Goal: Task Accomplishment & Management: Manage account settings

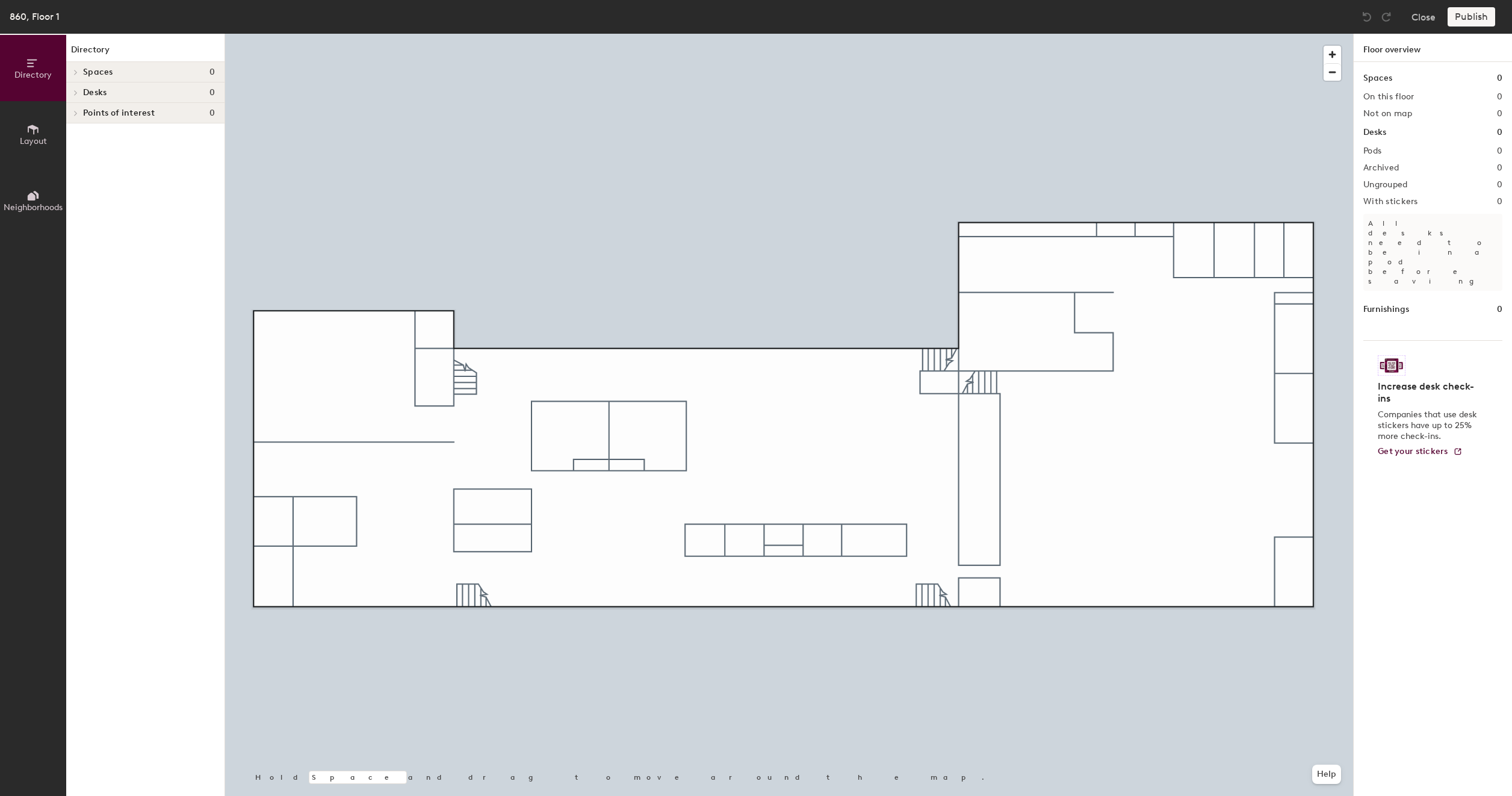
click at [78, 91] on icon at bounding box center [76, 93] width 5 height 6
click at [78, 91] on div at bounding box center [74, 93] width 16 height 20
click at [78, 91] on icon at bounding box center [76, 93] width 5 height 6
click at [78, 91] on div at bounding box center [74, 93] width 16 height 20
click at [21, 124] on button "Layout" at bounding box center [33, 134] width 66 height 66
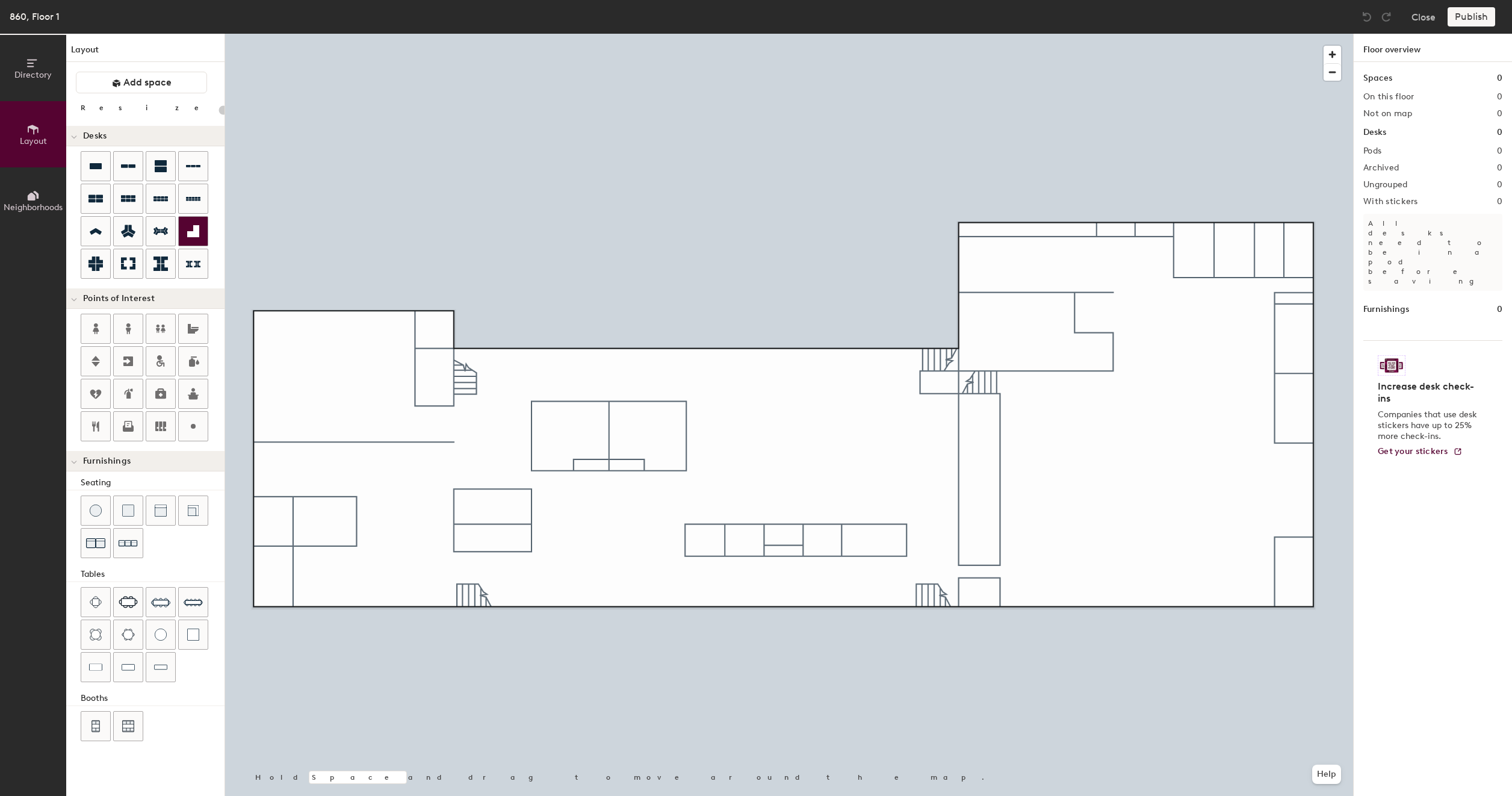
click at [188, 228] on icon at bounding box center [194, 232] width 15 height 15
click at [271, 336] on div "Directory Layout Neighborhoods Layout Add space Resize Desks Points of Interest…" at bounding box center [756, 415] width 1512 height 762
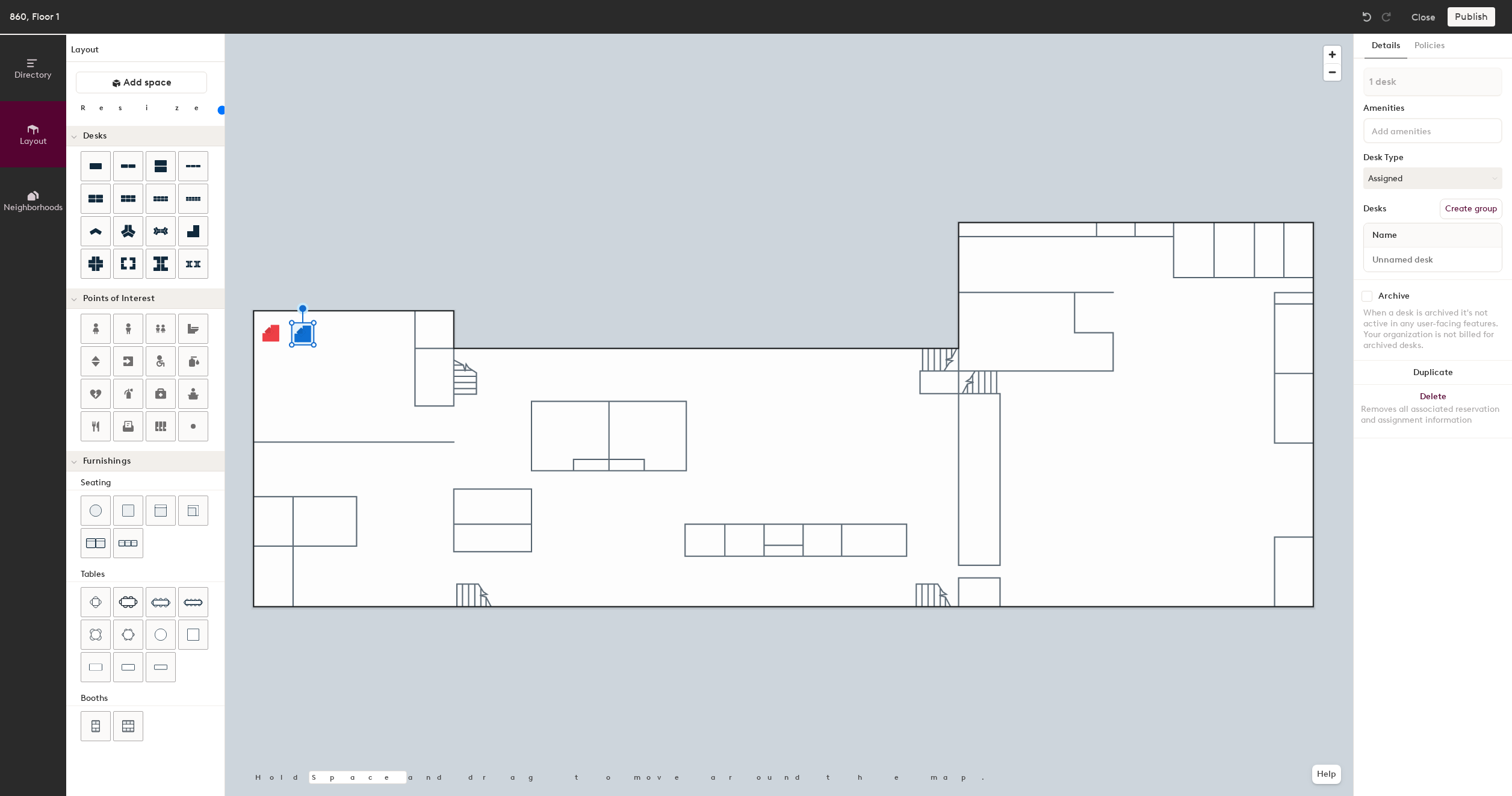
drag, startPoint x: 186, startPoint y: 226, endPoint x: 323, endPoint y: 332, distance: 173.2
click at [323, 34] on div at bounding box center [788, 34] width 1128 height 0
click at [318, 34] on div at bounding box center [788, 34] width 1128 height 0
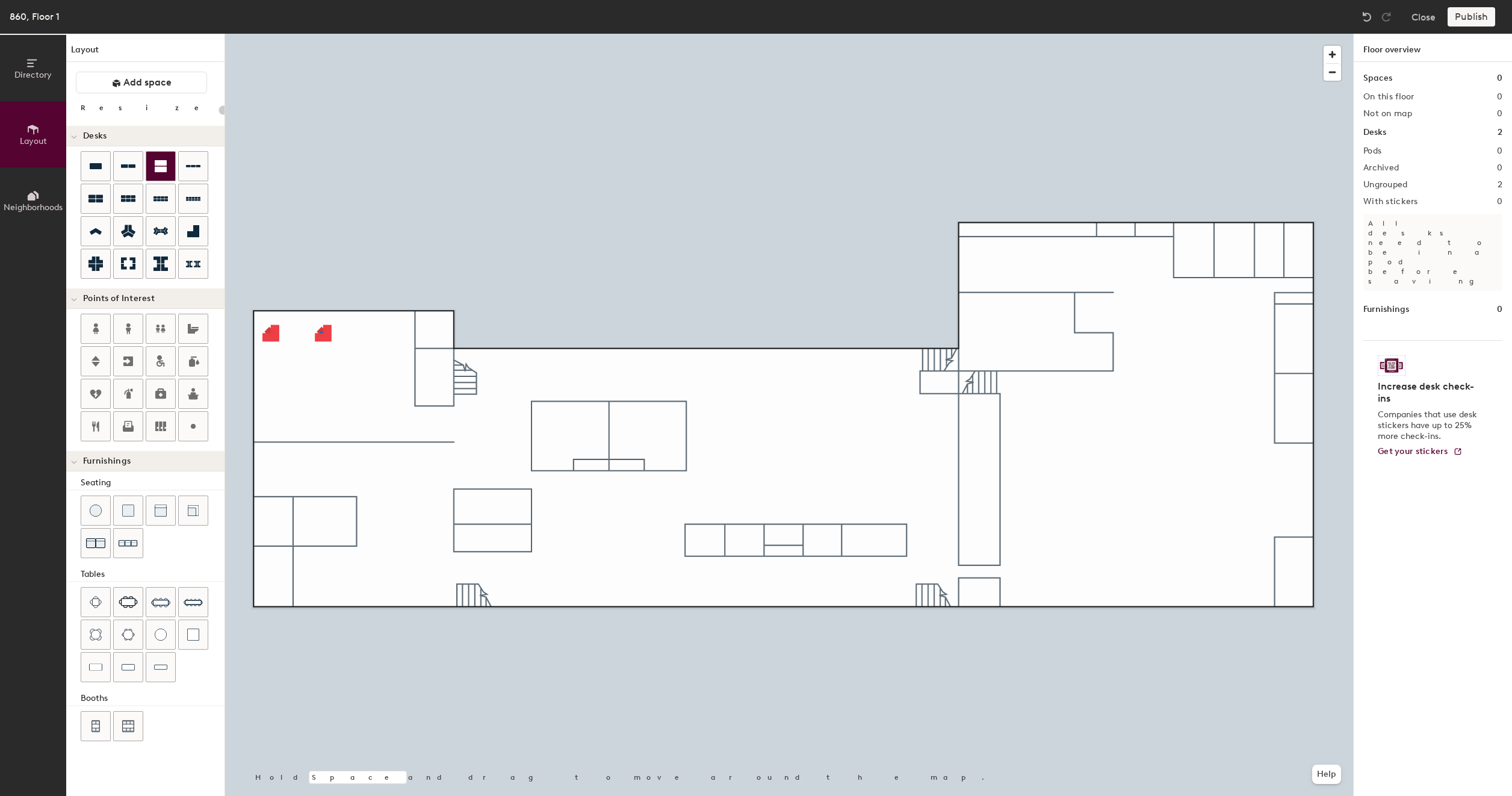
click at [322, 34] on div at bounding box center [788, 34] width 1128 height 0
click at [189, 222] on div at bounding box center [193, 231] width 29 height 29
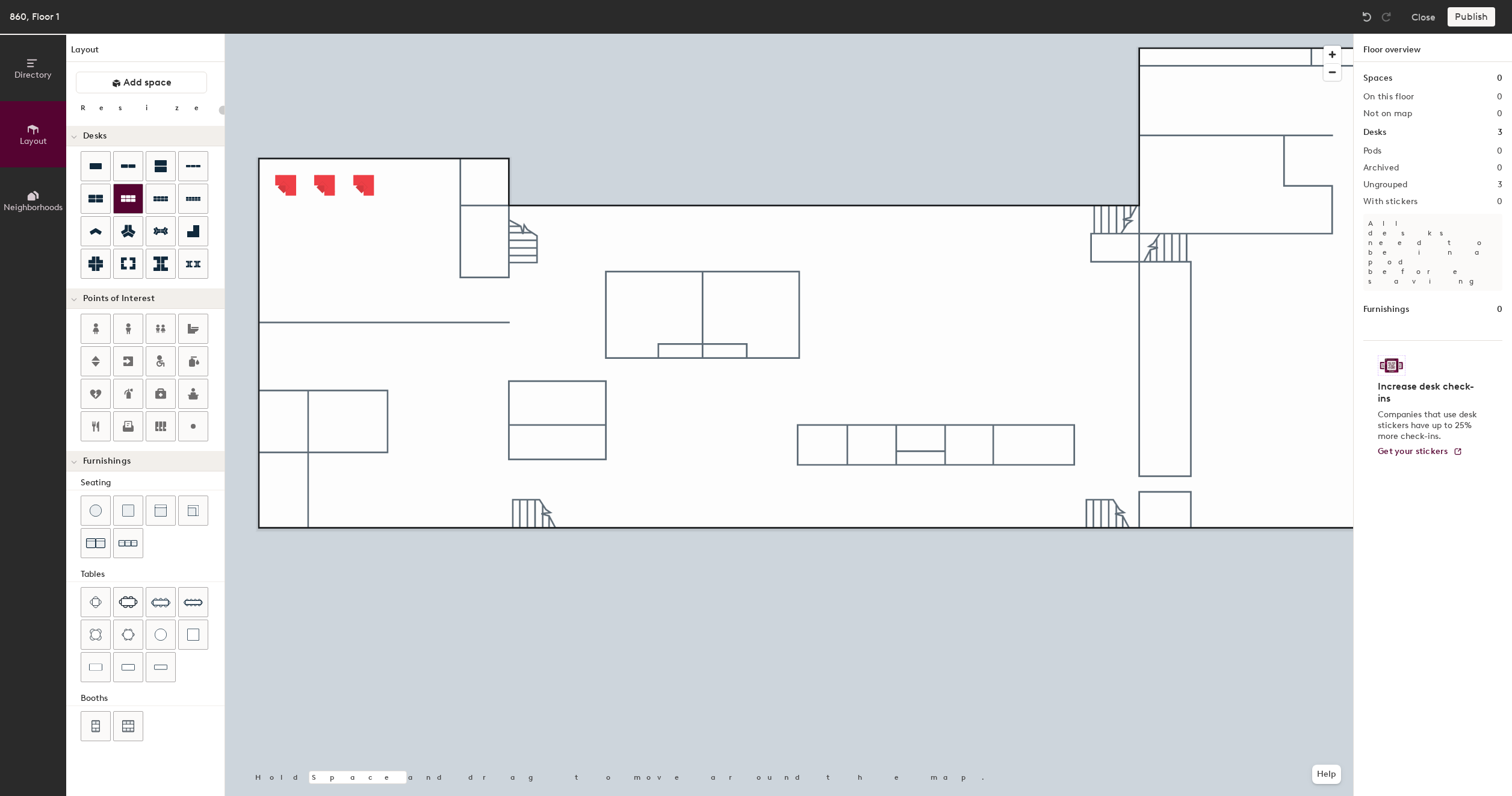
click at [135, 203] on div at bounding box center [128, 199] width 29 height 29
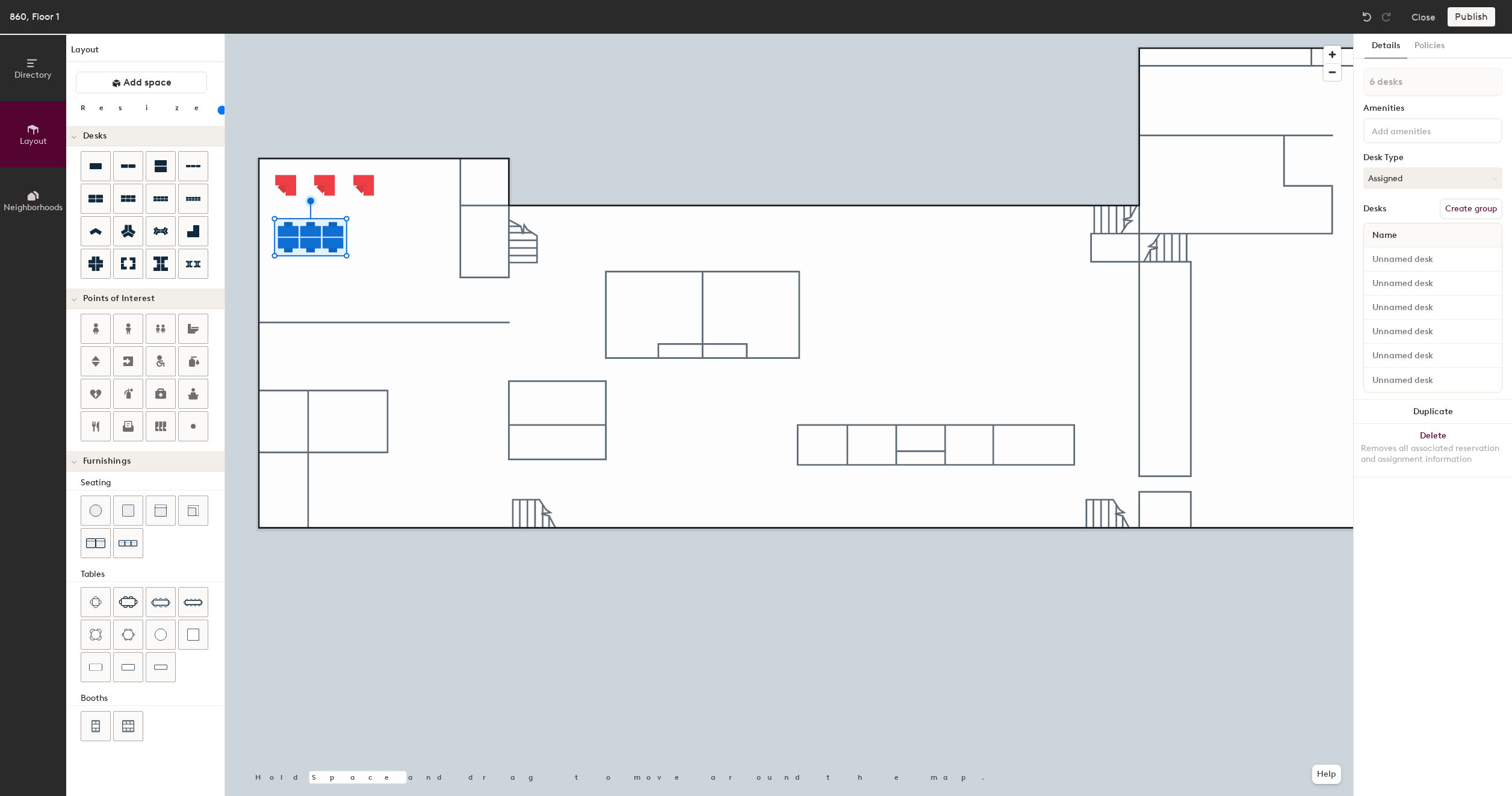
type input "120"
type input "100"
type input "1 desk"
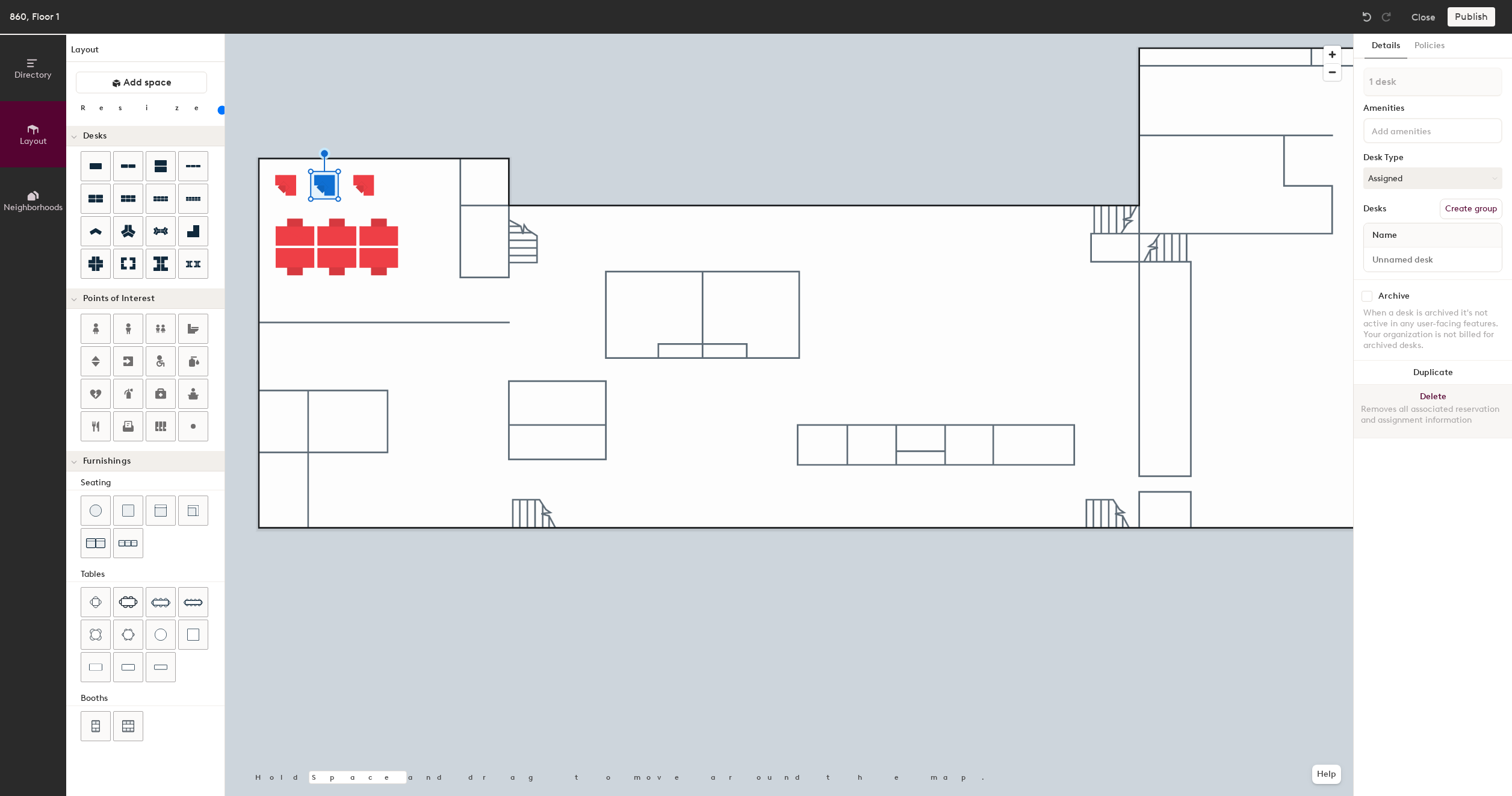
click at [1426, 393] on button "Delete Removes all associated reservation and assignment information" at bounding box center [1433, 411] width 158 height 53
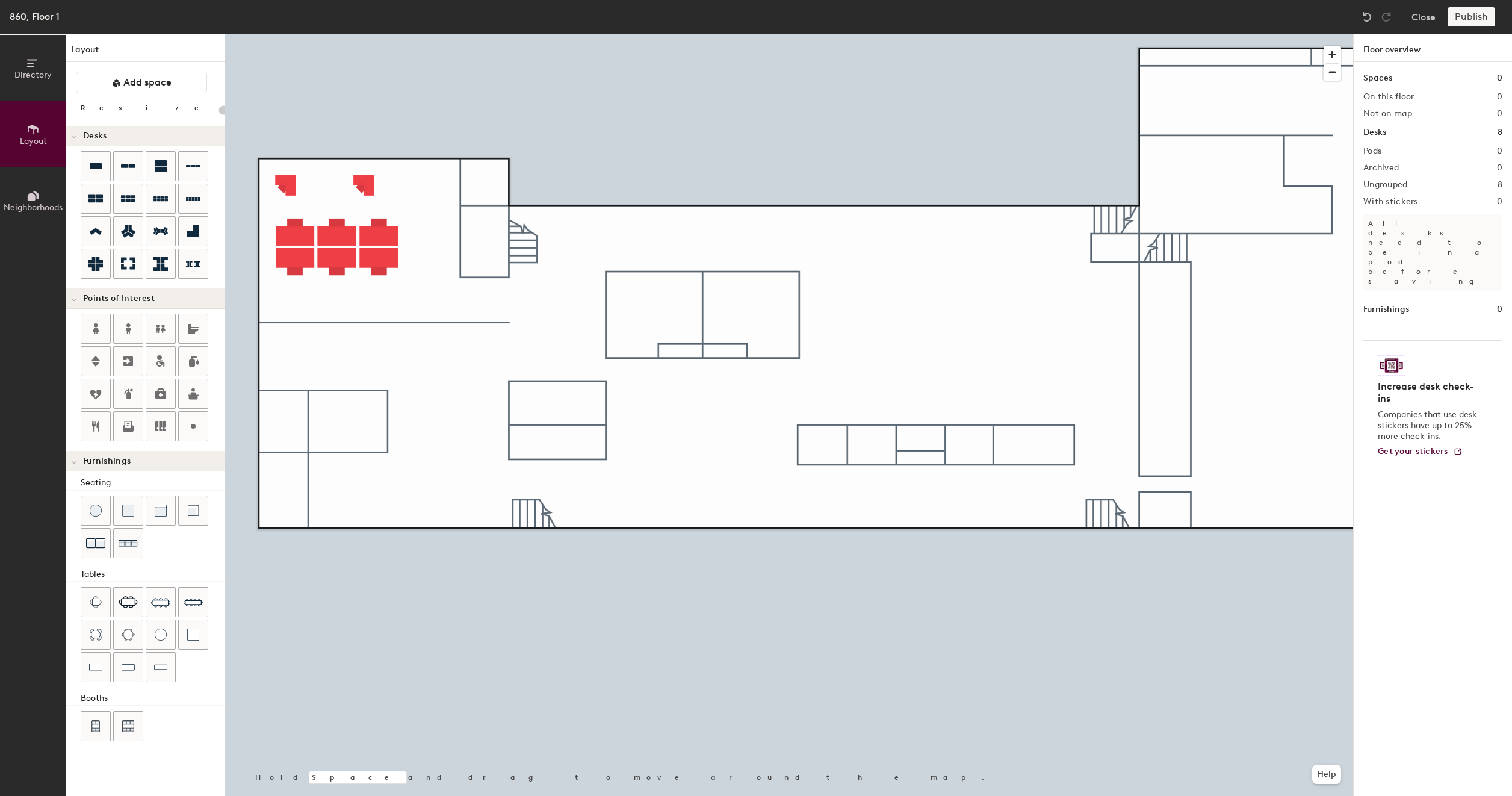
click at [369, 34] on div at bounding box center [788, 34] width 1128 height 0
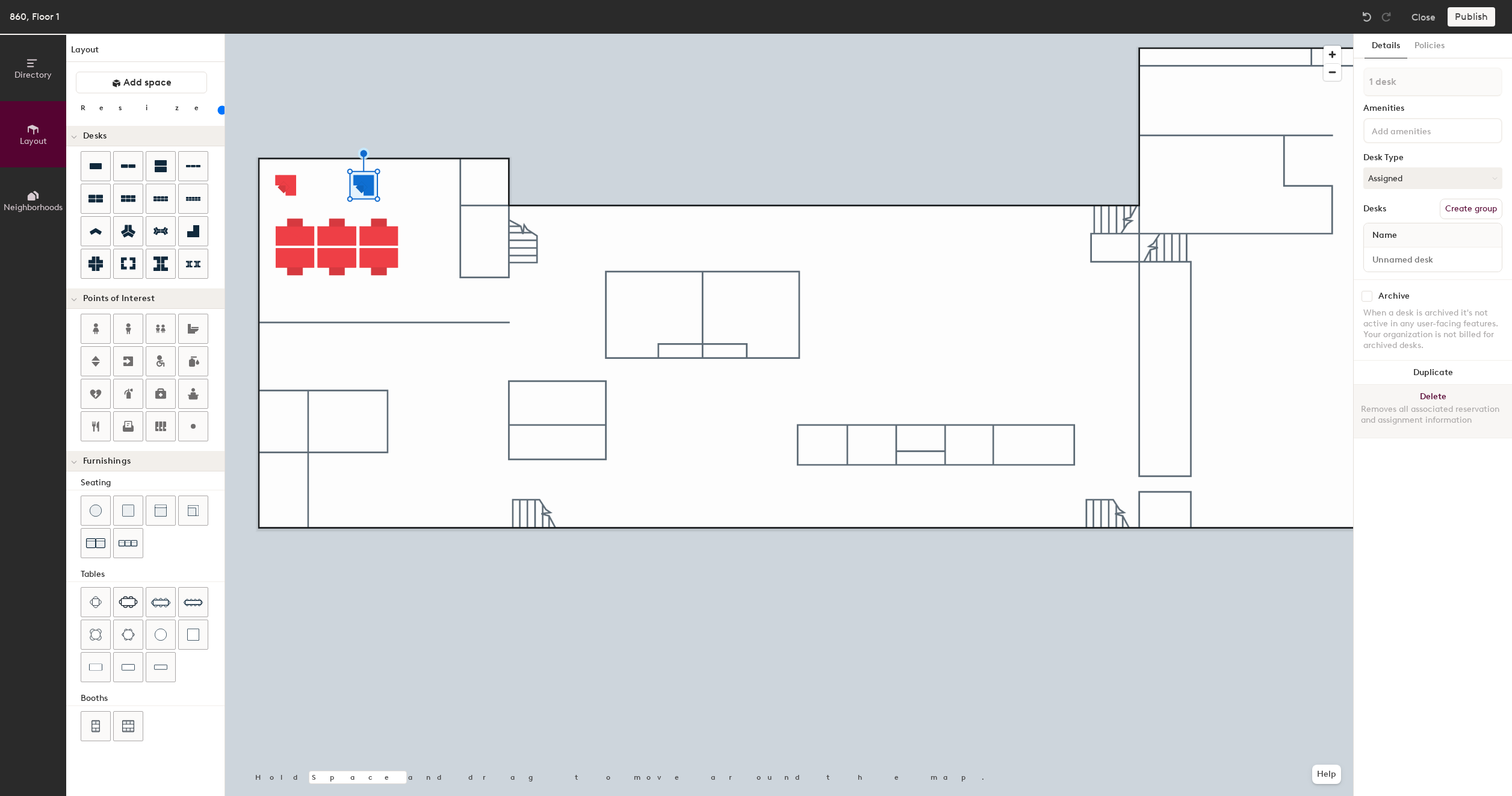
click at [1424, 394] on button "Delete Removes all associated reservation and assignment information" at bounding box center [1433, 411] width 158 height 53
click at [1445, 397] on button "Delete Removes all associated reservation and assignment information" at bounding box center [1433, 411] width 158 height 53
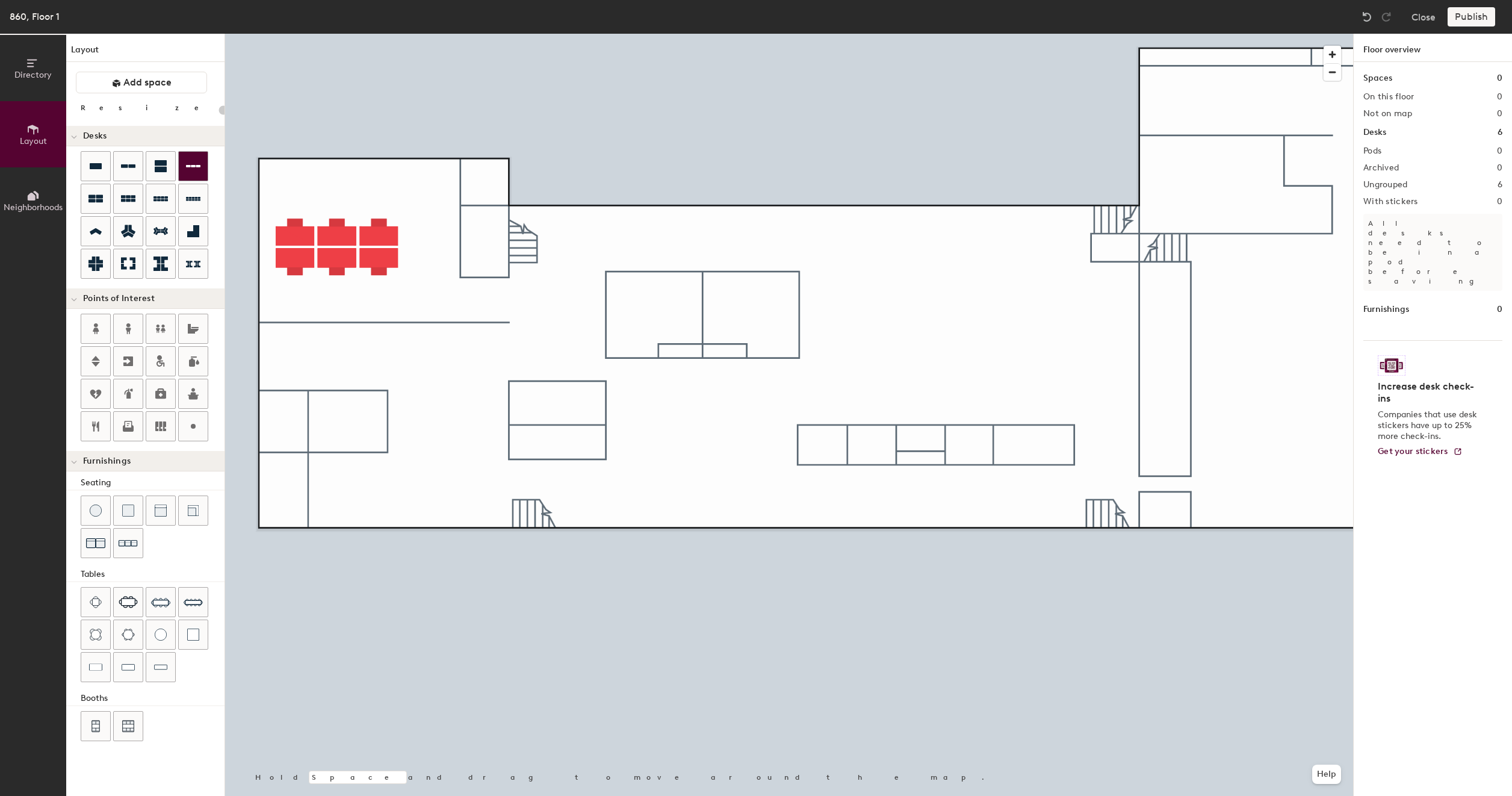
click at [193, 169] on icon at bounding box center [194, 166] width 15 height 15
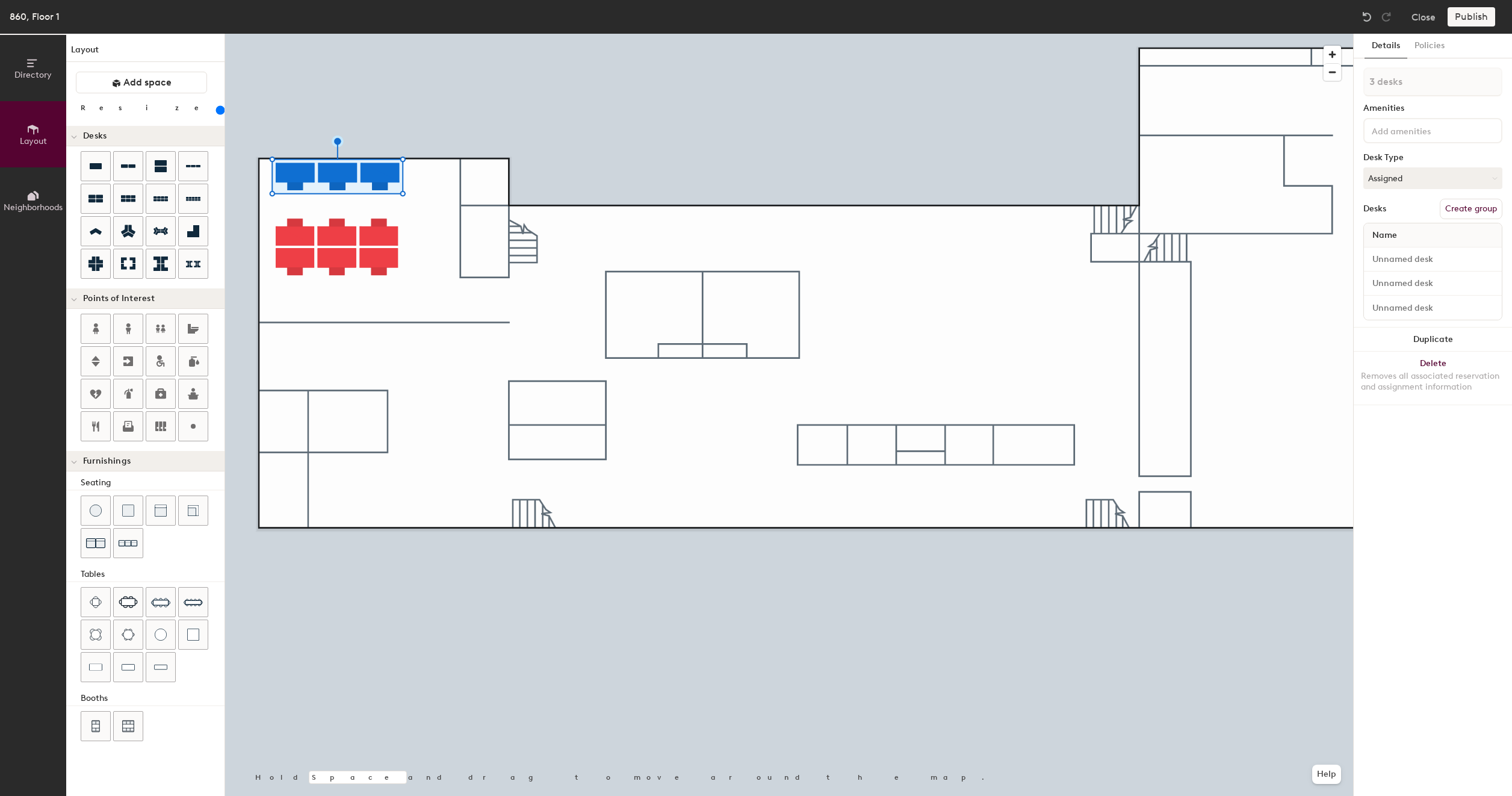
type input "200"
type input "1 desk"
click at [406, 34] on div at bounding box center [788, 34] width 1128 height 0
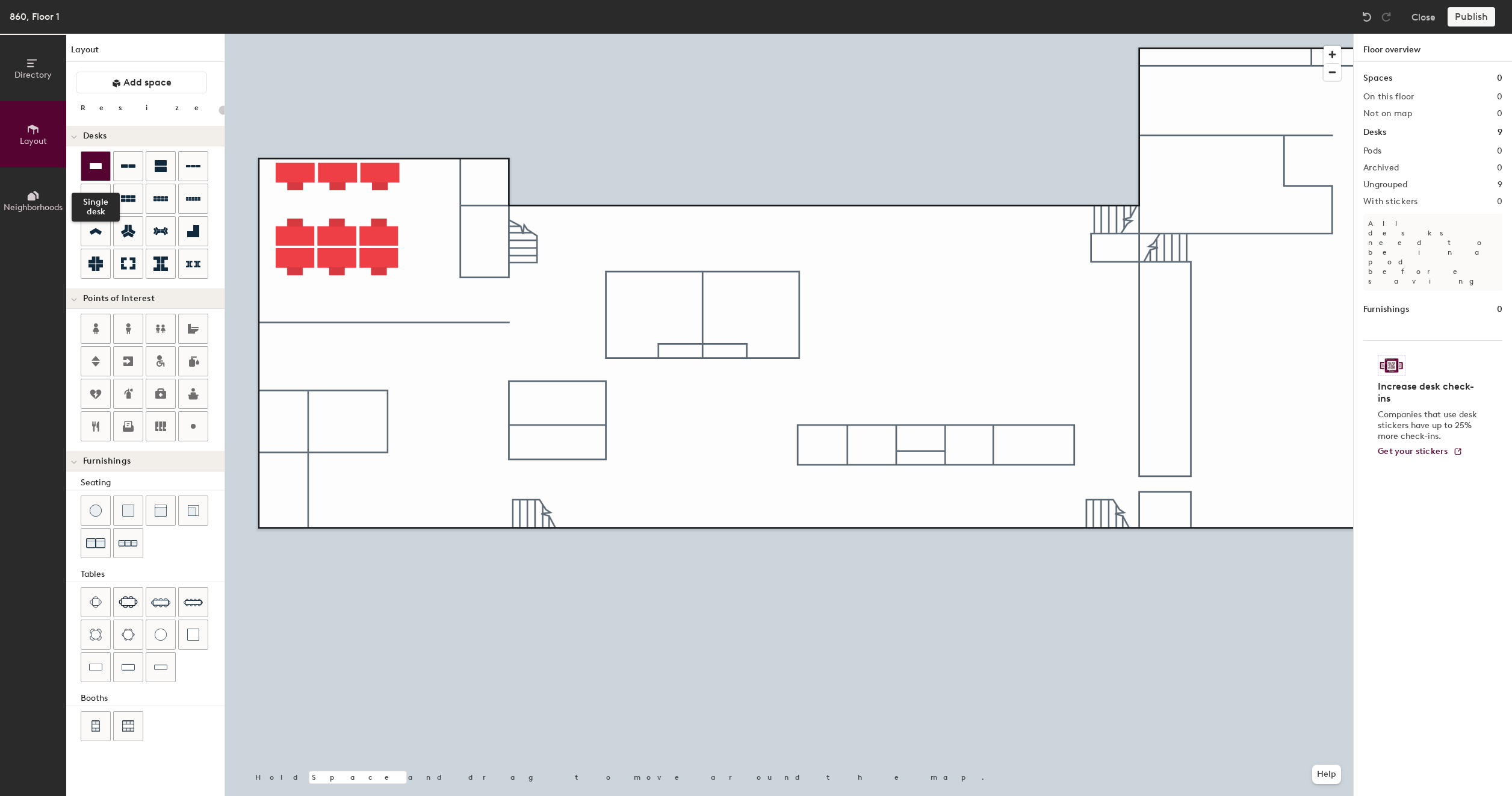
click at [95, 169] on icon at bounding box center [96, 166] width 15 height 15
click at [94, 596] on img at bounding box center [96, 602] width 12 height 12
click at [129, 221] on div at bounding box center [128, 231] width 29 height 29
click at [352, 427] on div "Directory Layout Neighborhoods Layout Add space Resize Desks Points of Interest…" at bounding box center [756, 415] width 1512 height 762
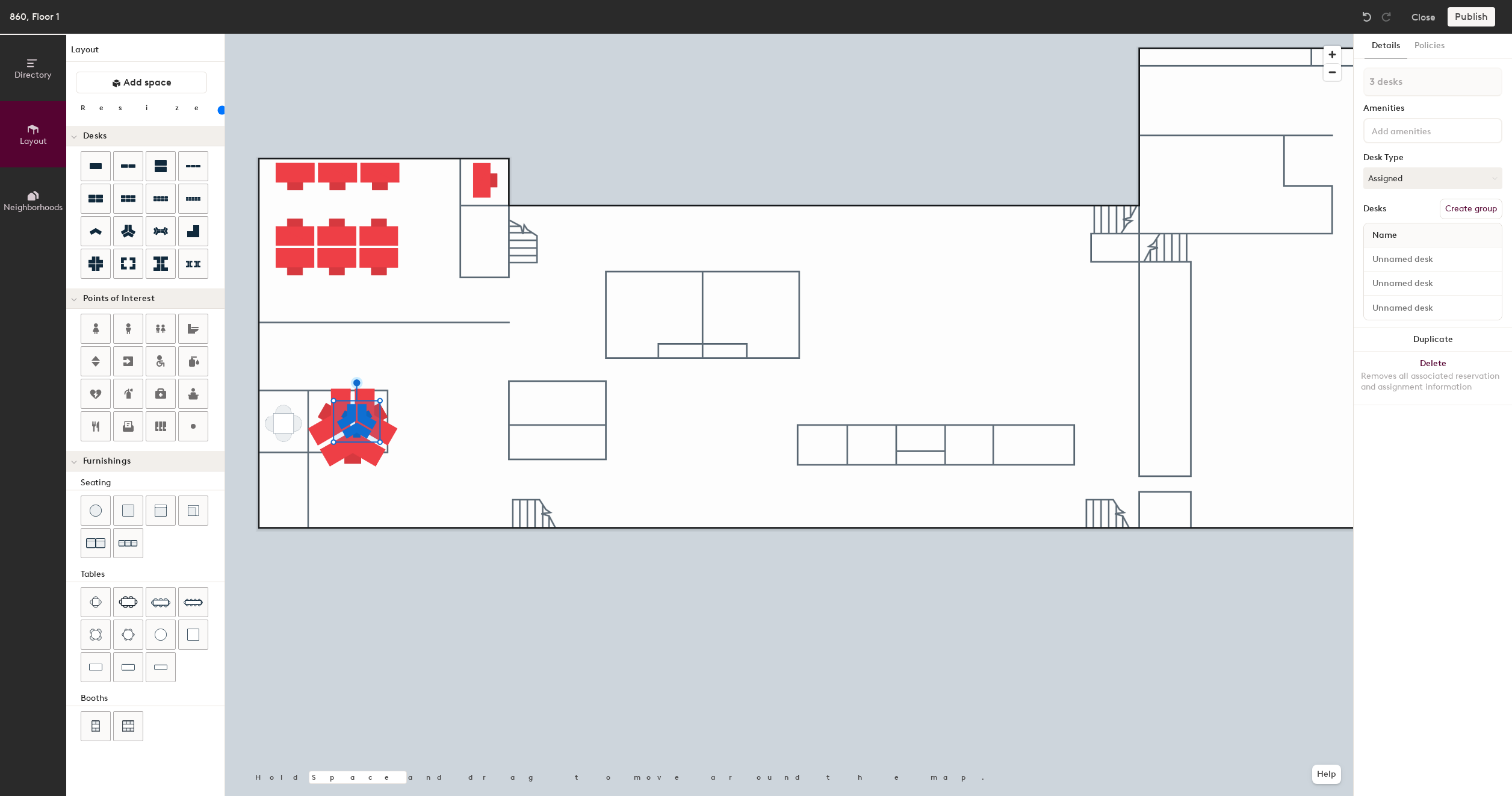
type input "200"
type input "1 desk"
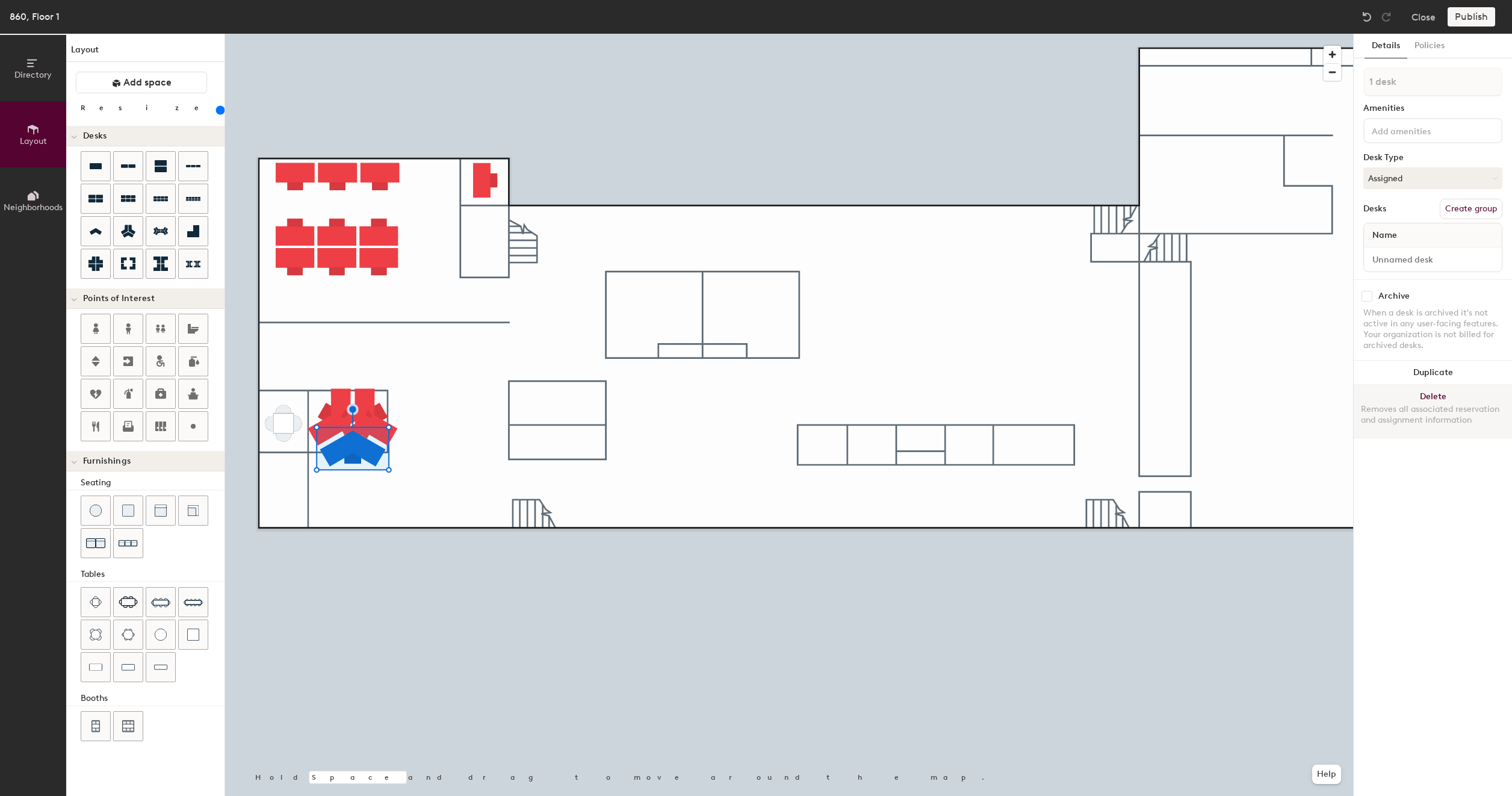
click at [1419, 392] on button "Delete Removes all associated reservation and assignment information" at bounding box center [1433, 411] width 158 height 53
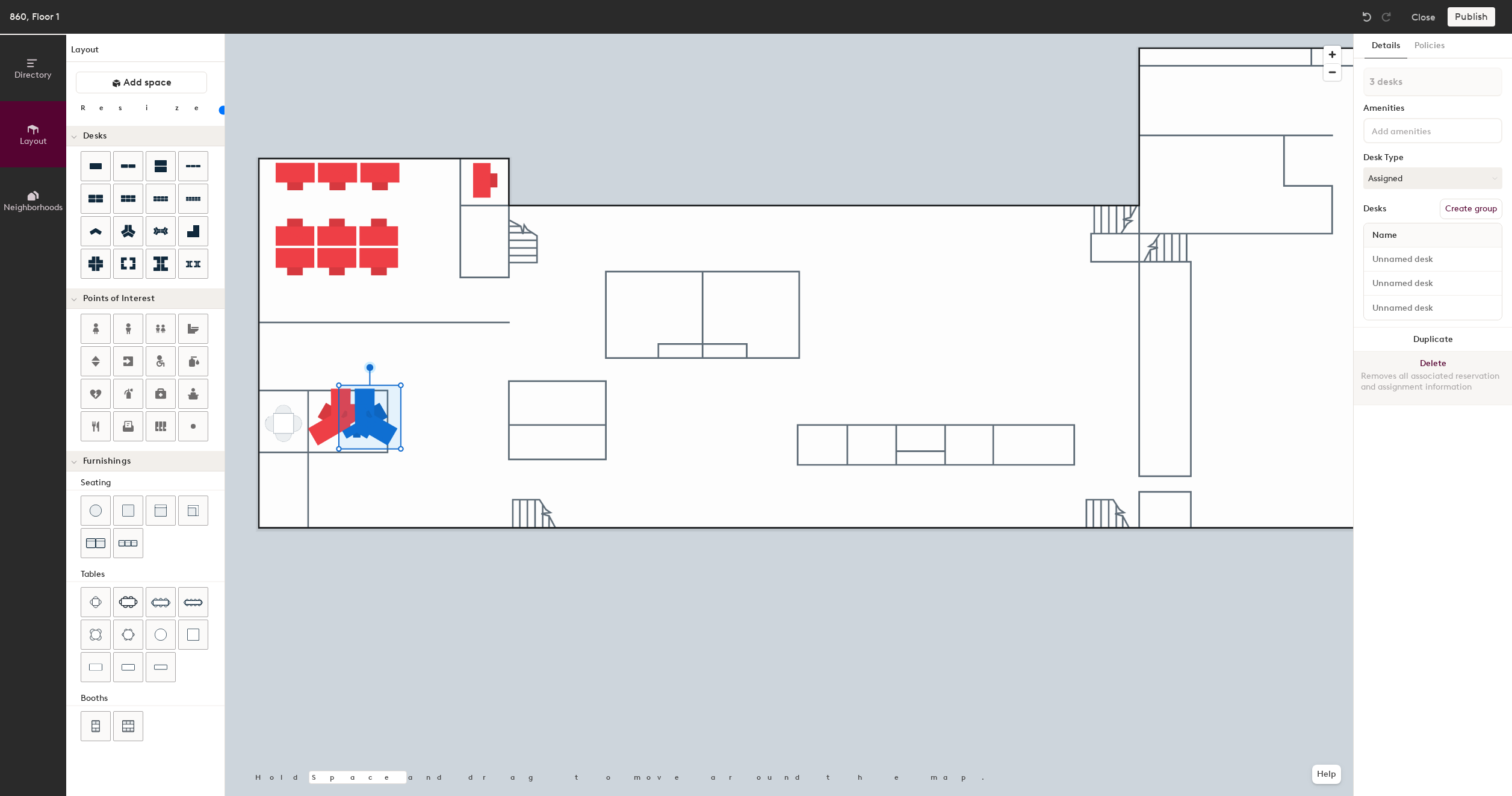
click at [1417, 359] on button "Delete Removes all associated reservation and assignment information" at bounding box center [1433, 378] width 158 height 53
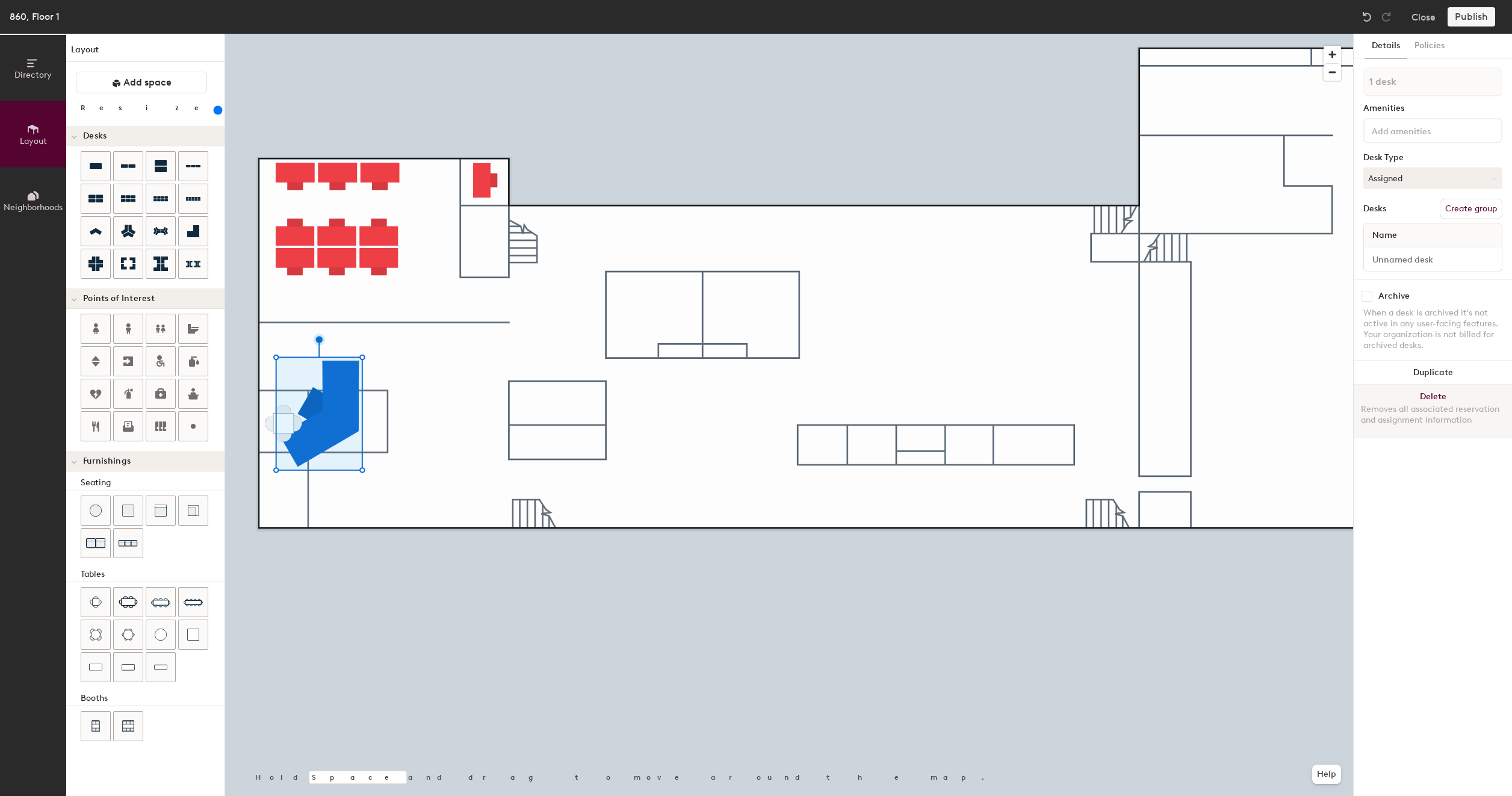
click at [1446, 400] on button "Delete Removes all associated reservation and assignment information" at bounding box center [1433, 411] width 158 height 53
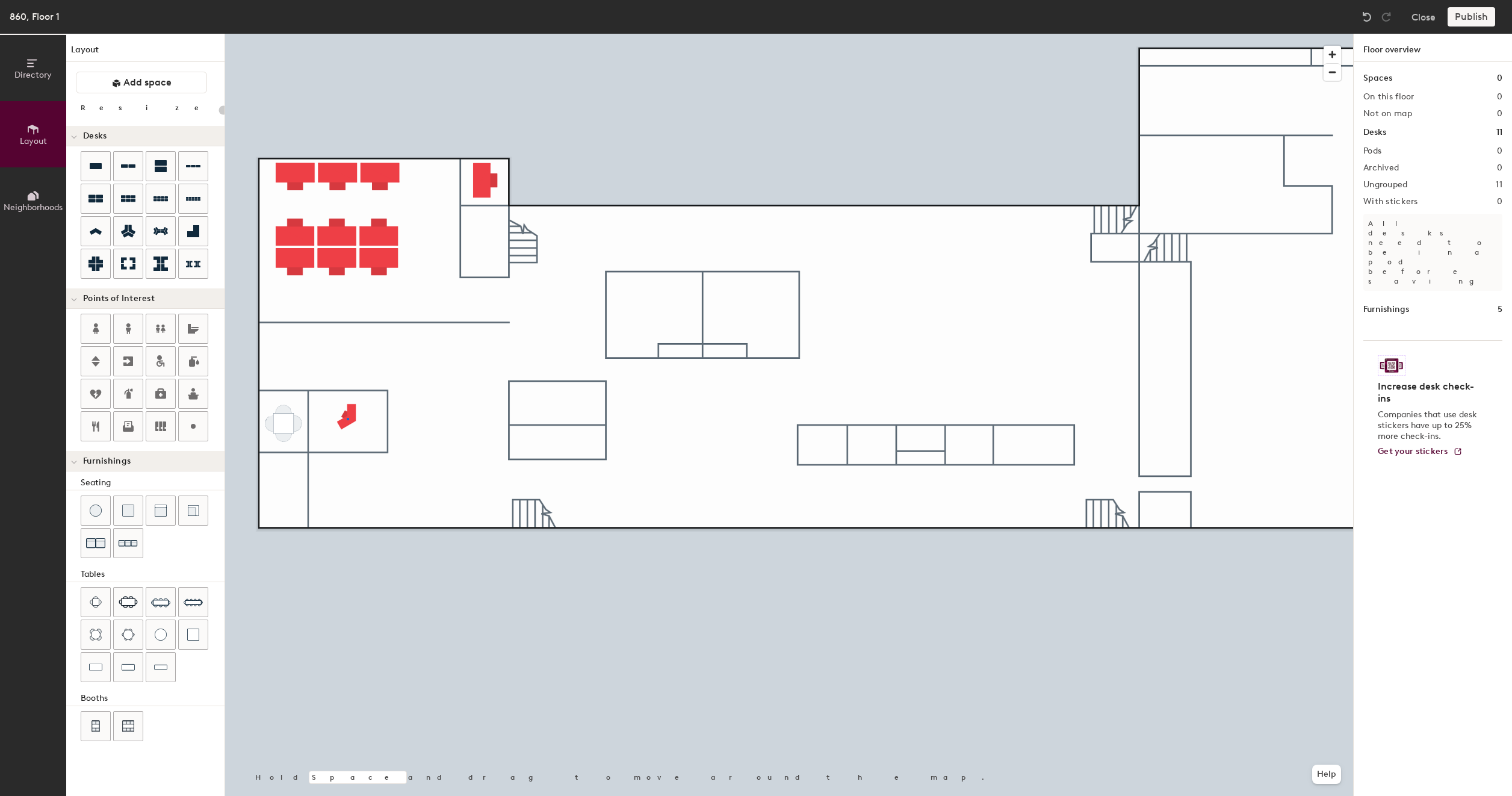
click at [347, 34] on div at bounding box center [788, 34] width 1128 height 0
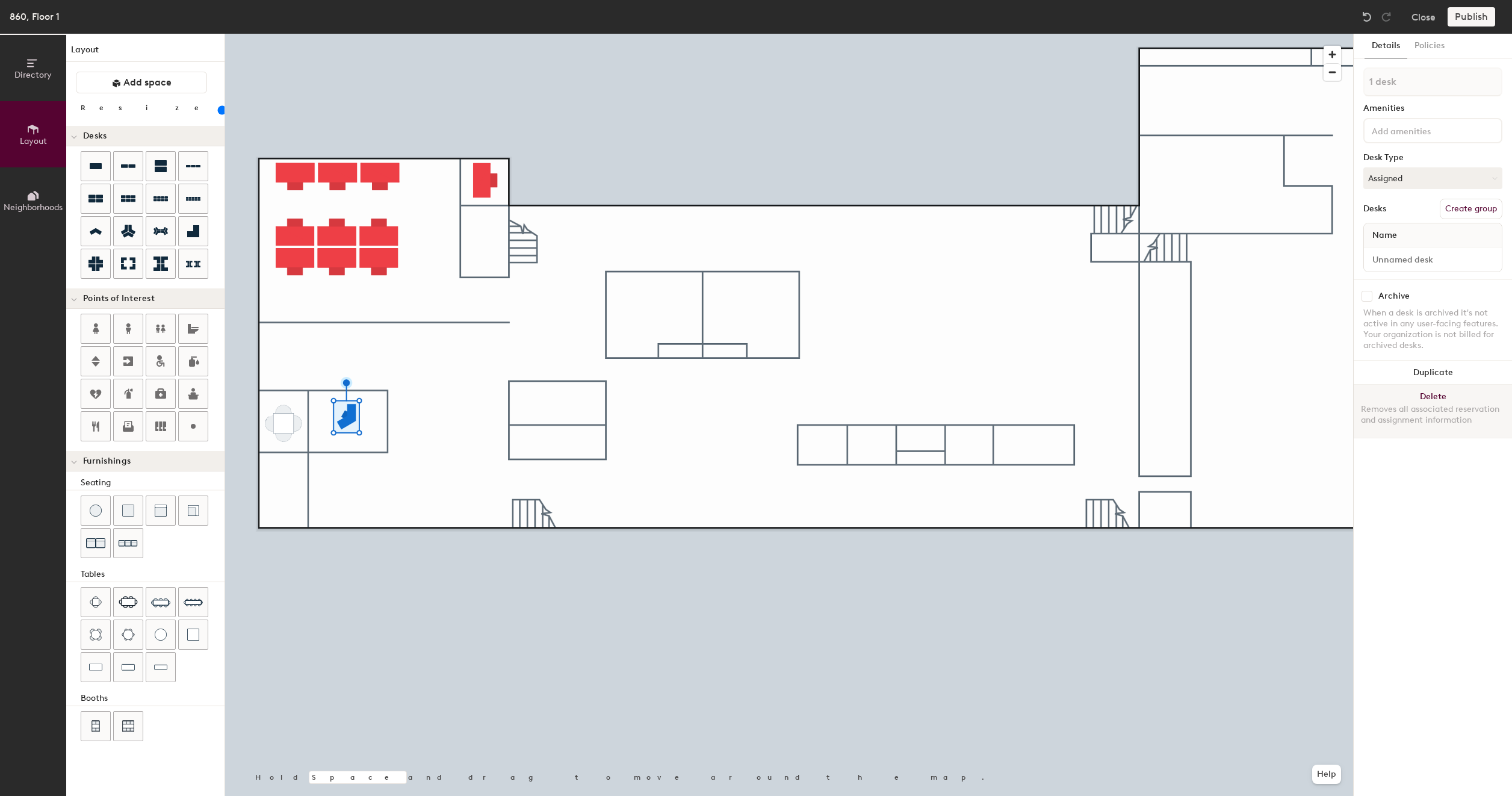
click at [1411, 390] on button "Delete Removes all associated reservation and assignment information" at bounding box center [1433, 411] width 158 height 53
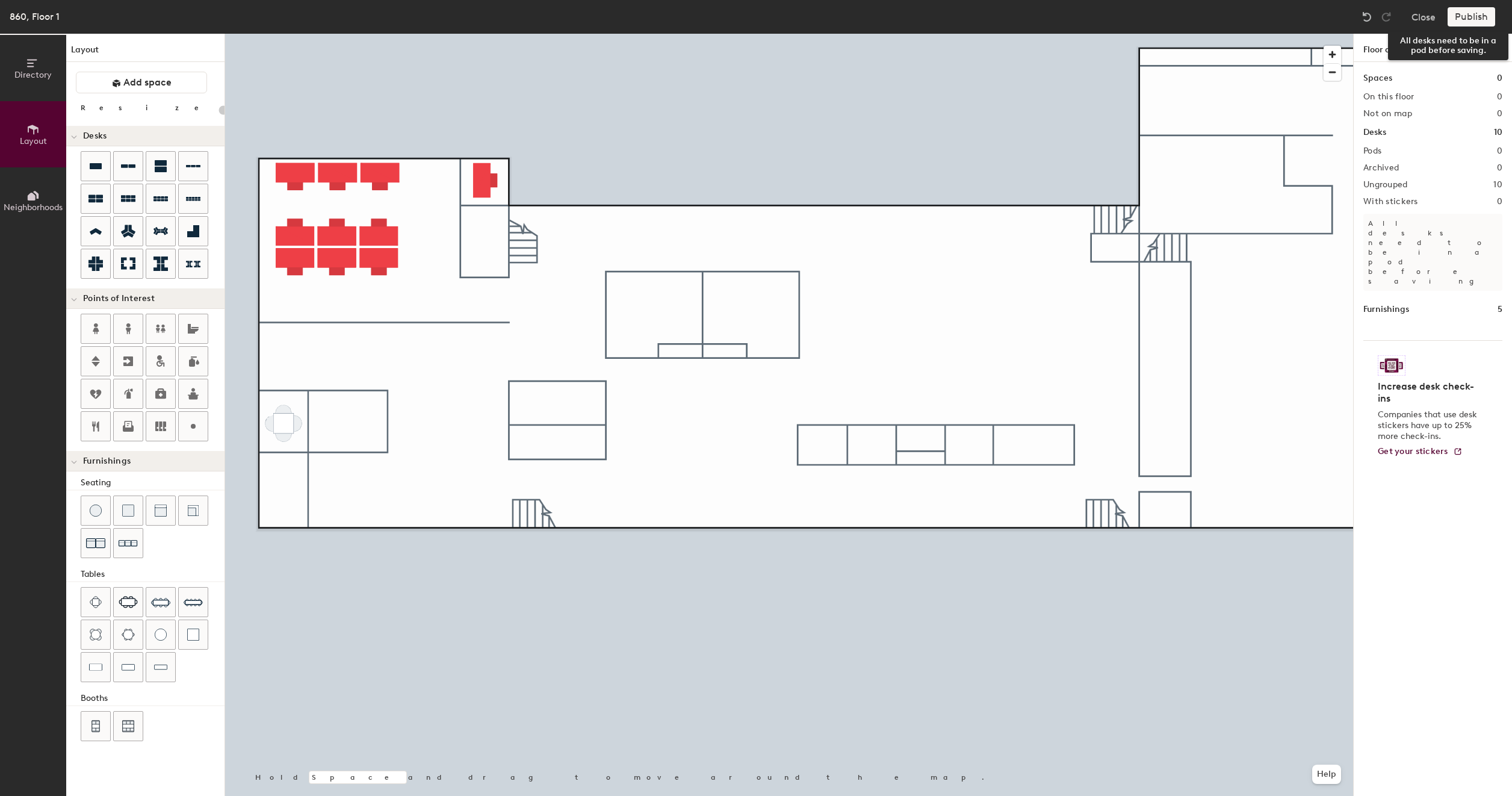
click at [1471, 19] on div "Publish" at bounding box center [1475, 17] width 55 height 19
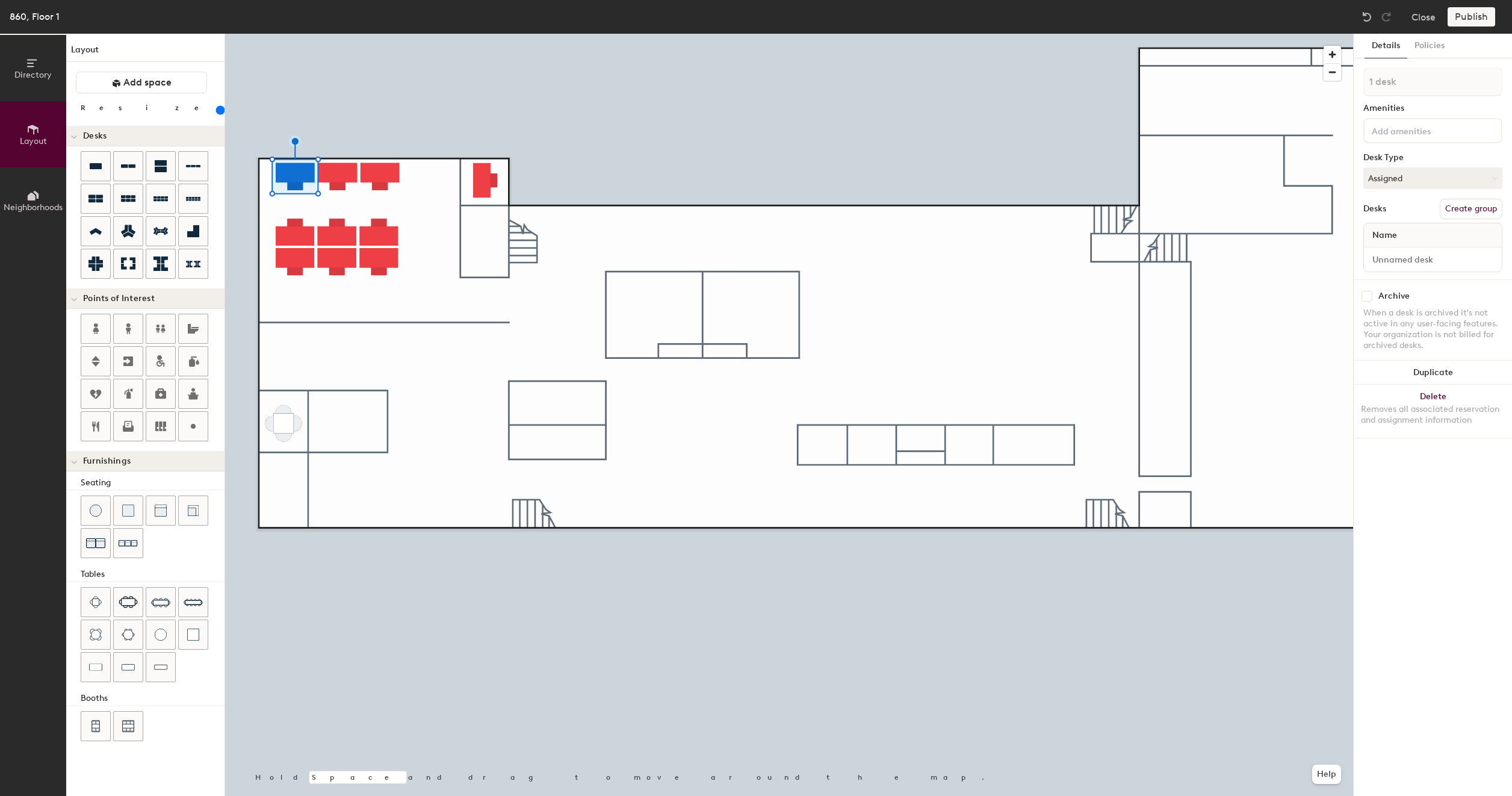
click at [1401, 238] on span "Name" at bounding box center [1385, 235] width 37 height 21
click at [1463, 210] on button "Create group" at bounding box center [1471, 208] width 62 height 20
type input "200"
type input "Pod"
type input "200"
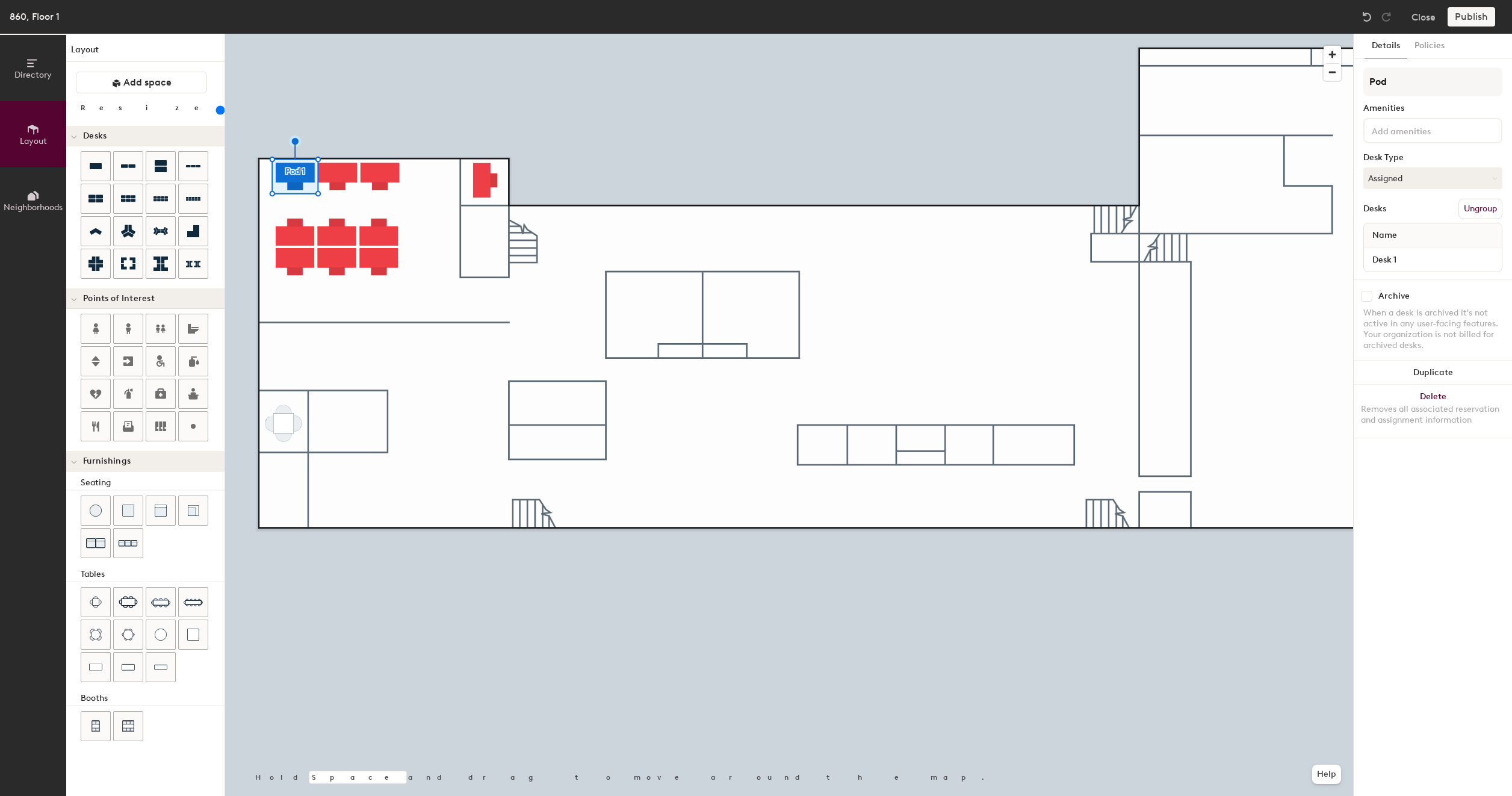
type input "Po"
type input "200"
type input "P"
type input "200"
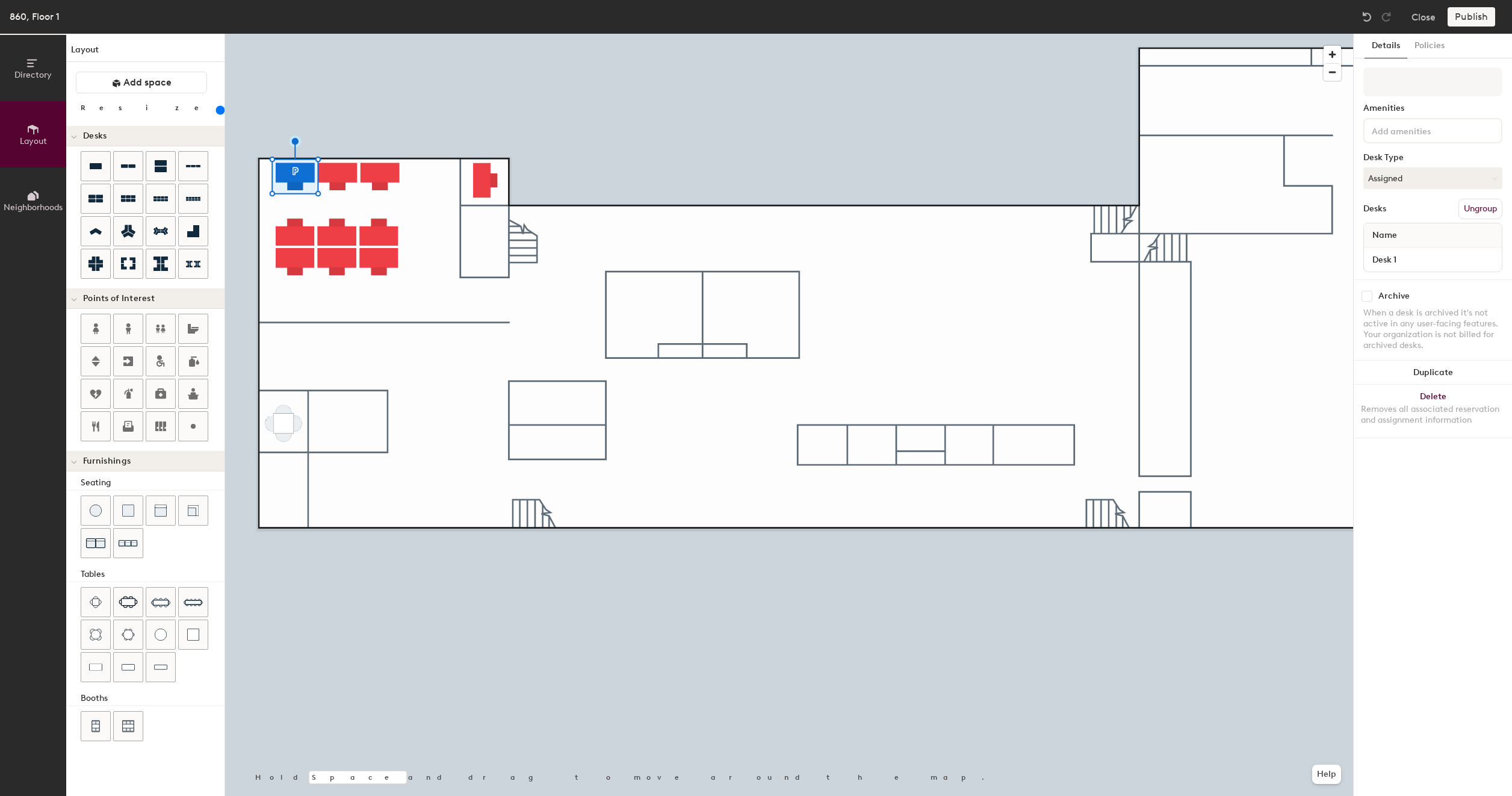
type input "C"
type input "200"
type input "Cu"
type input "200"
type input "Cub"
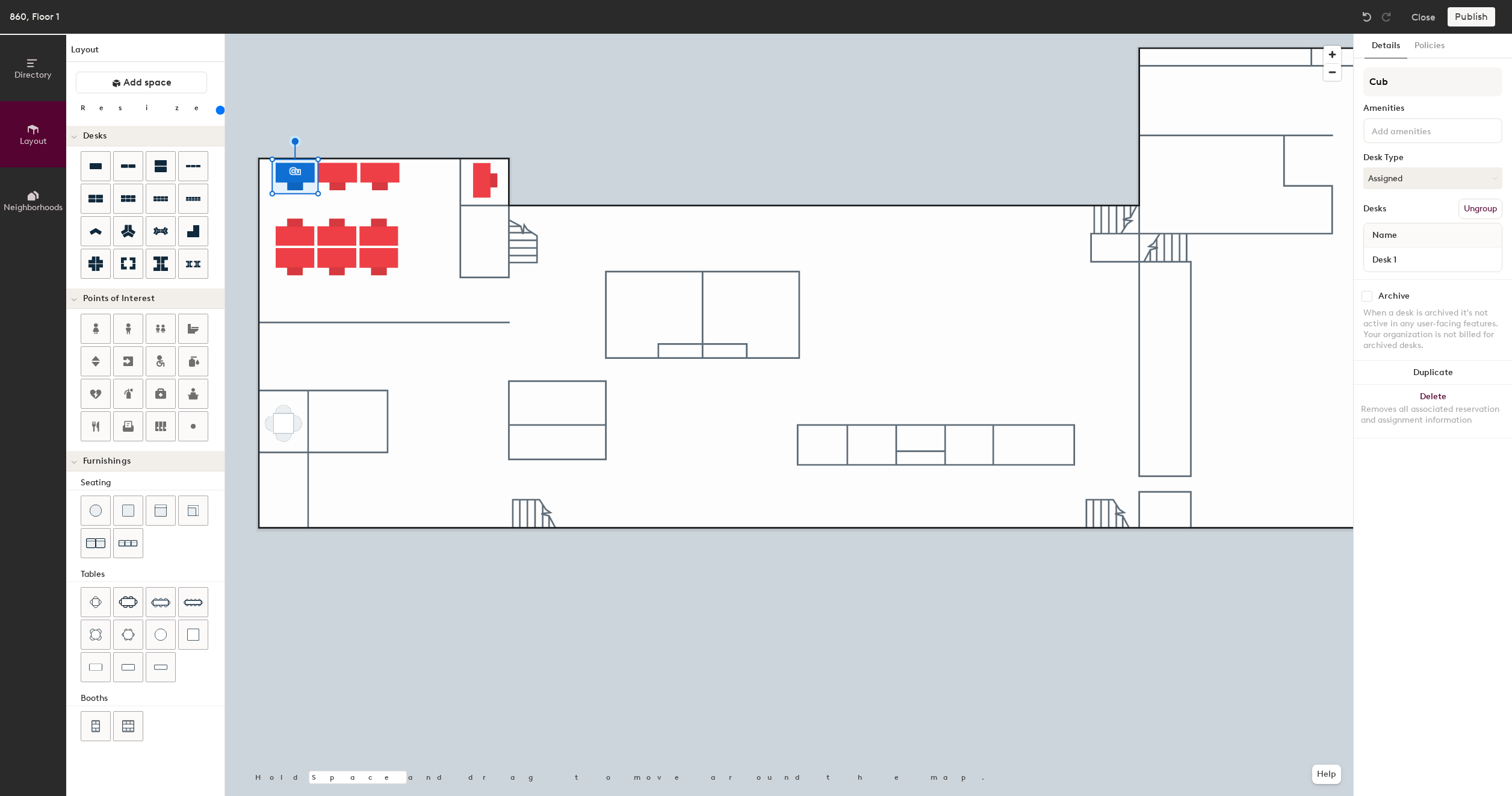
type input "200"
type input "Cube"
type input "200"
type input "Cube 1"
type input "200"
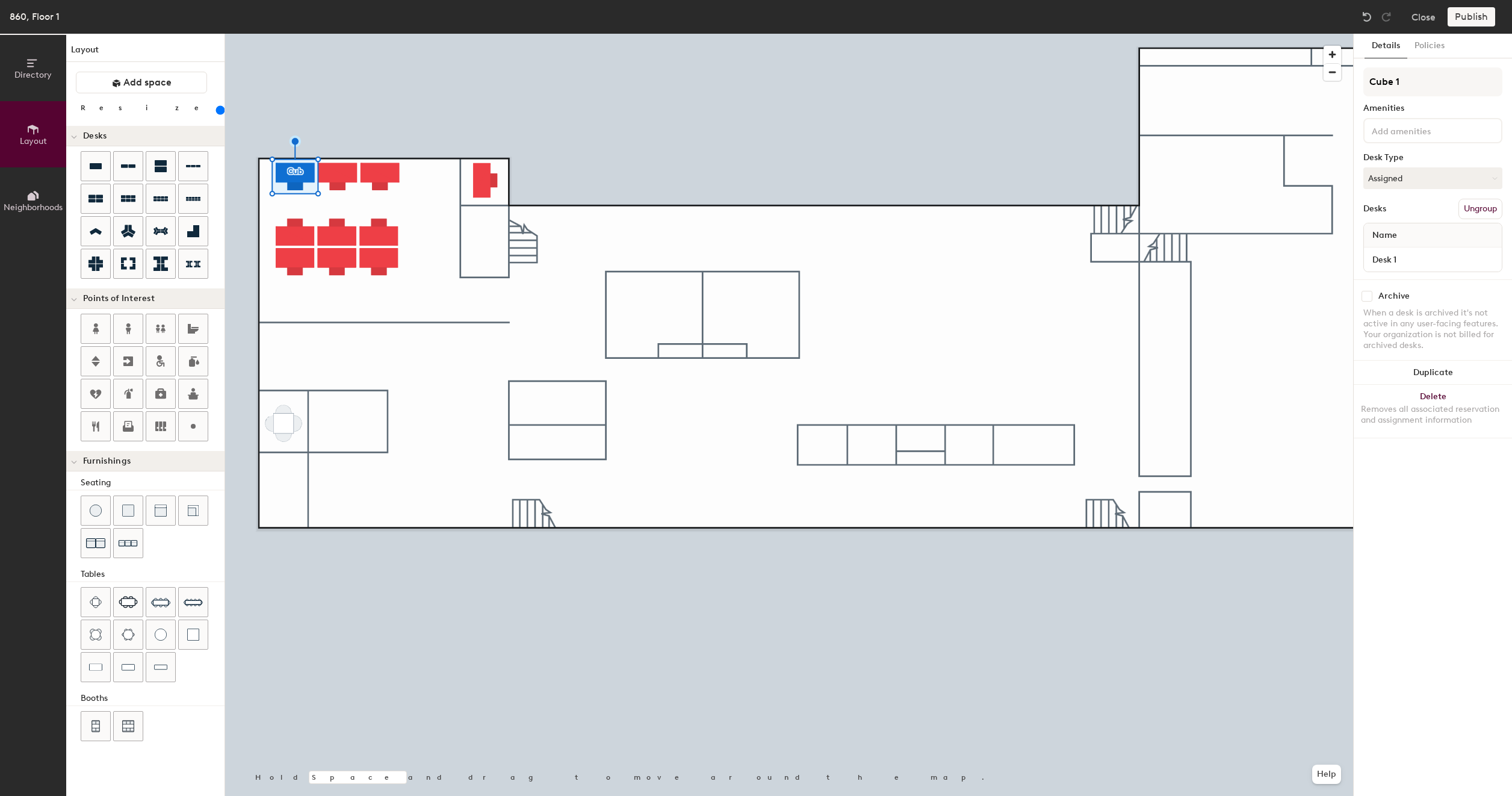
type input "Cube 15"
type input "200"
type input "Cube 15"
click at [1472, 20] on div "Publish" at bounding box center [1475, 17] width 55 height 19
click at [1465, 210] on button "Create group" at bounding box center [1471, 208] width 62 height 20
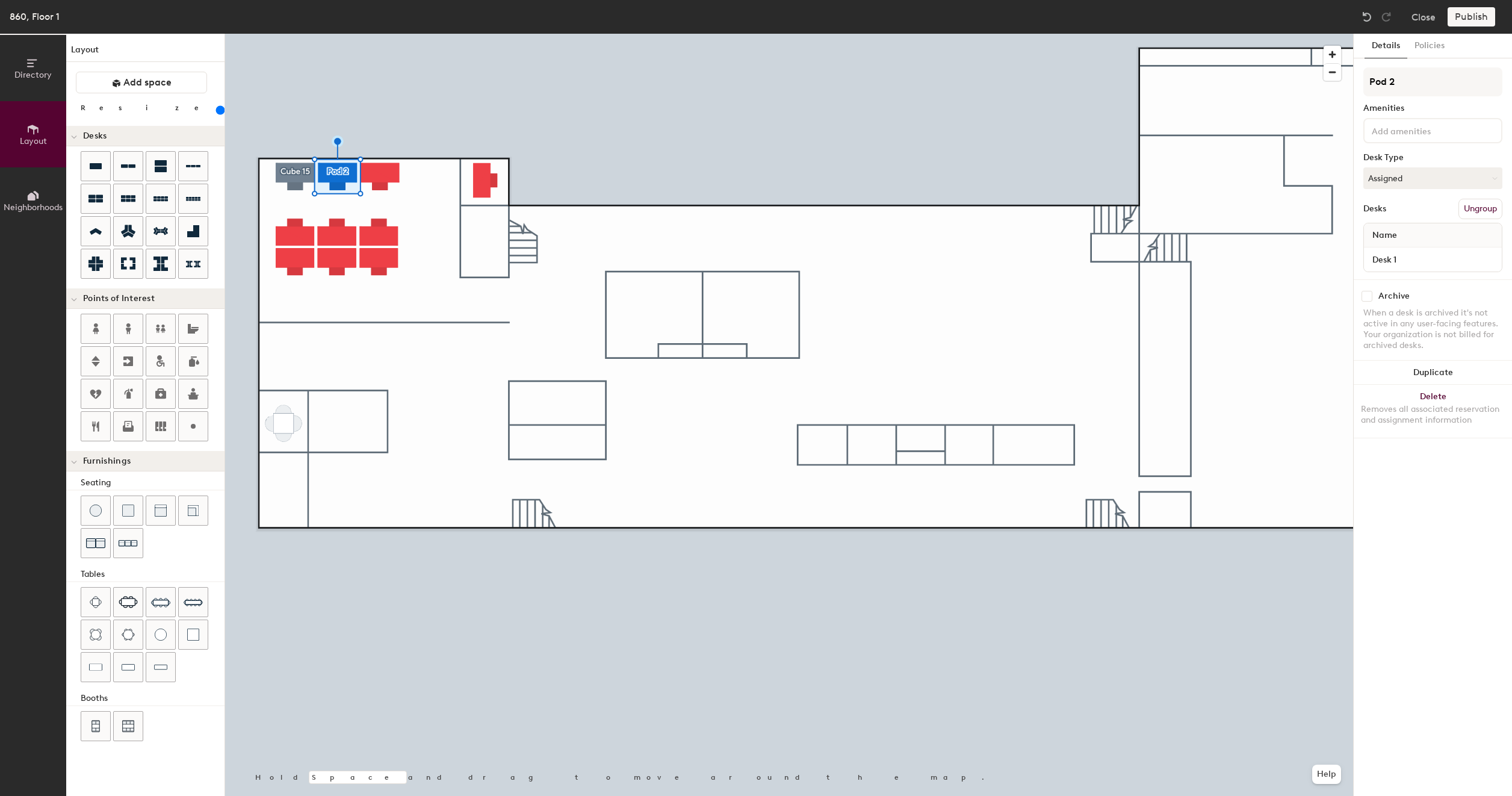
type input "200"
type input "Pod"
type input "200"
type input "P"
type input "200"
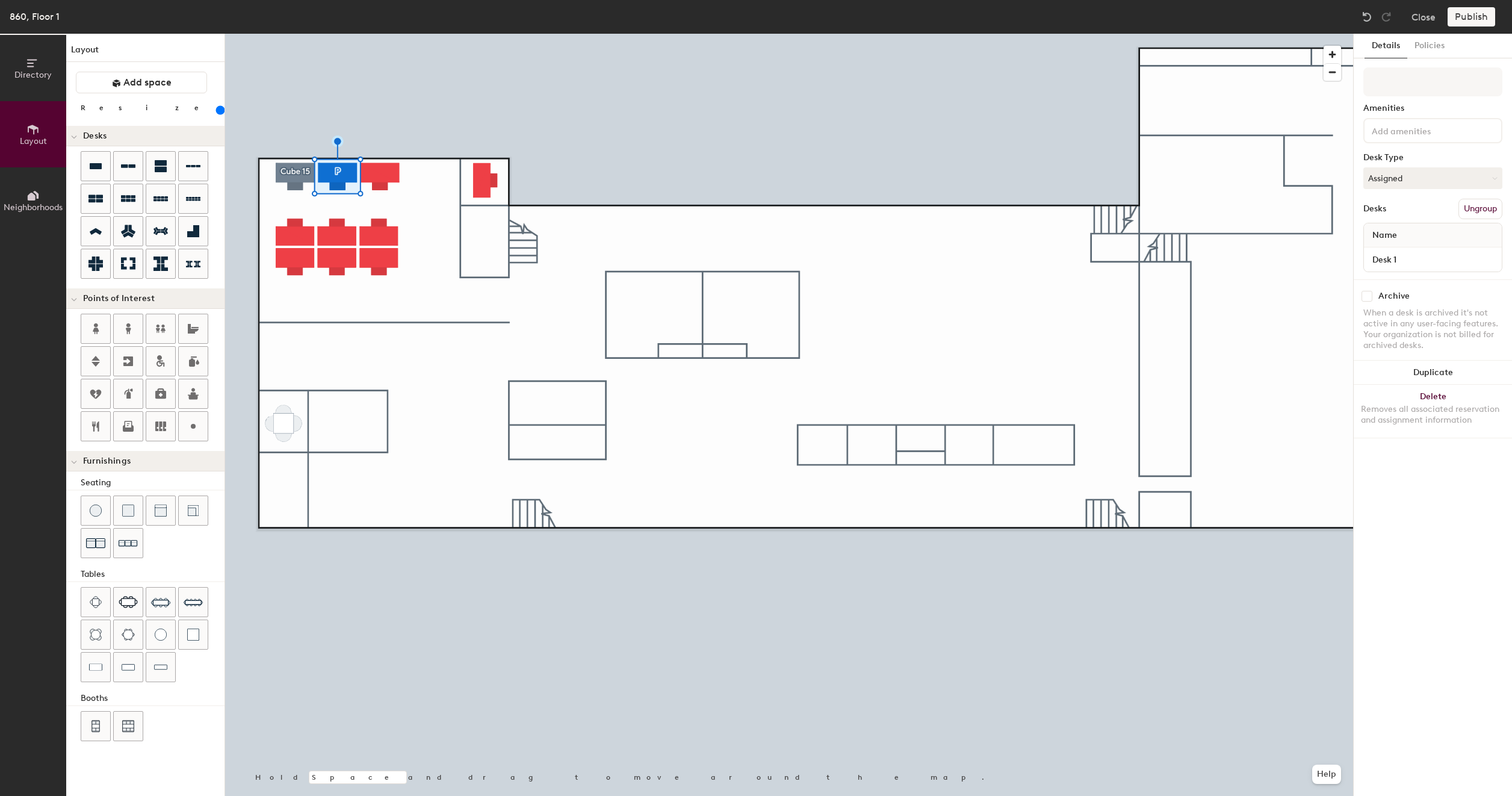
type input "C"
type input "200"
type input "Cu"
type input "200"
type input "Cub"
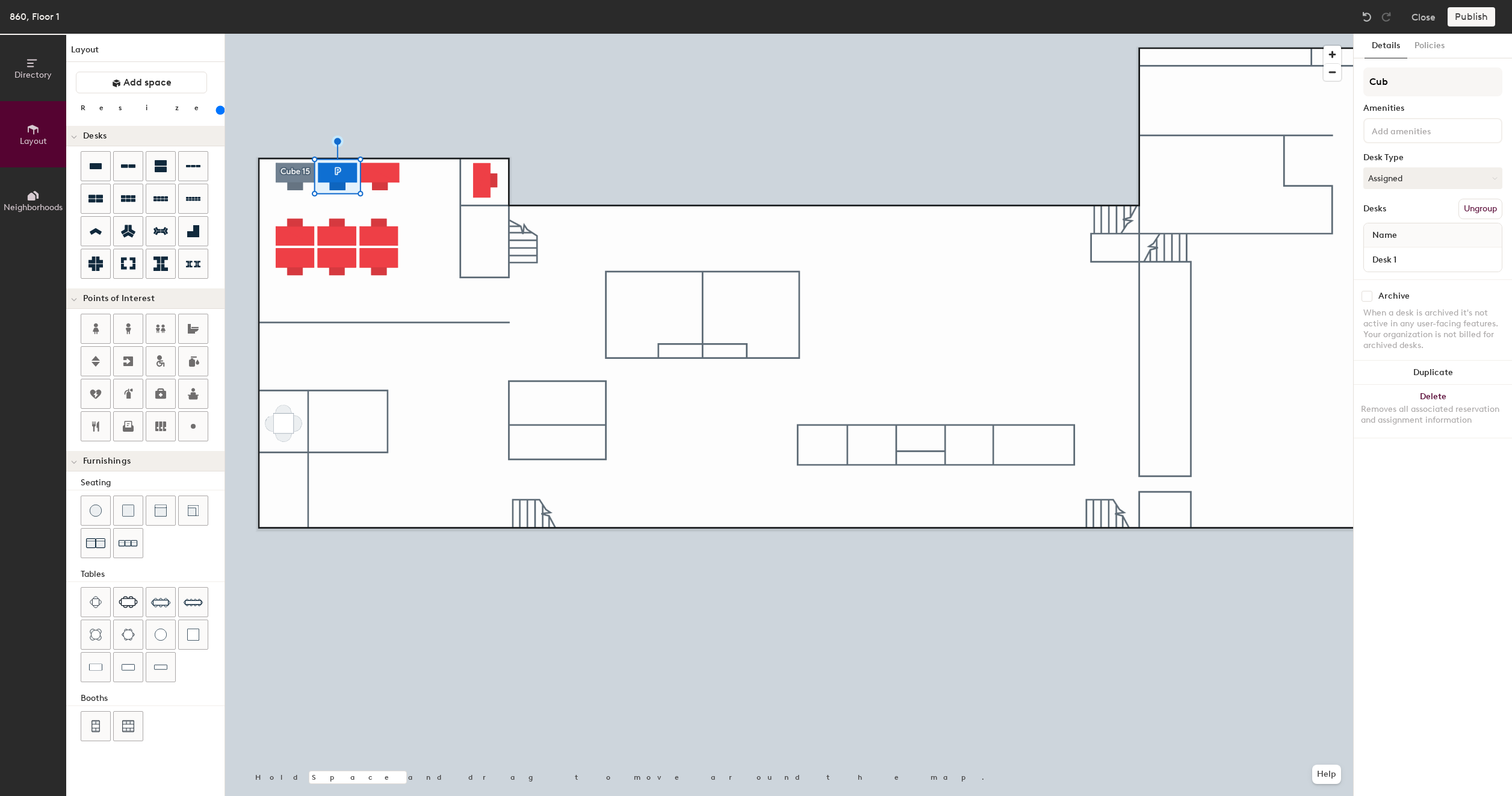
type input "200"
type input "Cube"
type input "200"
type input "Cube"
type input "200"
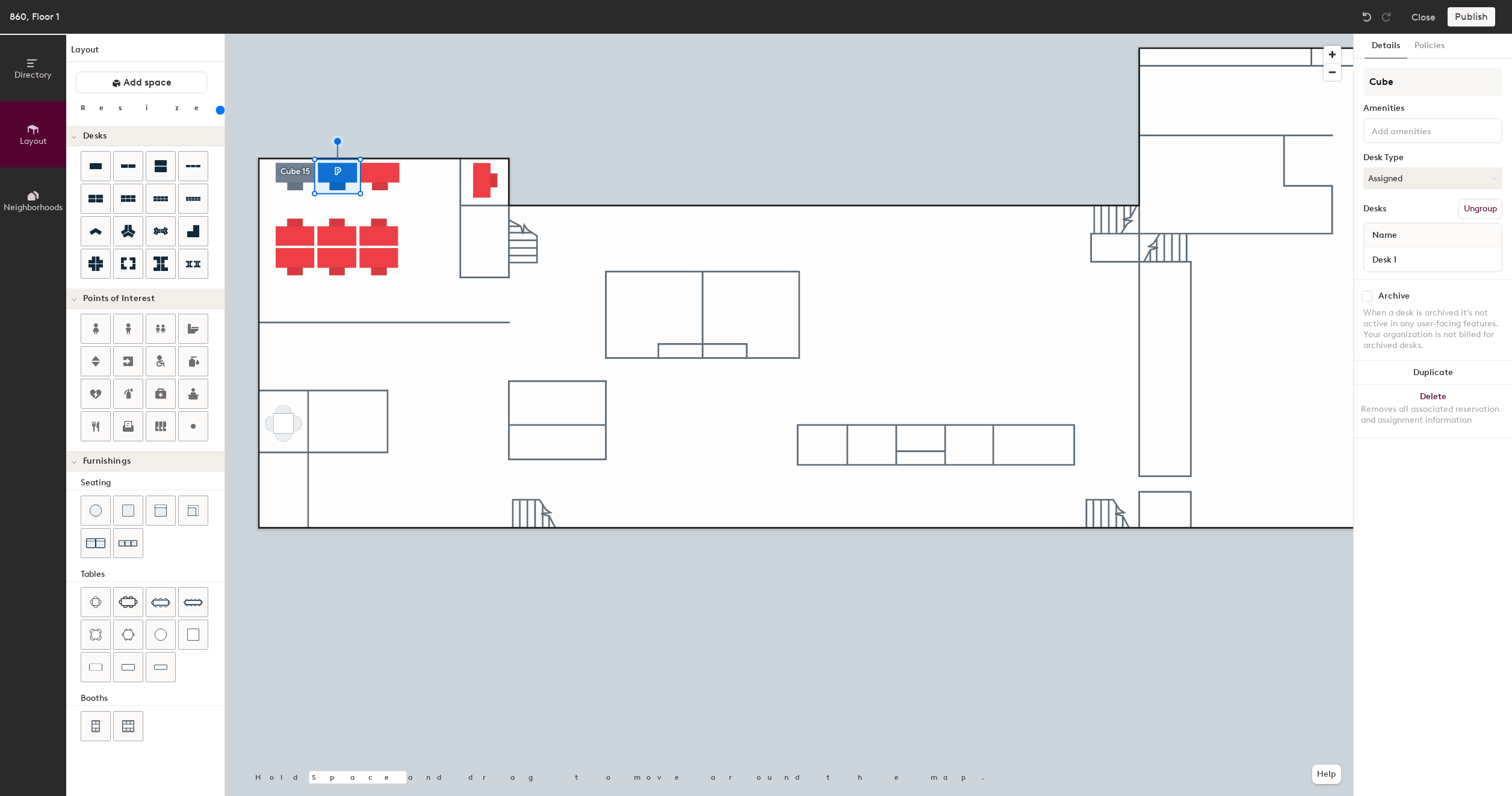
type input "Cube 1"
type input "200"
type input "Cube 16"
type input "200"
type input "Cube 16"
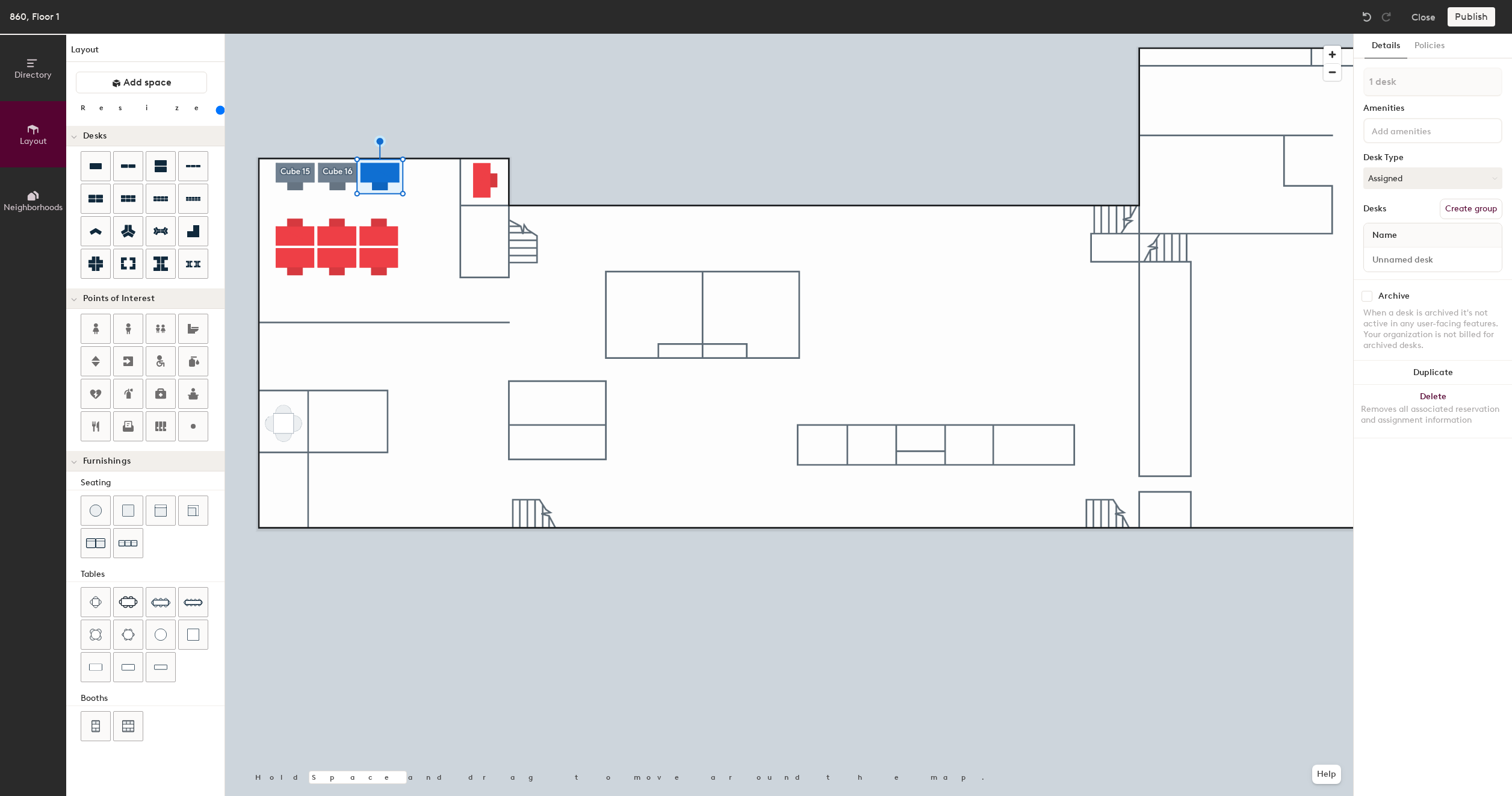
click at [1452, 208] on button "Create group" at bounding box center [1471, 208] width 62 height 20
type input "200"
type input "Pod"
type input "200"
type input "P"
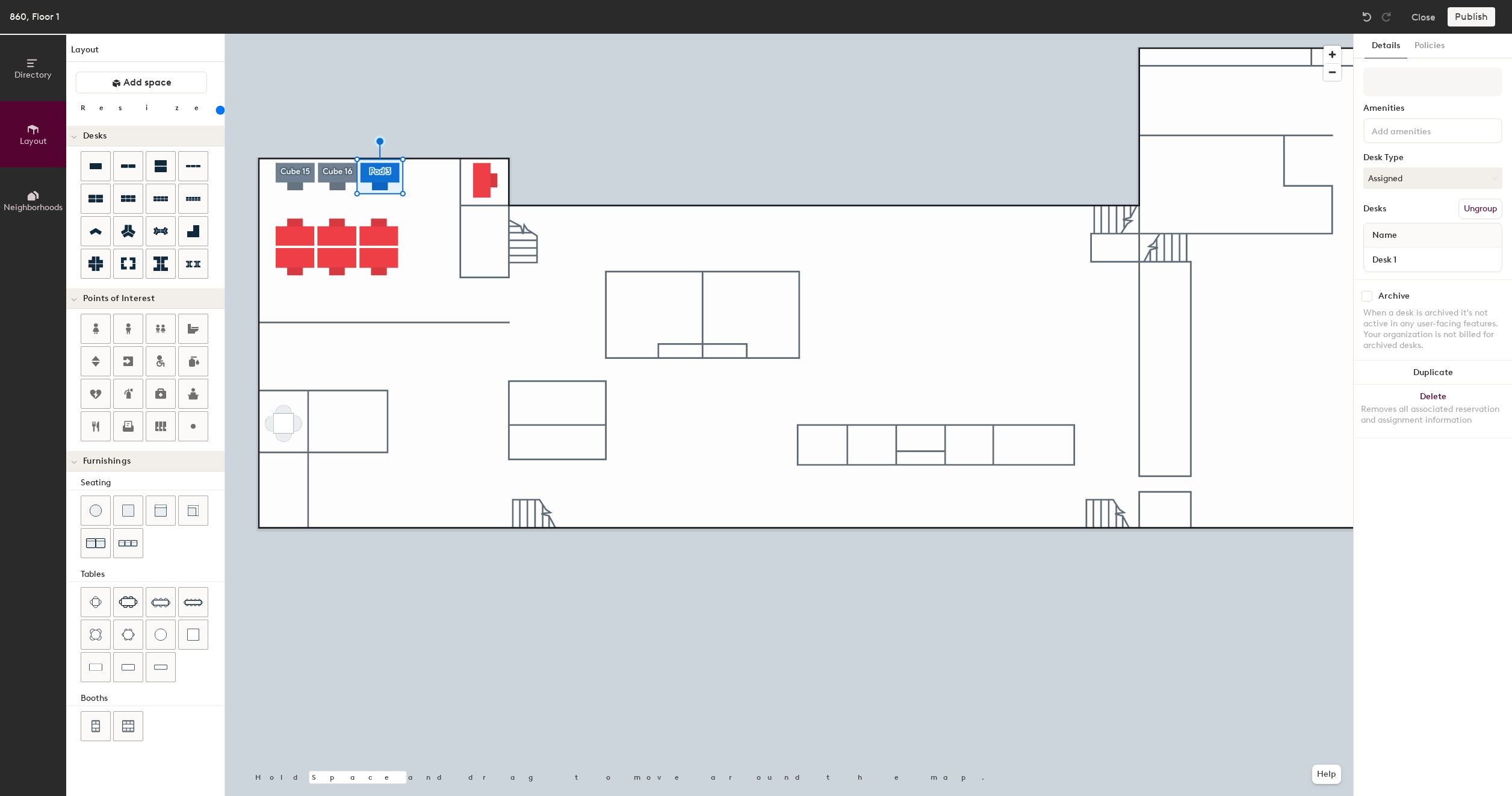
type input "200"
type input "C"
type input "200"
type input "Cu"
type input "200"
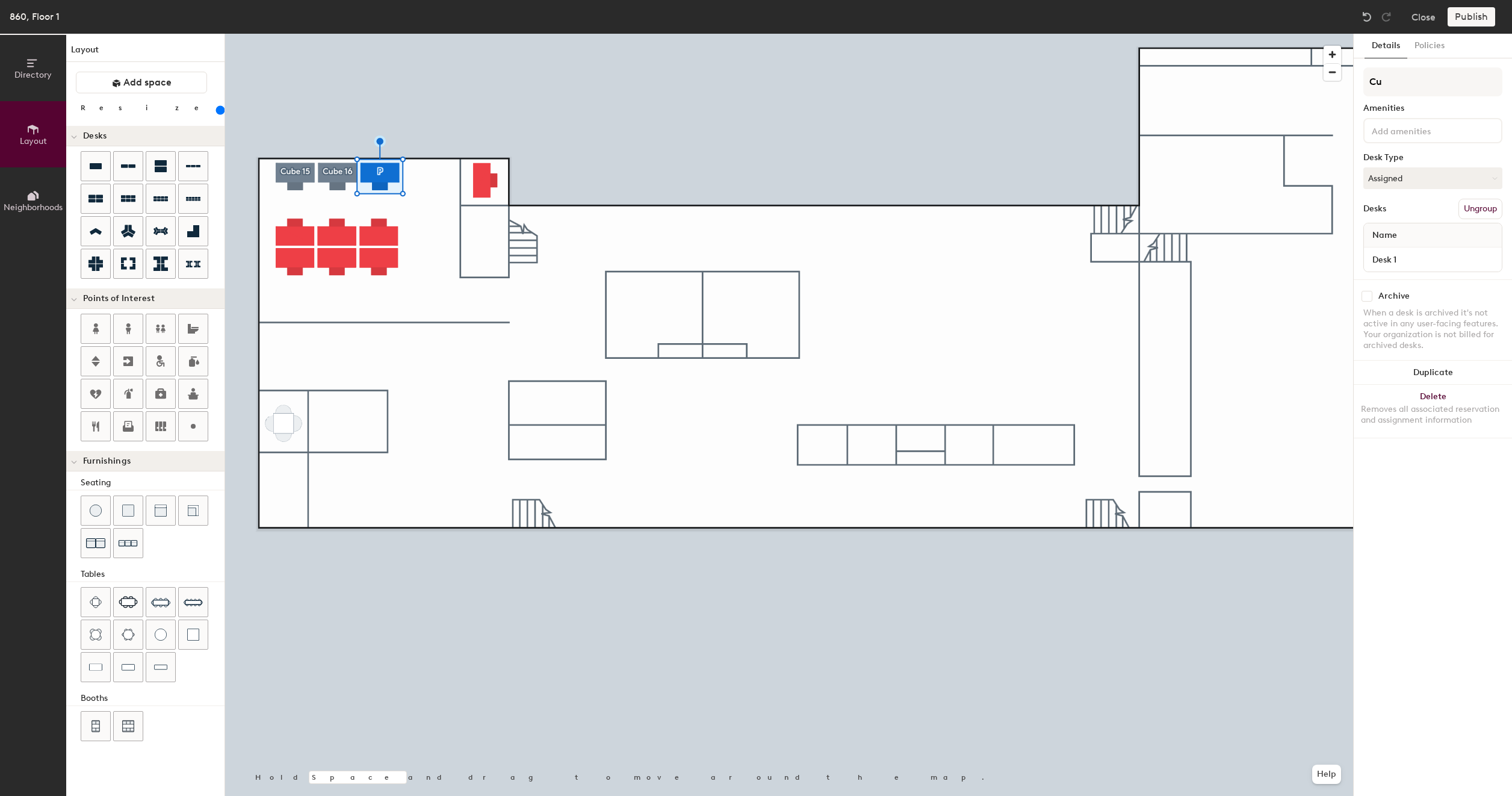
type input "Cub"
type input "200"
type input "Cube"
type input "200"
type input "Cube"
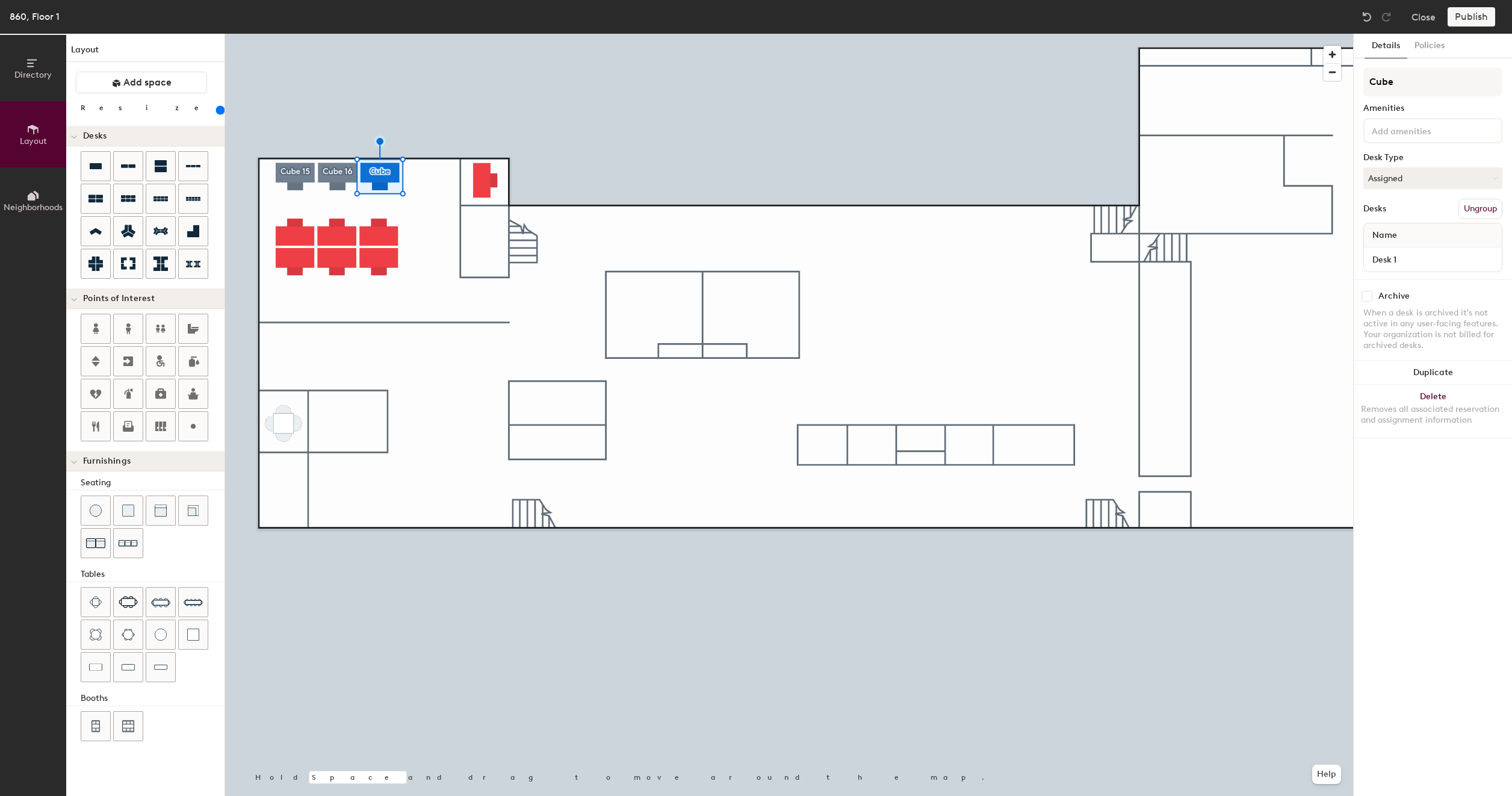
type input "200"
type input "Cube 1"
type input "200"
type input "Cube 16"
type input "200"
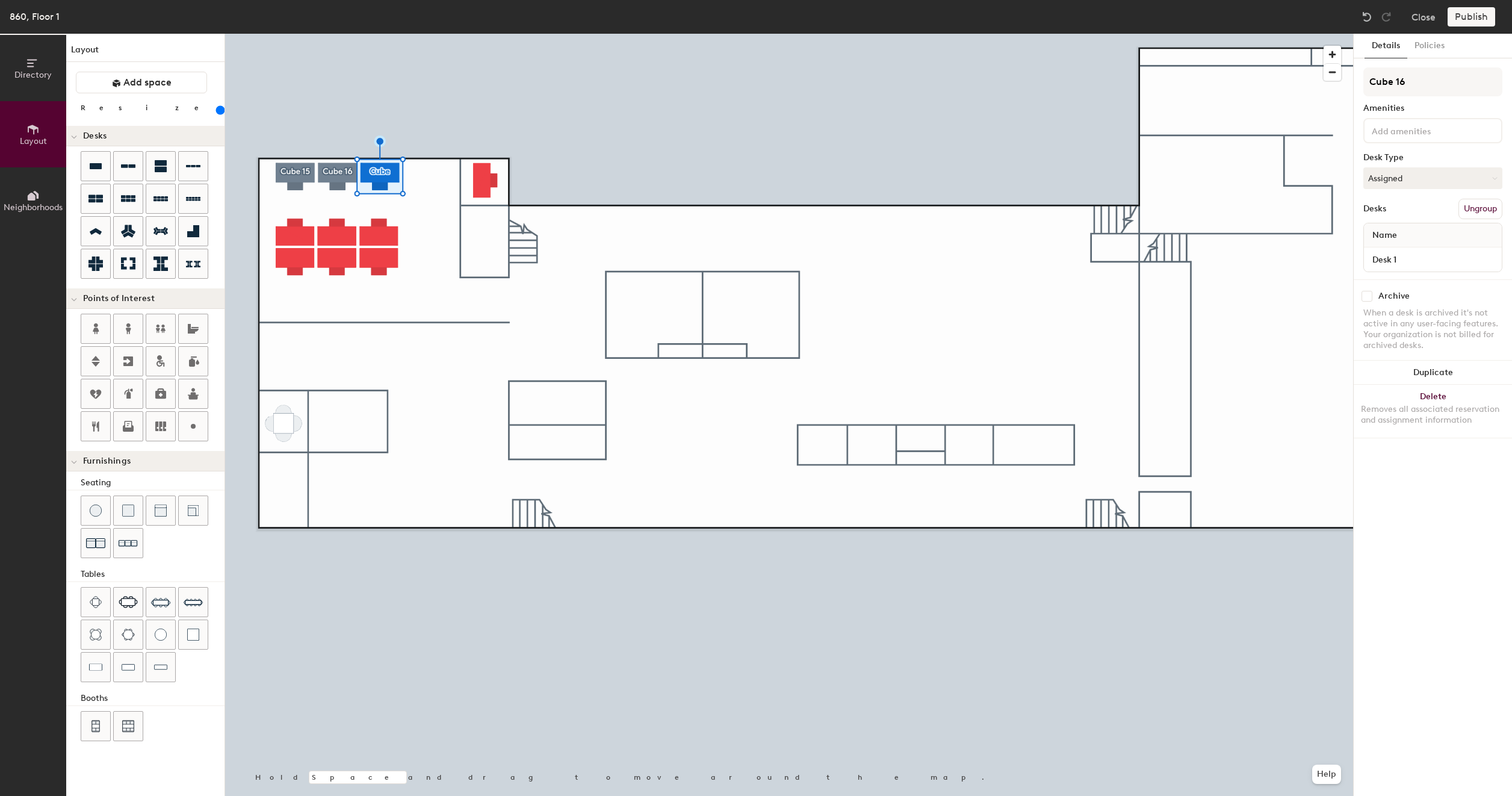
type input "Cube 16A"
type input "200"
type input "Cube 16A"
click at [1471, 210] on button "Create group" at bounding box center [1471, 208] width 62 height 20
type input "200"
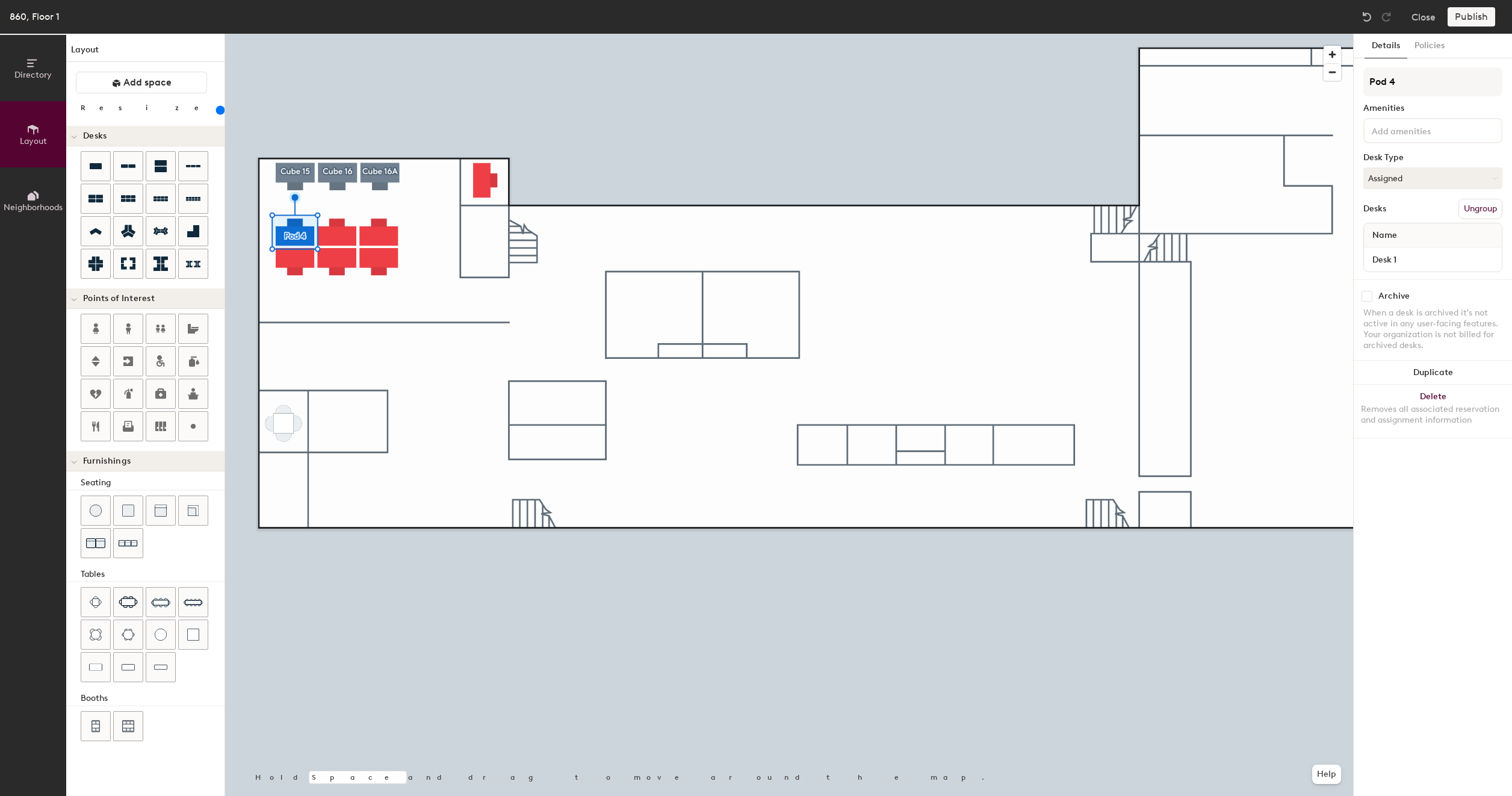
type input "Pod"
type input "200"
type input "P"
type input "200"
type input "C"
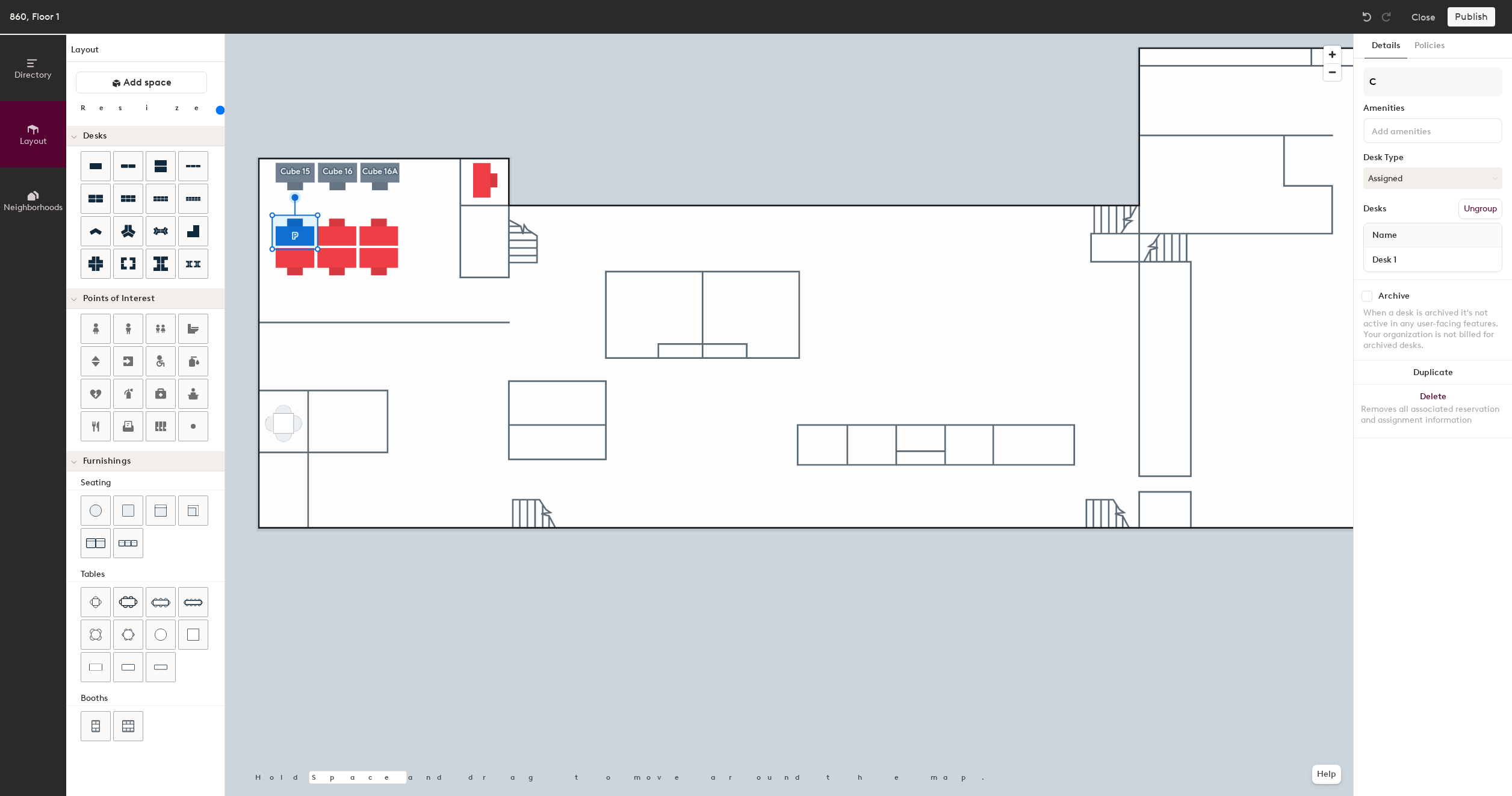
type input "200"
type input "Cu"
type input "200"
type input "Cub"
type input "200"
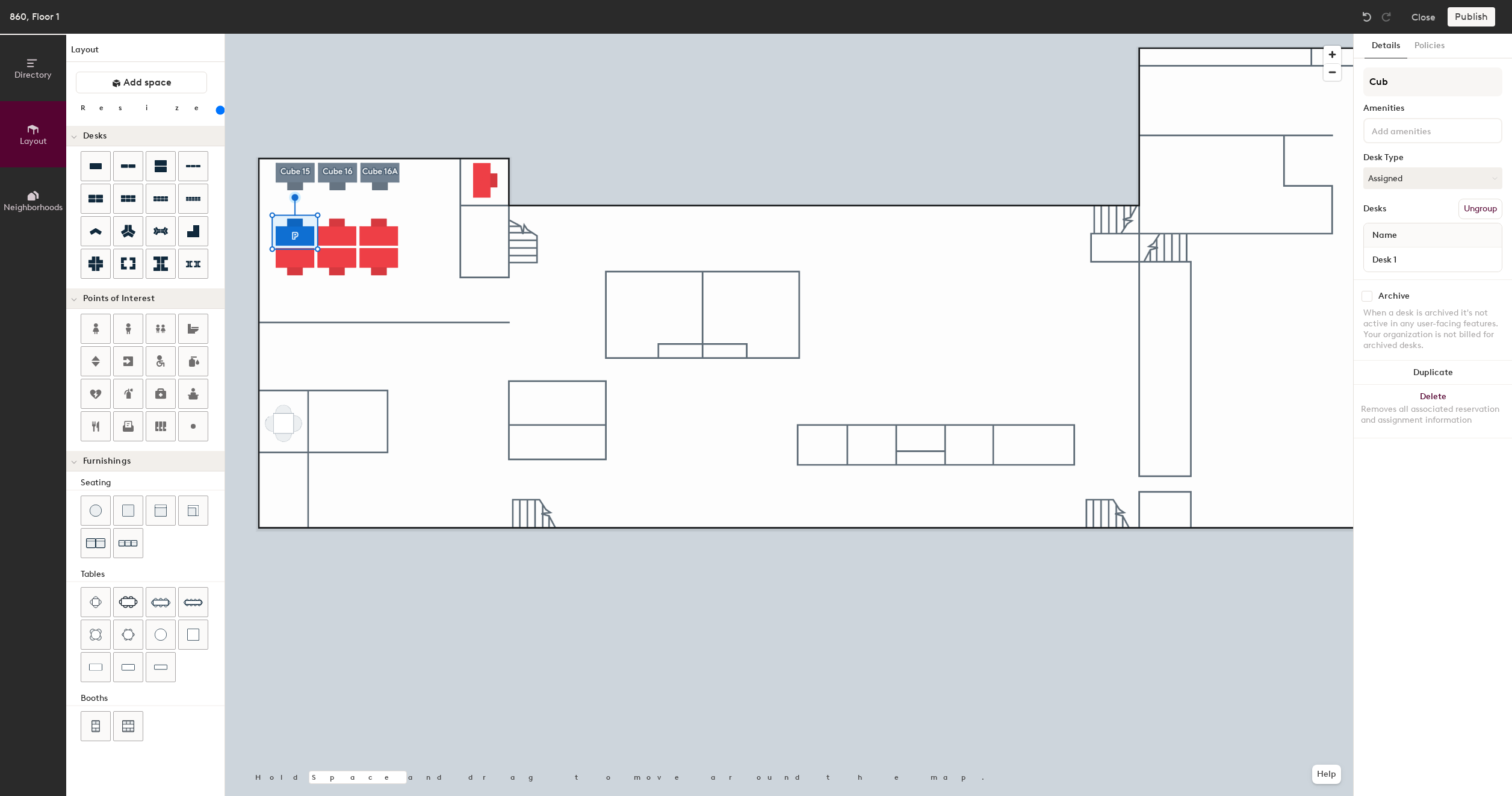
type input "Cube"
type input "200"
type input "Cube"
type input "200"
type input "Cube 1"
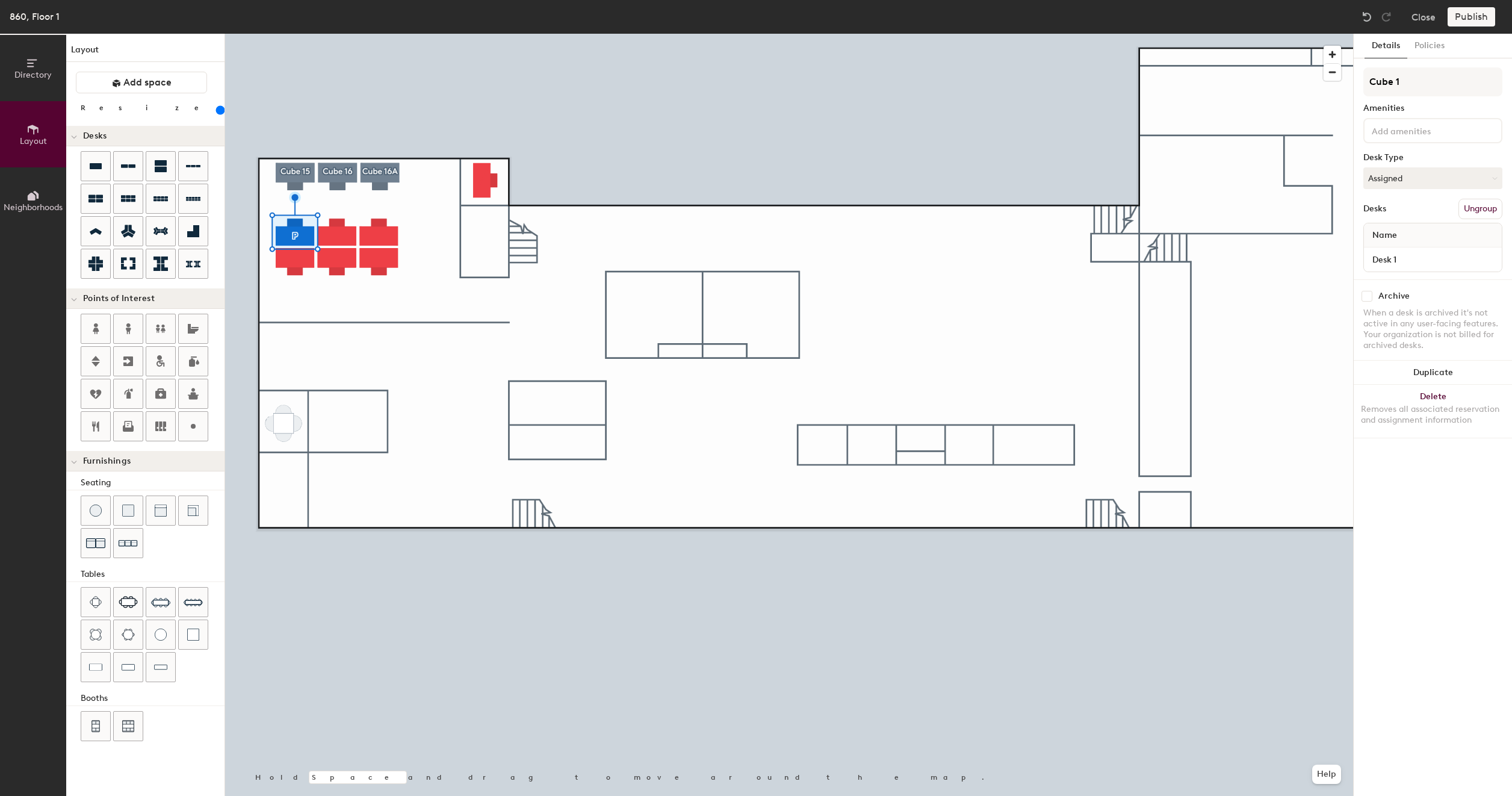
type input "200"
type input "Cube 17"
type input "200"
type input "Cube 17"
click at [1472, 213] on button "Create group" at bounding box center [1471, 208] width 62 height 20
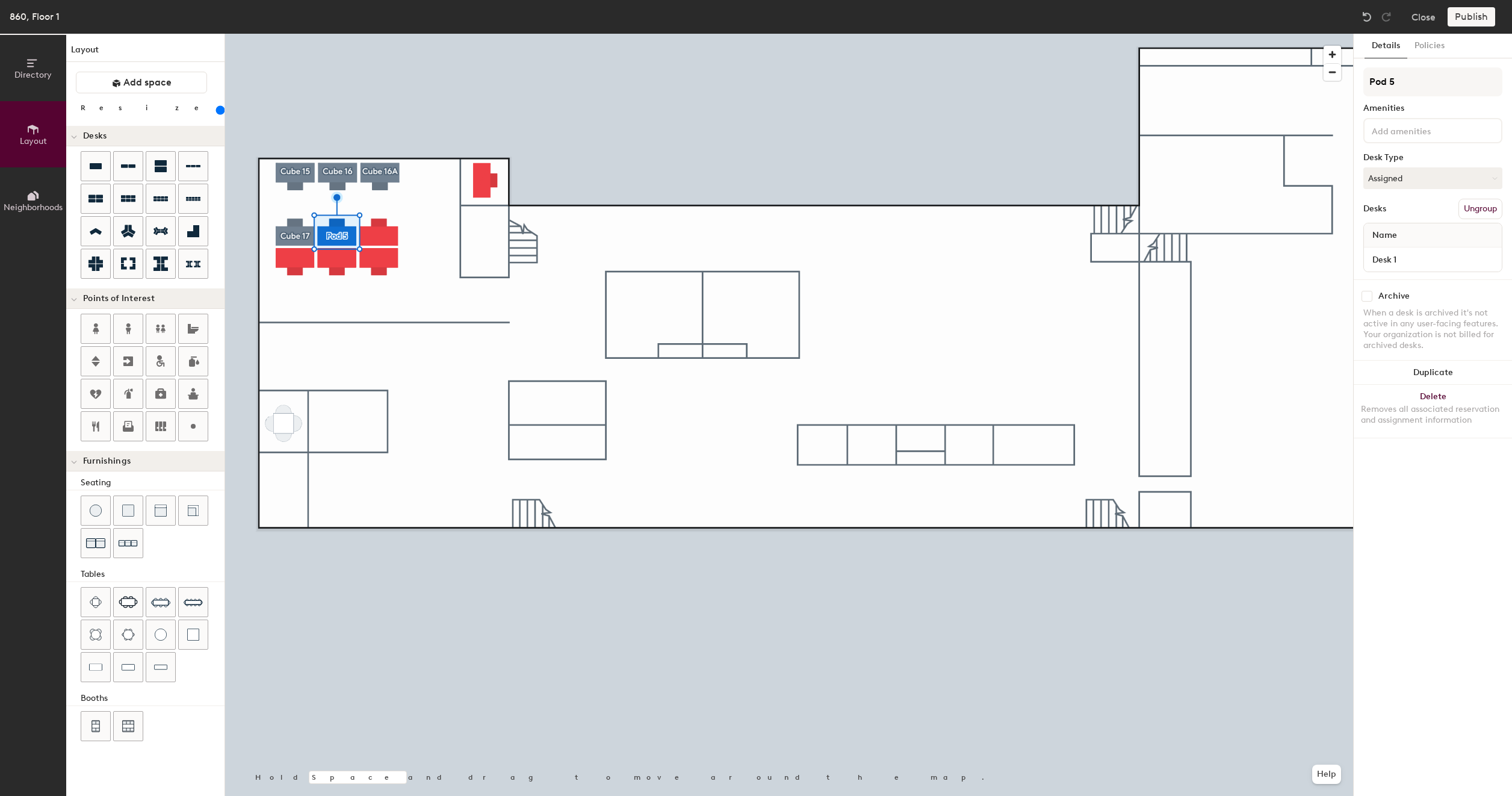
type input "200"
type input "Pod 5C"
type input "200"
type input "Pod 5Cu"
type input "200"
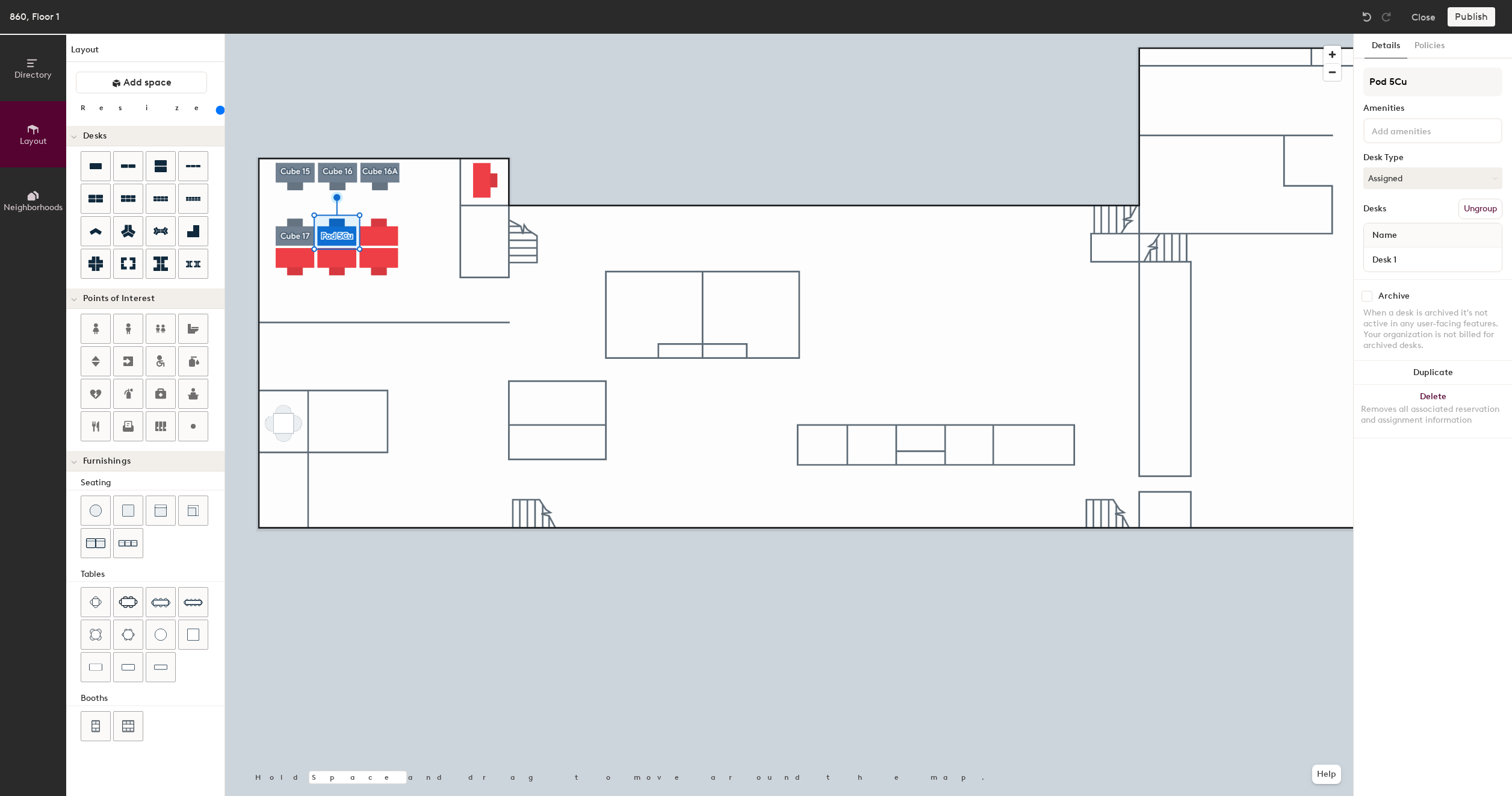
type input "Pod 5C"
type input "200"
type input "P"
type input "200"
type input "C"
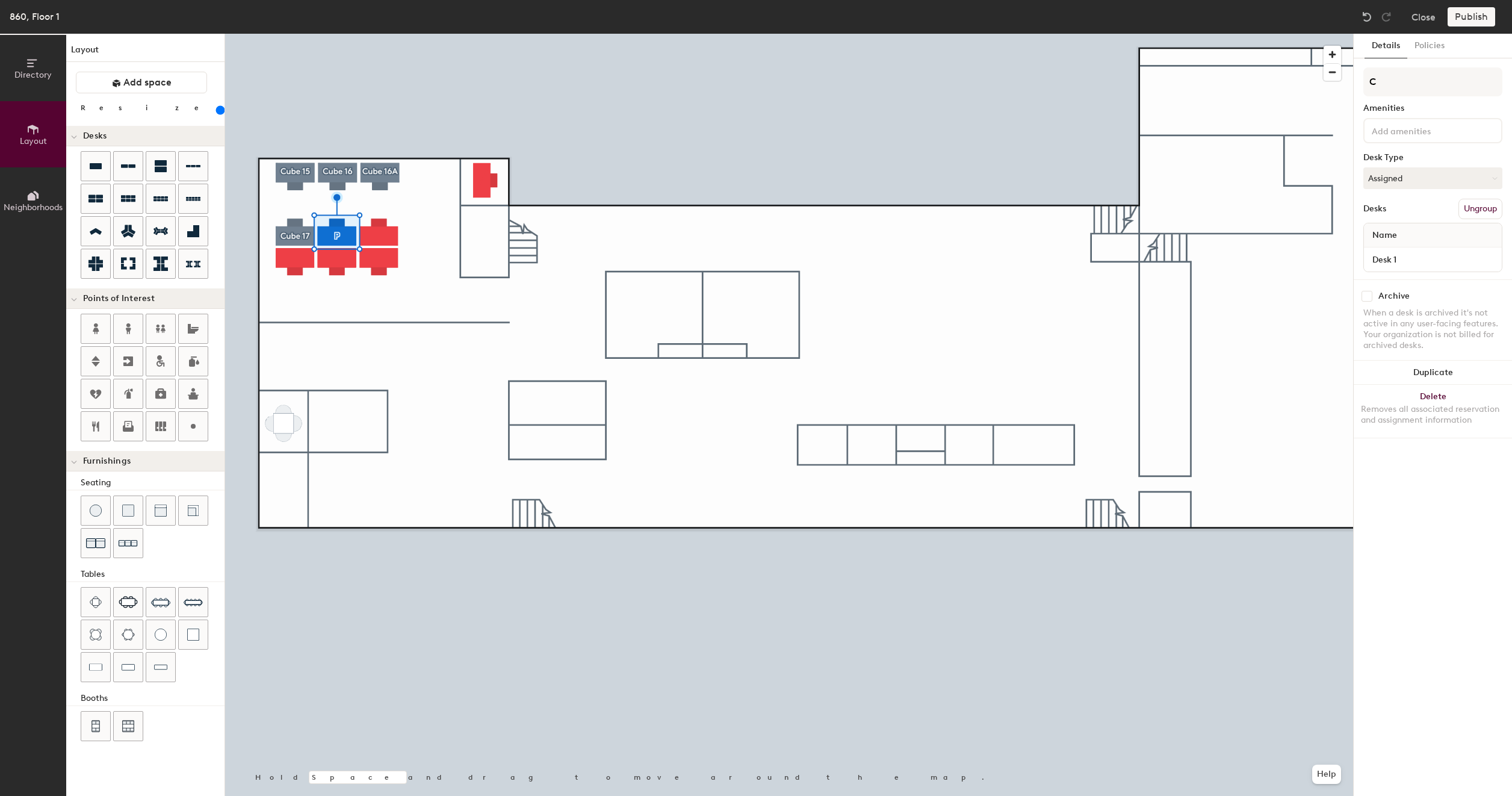
type input "200"
type input "Cu"
type input "200"
type input "Cub"
type input "200"
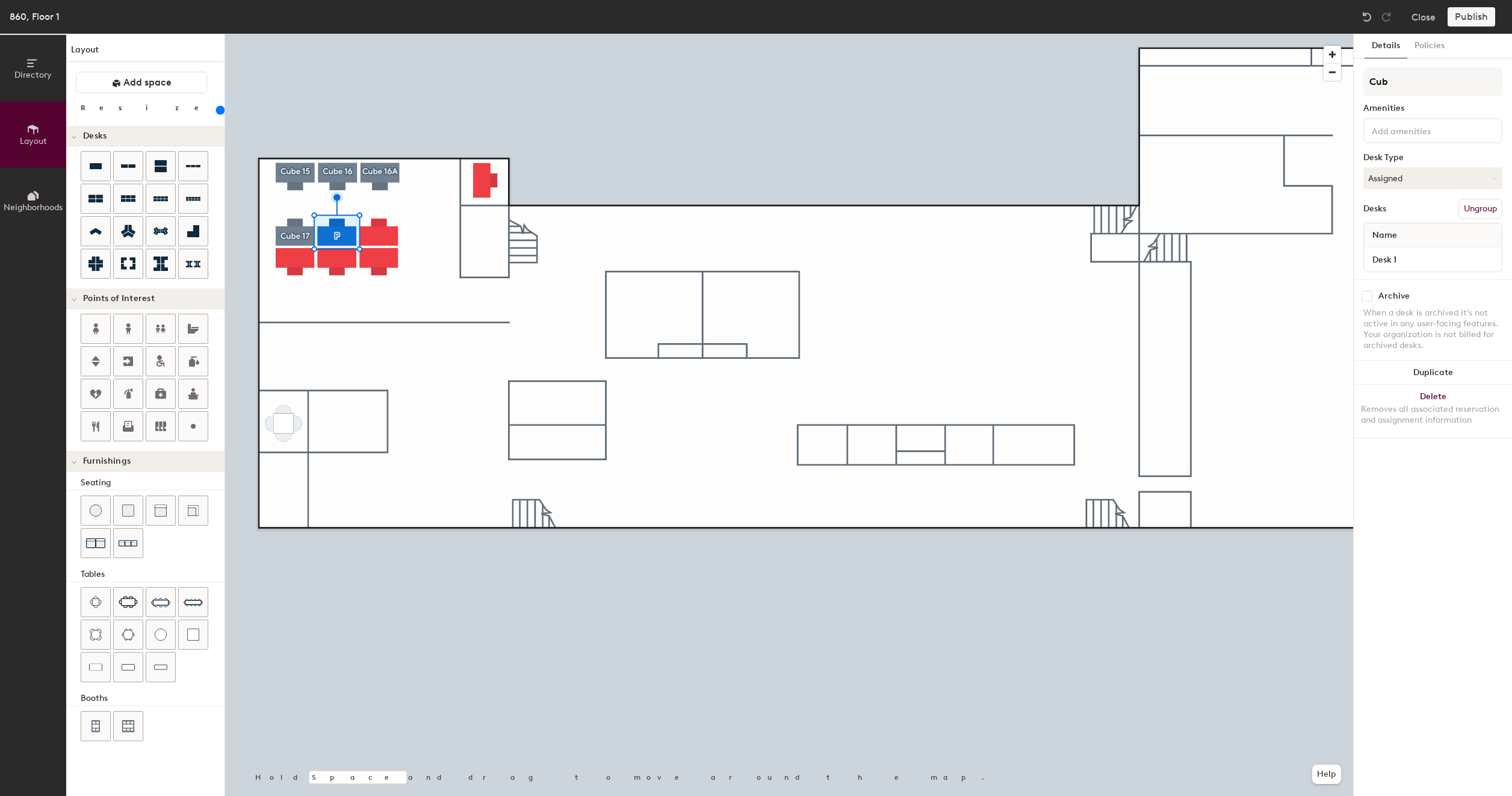
type input "Cube"
type input "200"
type input "Cube"
type input "200"
type input "Cube 1"
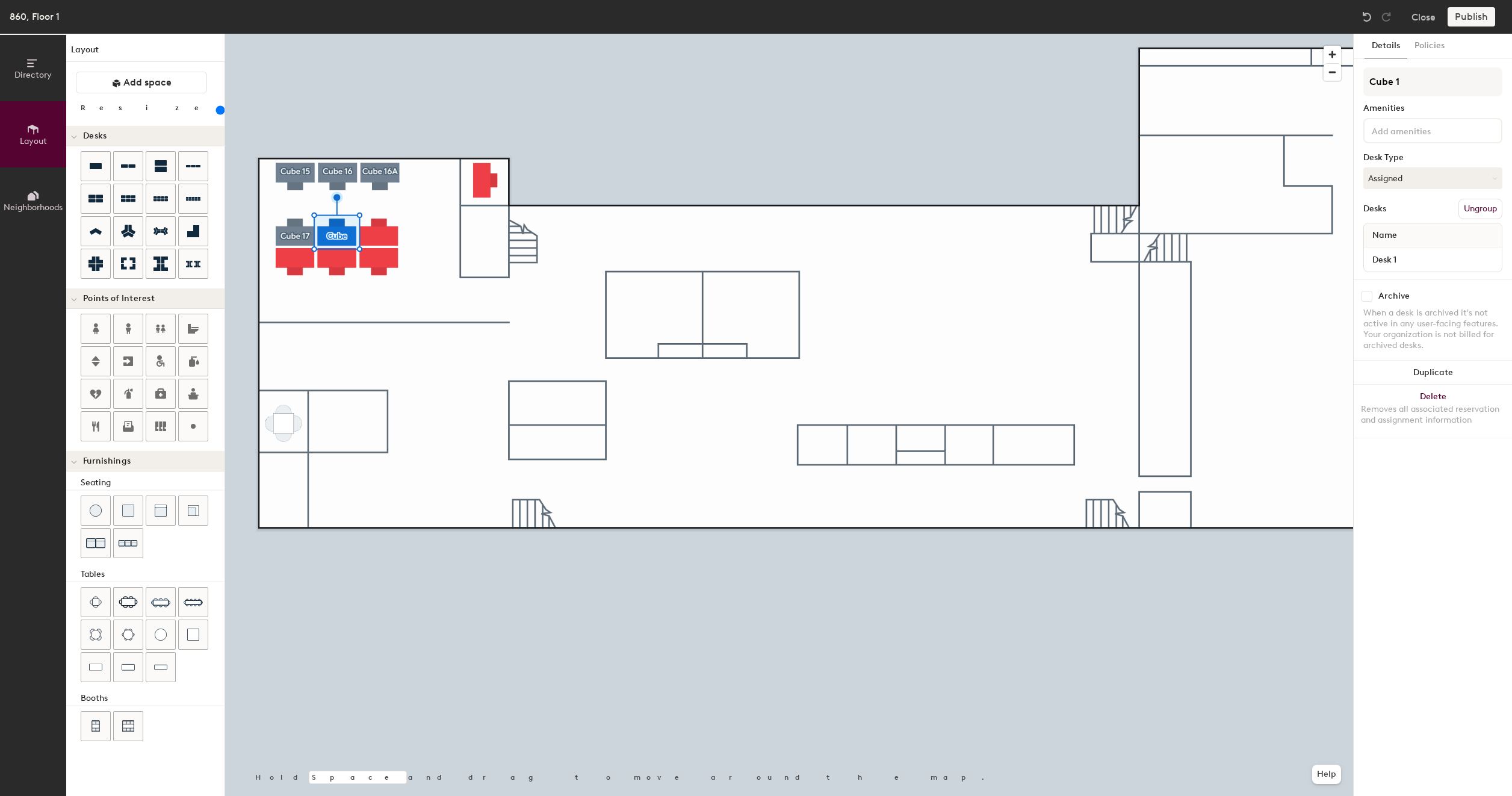
type input "200"
type input "Cube 18"
type input "200"
type input "Cube 18"
click at [1477, 203] on button "Create group" at bounding box center [1471, 208] width 62 height 20
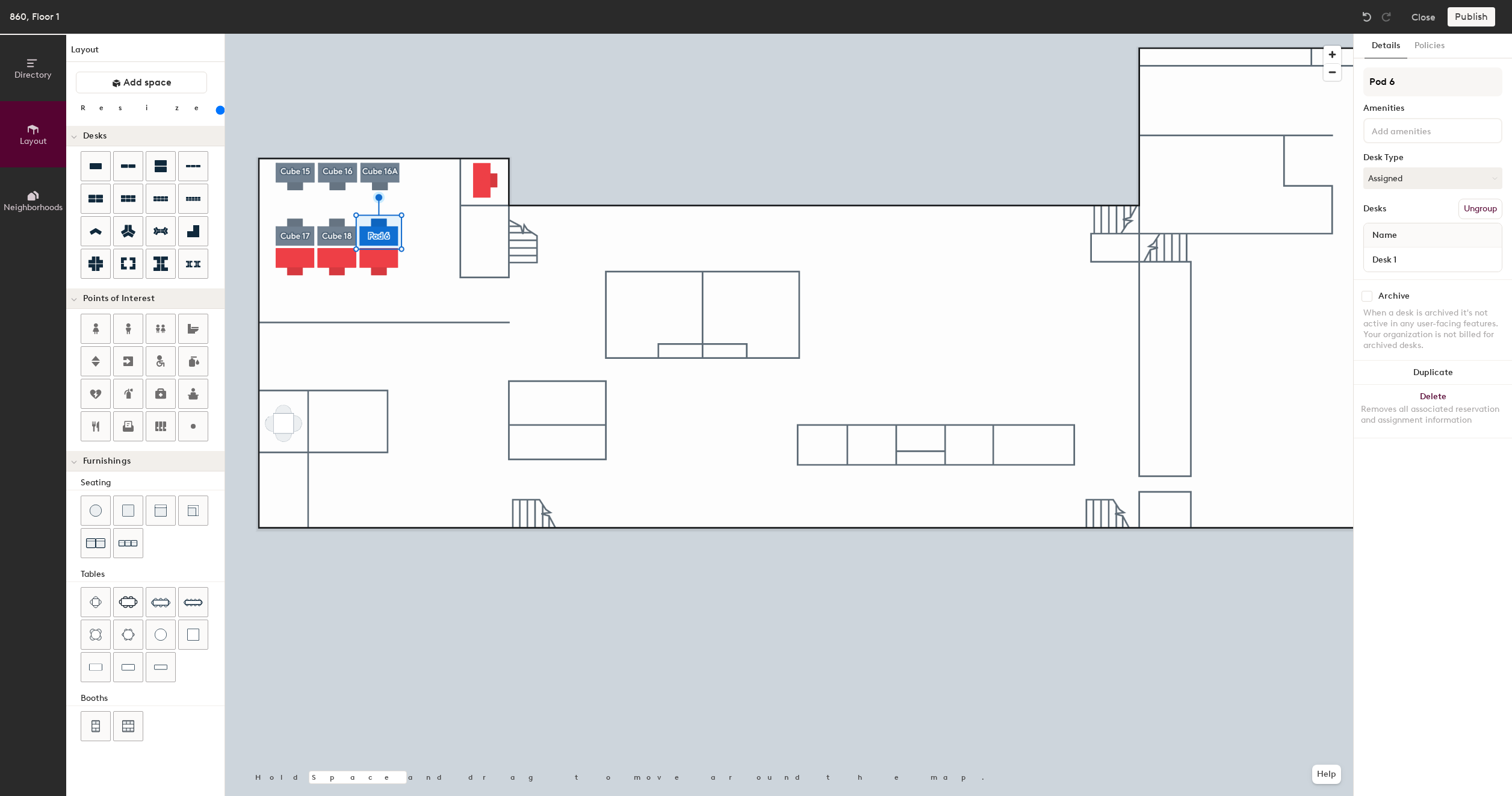
type input "200"
type input "Pod"
type input "200"
type input "P"
type input "200"
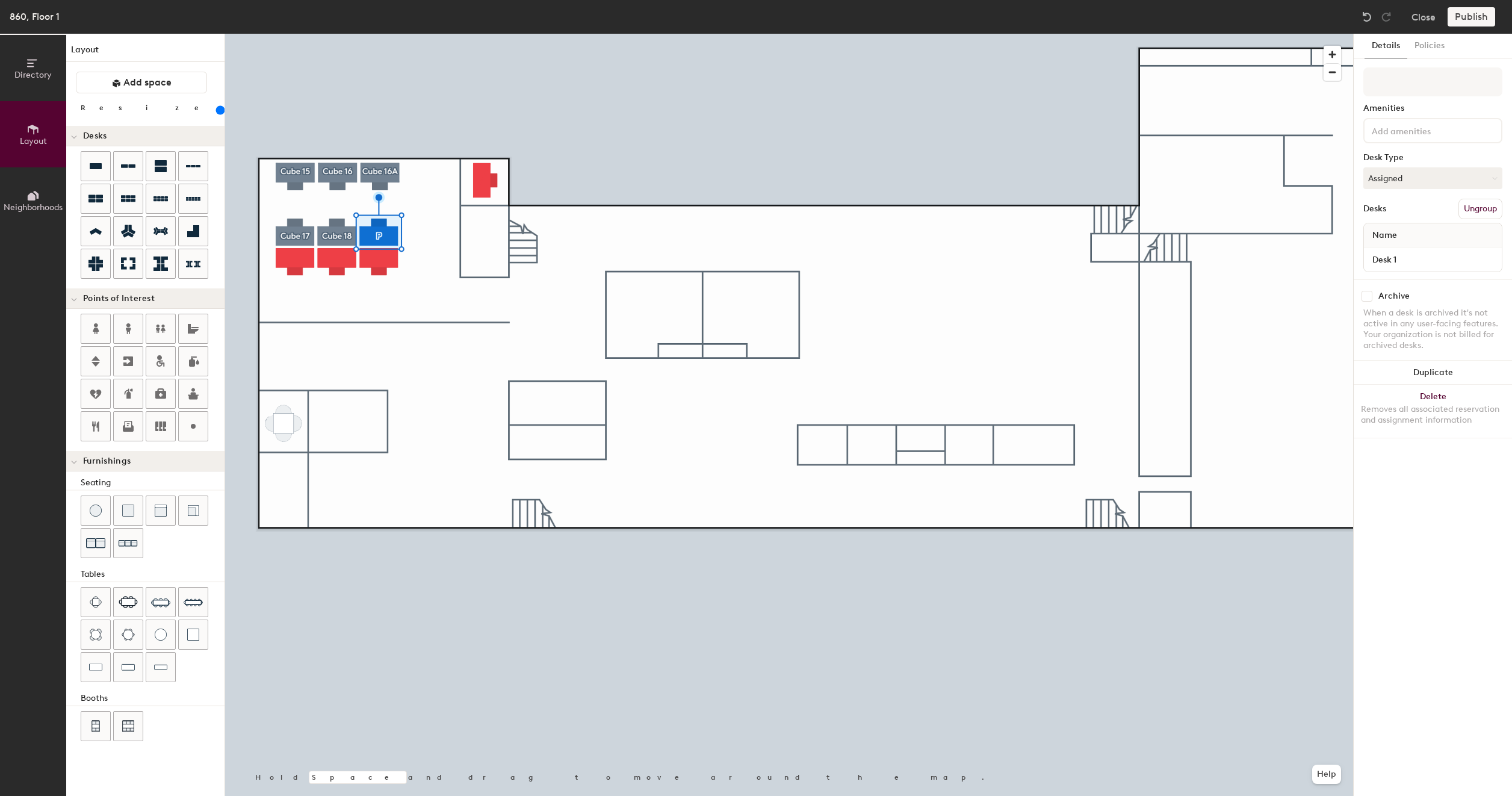
type input "C"
type input "200"
type input "Cu"
type input "200"
type input "Cub"
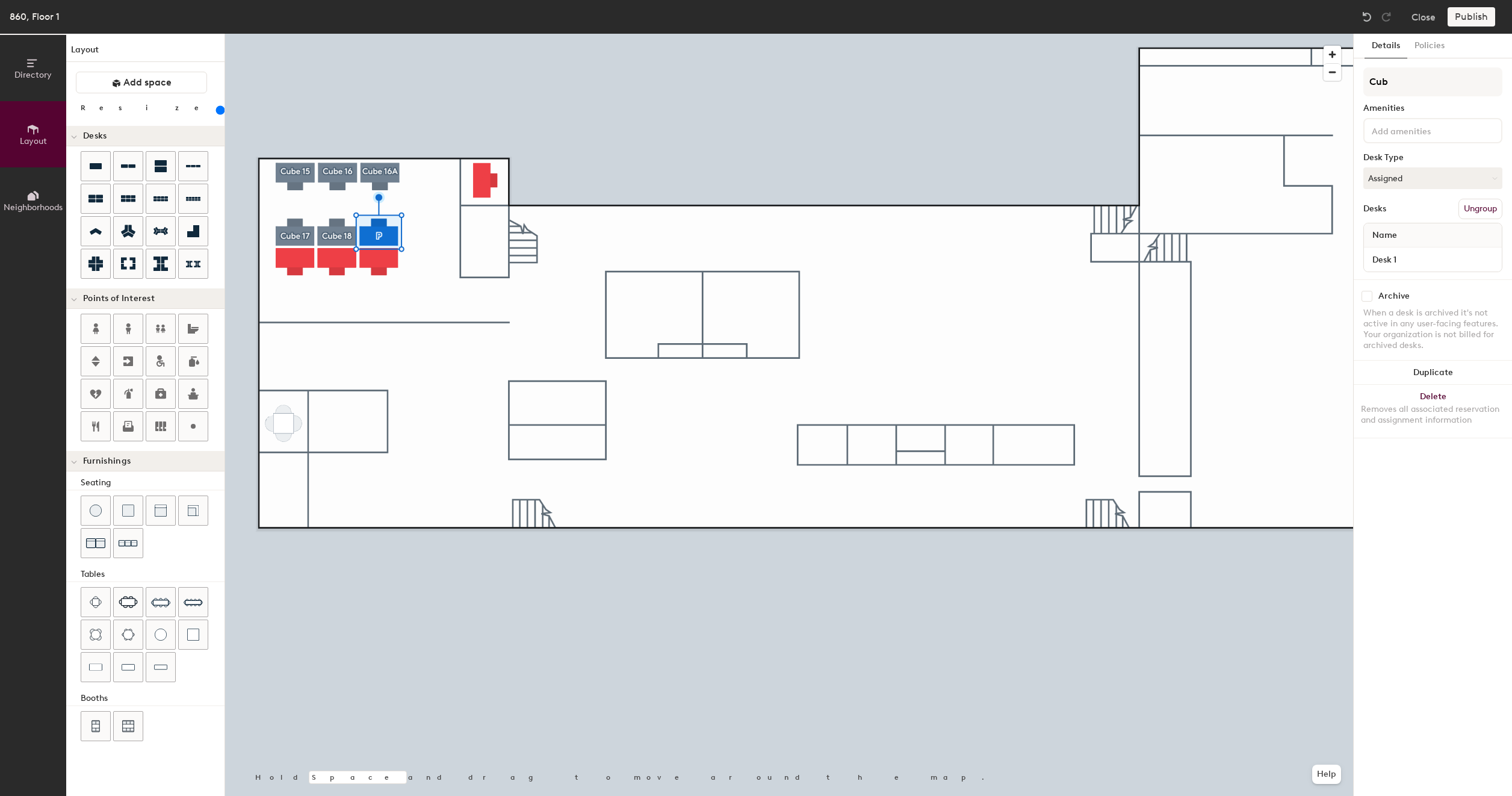
type input "200"
type input "Cube"
type input "200"
type input "Cube"
type input "200"
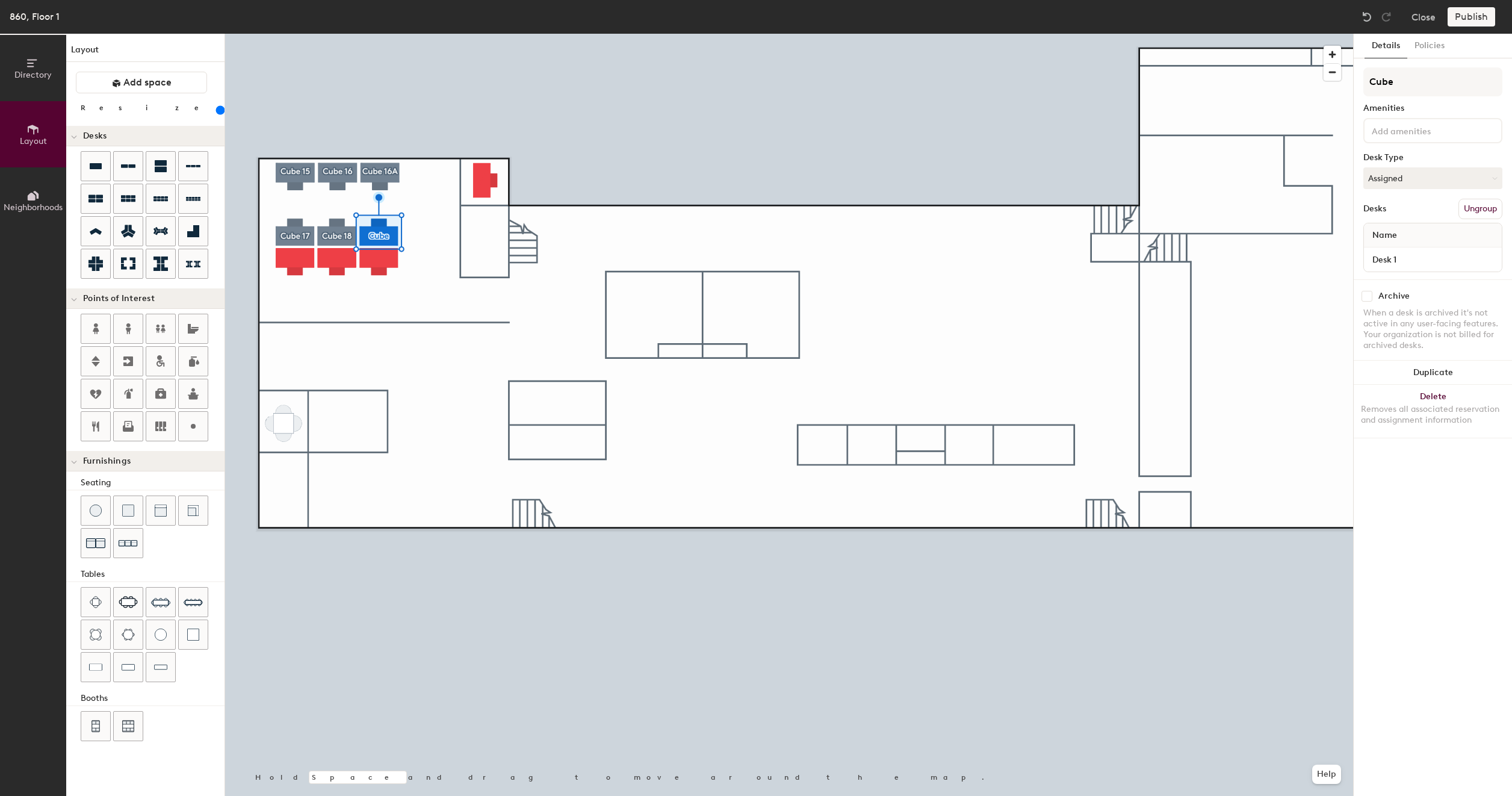
type input "Cube 1"
type input "200"
type input "Cube 19"
type input "200"
type input "Cube 19"
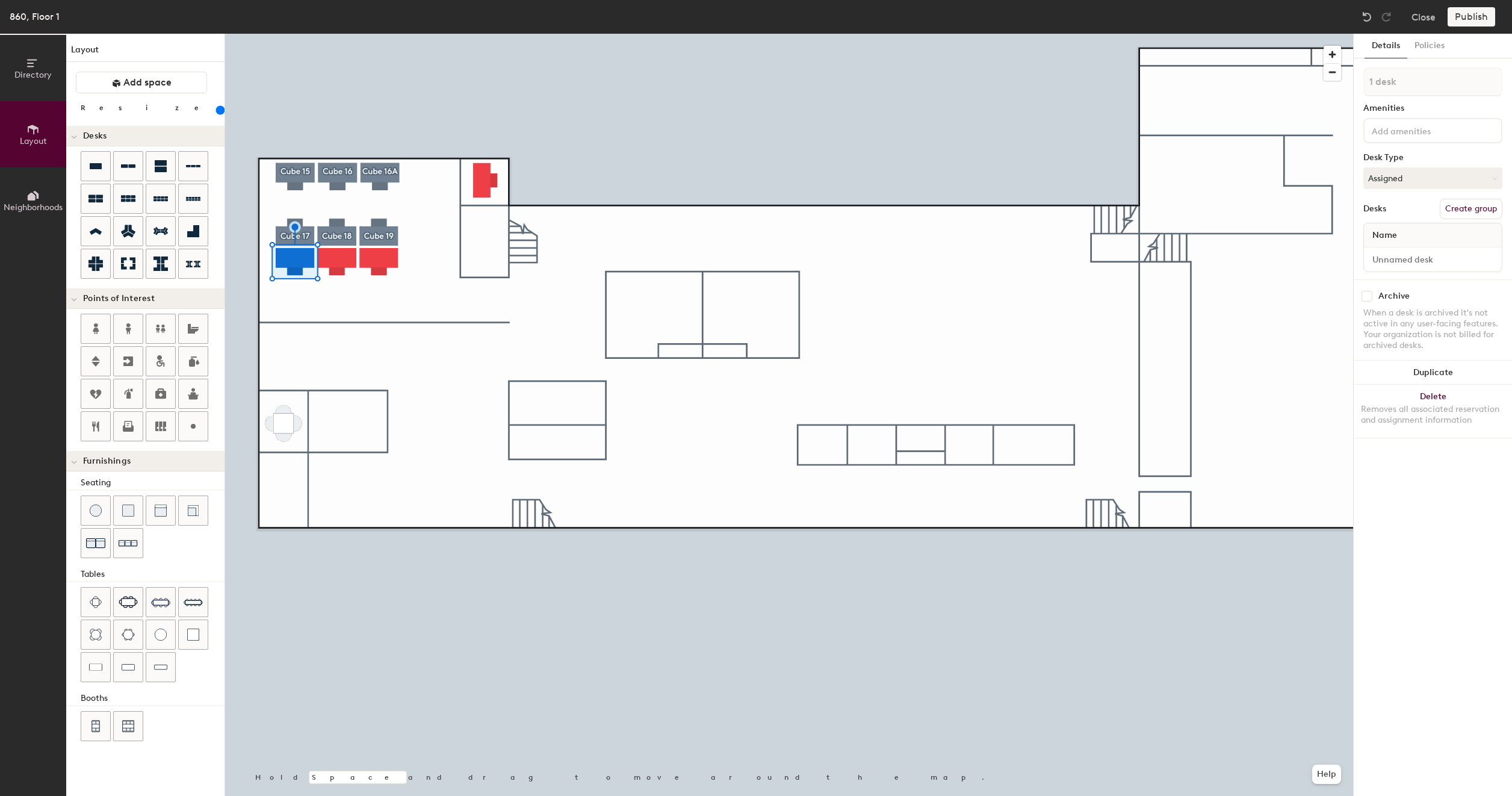
click at [1467, 211] on button "Create group" at bounding box center [1471, 208] width 62 height 20
type input "200"
type input "Pod"
type input "200"
type input "P"
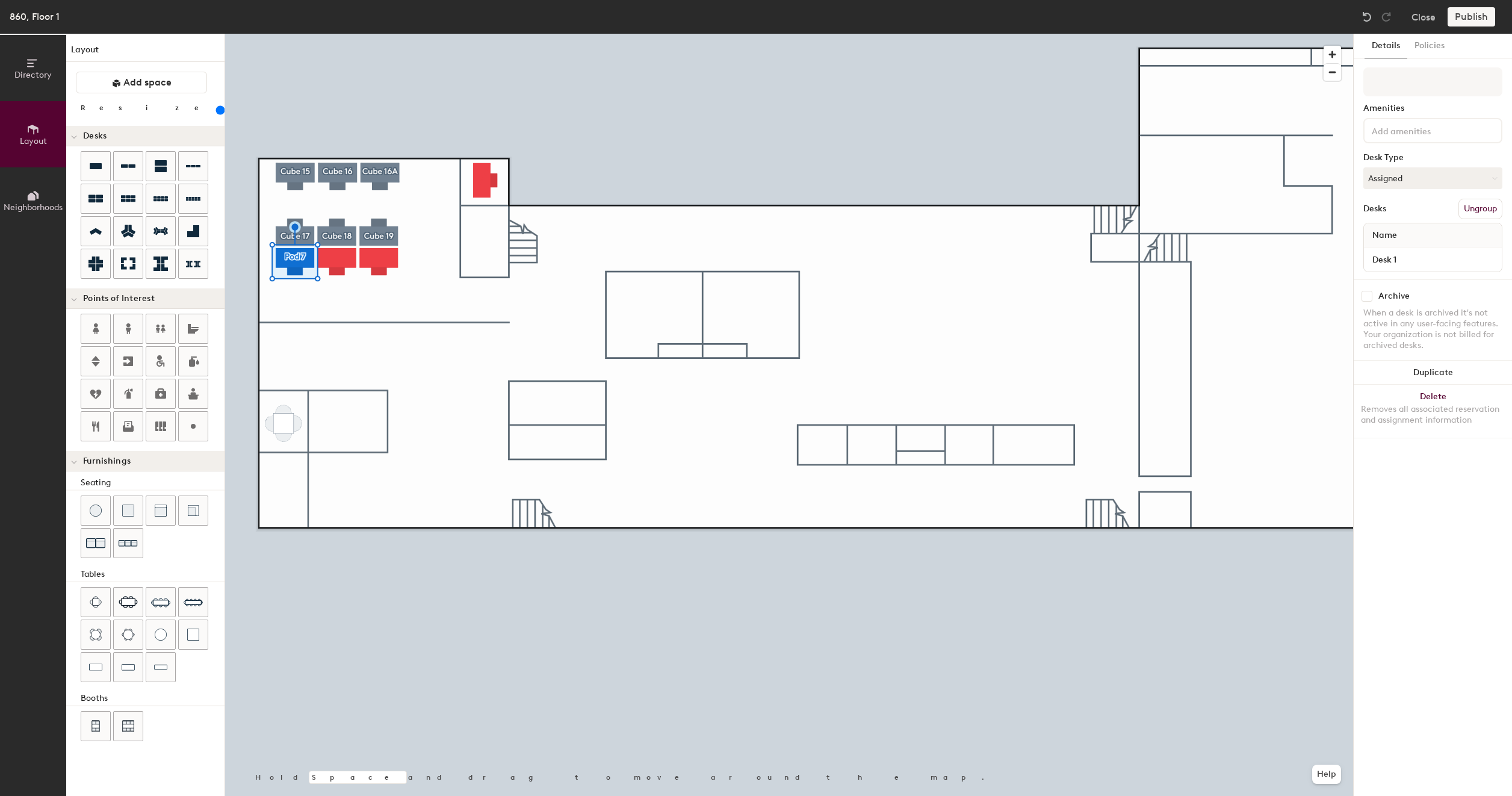
type input "200"
type input "Cu"
type input "200"
type input "Cub"
type input "200"
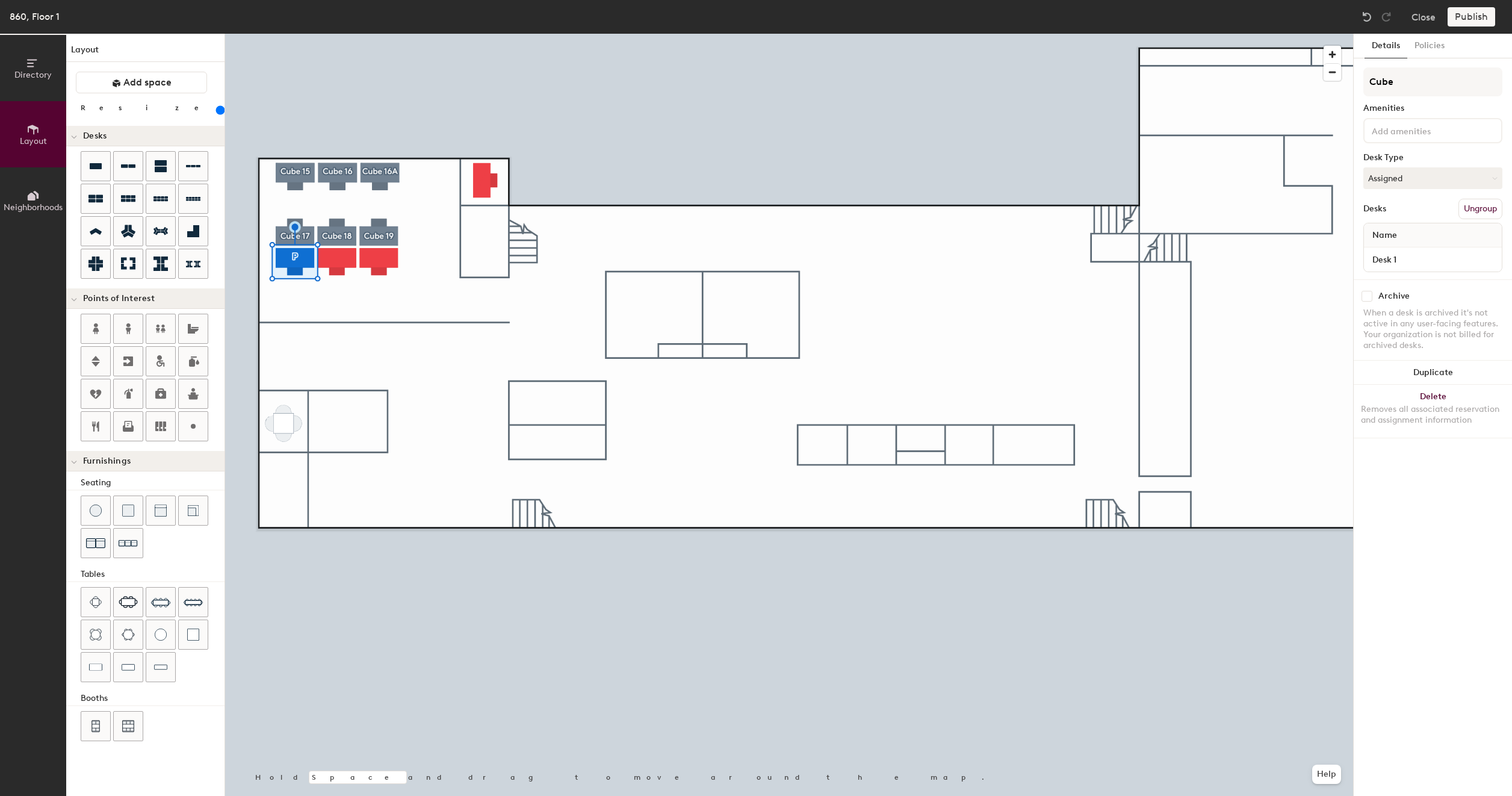
type input "Cube"
type input "200"
type input "Cube 20"
type input "200"
type input "Cube 20"
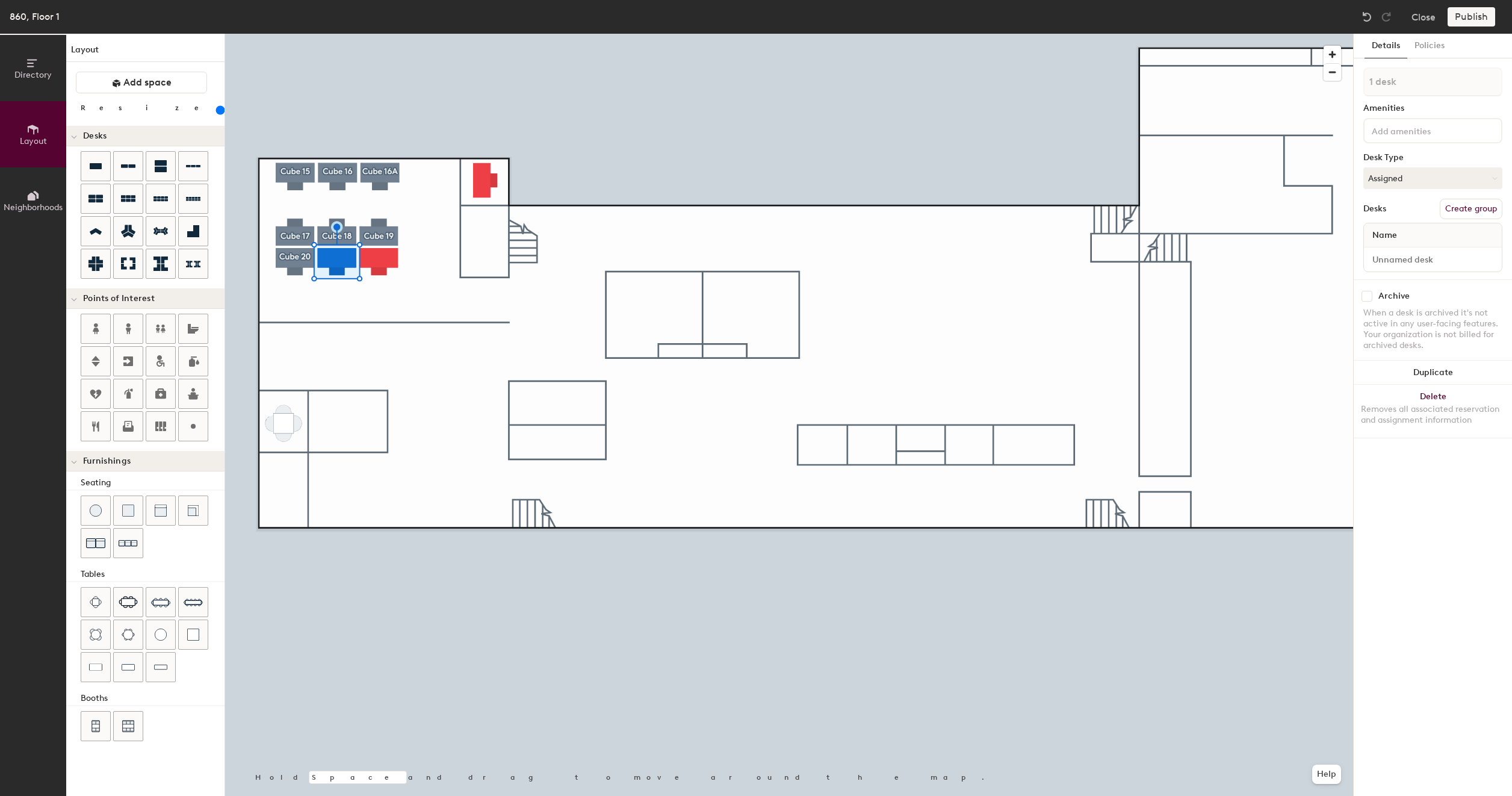
click at [1486, 210] on button "Create group" at bounding box center [1471, 208] width 62 height 20
type input "200"
type input "Pod"
type input "200"
type input "P"
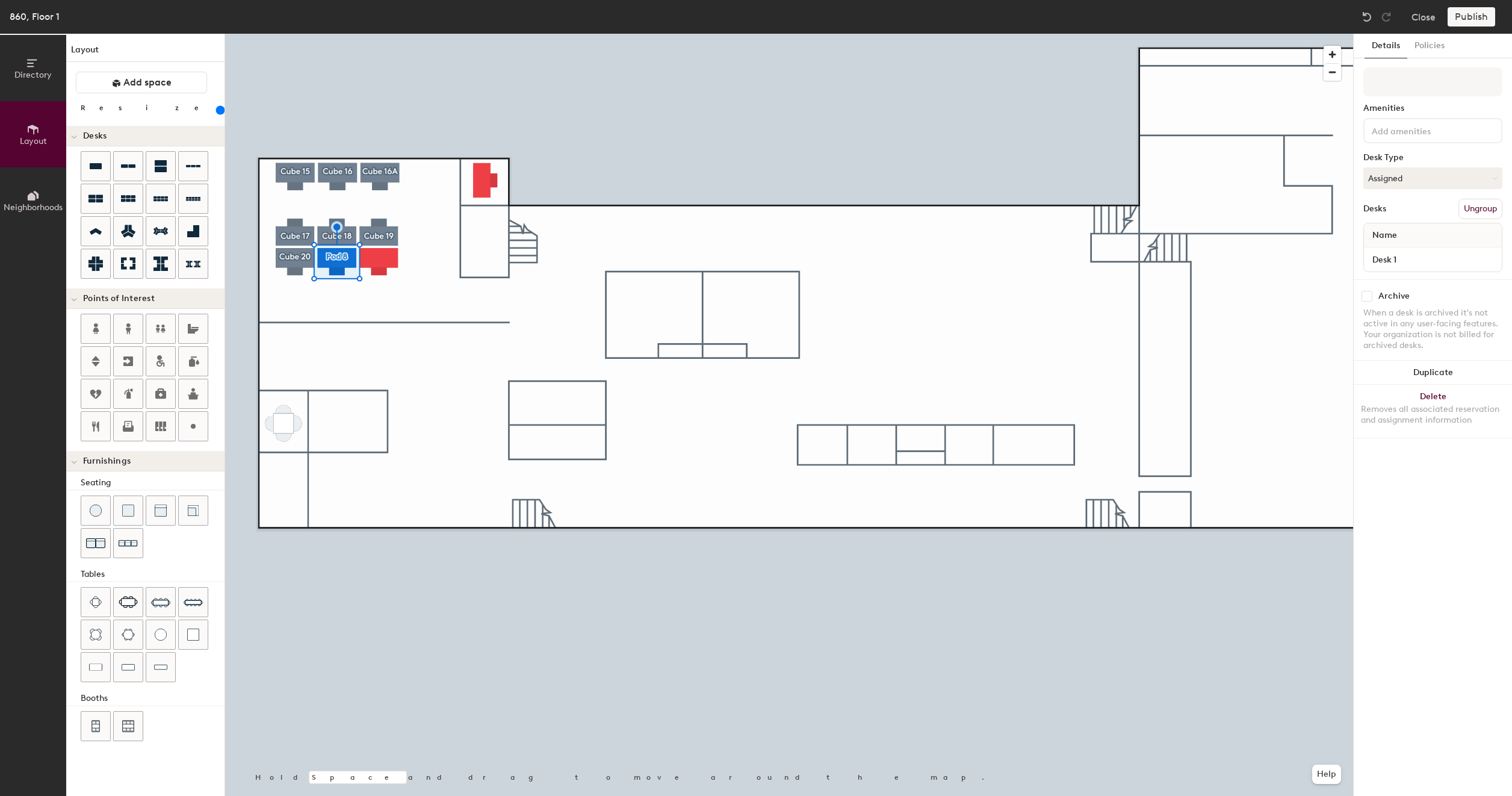
type input "200"
type input "C"
type input "200"
type input "Cu"
type input "200"
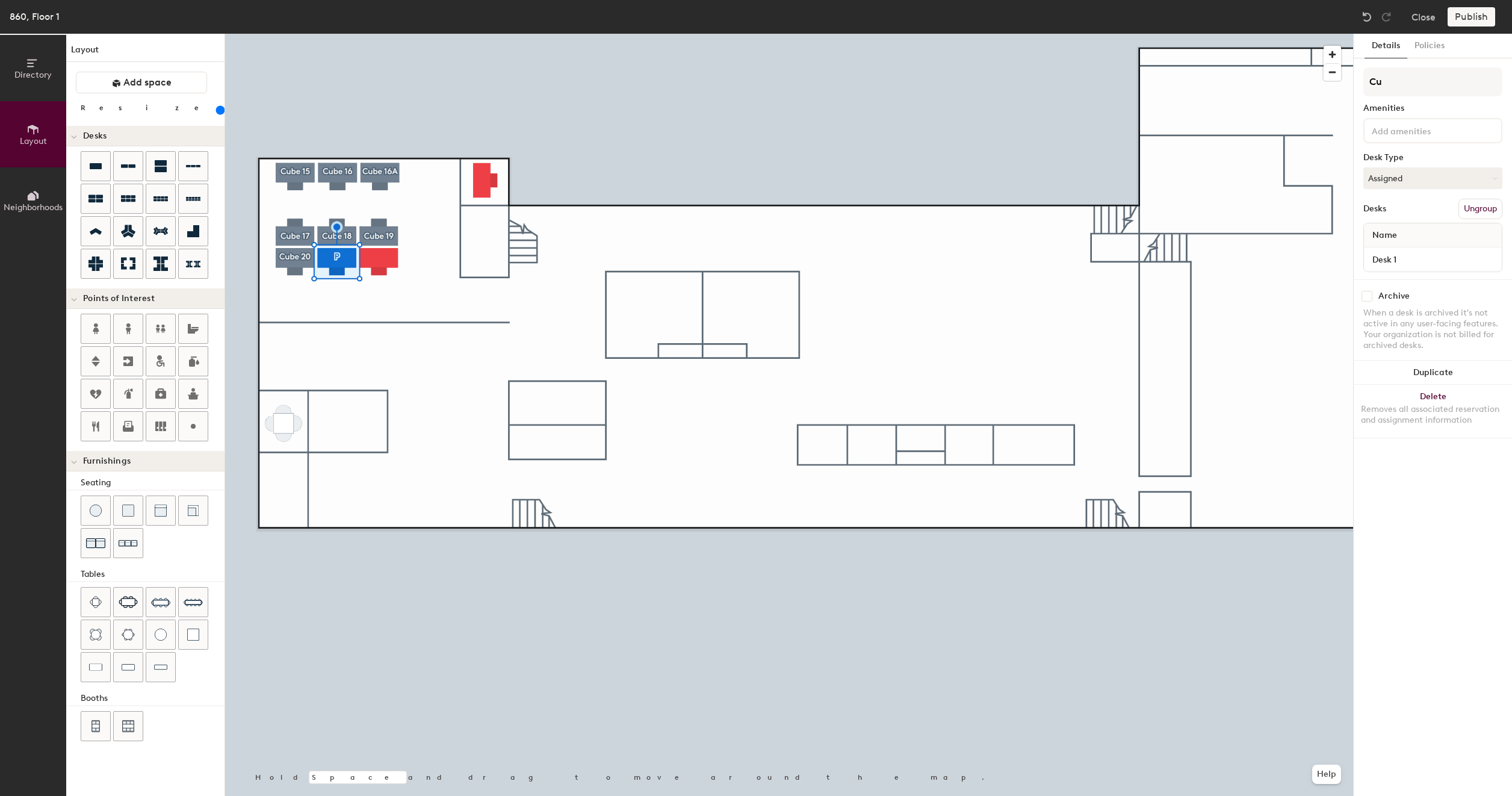
type input "Cub"
type input "200"
type input "Cube"
type input "200"
type input "Cube"
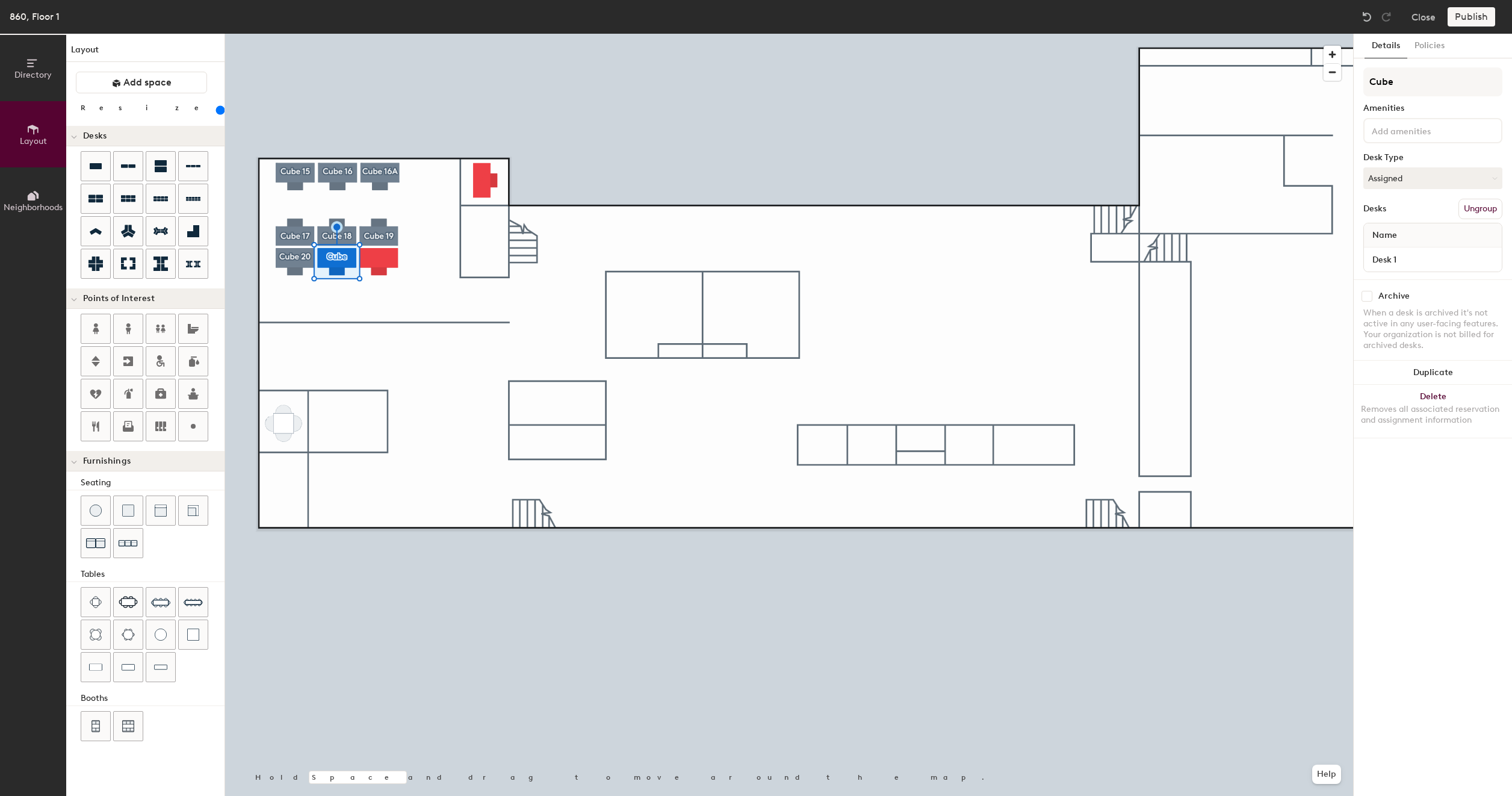
type input "200"
type input "Cube 2"
type input "200"
type input "Cube 21"
type input "200"
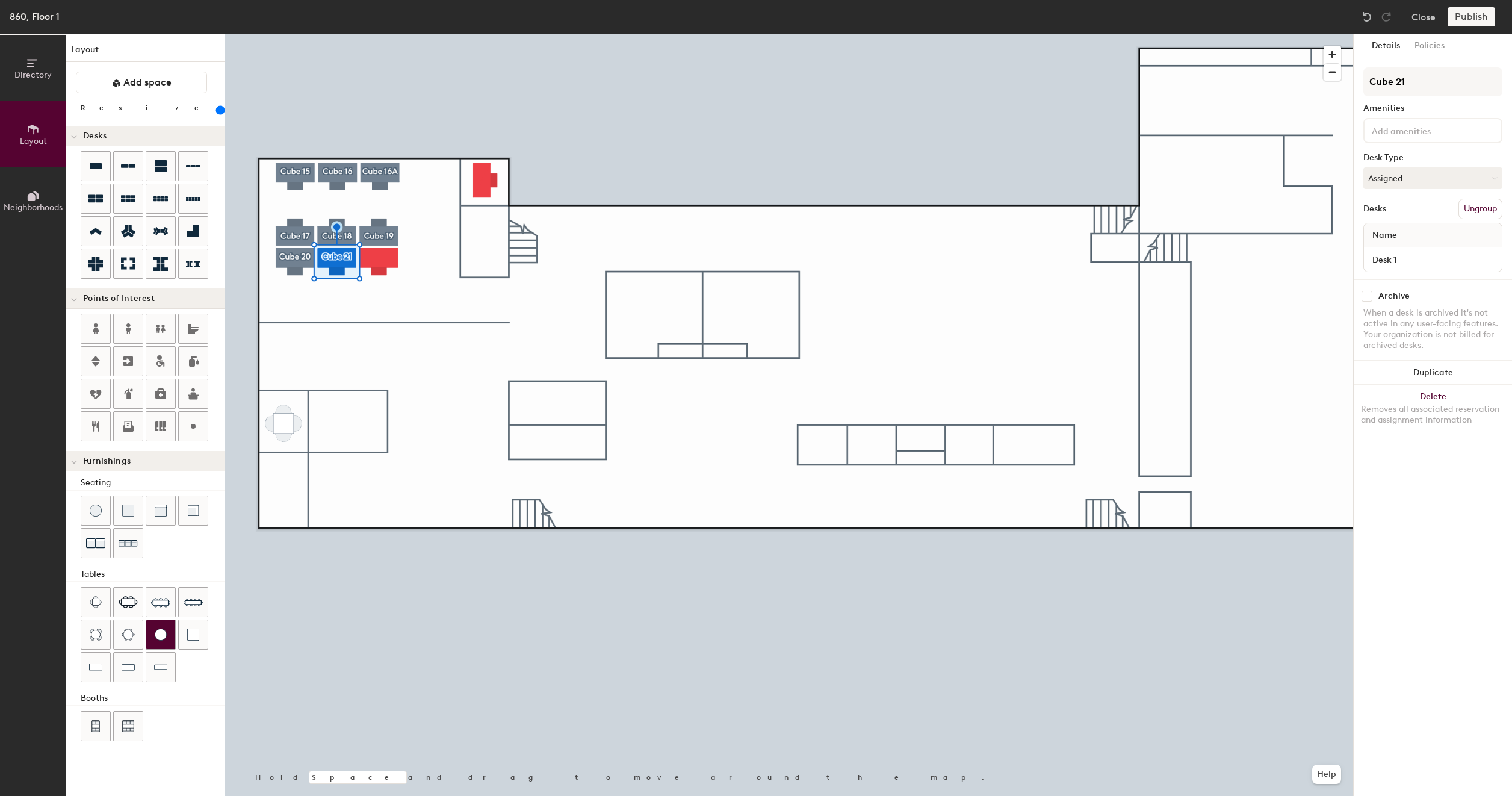
type input "Cube 21"
click at [1479, 209] on button "Create group" at bounding box center [1471, 208] width 62 height 20
type input "200"
type input "Pod"
type input "200"
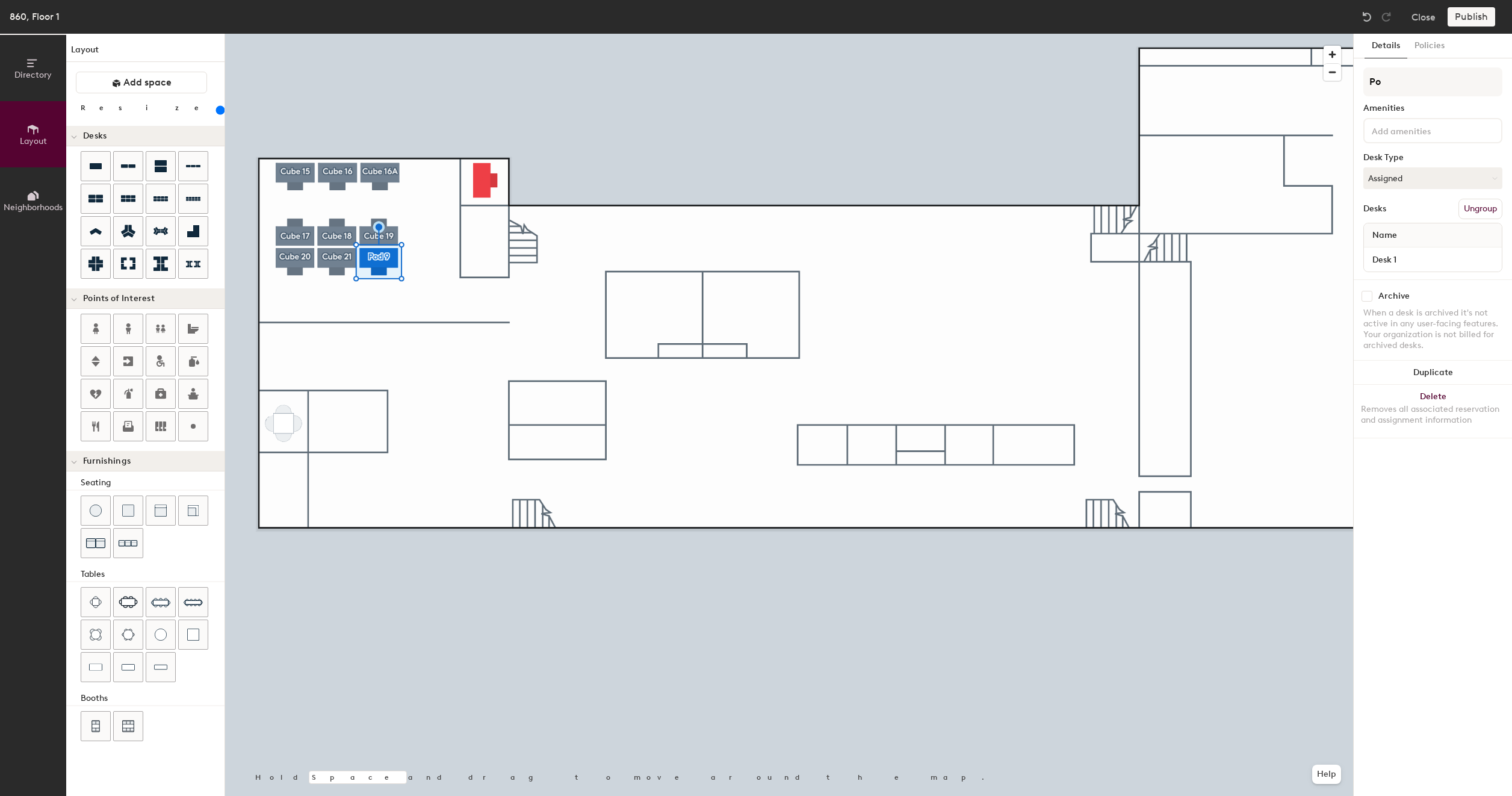
type input "P"
type input "200"
type input "C"
type input "200"
type input "Cu"
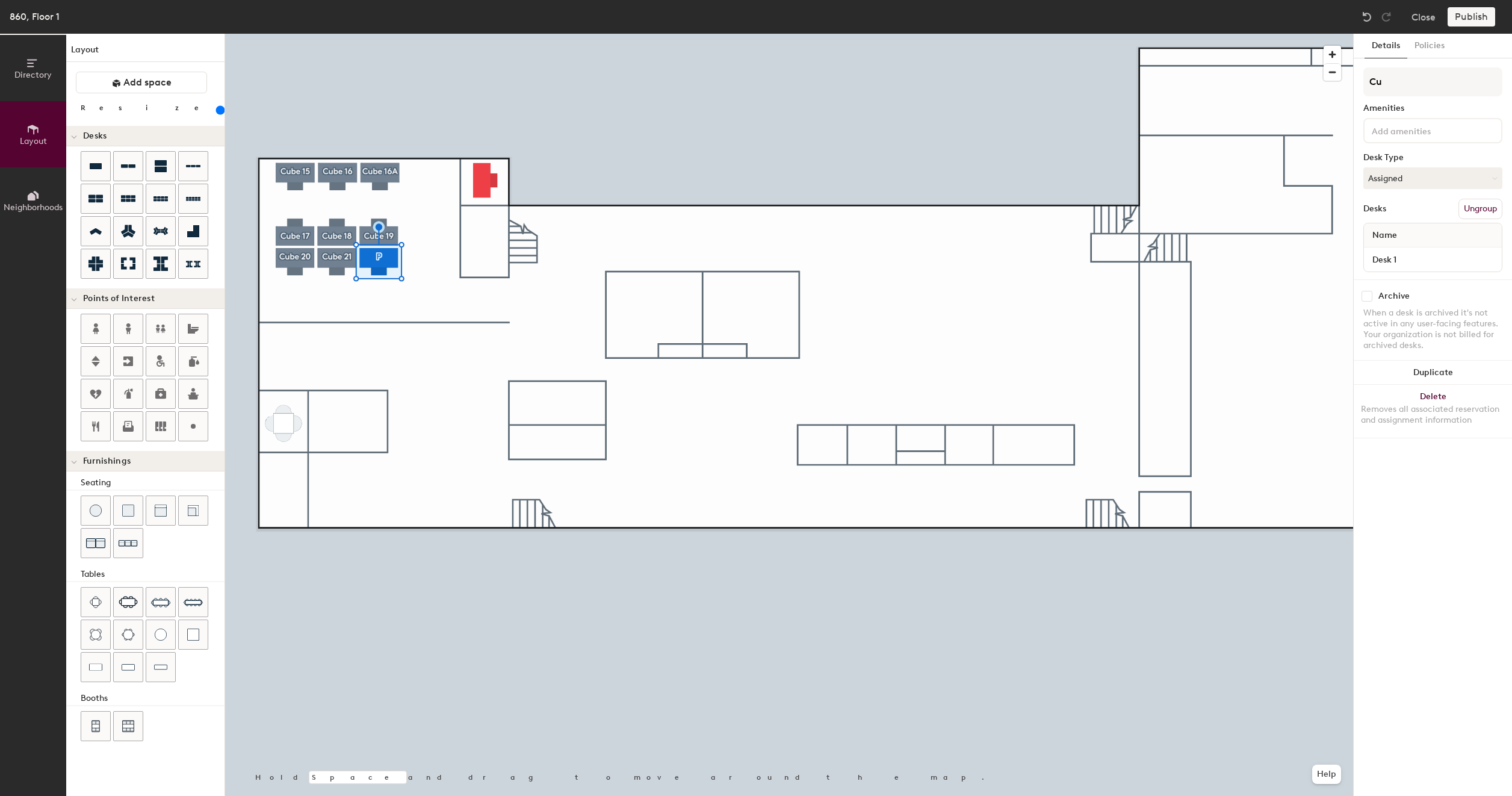
type input "200"
type input "Cub"
type input "200"
type input "Cube"
type input "200"
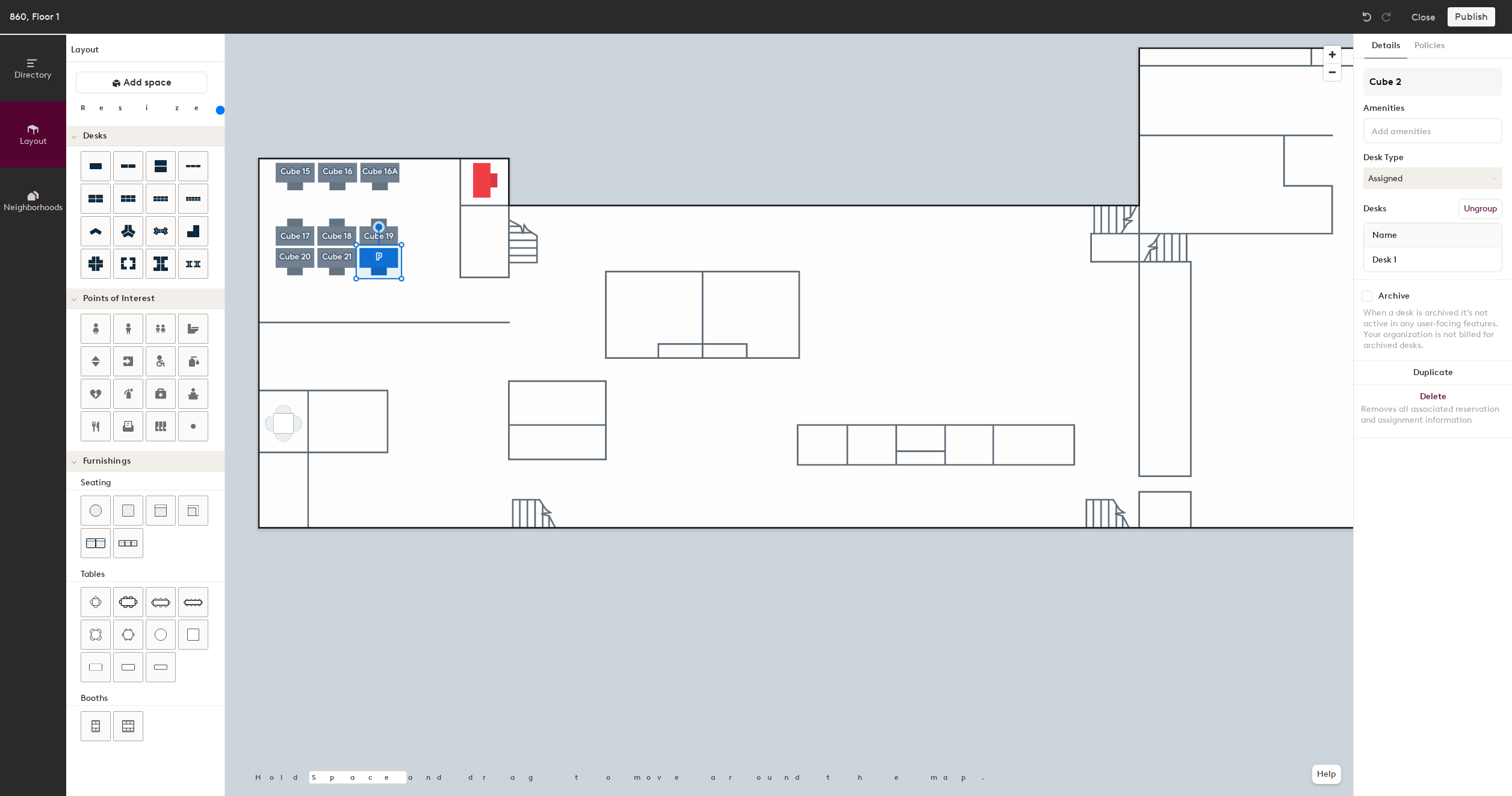
type input "Cube 22"
type input "200"
type input "Cube 22"
click at [1468, 210] on button "Create group" at bounding box center [1471, 208] width 62 height 20
type input "180"
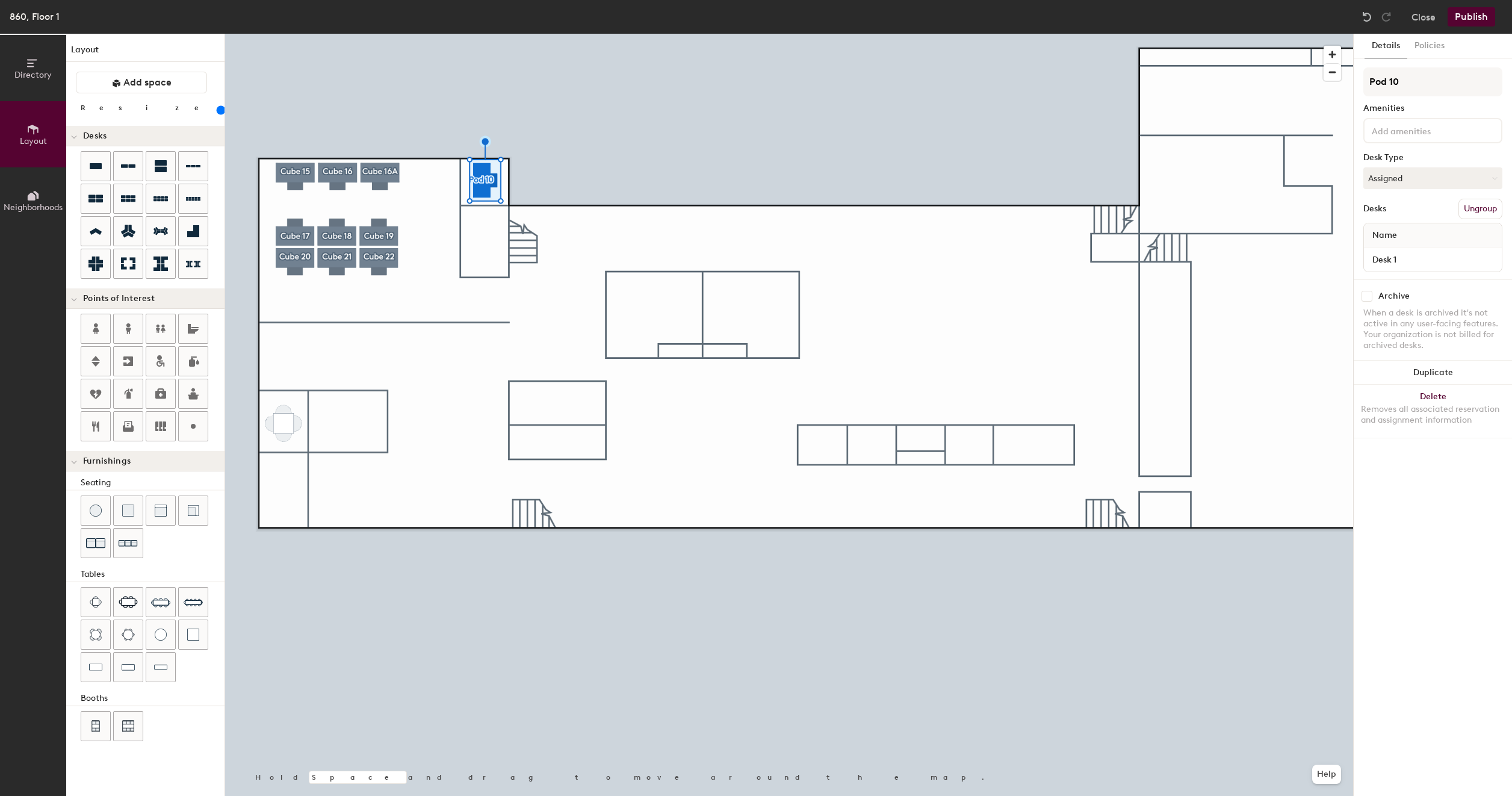
type input "Pod 1"
type input "180"
type input "P"
type input "180"
type input "O"
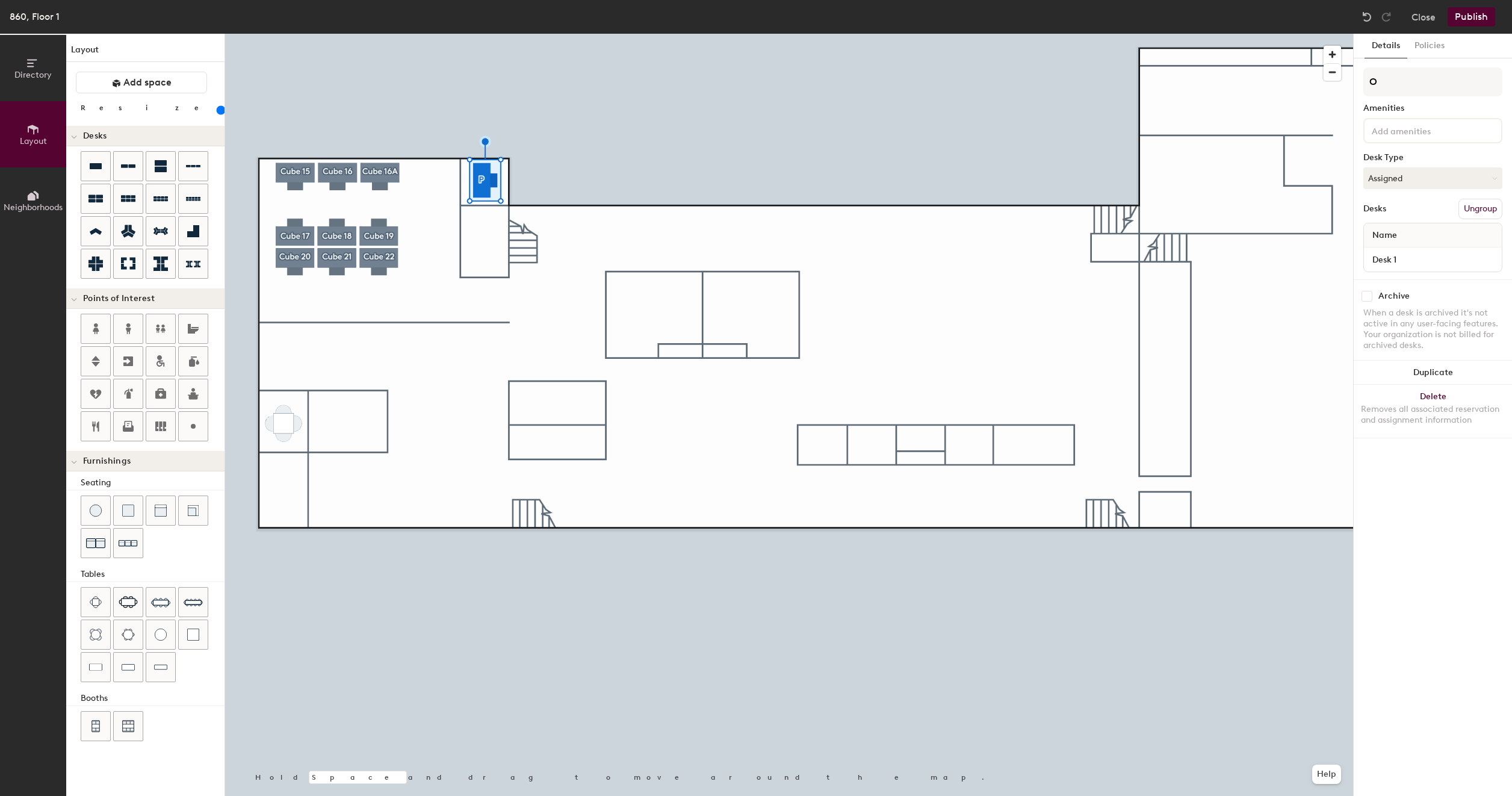
type input "180"
type input "Of"
type input "180"
type input "Office"
type input "180"
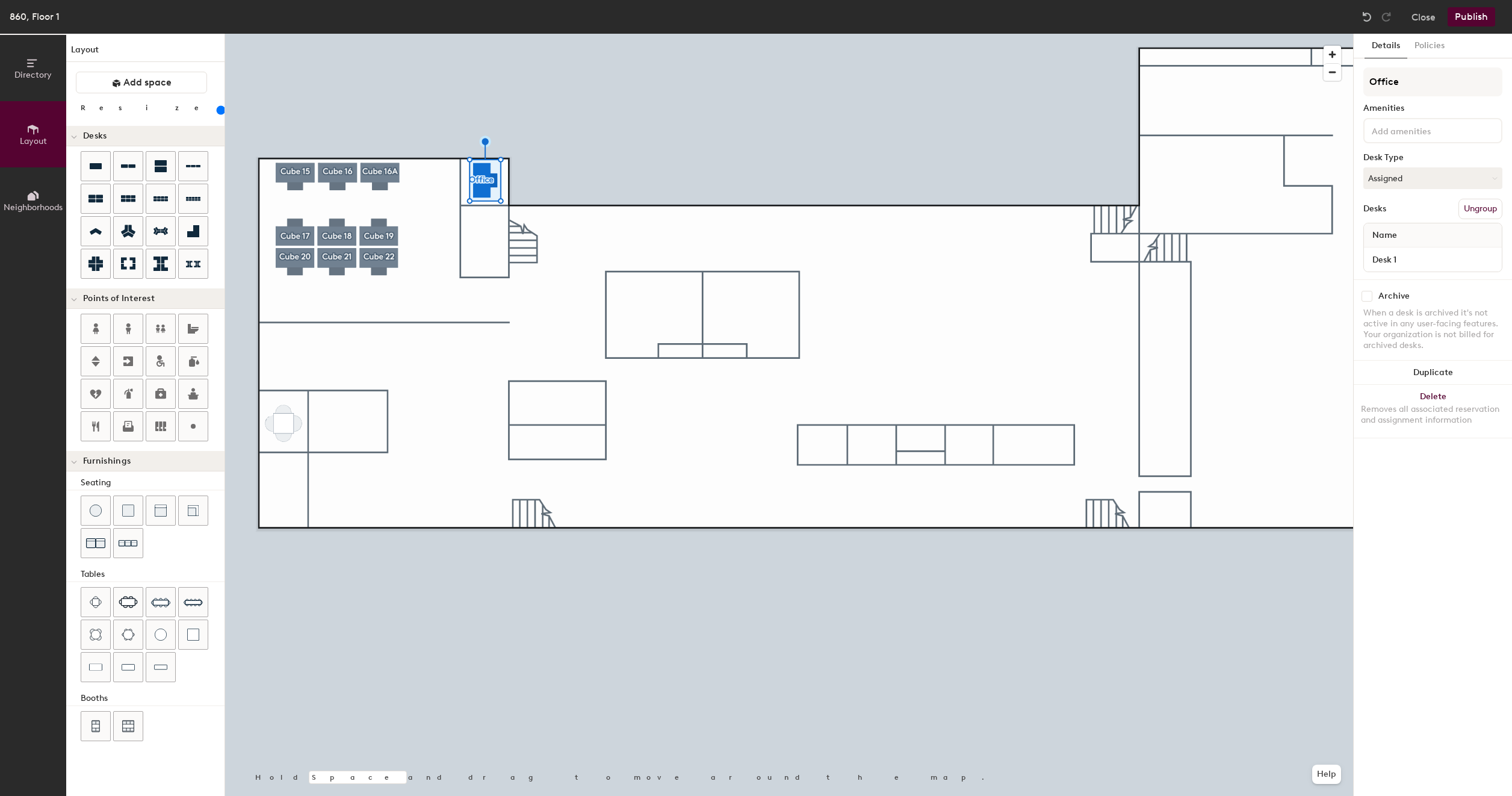
type input "Office"
type input "180"
type input "Office 1"
type input "180"
type input "Office 1"
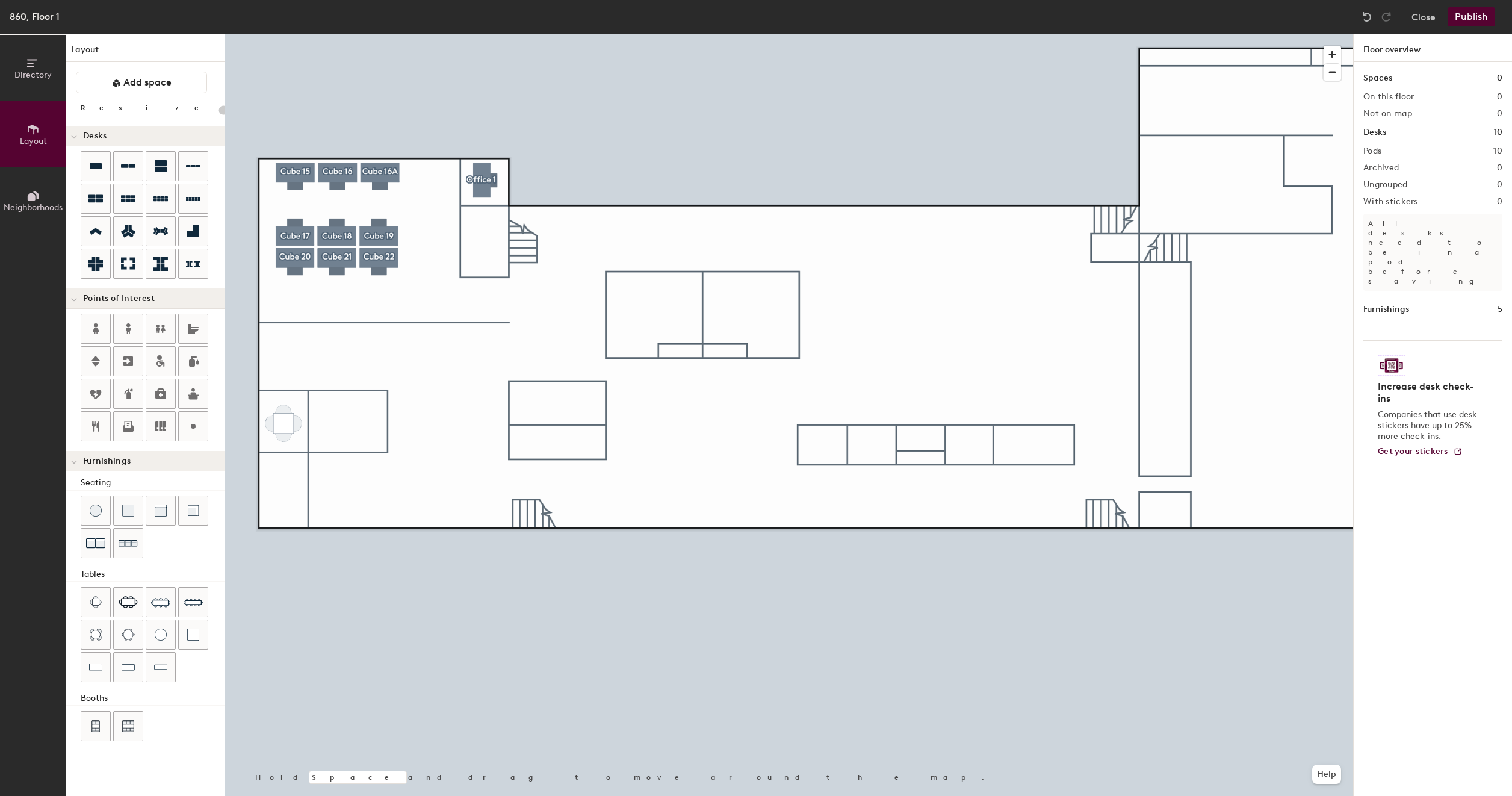
click at [1477, 17] on button "Publish" at bounding box center [1472, 17] width 48 height 19
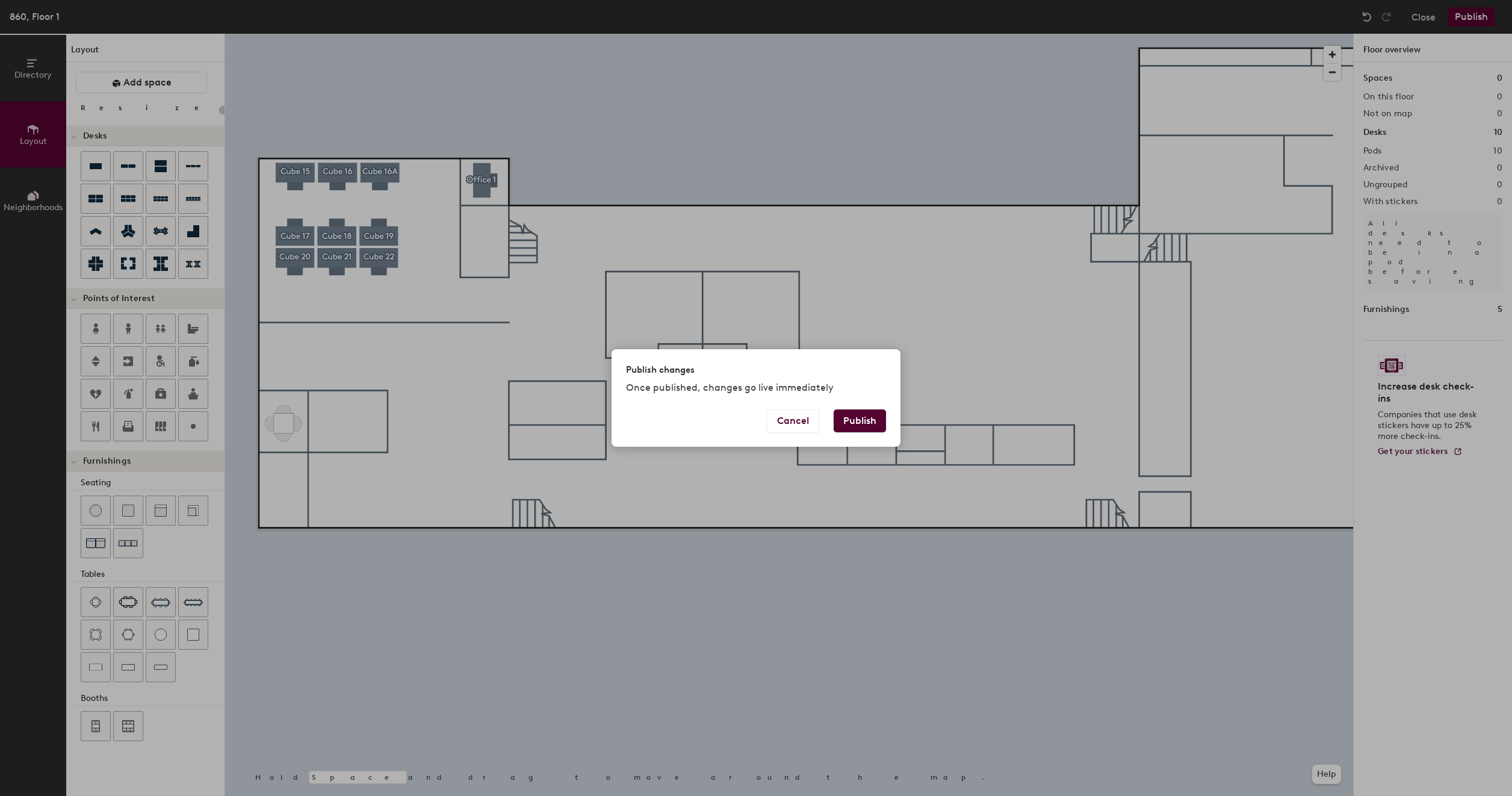
click at [871, 309] on div "Publish changes Once published, changes go live immediately Cancel Publish" at bounding box center [756, 398] width 1512 height 796
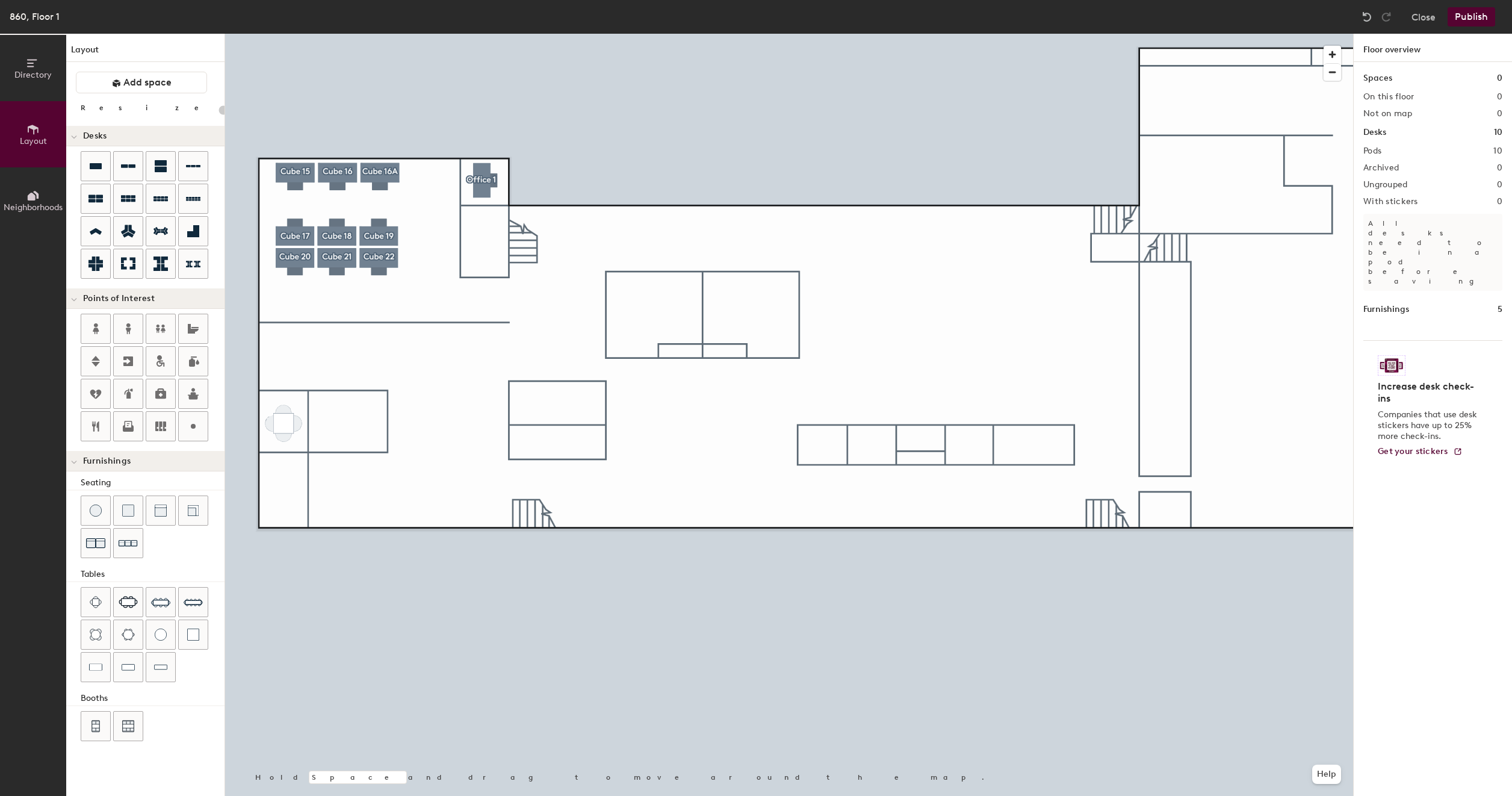
click at [1486, 19] on button "Publish" at bounding box center [1472, 17] width 48 height 19
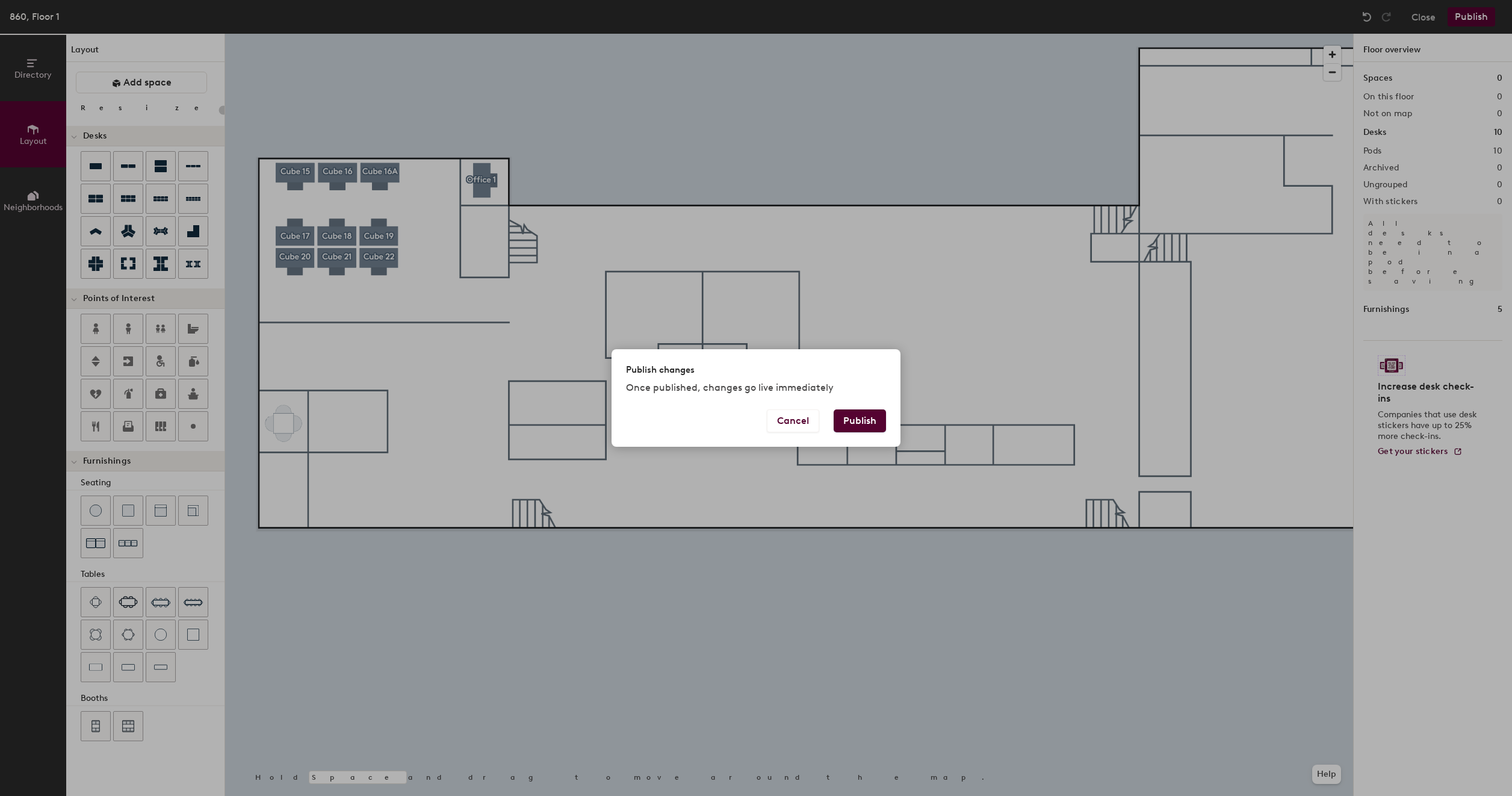
click at [847, 420] on button "Publish" at bounding box center [860, 420] width 52 height 23
type input "20"
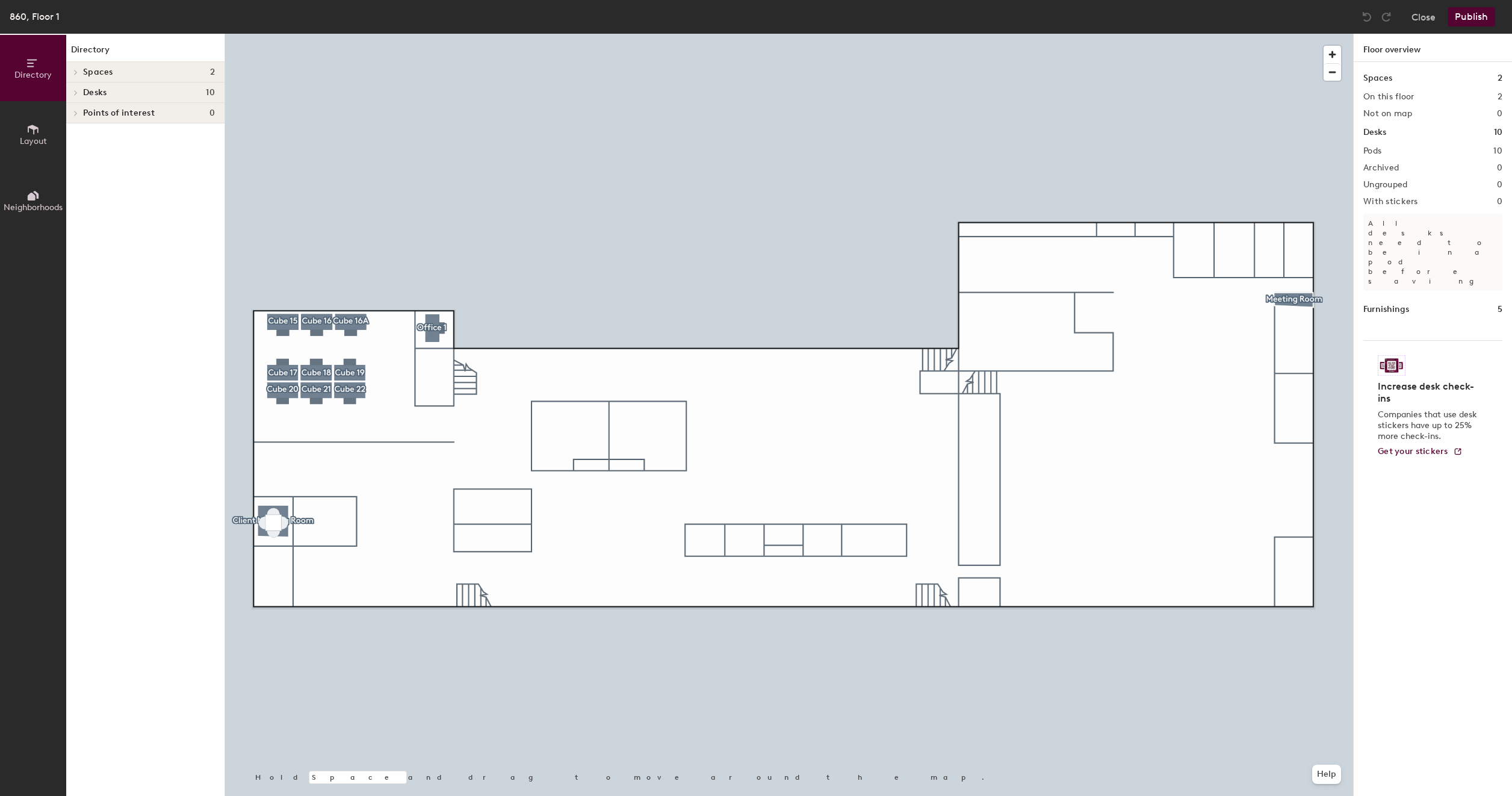
click at [108, 91] on h4 "Desks 10" at bounding box center [149, 93] width 132 height 10
click at [171, 345] on div "Directory Spaces 2 Client Meeting Room Meeting Room Desks 10 Office 1 Desk 1 Cu…" at bounding box center [145, 415] width 158 height 762
click at [20, 143] on span "Layout" at bounding box center [33, 141] width 27 height 10
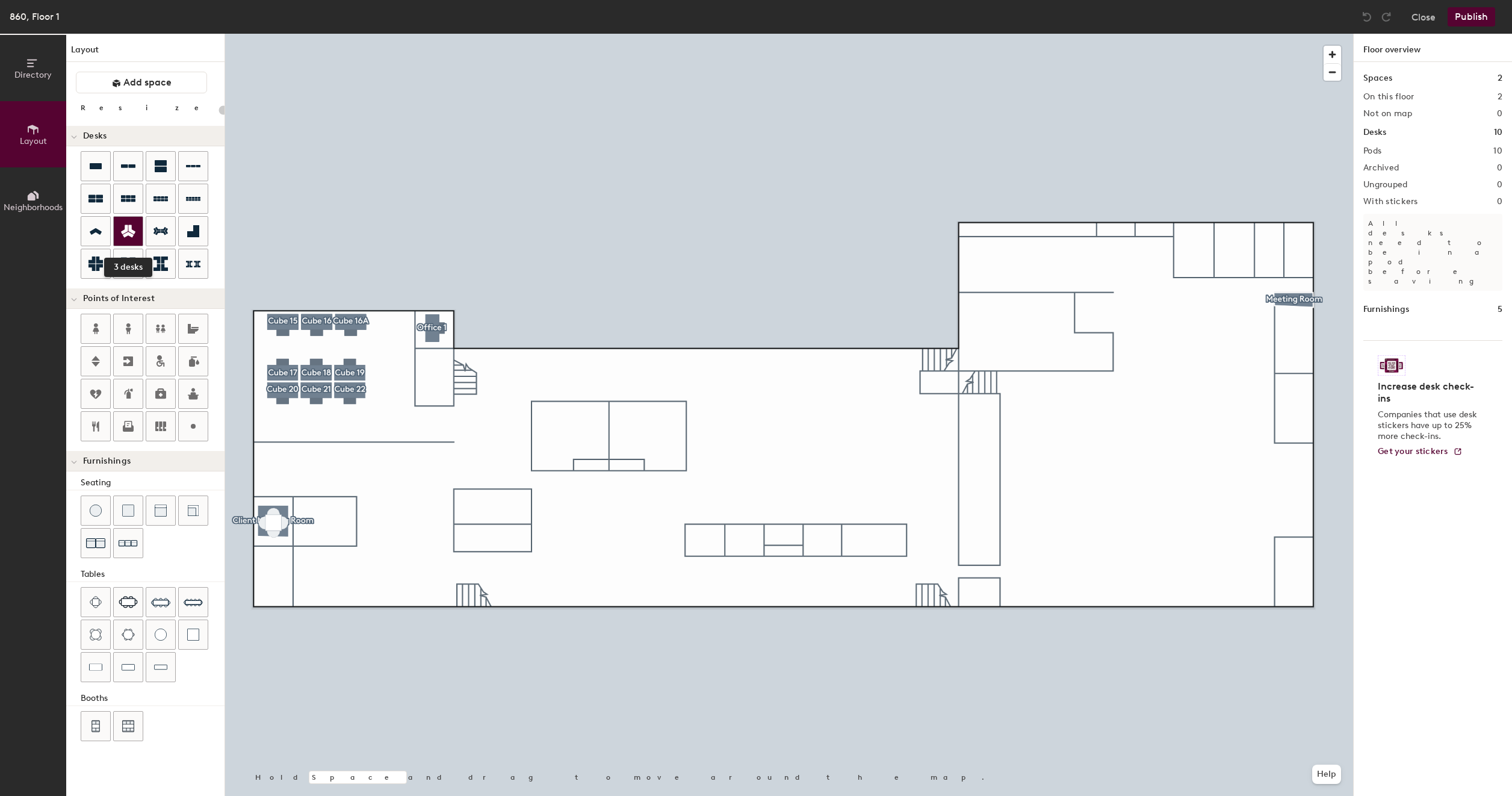
click at [124, 227] on icon at bounding box center [129, 231] width 15 height 13
click at [324, 34] on div at bounding box center [788, 34] width 1128 height 0
click at [311, 34] on div at bounding box center [788, 34] width 1128 height 0
type input "80"
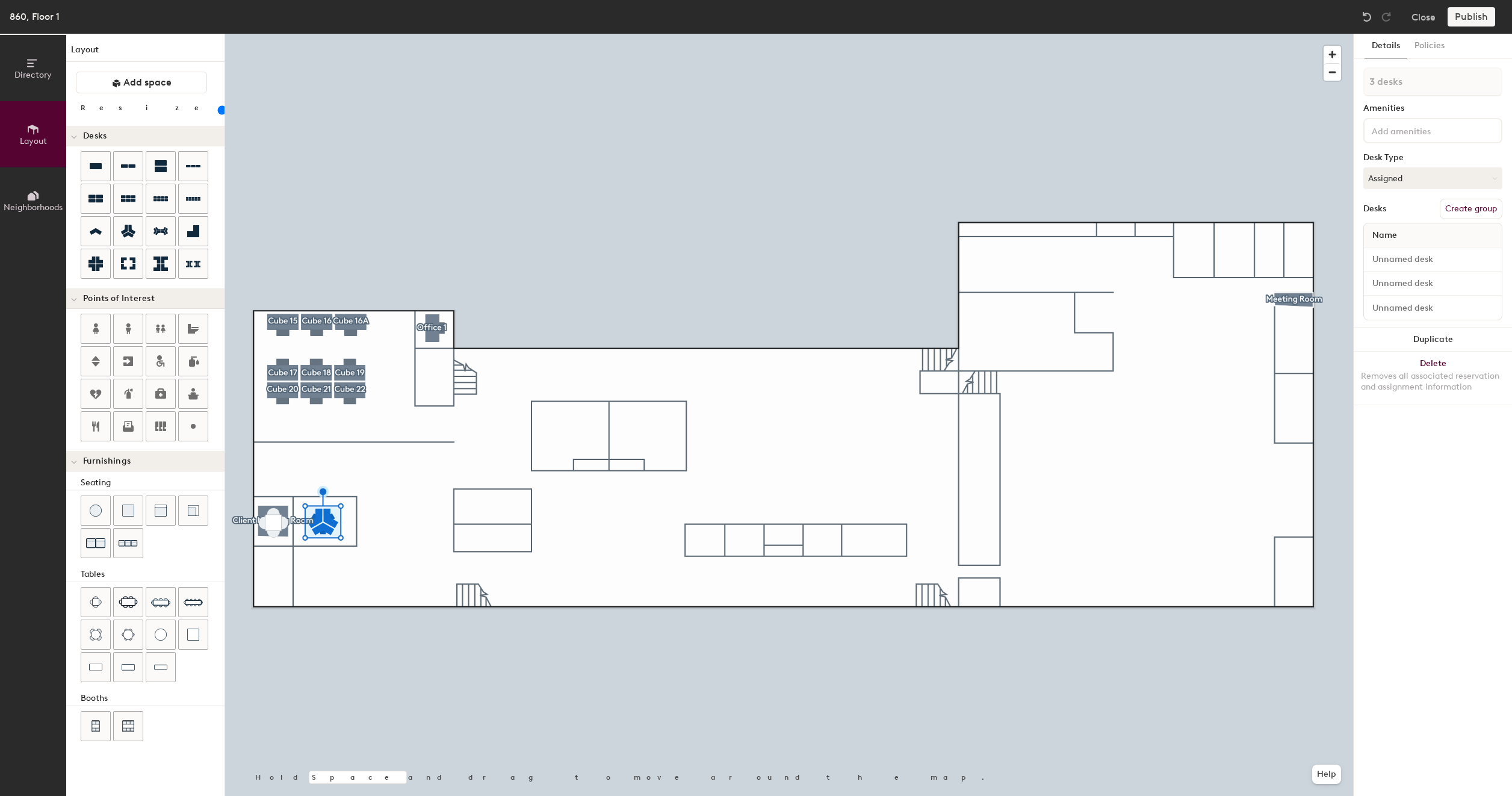
click at [1469, 204] on button "Create group" at bounding box center [1471, 208] width 62 height 20
type input "P"
type input "S"
type input "hared 27"
click at [1476, 17] on button "Publish" at bounding box center [1472, 17] width 48 height 19
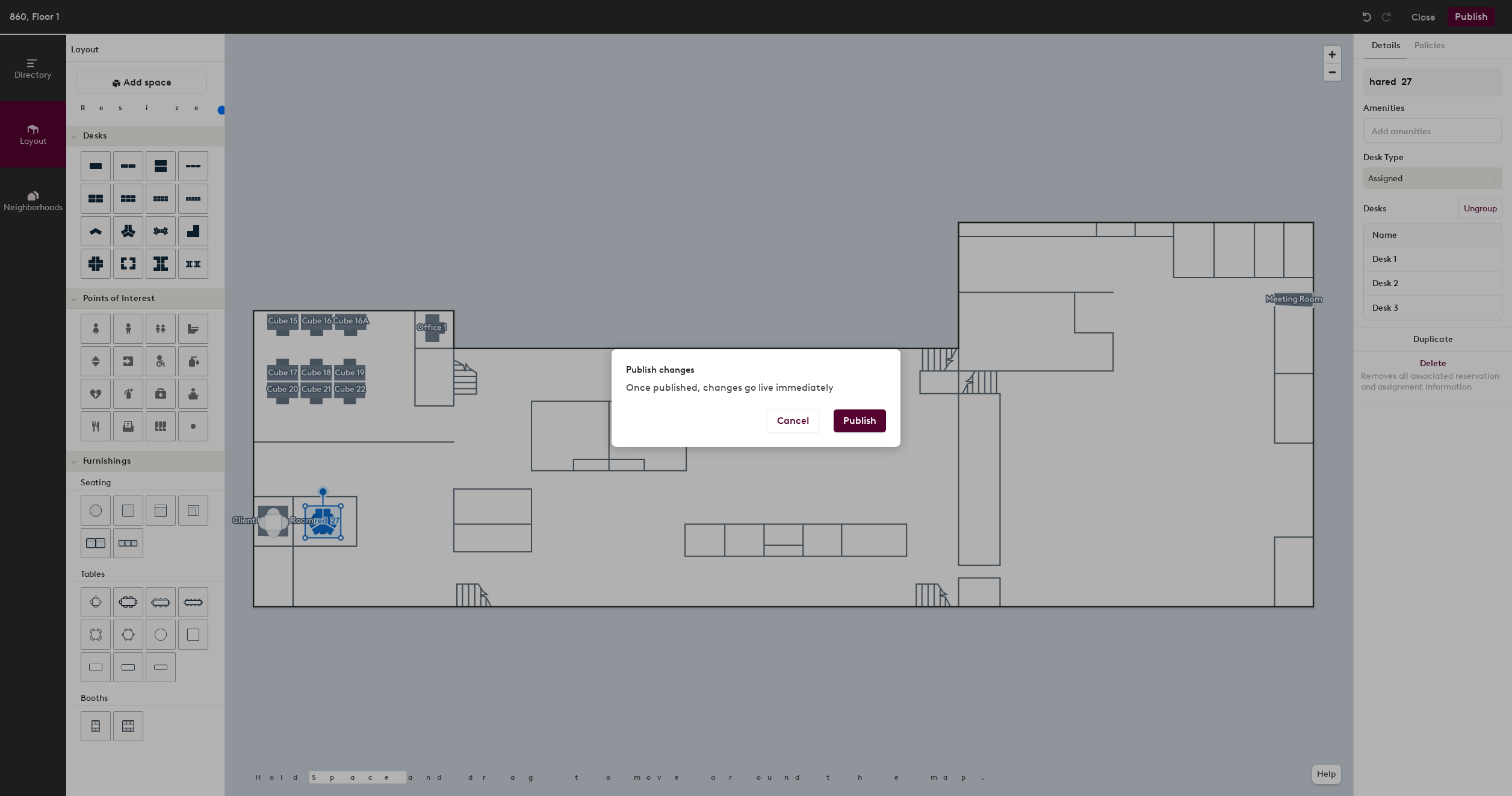
click at [722, 258] on div "Publish changes Once published, changes go live immediately Cancel Publish" at bounding box center [756, 398] width 1512 height 796
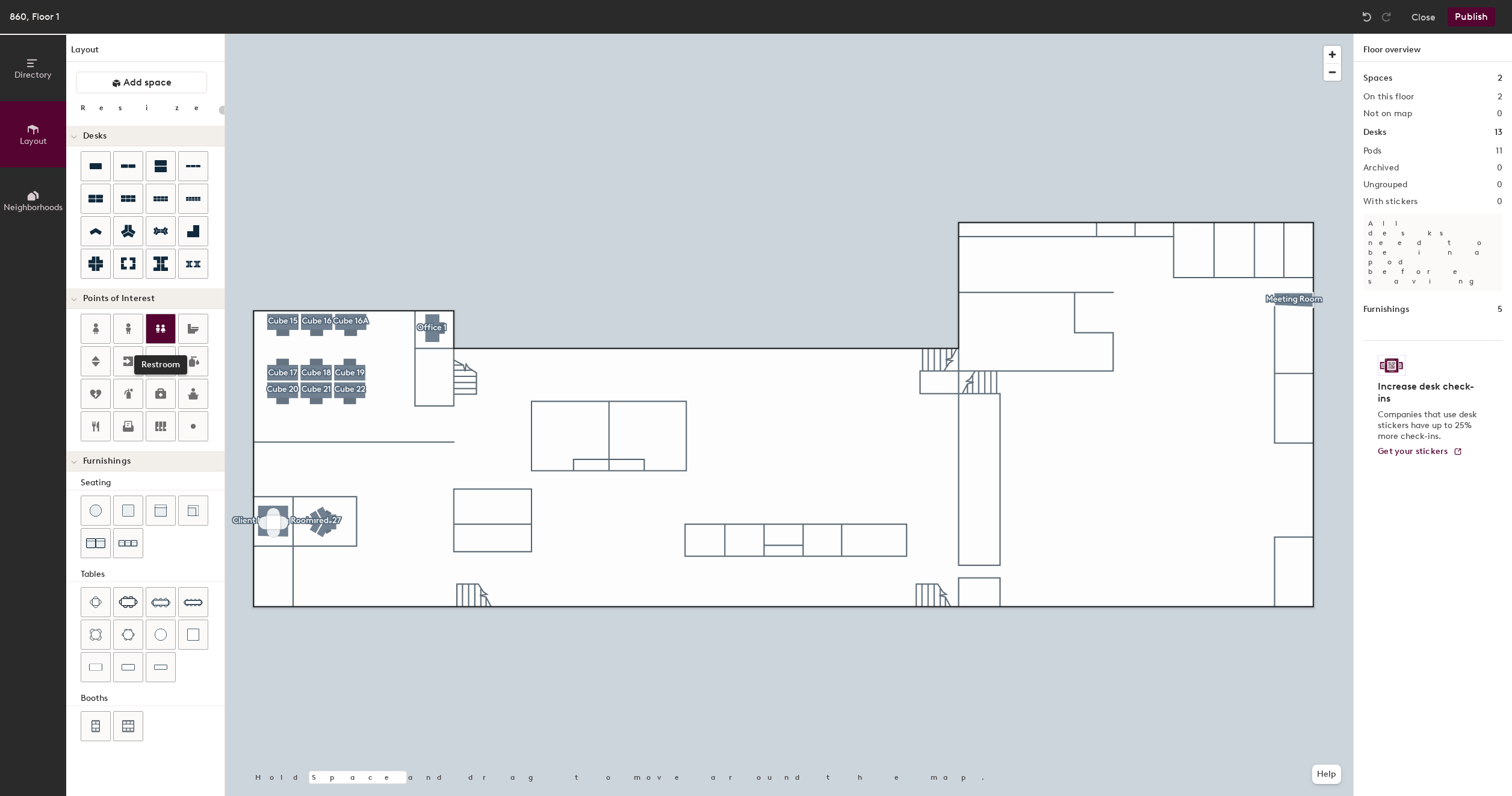
click at [158, 327] on icon at bounding box center [161, 329] width 10 height 9
click at [156, 328] on icon at bounding box center [161, 329] width 15 height 15
click at [165, 332] on icon at bounding box center [161, 329] width 15 height 15
click at [565, 431] on div "Directory Layout Neighborhoods Layout Add space Resize Desks Points of Interest…" at bounding box center [756, 415] width 1512 height 762
click at [676, 457] on span "Done" at bounding box center [677, 459] width 36 height 20
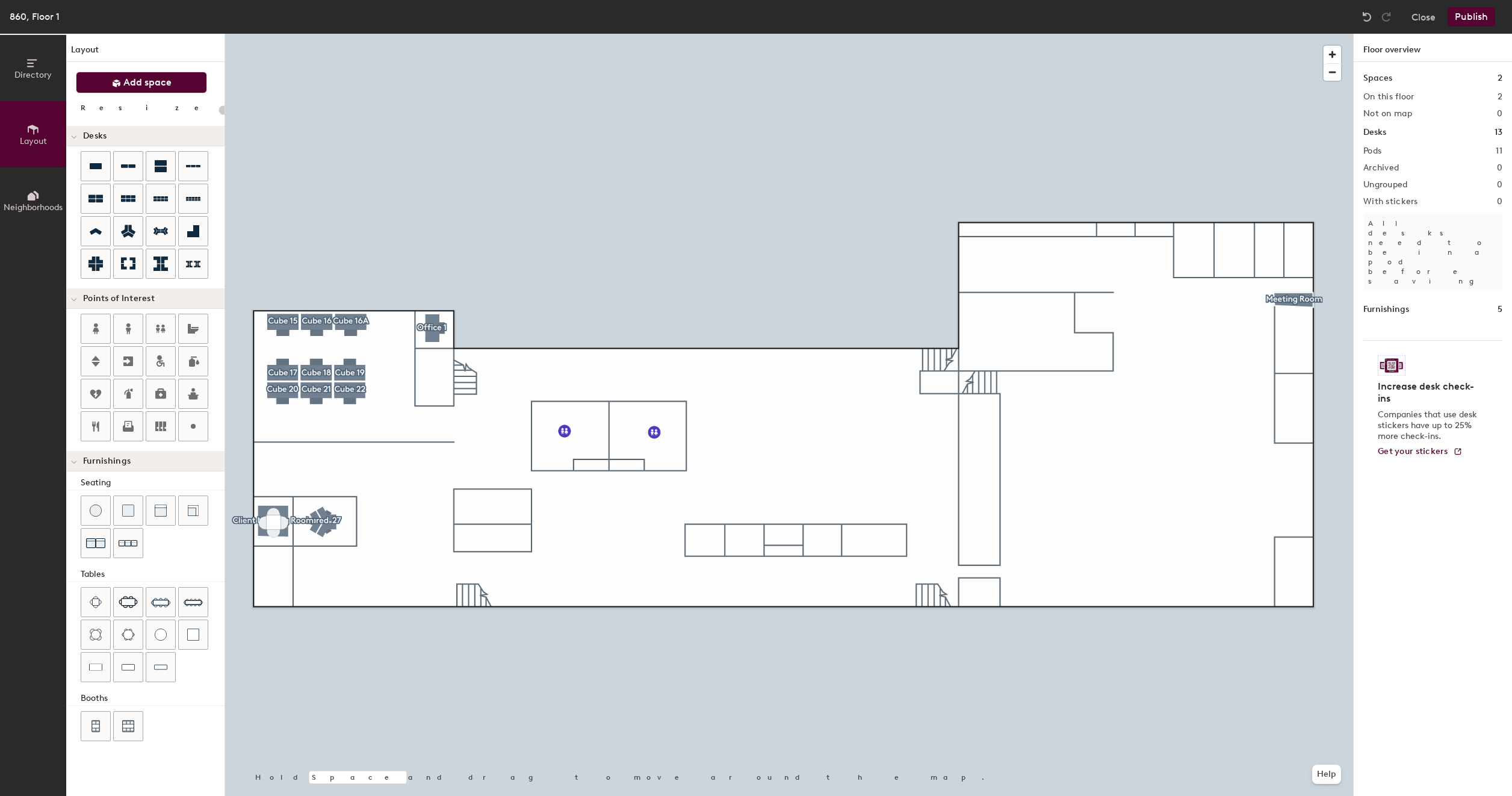
click at [162, 85] on span "Add space" at bounding box center [147, 83] width 48 height 12
click at [118, 73] on button "Add space" at bounding box center [142, 82] width 131 height 21
drag, startPoint x: 117, startPoint y: 75, endPoint x: 102, endPoint y: 77, distance: 15.1
click at [102, 77] on button "Add space" at bounding box center [142, 82] width 131 height 21
type input "20"
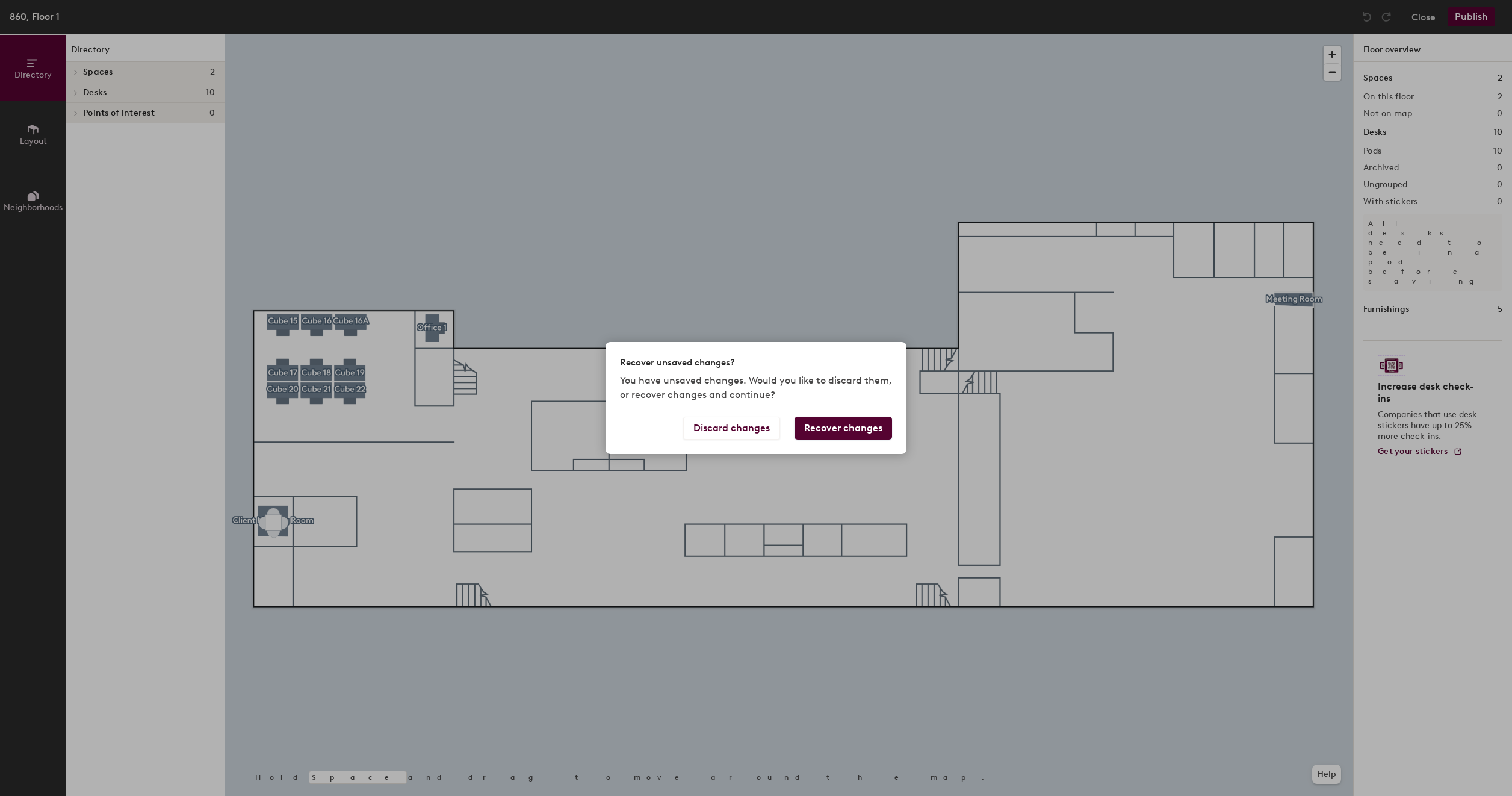
click at [822, 433] on button "Recover changes" at bounding box center [843, 428] width 97 height 23
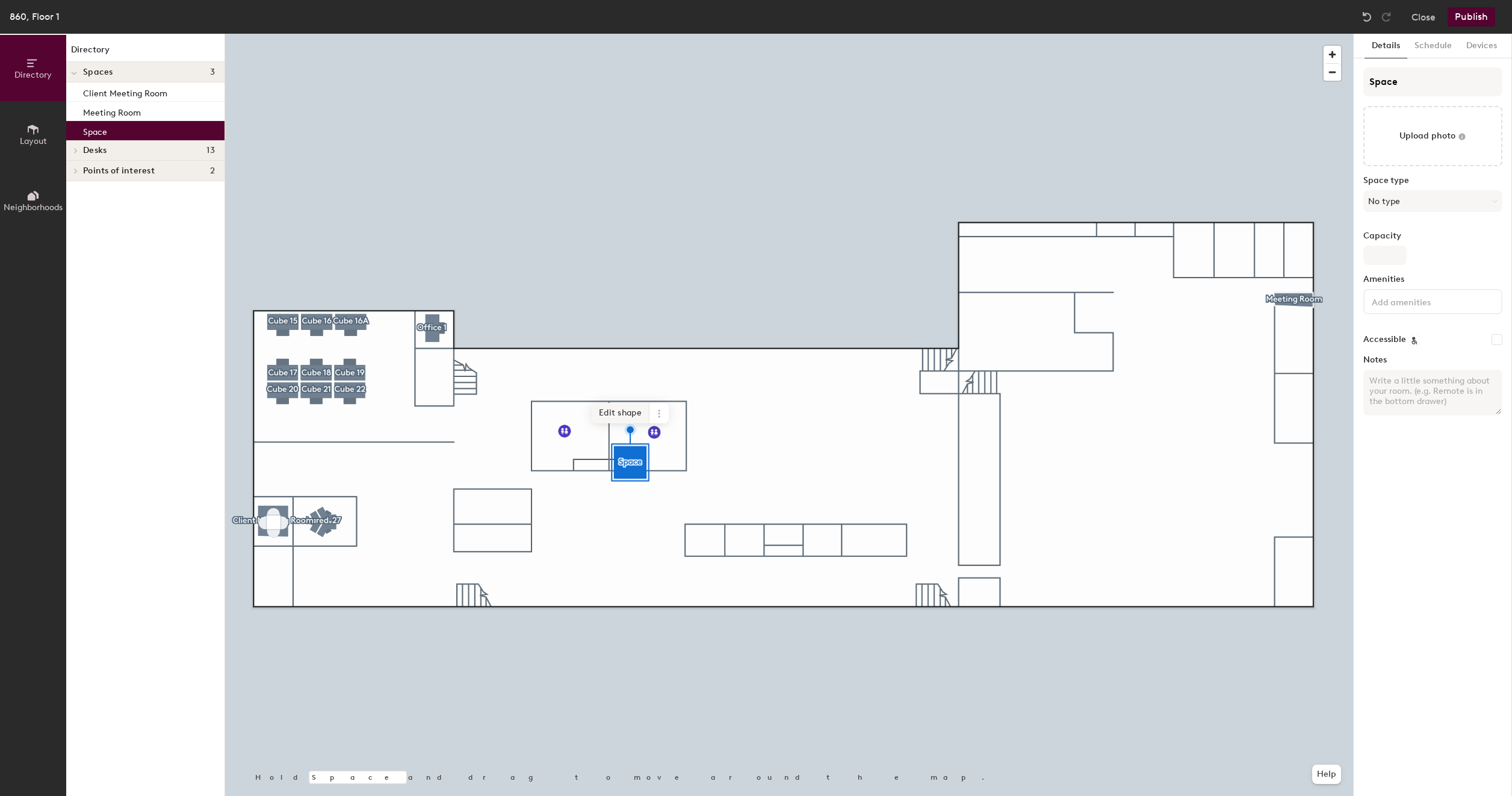
click at [619, 415] on span "Edit shape" at bounding box center [621, 412] width 58 height 20
click at [652, 428] on icon at bounding box center [656, 426] width 10 height 10
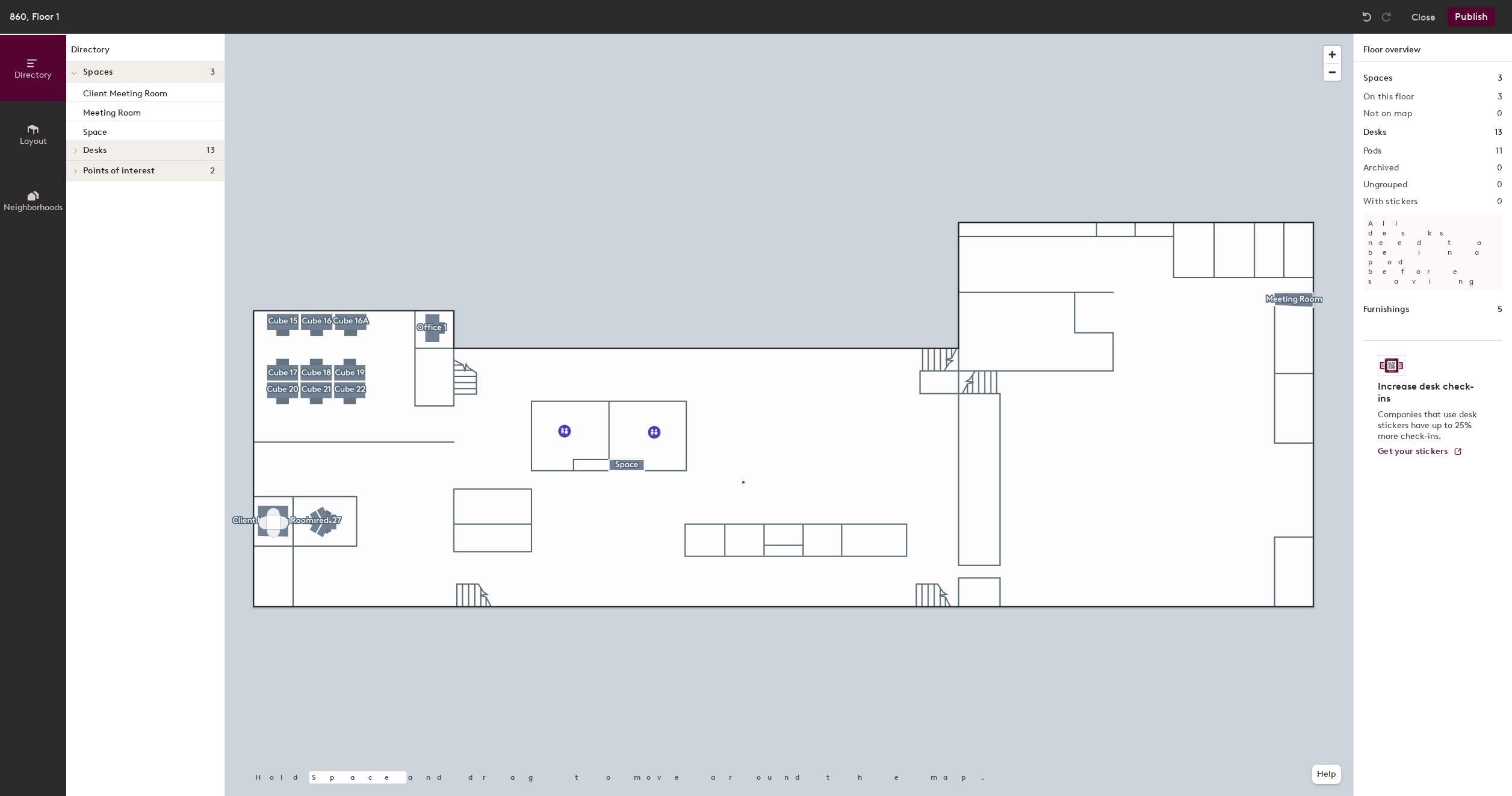
click at [743, 34] on div at bounding box center [788, 34] width 1128 height 0
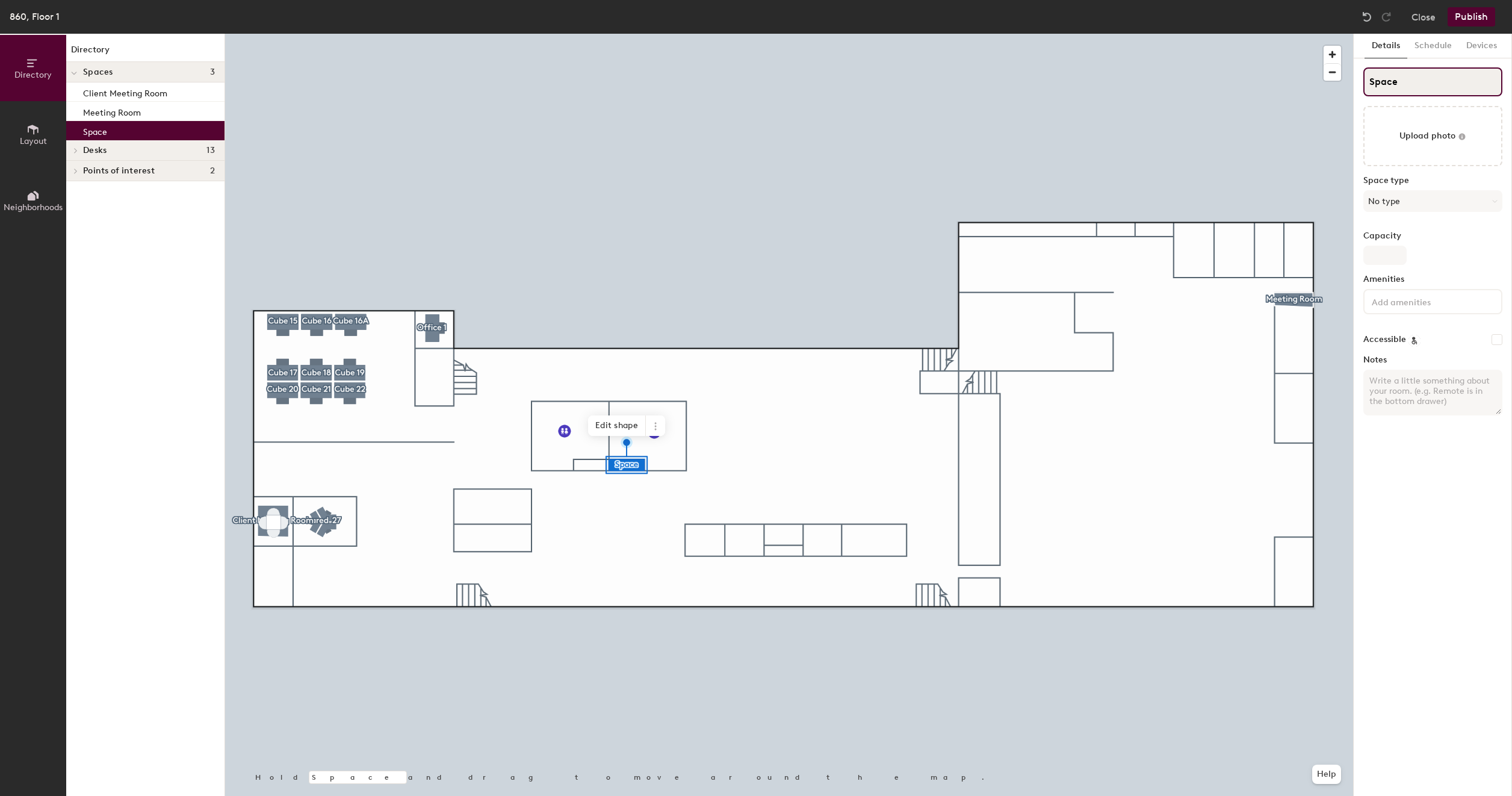
click at [1410, 78] on input "Space" at bounding box center [1433, 81] width 139 height 29
type input "Closet"
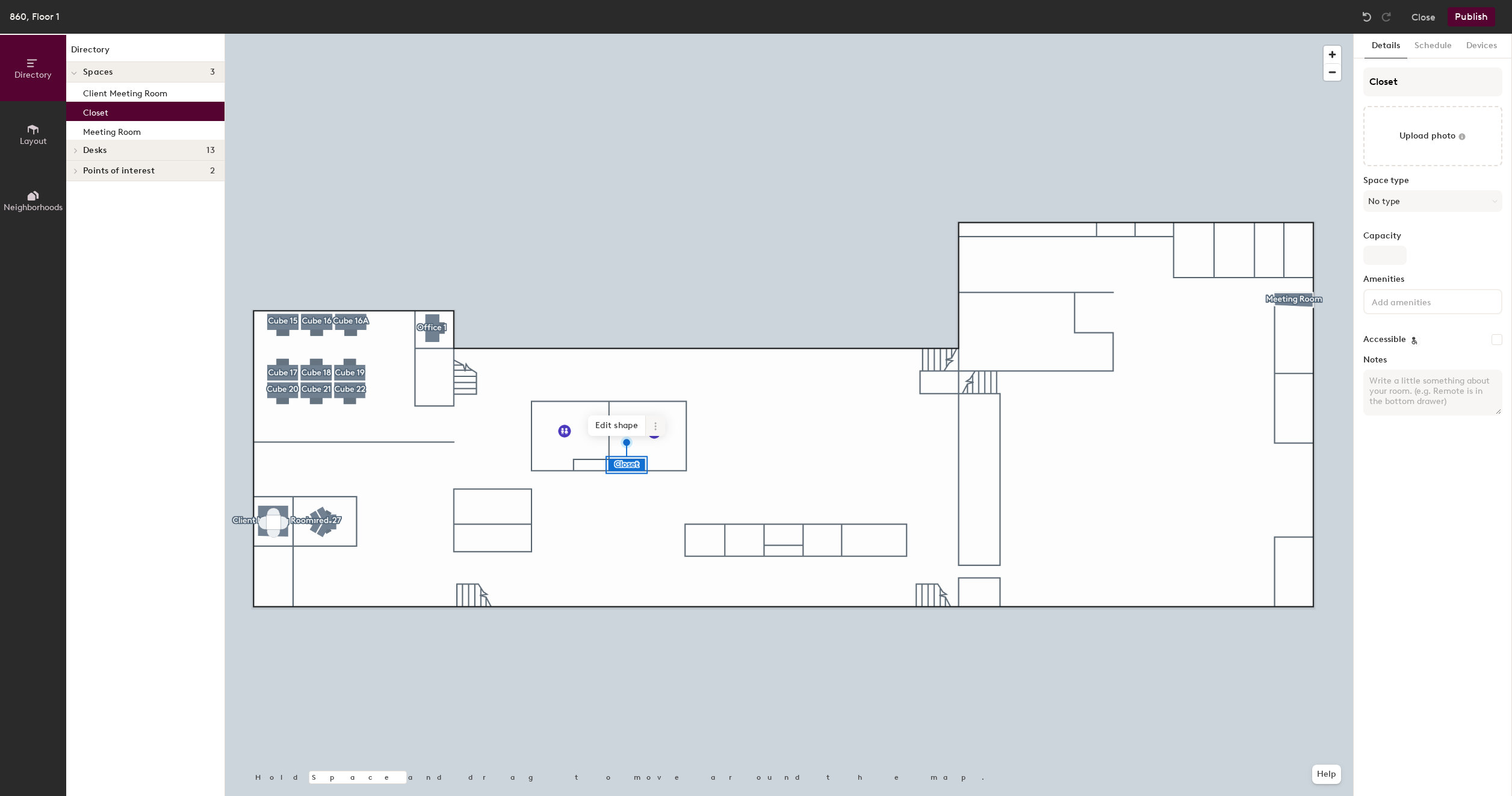
click at [652, 431] on icon at bounding box center [656, 426] width 10 height 10
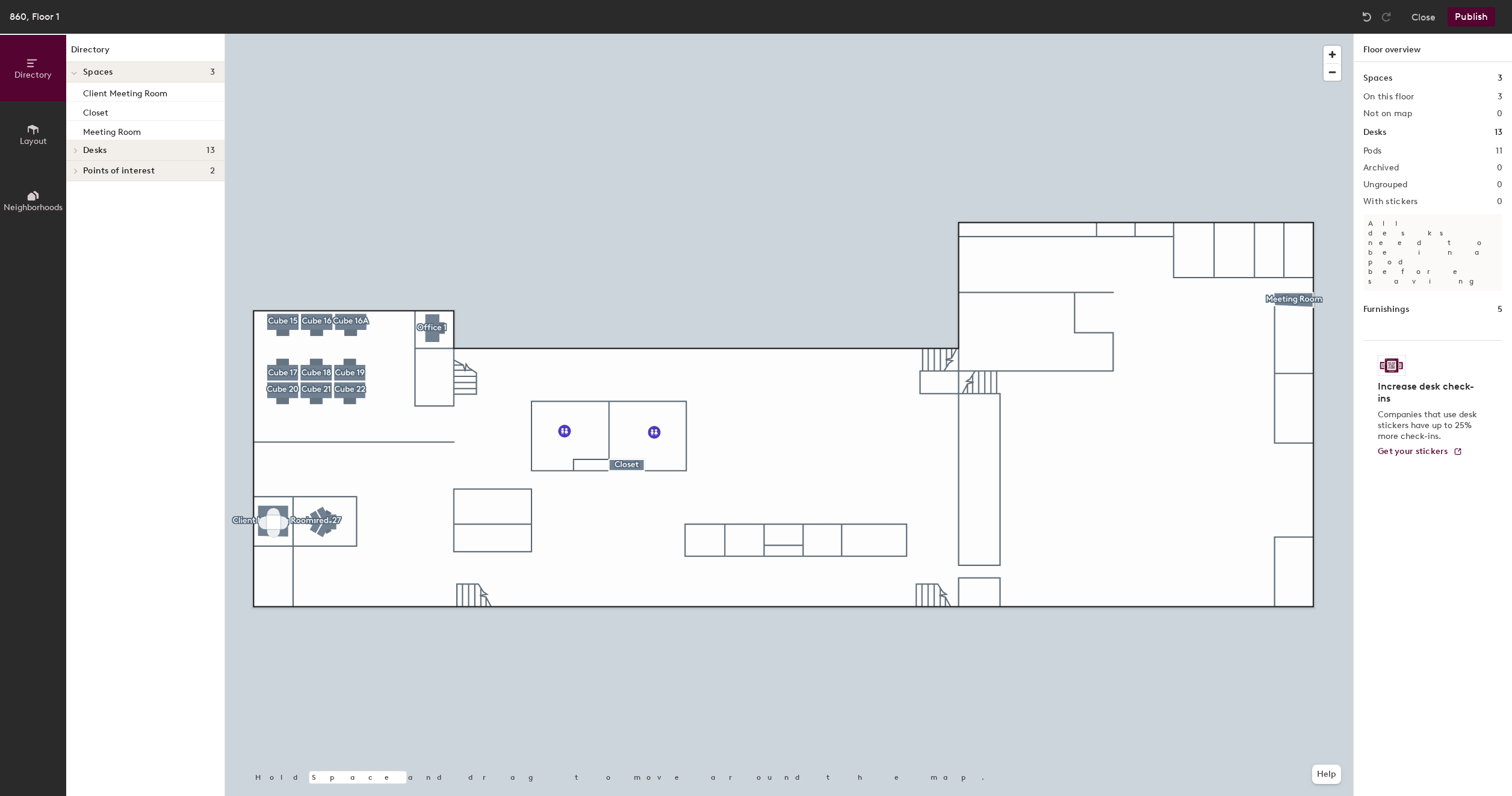
click at [108, 171] on span "Points of interest" at bounding box center [119, 171] width 72 height 10
click at [35, 143] on span "Layout" at bounding box center [33, 141] width 27 height 10
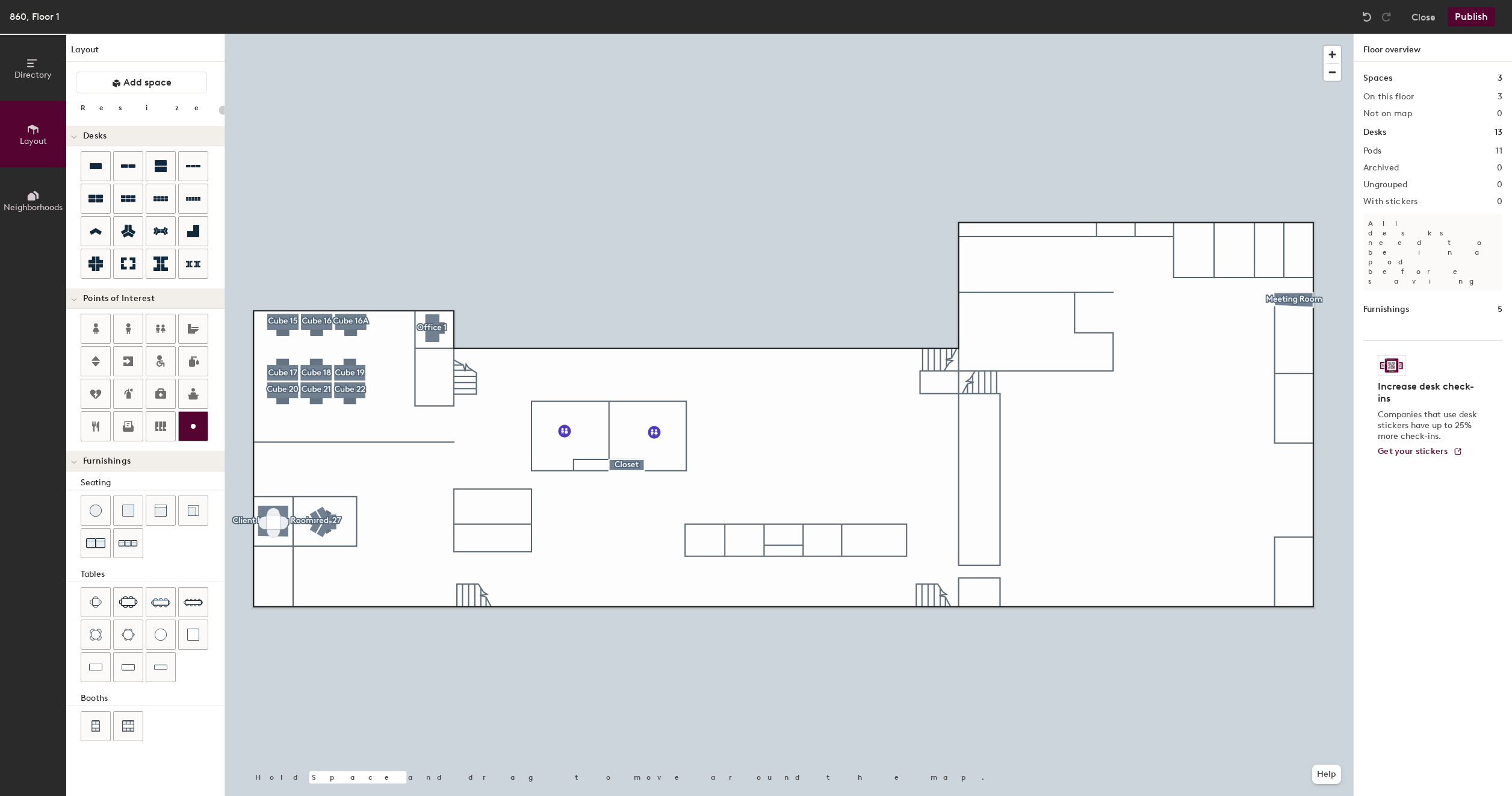
click at [191, 424] on circle at bounding box center [193, 426] width 5 height 5
type input "20"
type input "Closet"
click at [619, 498] on span "Done" at bounding box center [612, 491] width 36 height 20
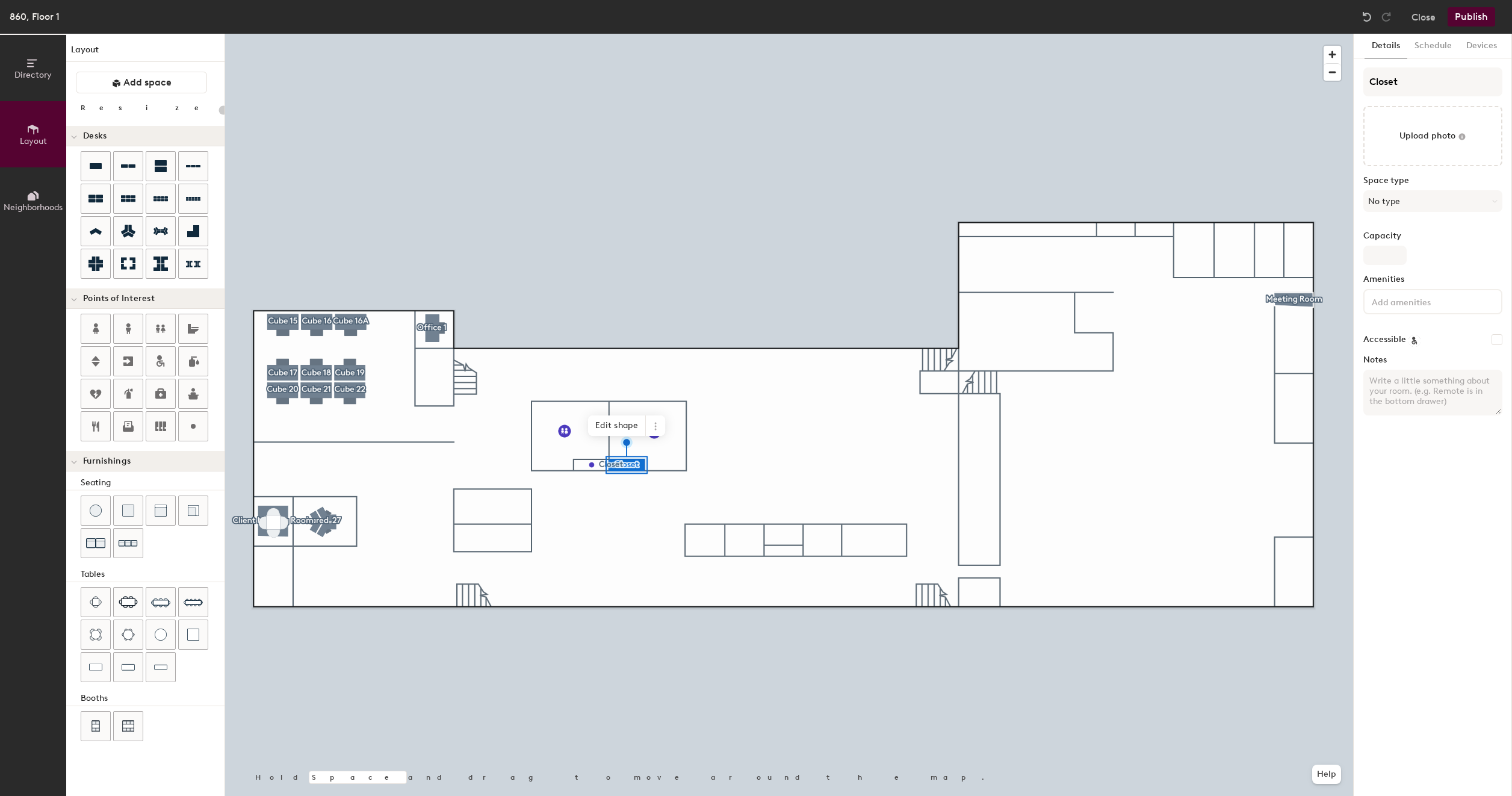
type input "20"
click at [654, 428] on icon at bounding box center [656, 426] width 10 height 10
click at [663, 492] on span "Delete" at bounding box center [698, 495] width 107 height 20
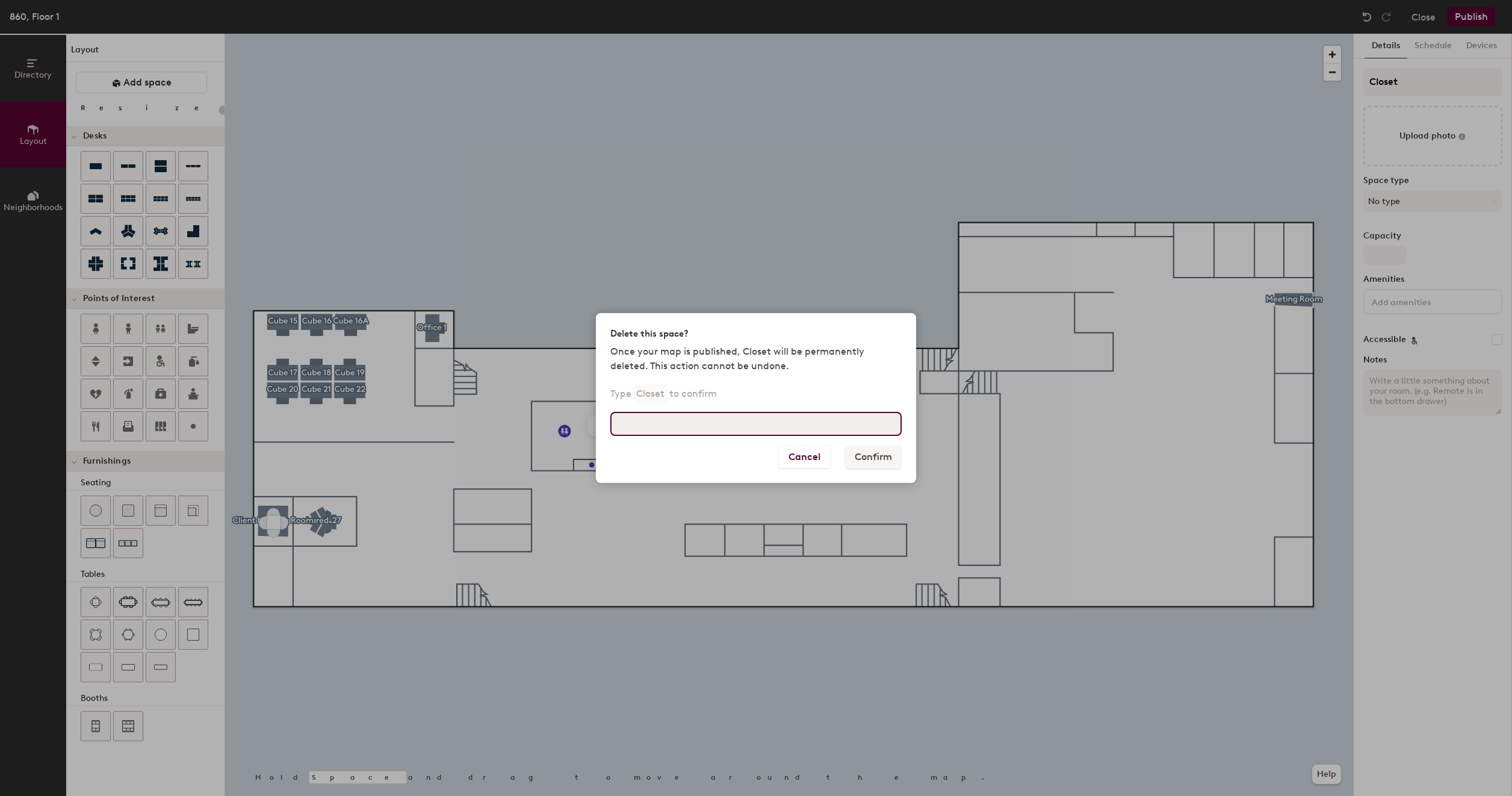
click at [766, 423] on input at bounding box center [756, 423] width 292 height 24
type input "Closet"
click at [873, 453] on button "Confirm" at bounding box center [874, 457] width 56 height 23
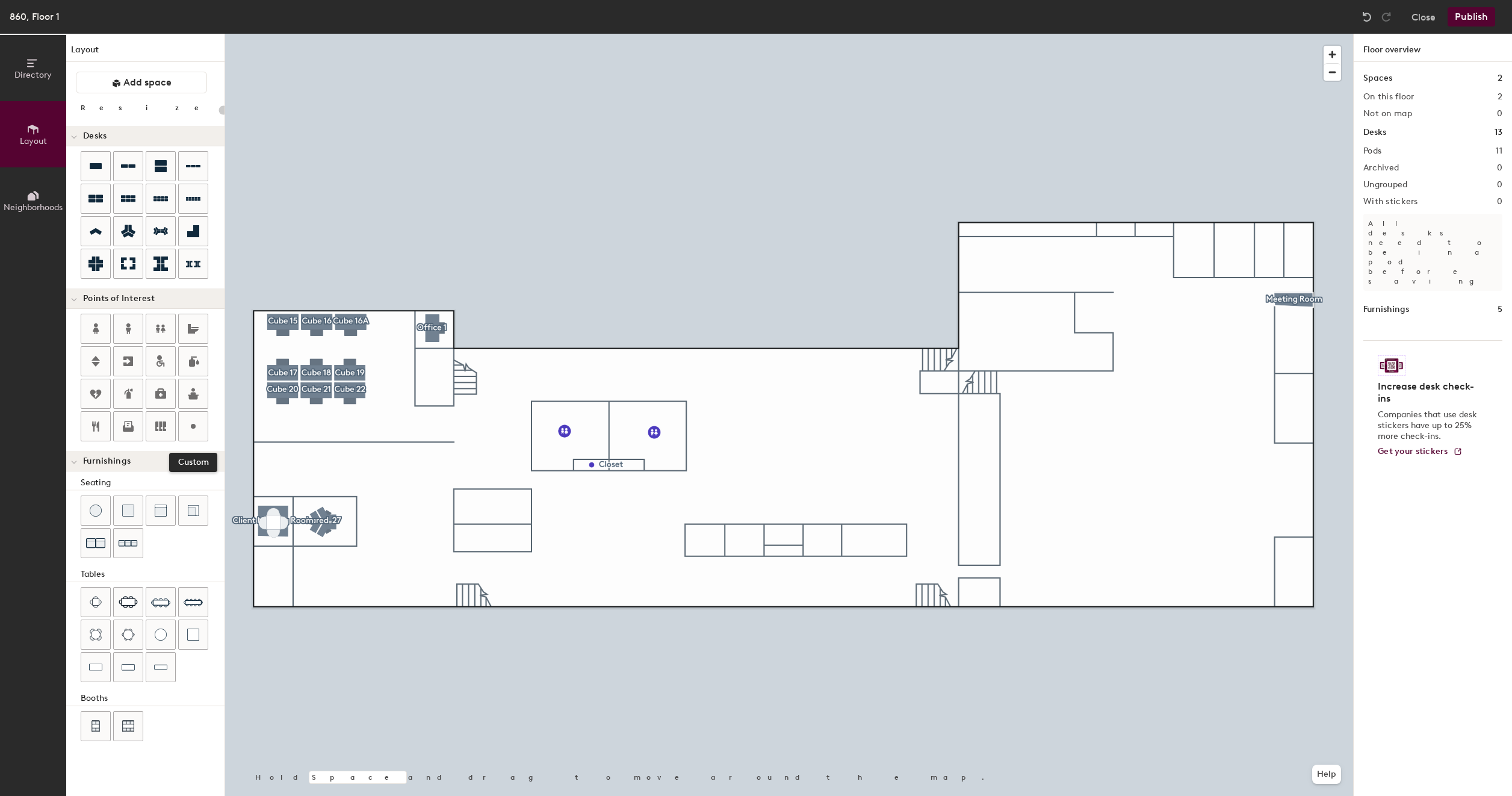
drag, startPoint x: 187, startPoint y: 422, endPoint x: 221, endPoint y: 423, distance: 34.0
click at [187, 422] on icon at bounding box center [194, 426] width 15 height 15
type input "20"
type input "Closet"
click at [656, 493] on span "Done" at bounding box center [654, 492] width 36 height 20
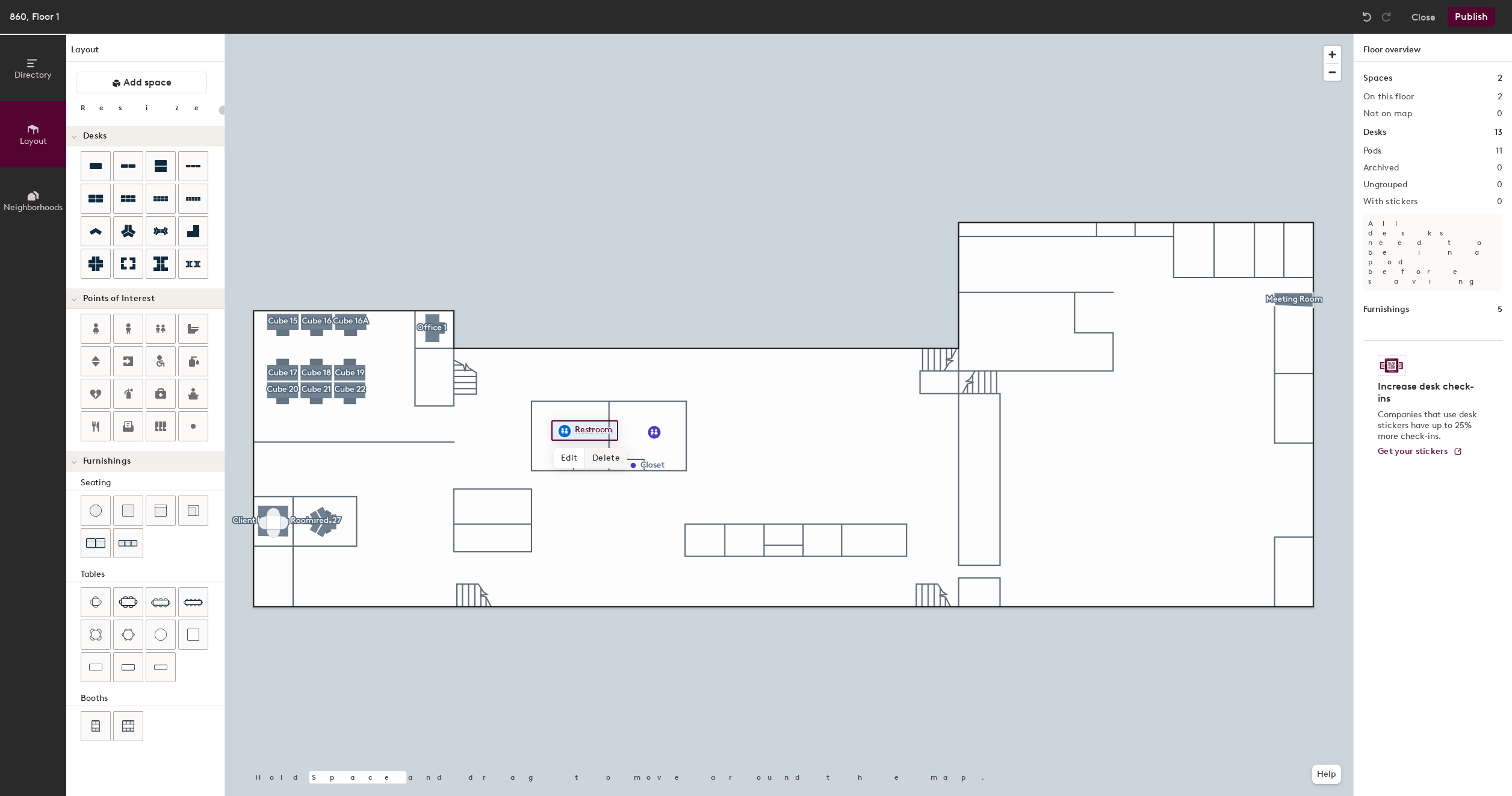
click at [611, 456] on span "Delete" at bounding box center [606, 458] width 42 height 20
click at [701, 455] on span "Delete" at bounding box center [695, 459] width 42 height 20
click at [200, 335] on div at bounding box center [193, 328] width 29 height 29
click at [574, 434] on div "Directory Layout Neighborhoods Layout Add space Resize Desks Points of Interest…" at bounding box center [756, 415] width 1512 height 762
click at [648, 436] on div "Directory Layout Neighborhoods Layout Add space Resize Desks Points of Interest…" at bounding box center [756, 415] width 1512 height 762
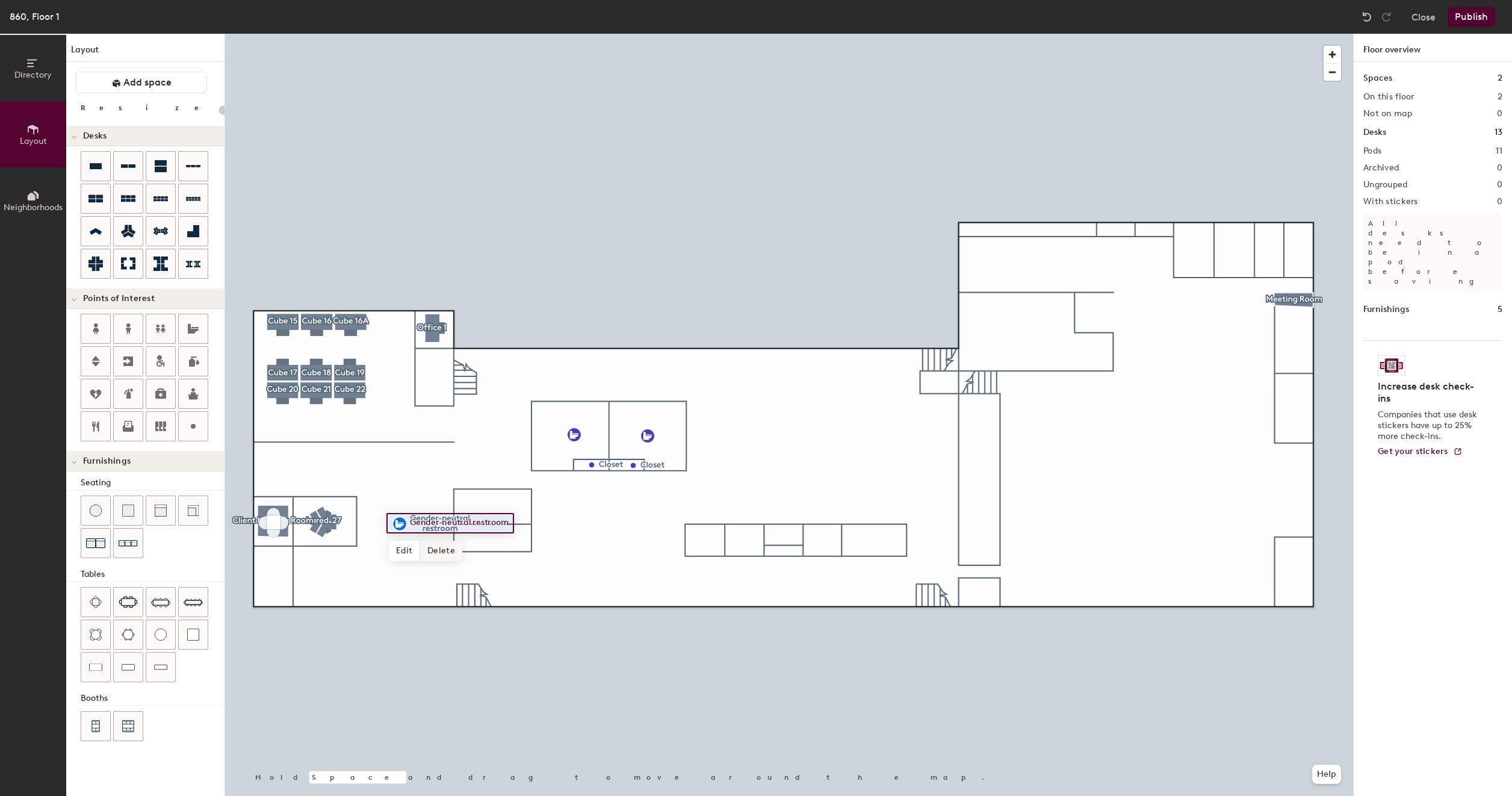
click at [447, 545] on span "Delete" at bounding box center [441, 550] width 42 height 20
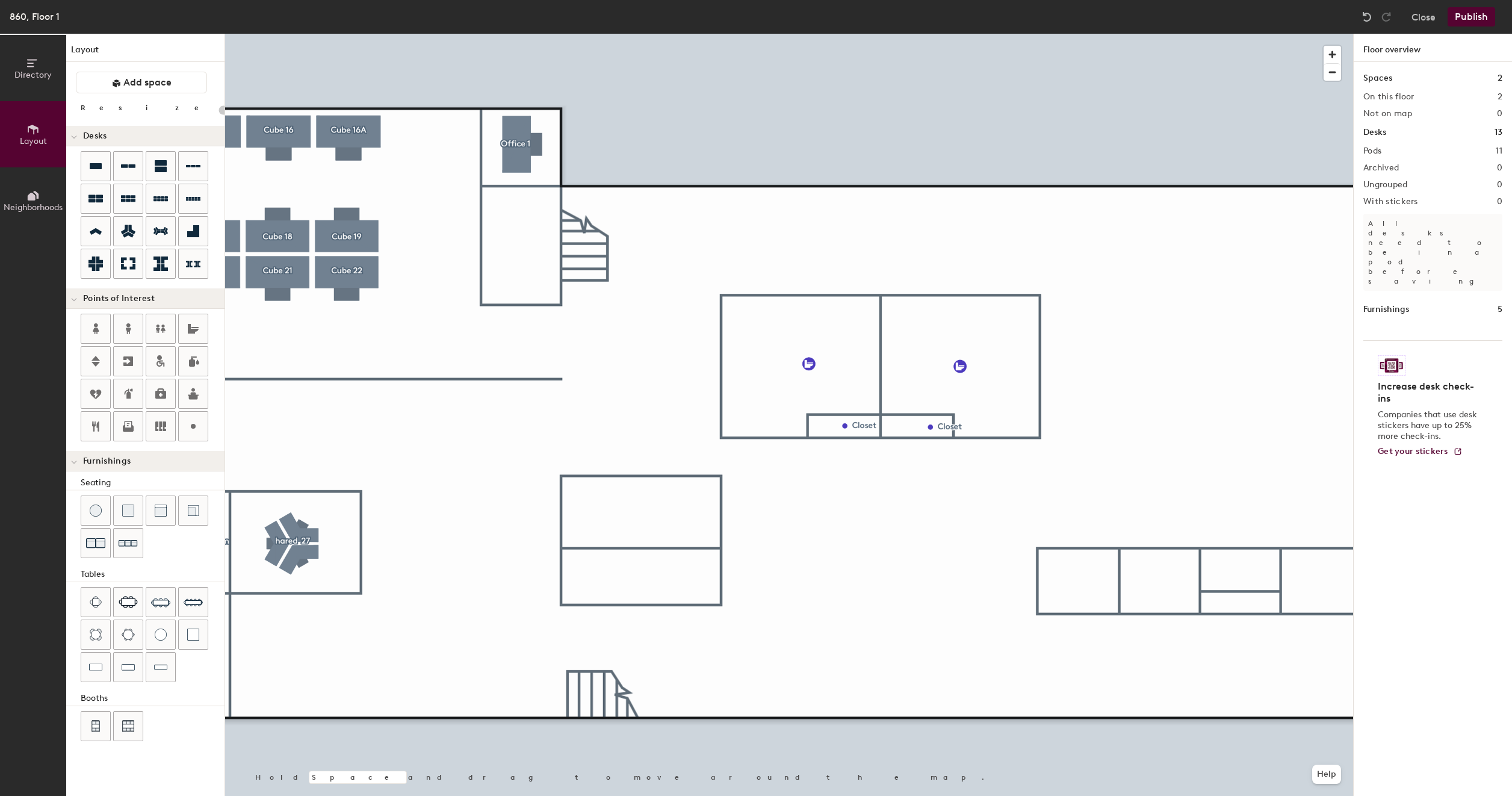
type input "80"
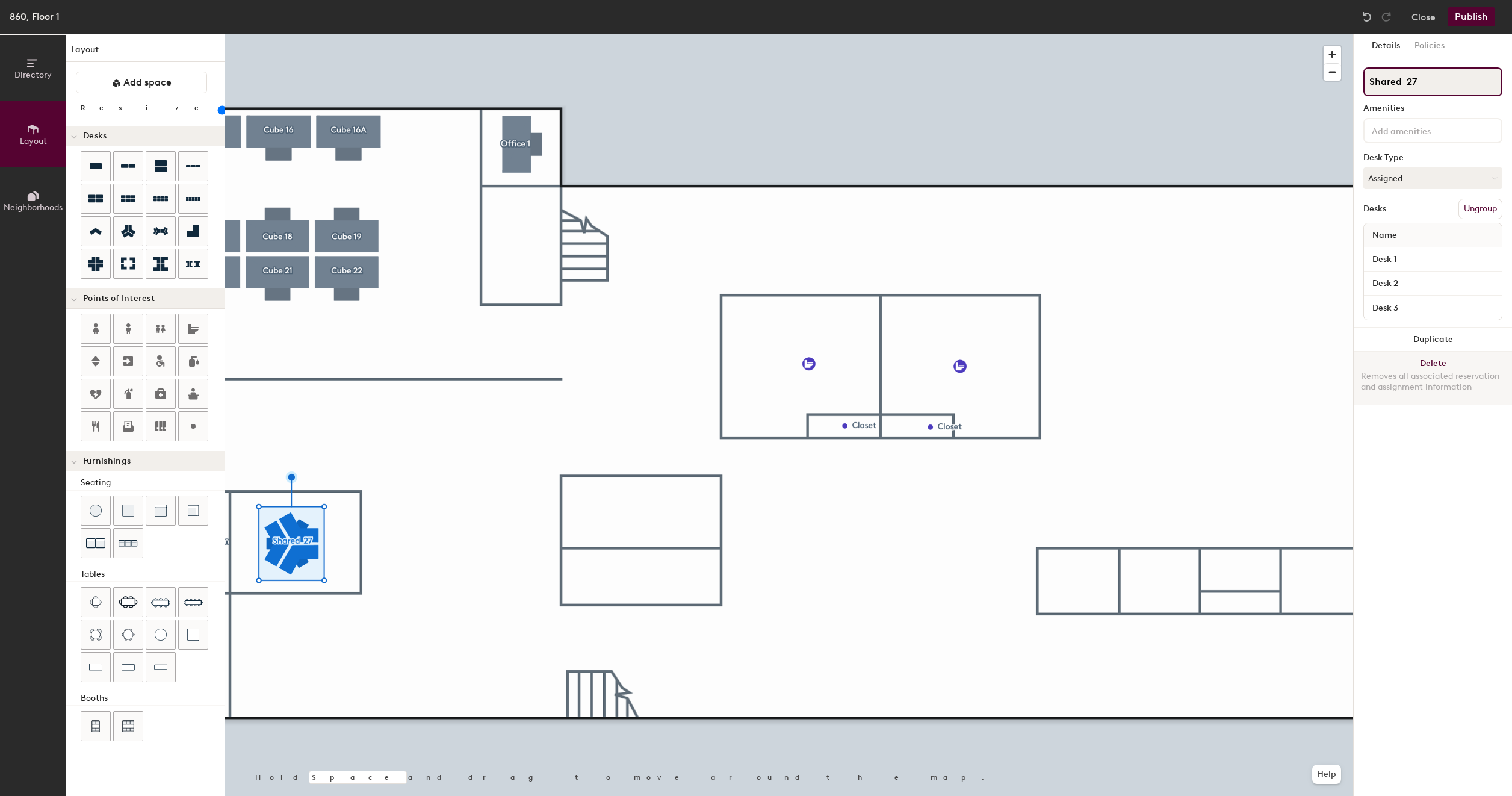
type input "Shared 27"
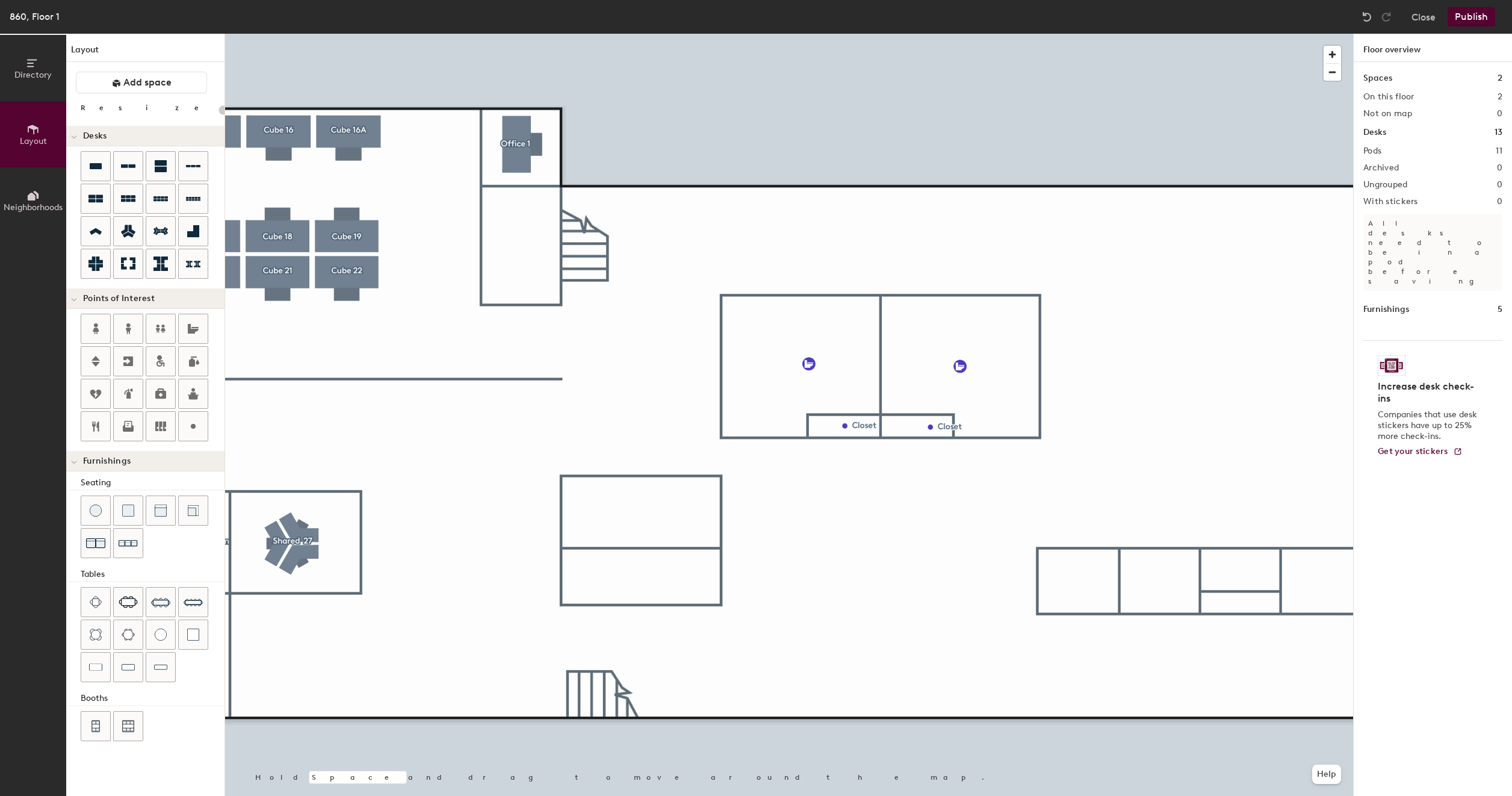
type input "20"
click at [921, 34] on div at bounding box center [788, 34] width 1128 height 0
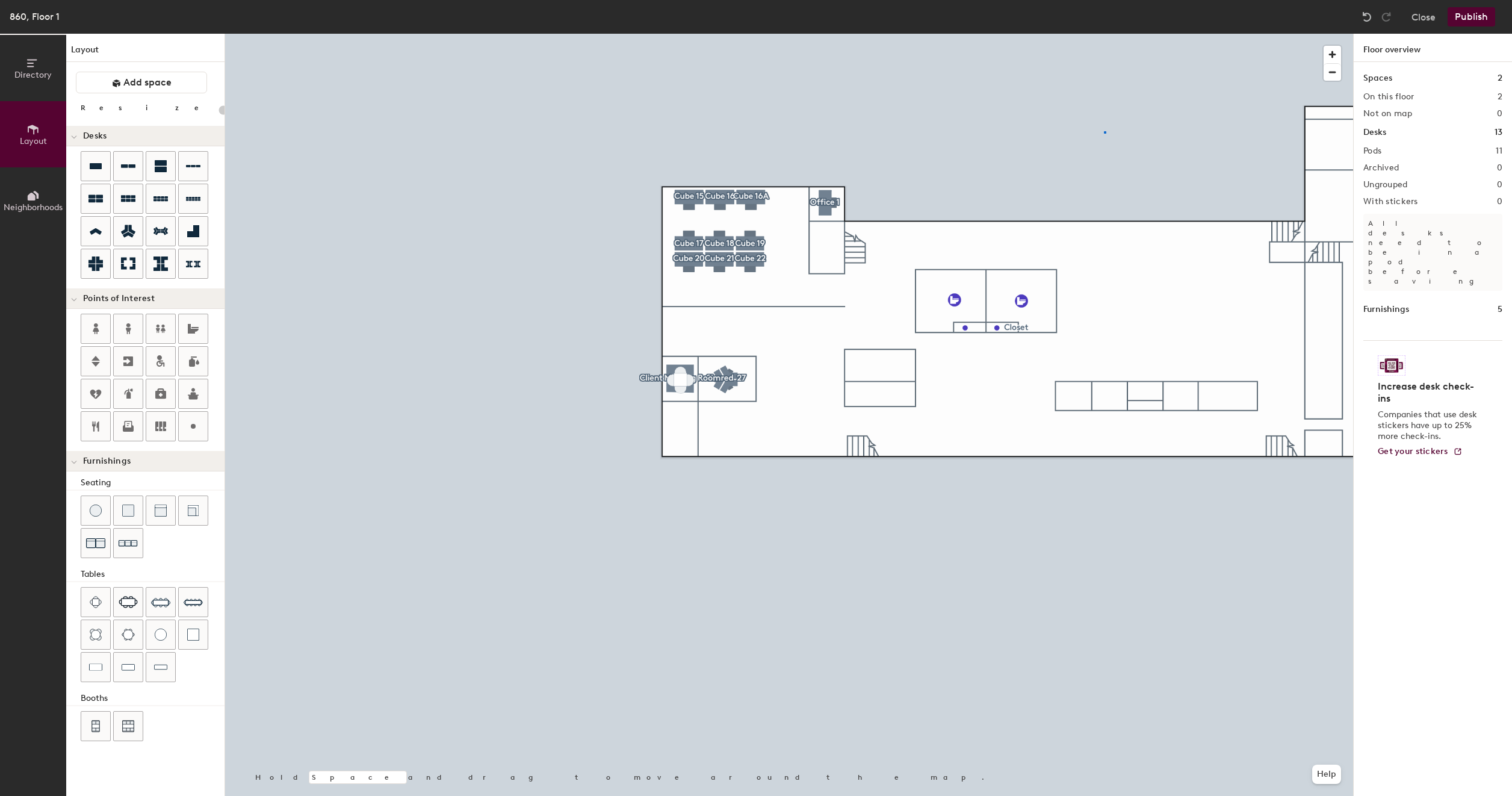
click at [1104, 34] on div at bounding box center [788, 34] width 1128 height 0
click at [655, 34] on div at bounding box center [788, 34] width 1128 height 0
click at [926, 34] on div at bounding box center [788, 34] width 1128 height 0
click at [1332, 66] on span "button" at bounding box center [1332, 72] width 17 height 17
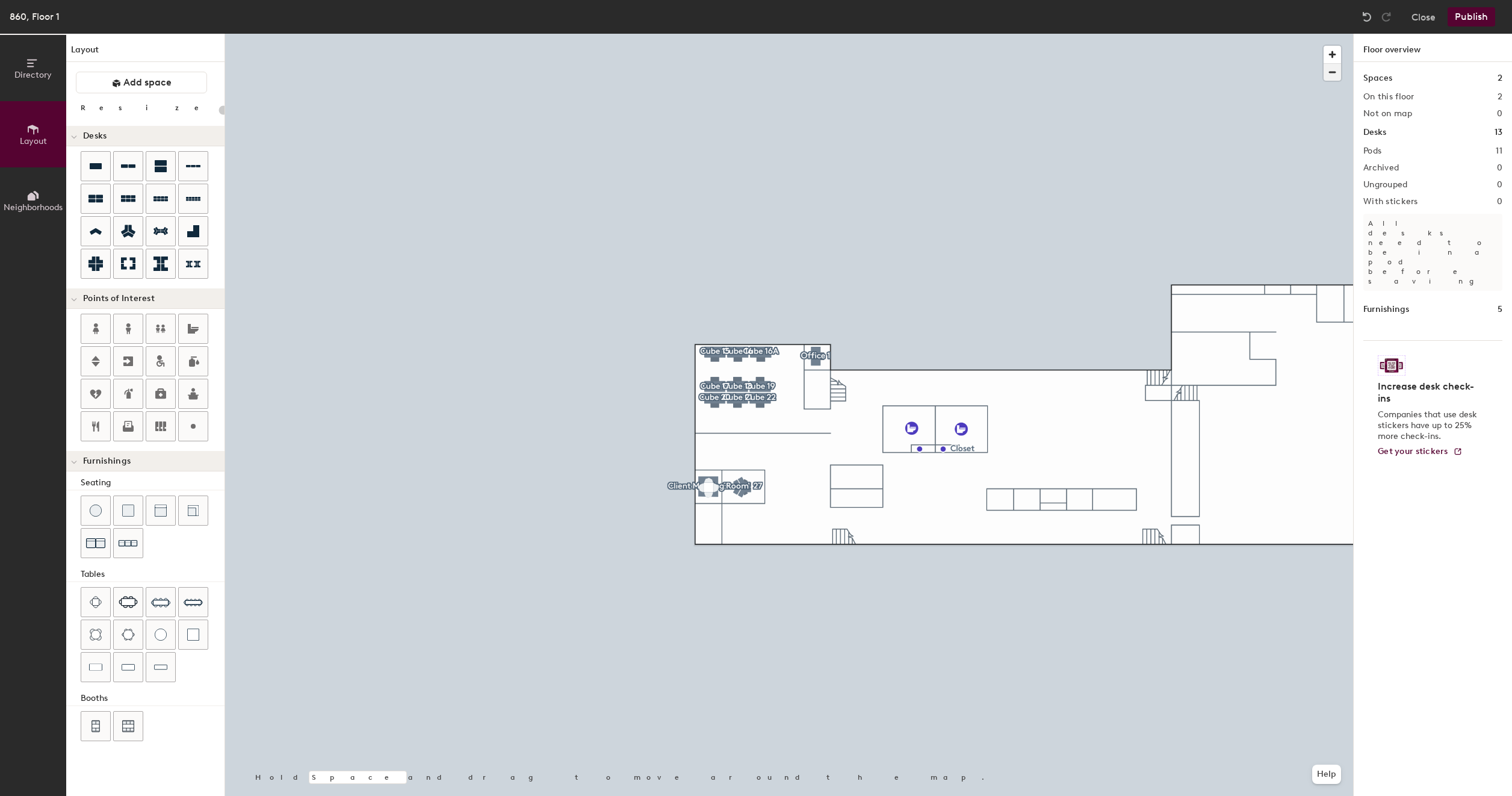
click at [1332, 66] on span "button" at bounding box center [1332, 72] width 17 height 17
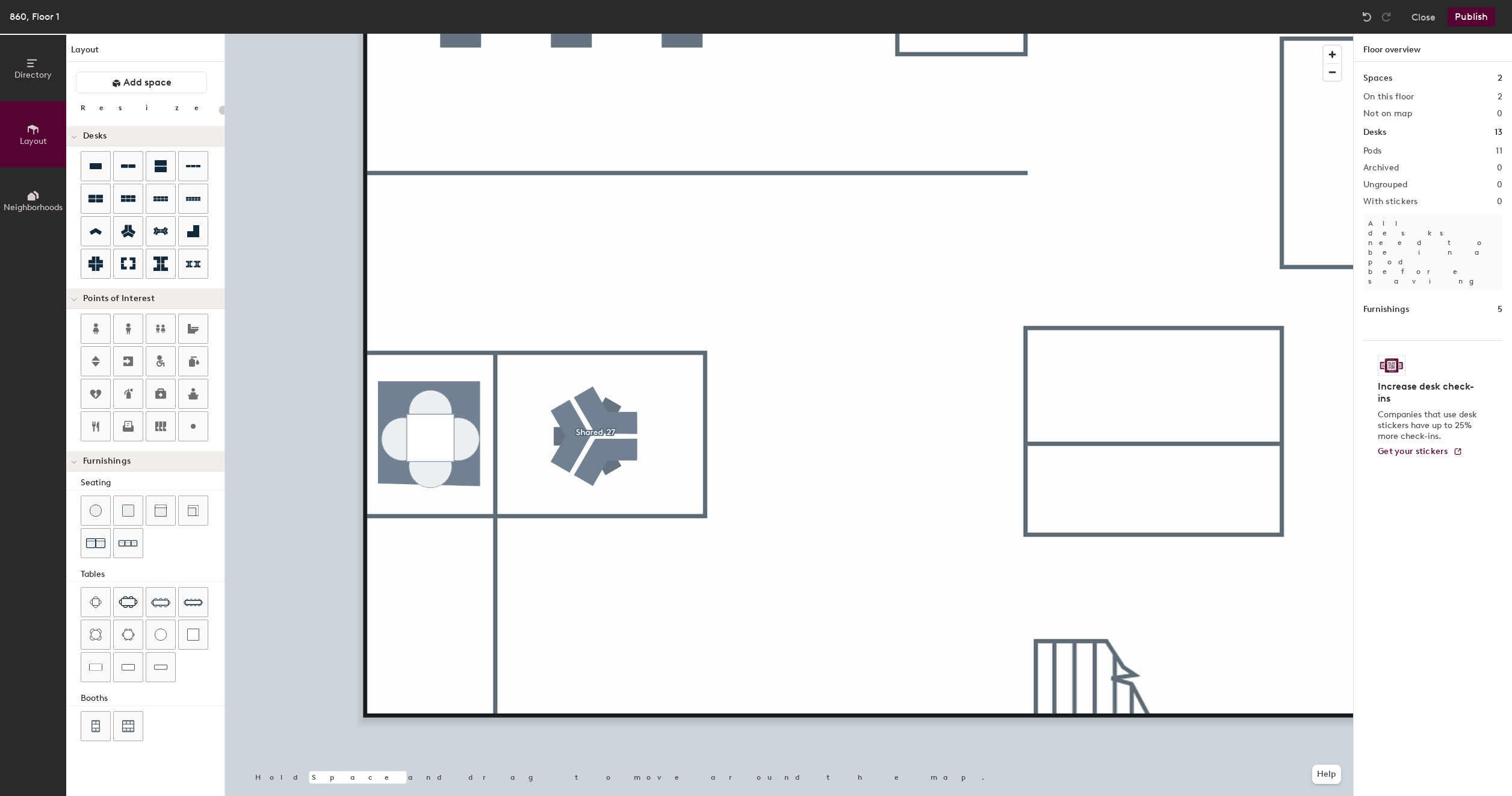
type input "80"
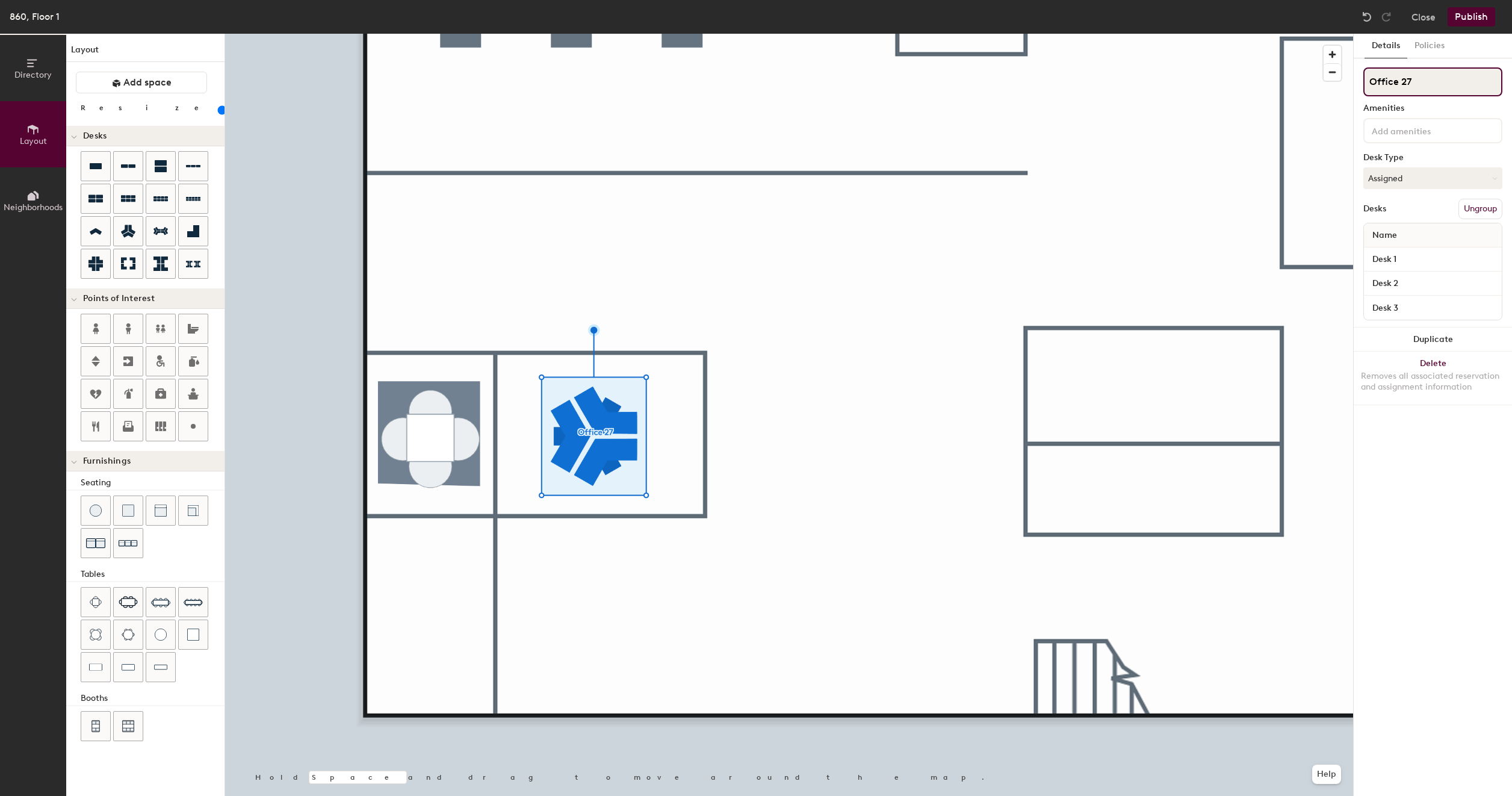
type input "Office 27"
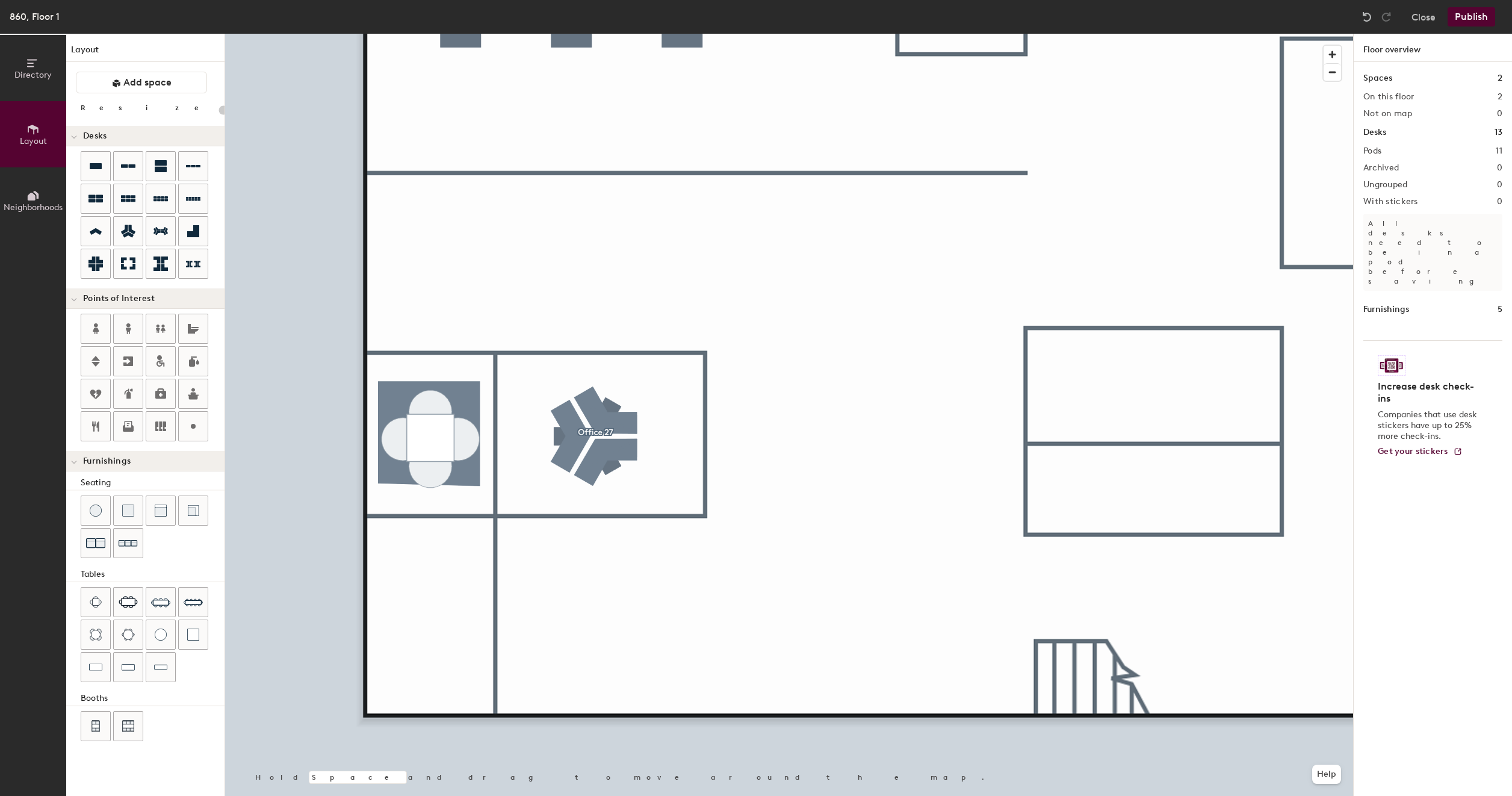
click at [435, 34] on div at bounding box center [788, 34] width 1128 height 0
click at [534, 34] on div at bounding box center [788, 34] width 1128 height 0
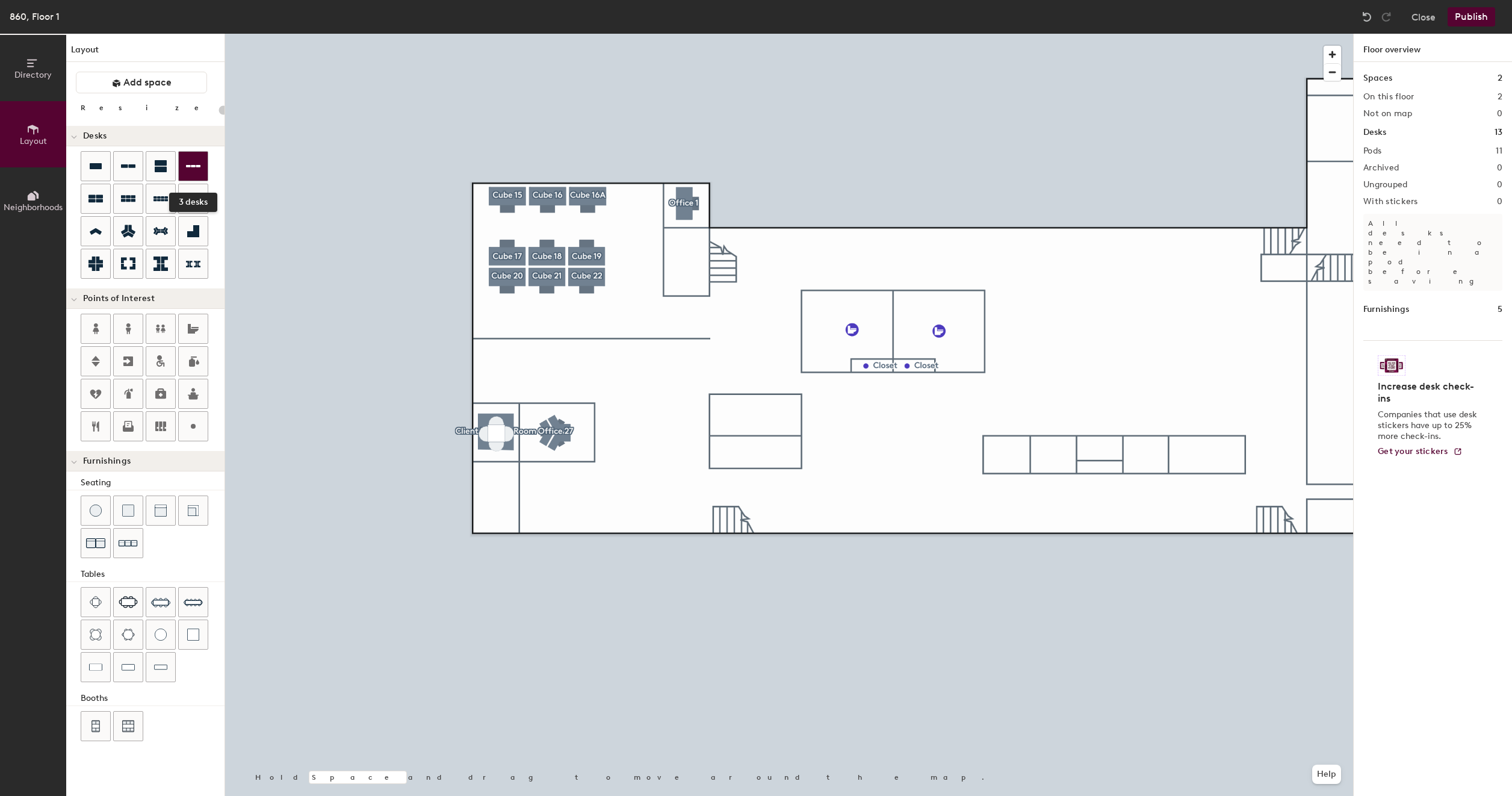
click at [186, 169] on icon at bounding box center [194, 166] width 15 height 15
type input "80"
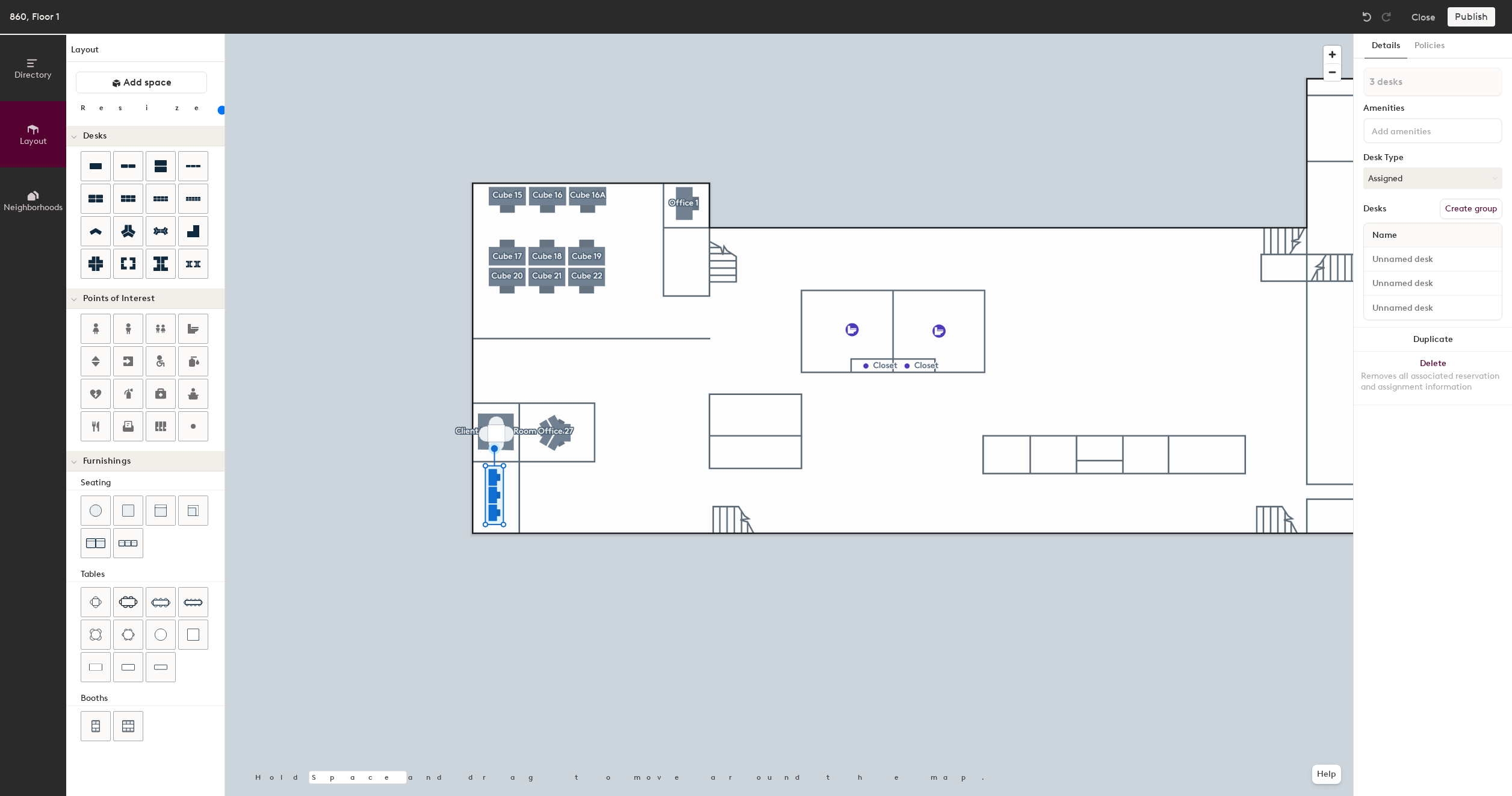
click at [1467, 213] on button "Create group" at bounding box center [1471, 208] width 62 height 20
click at [1408, 80] on input "Pod 12" at bounding box center [1433, 81] width 139 height 29
type input "P"
type input "Office 21"
click at [1400, 257] on input "Desk 1" at bounding box center [1432, 260] width 133 height 17
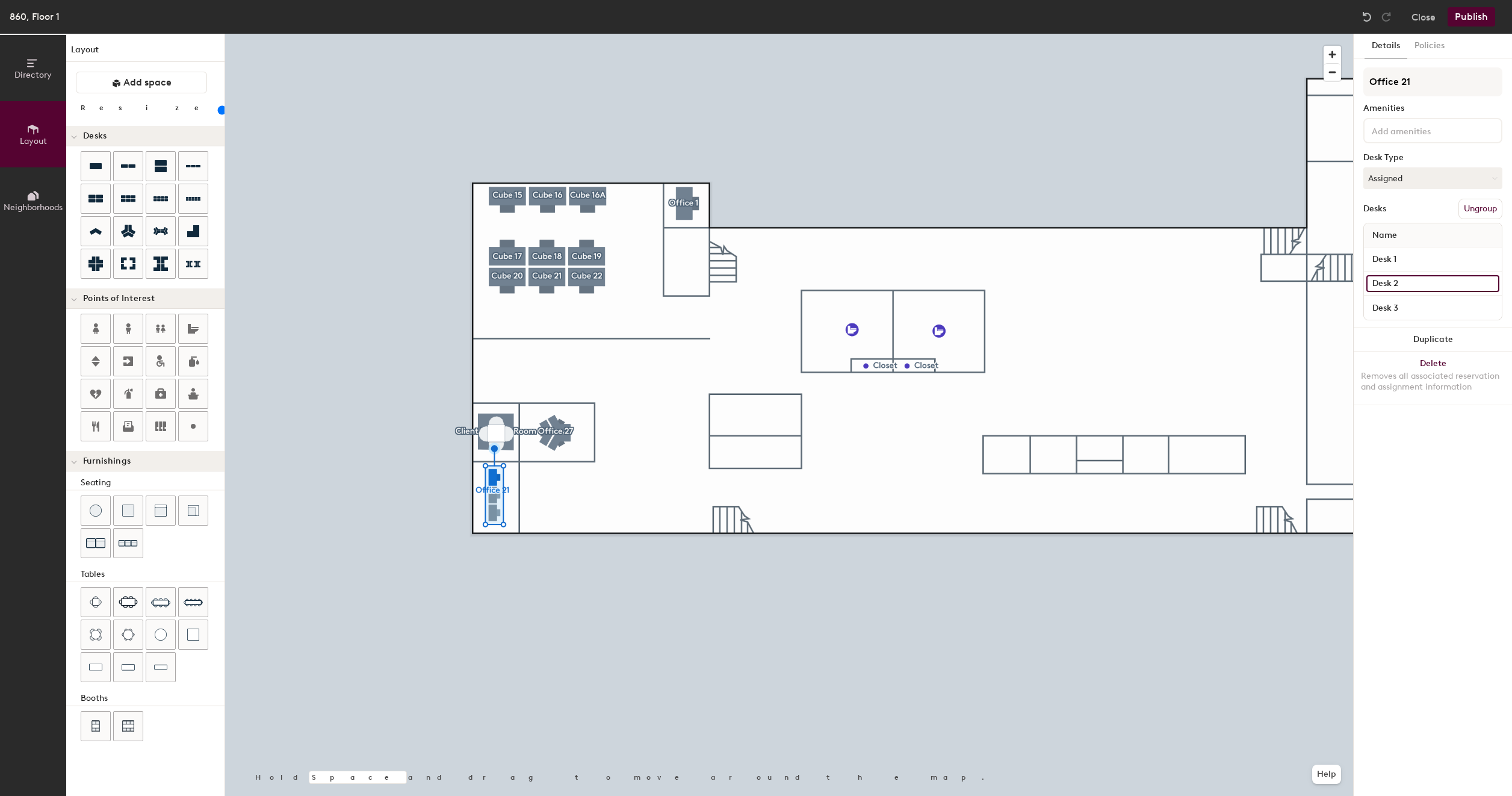
click at [1415, 284] on input "Desk 2" at bounding box center [1432, 284] width 133 height 17
click at [1409, 259] on input "Desk 1" at bounding box center [1432, 260] width 133 height 17
type input "21A"
click at [1408, 280] on input "Desk 2" at bounding box center [1432, 284] width 133 height 17
type input "21B"
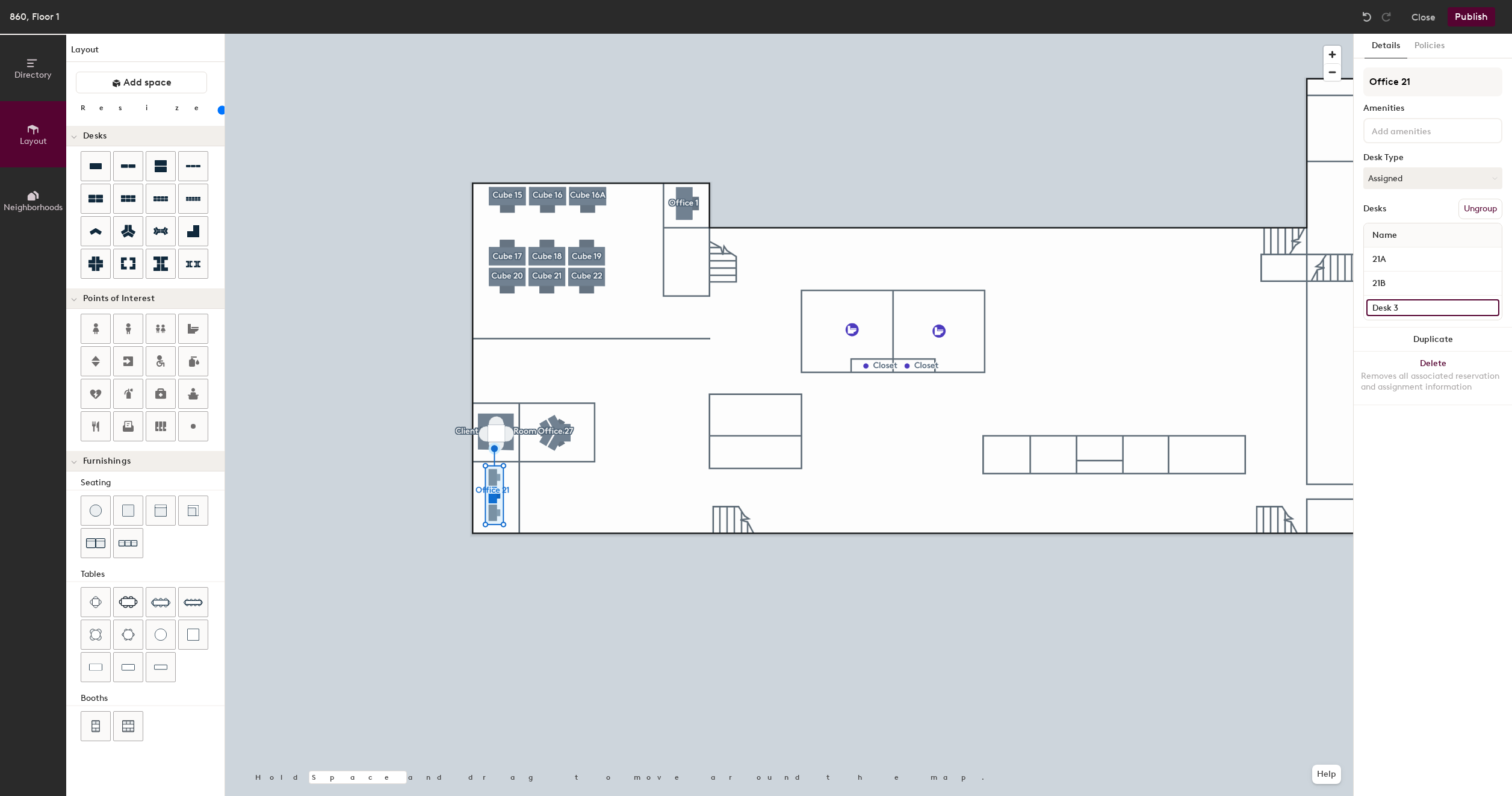
click at [1422, 307] on input "Desk 3" at bounding box center [1432, 308] width 133 height 17
type input "21C"
click at [1419, 433] on div "Details Policies Office 21 Amenities Desk Type Assigned Desks Ungroup Name 21A …" at bounding box center [1433, 415] width 158 height 762
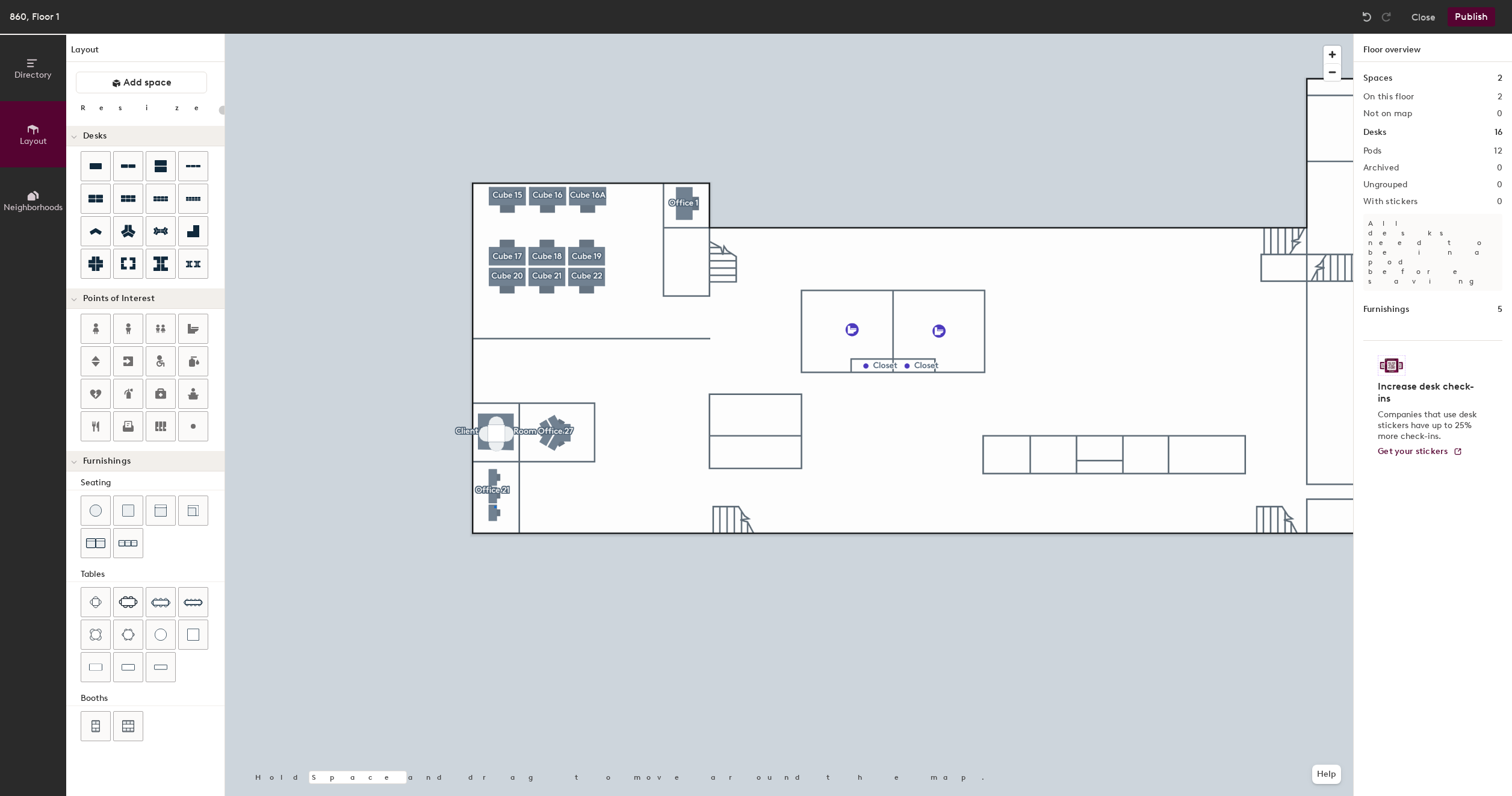
click at [495, 34] on div at bounding box center [788, 34] width 1128 height 0
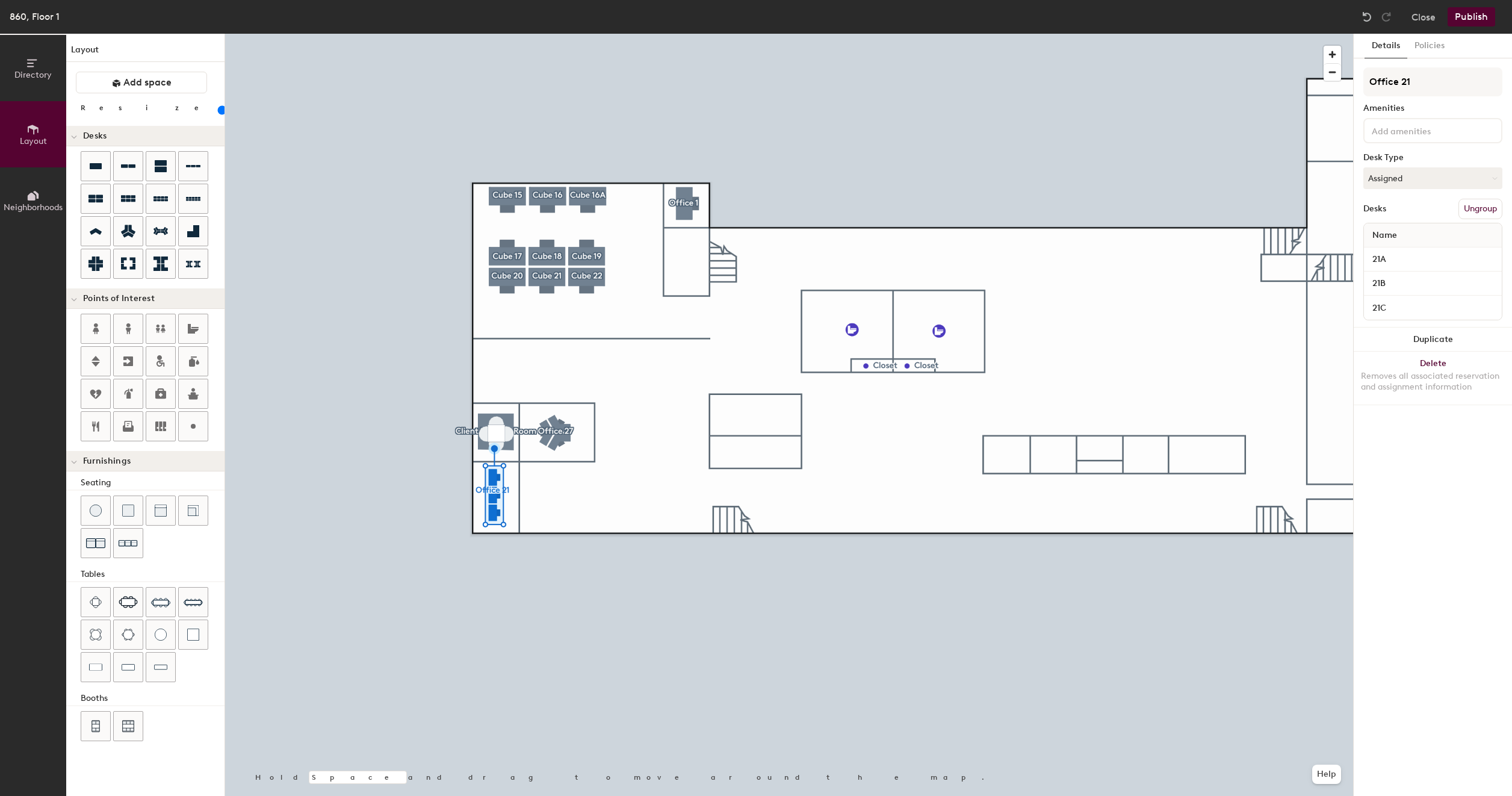
click at [545, 34] on div at bounding box center [788, 34] width 1128 height 0
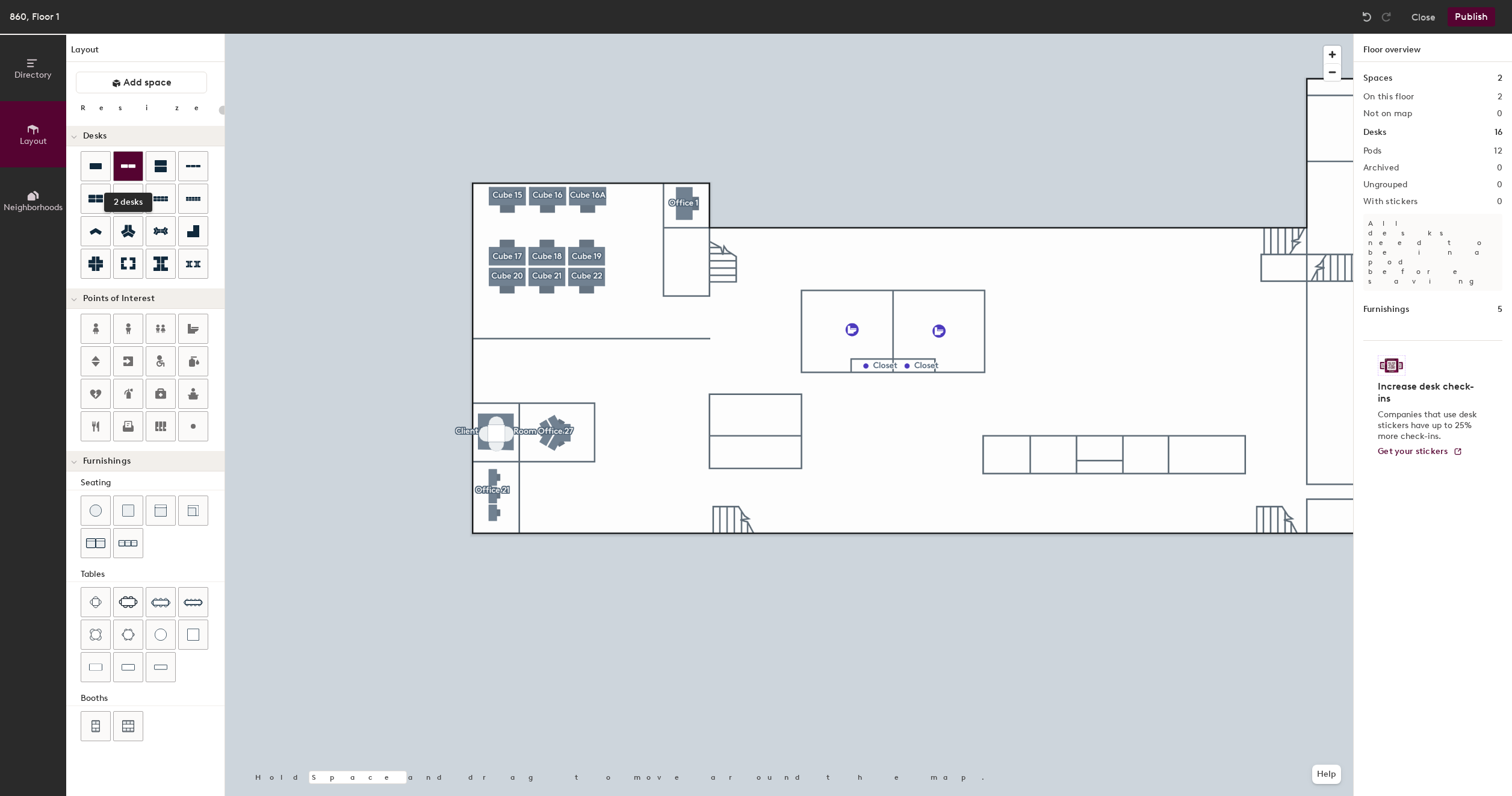
click at [121, 172] on icon at bounding box center [129, 166] width 15 height 15
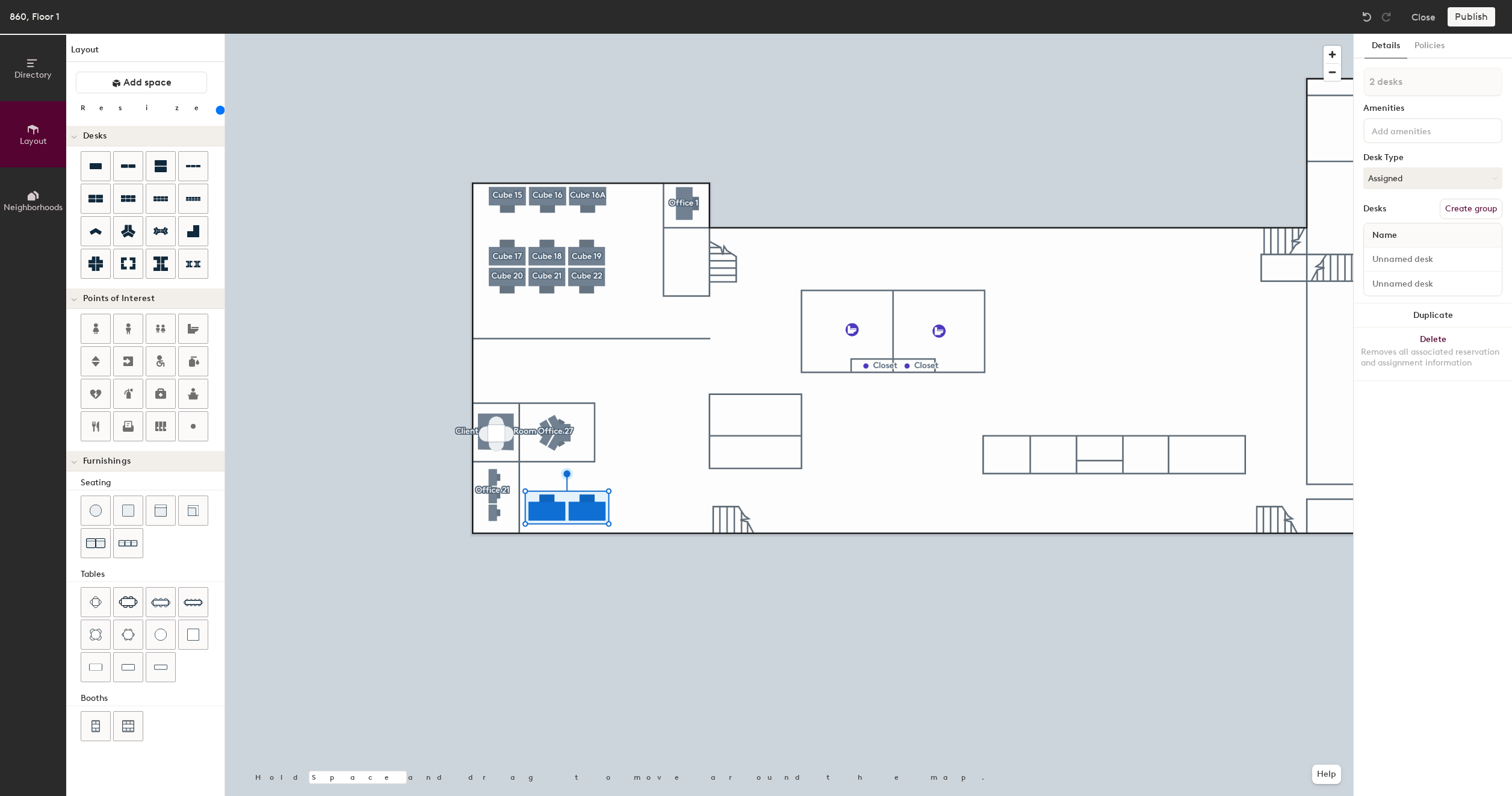
type input "200"
type input "1 desk"
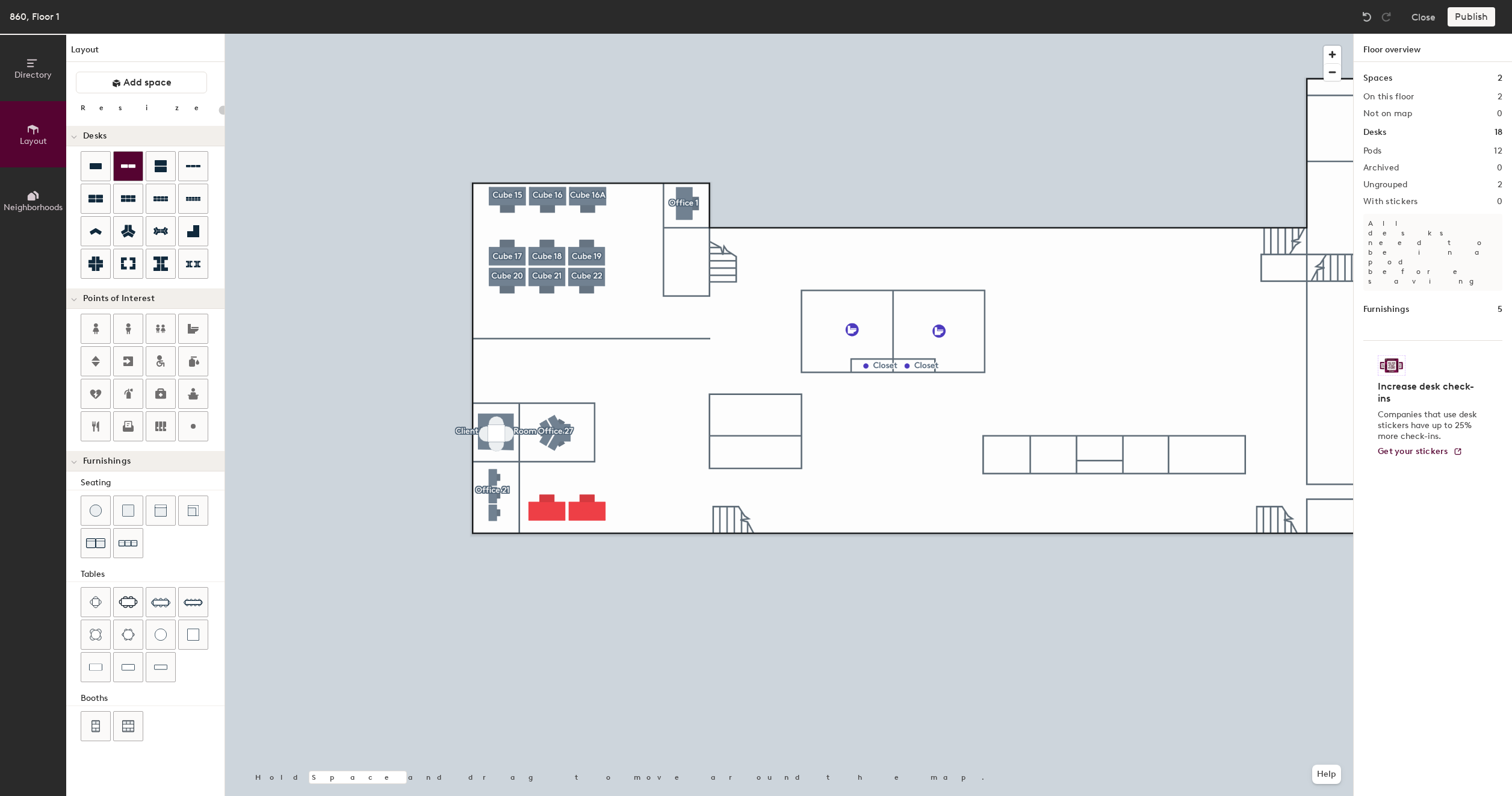
click at [129, 165] on icon at bounding box center [129, 166] width 15 height 4
click at [512, 34] on div at bounding box center [788, 34] width 1128 height 0
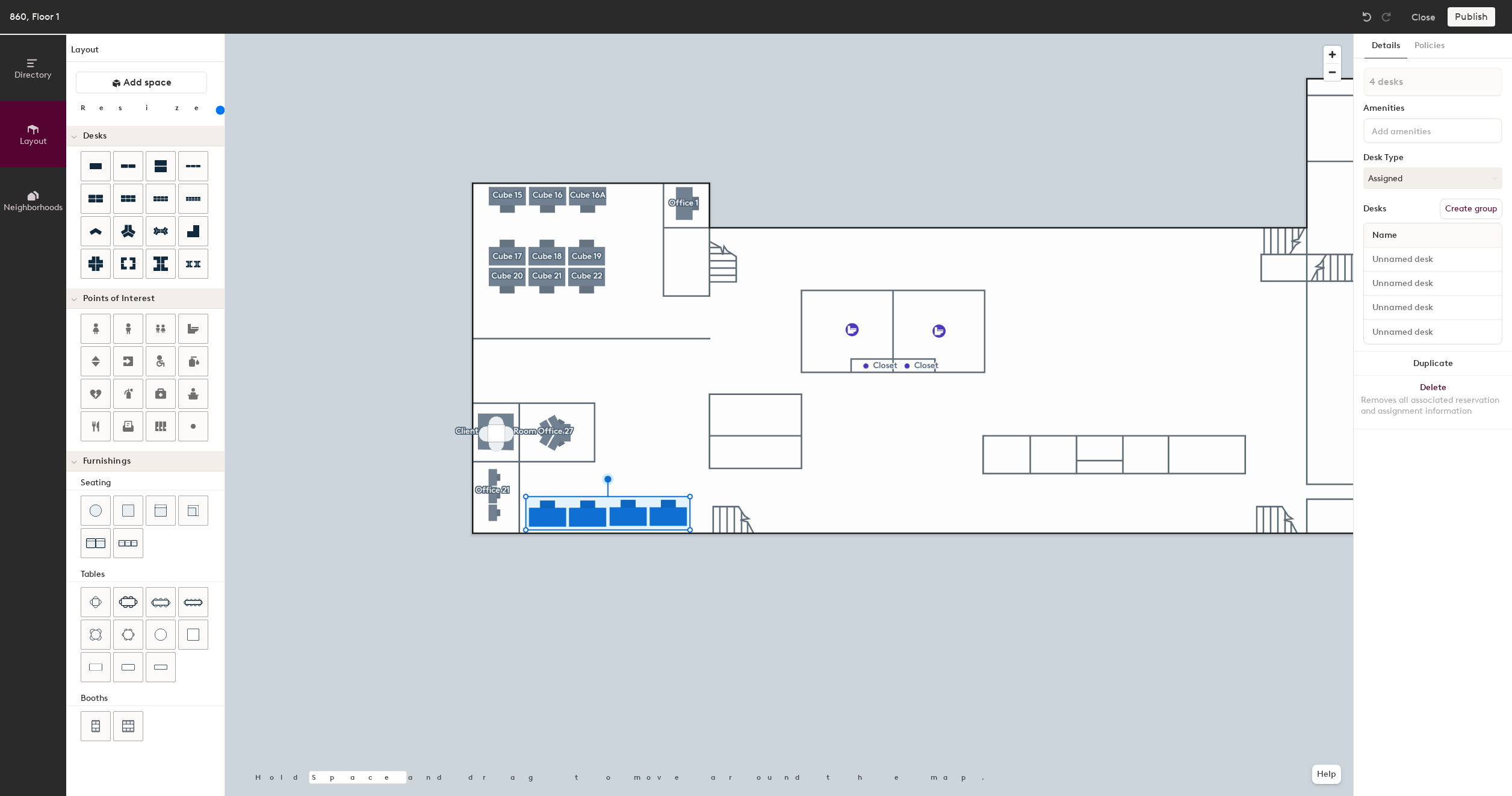
click at [856, 34] on div at bounding box center [788, 34] width 1128 height 0
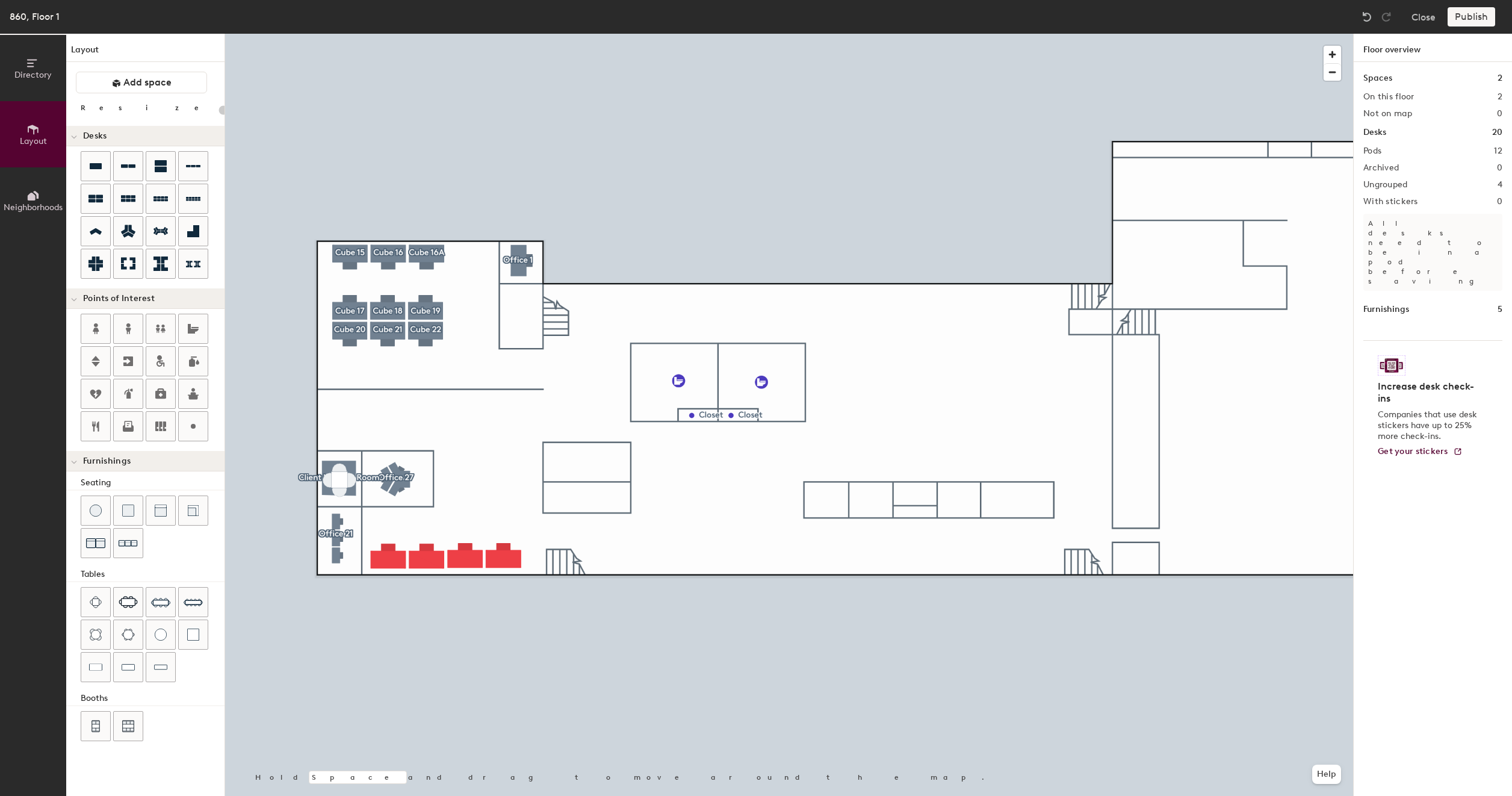
click at [464, 34] on div at bounding box center [788, 34] width 1128 height 0
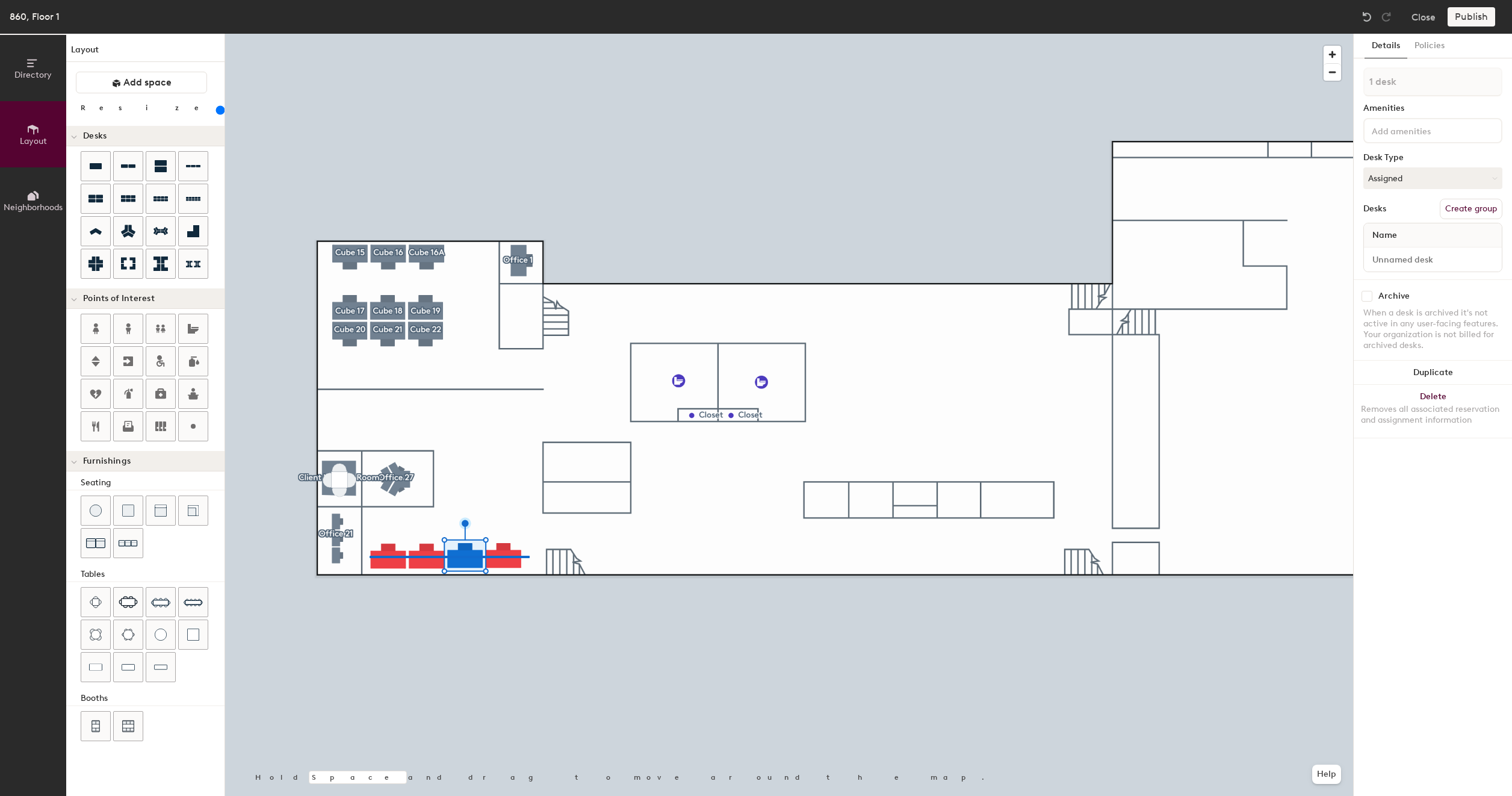
click at [369, 34] on div at bounding box center [788, 34] width 1128 height 0
type input "200"
type input "4 desks"
type input "200"
type input "1 desk"
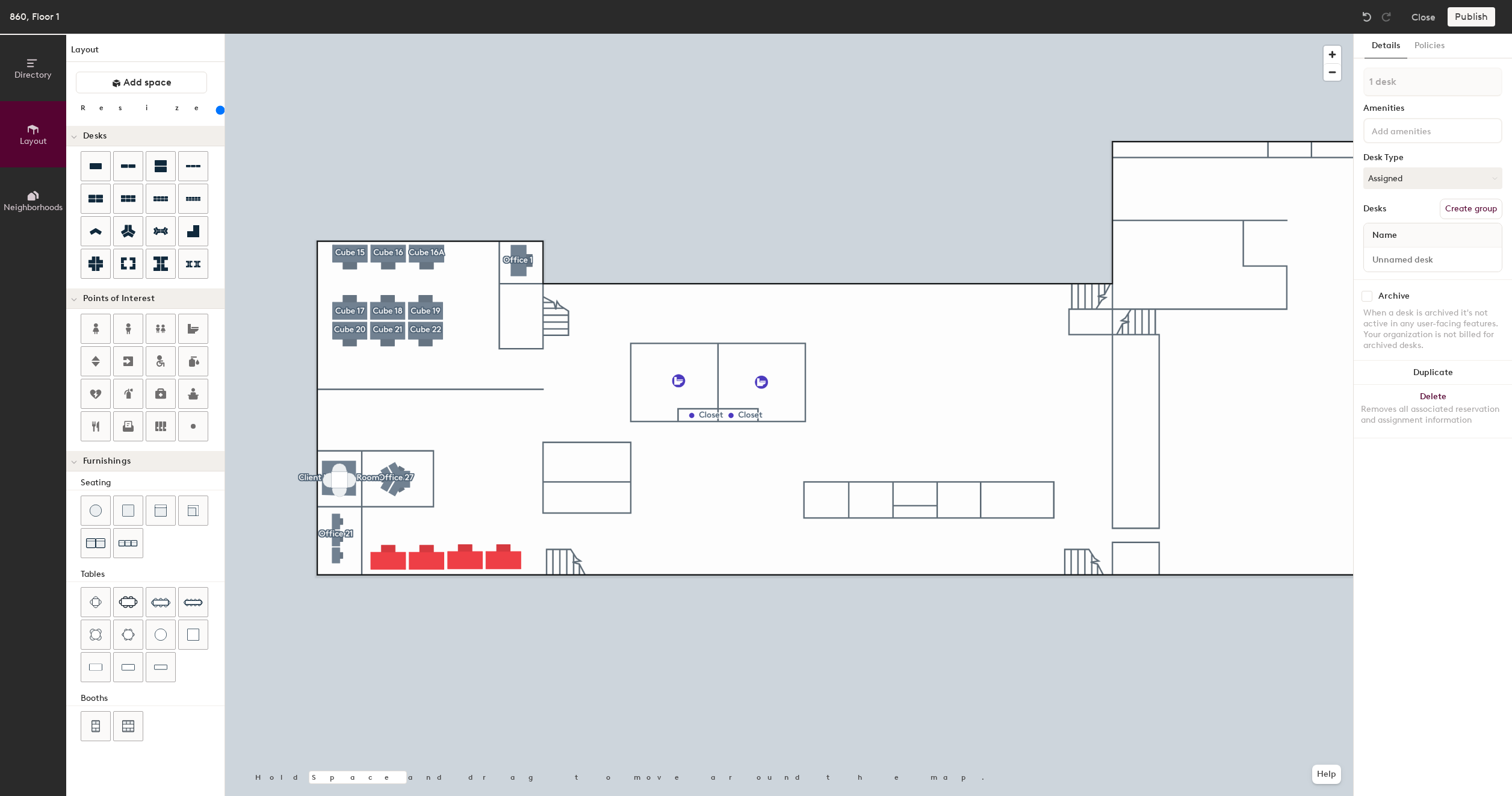
type input "200"
type input "Cube 27"
click at [1459, 203] on button "Create group" at bounding box center [1471, 208] width 62 height 20
type input "200"
type input "Pod 1"
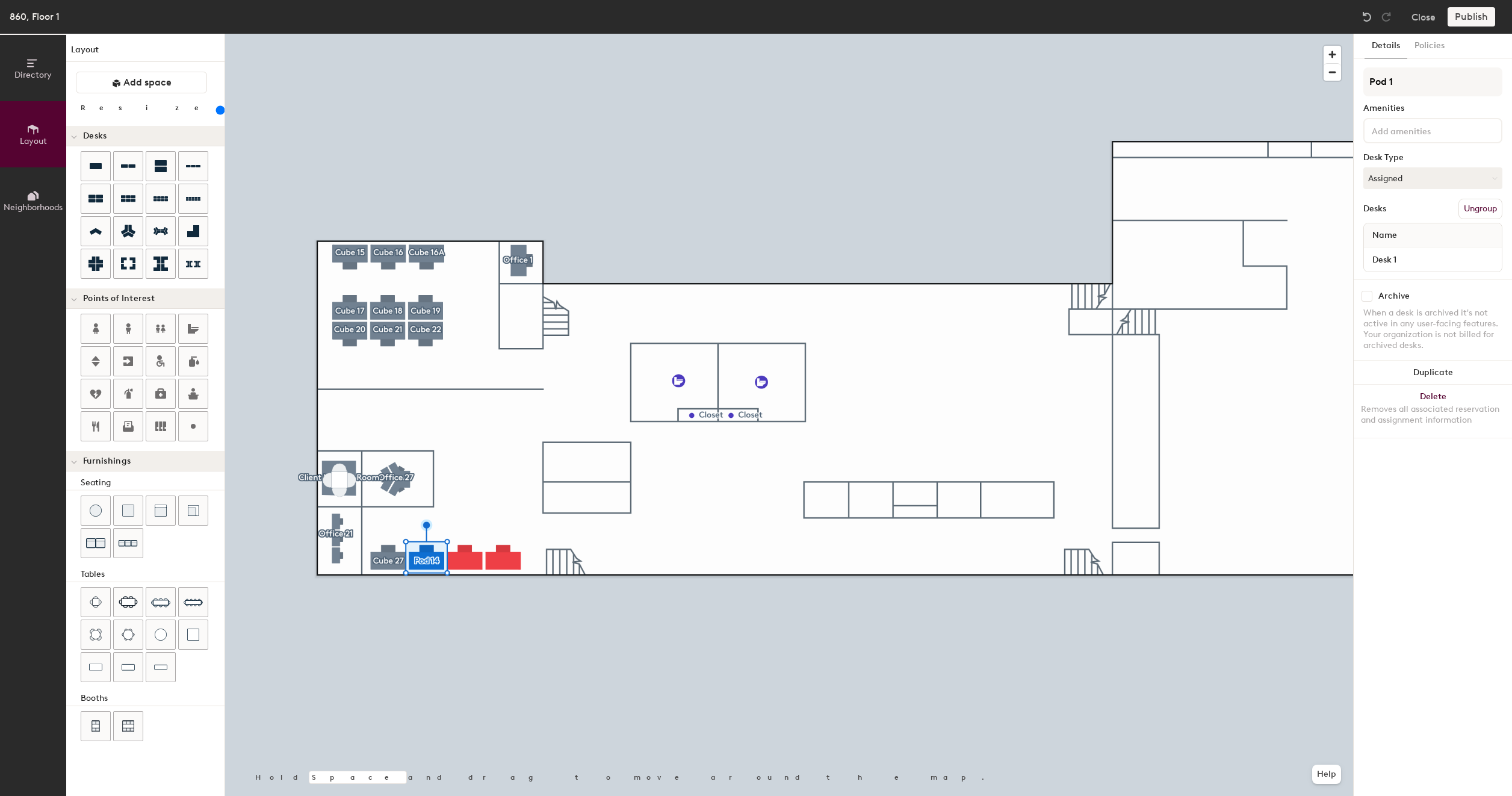
type input "200"
type input "P"
type input "200"
type input "C"
type input "200"
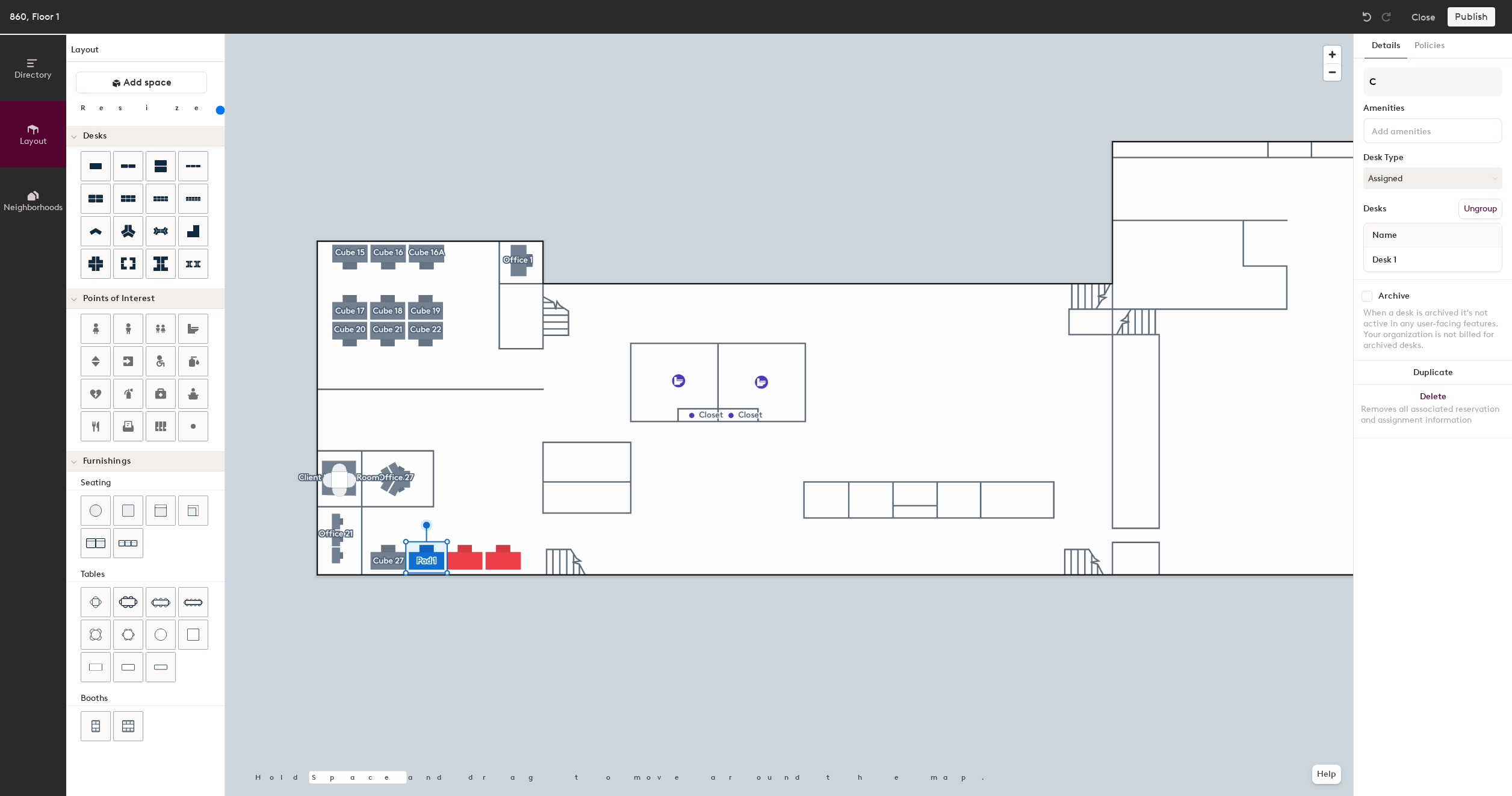
type input "Cu"
type input "200"
type input "Cub"
type input "200"
type input "Cube"
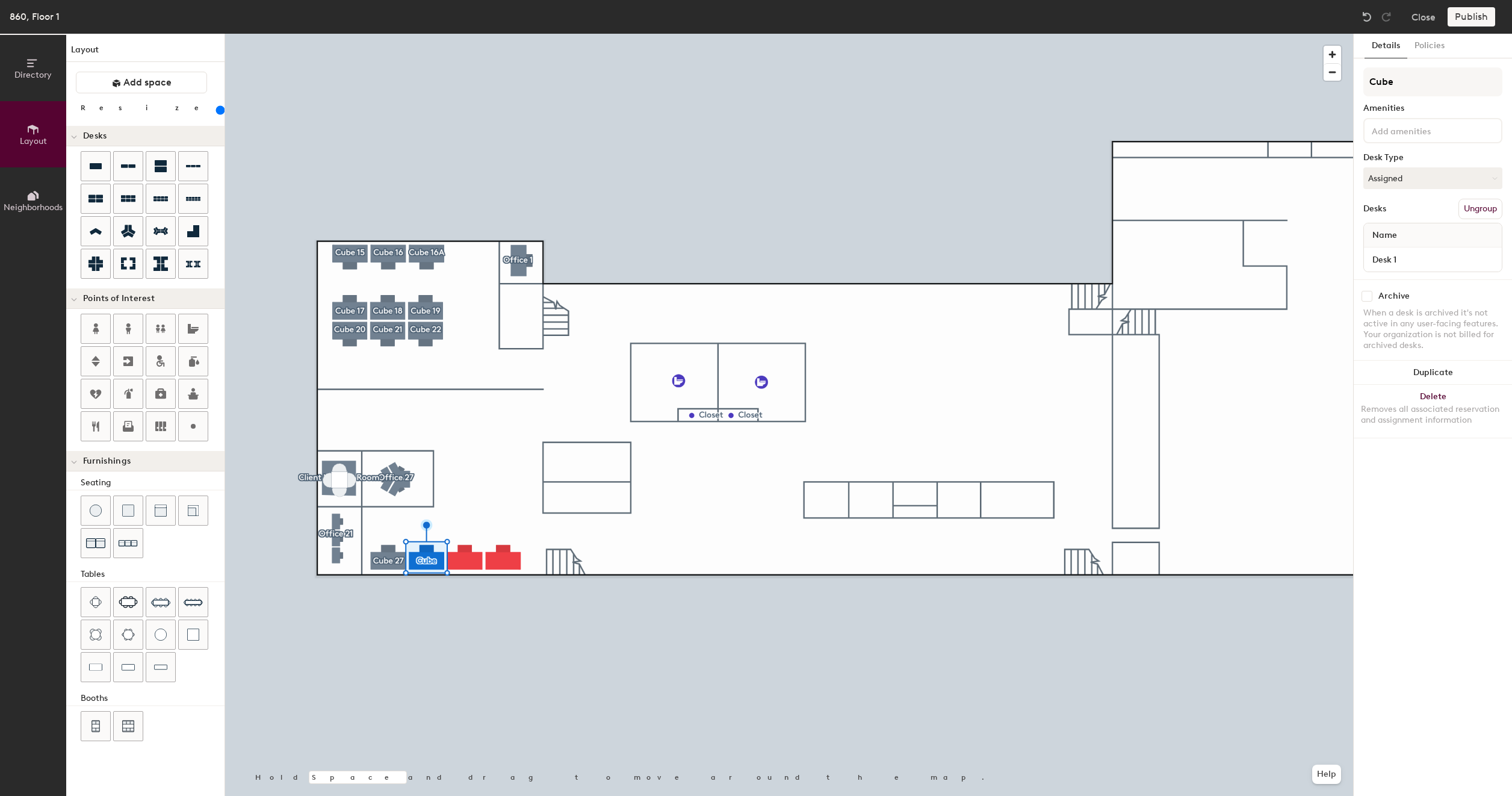
type input "200"
type input "Cube"
type input "200"
type input "Cube 2"
type input "200"
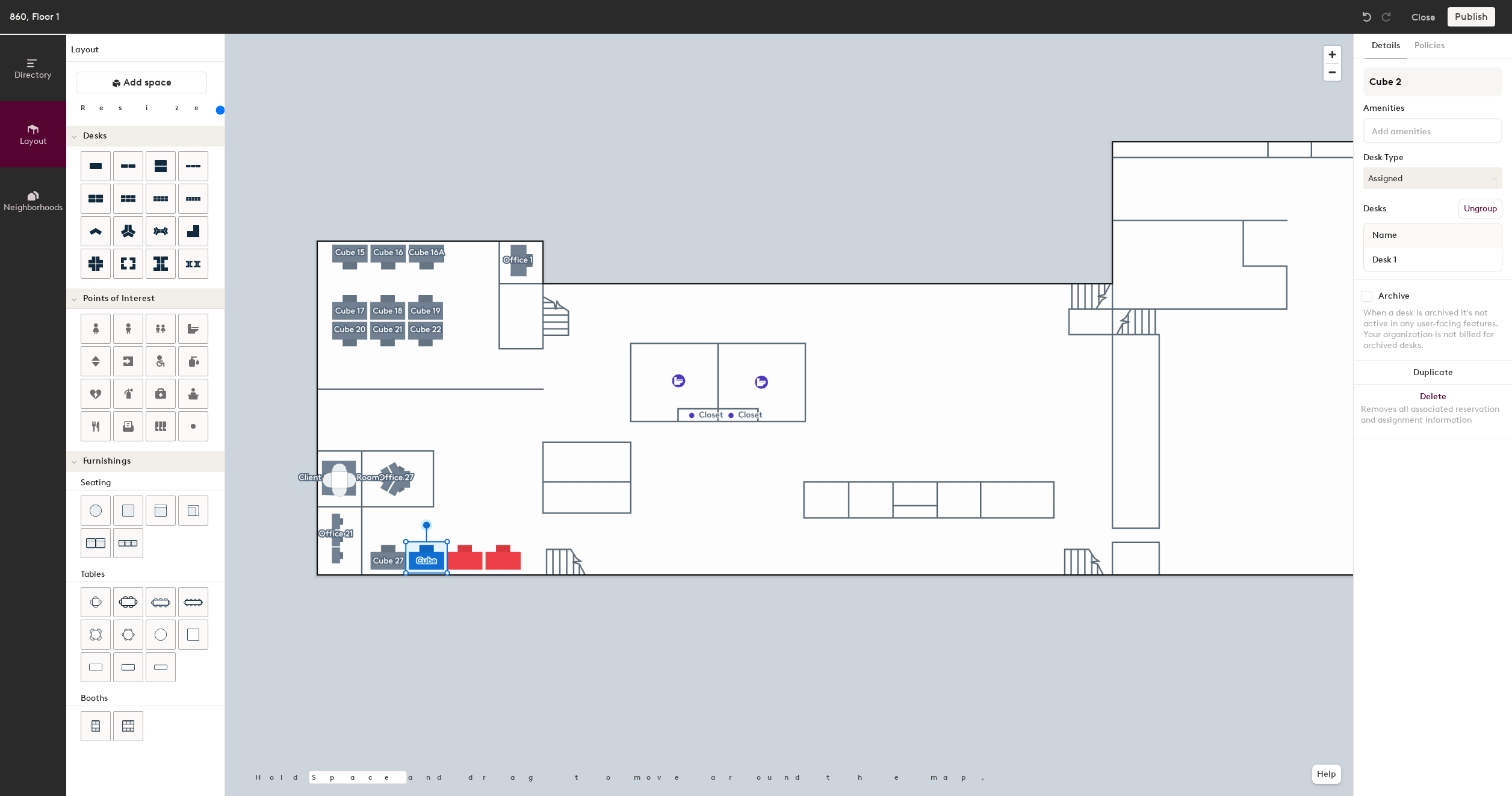
type input "Cube 28"
type input "200"
type input "Cube 28"
click at [458, 34] on div at bounding box center [788, 34] width 1128 height 0
click at [1472, 211] on button "Create group" at bounding box center [1471, 208] width 62 height 20
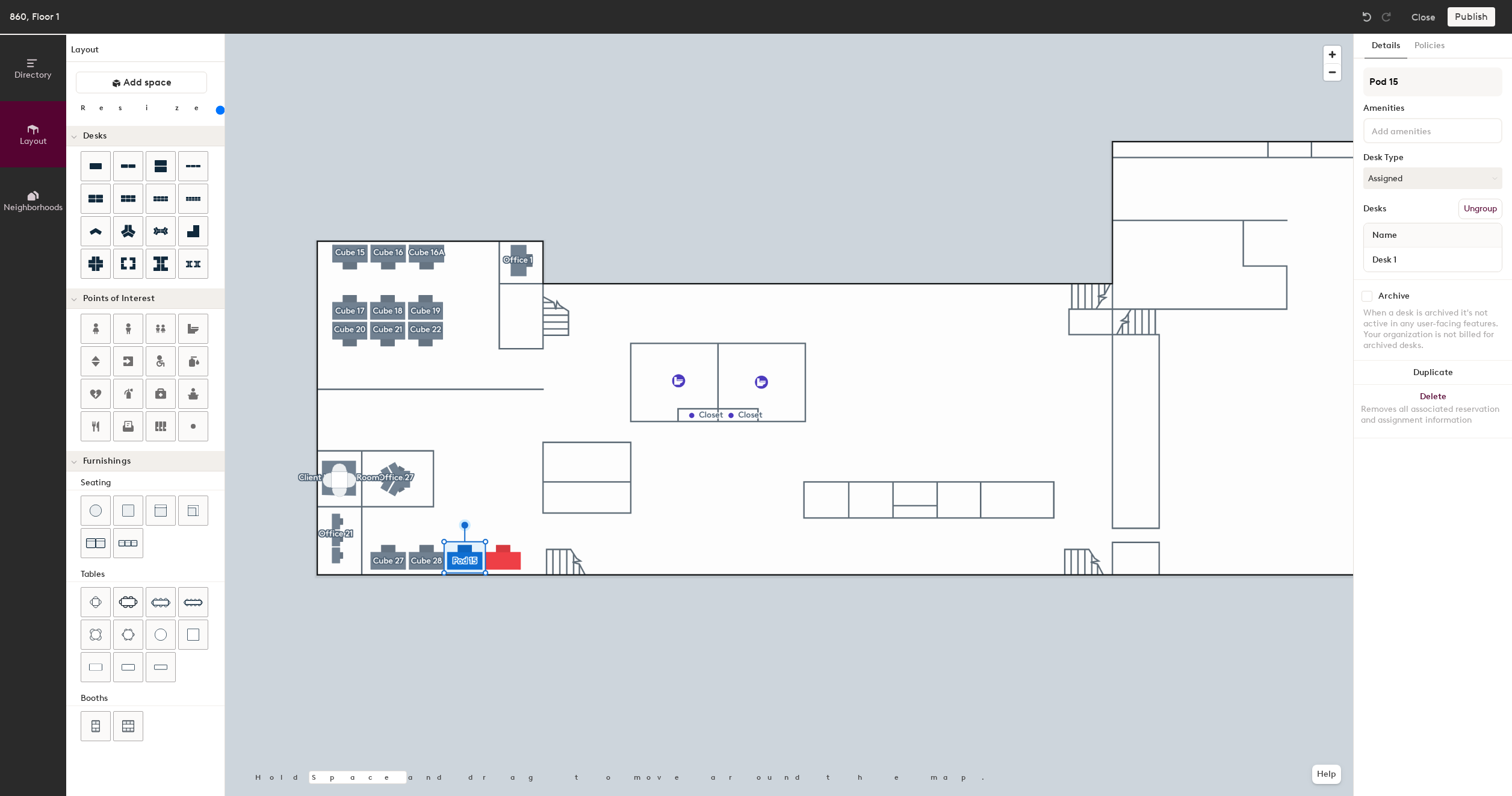
type input "200"
type input "Pod 1"
type input "200"
type input "P"
type input "200"
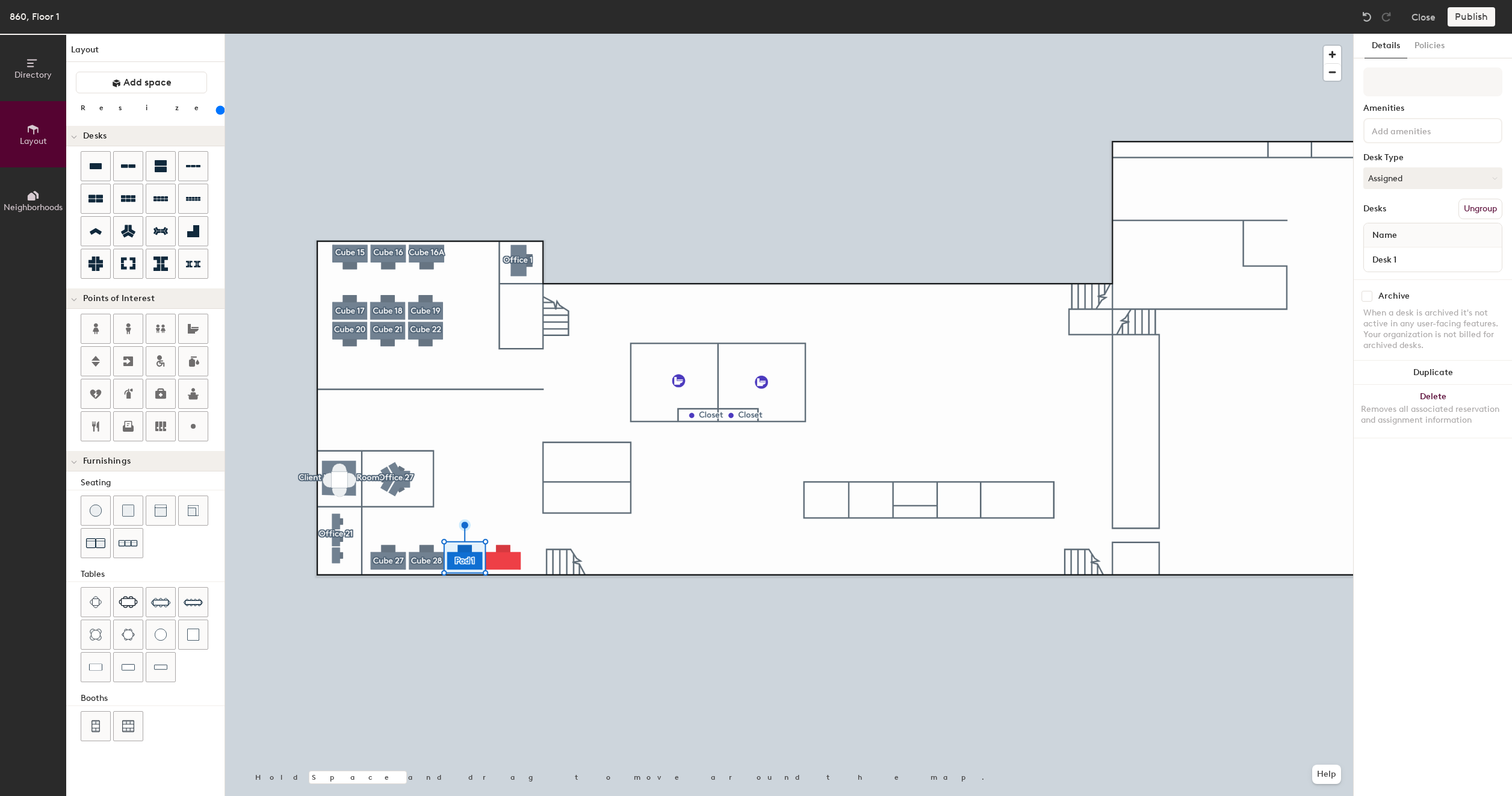
type input "C"
type input "200"
type input "Cu"
type input "200"
type input "Cub"
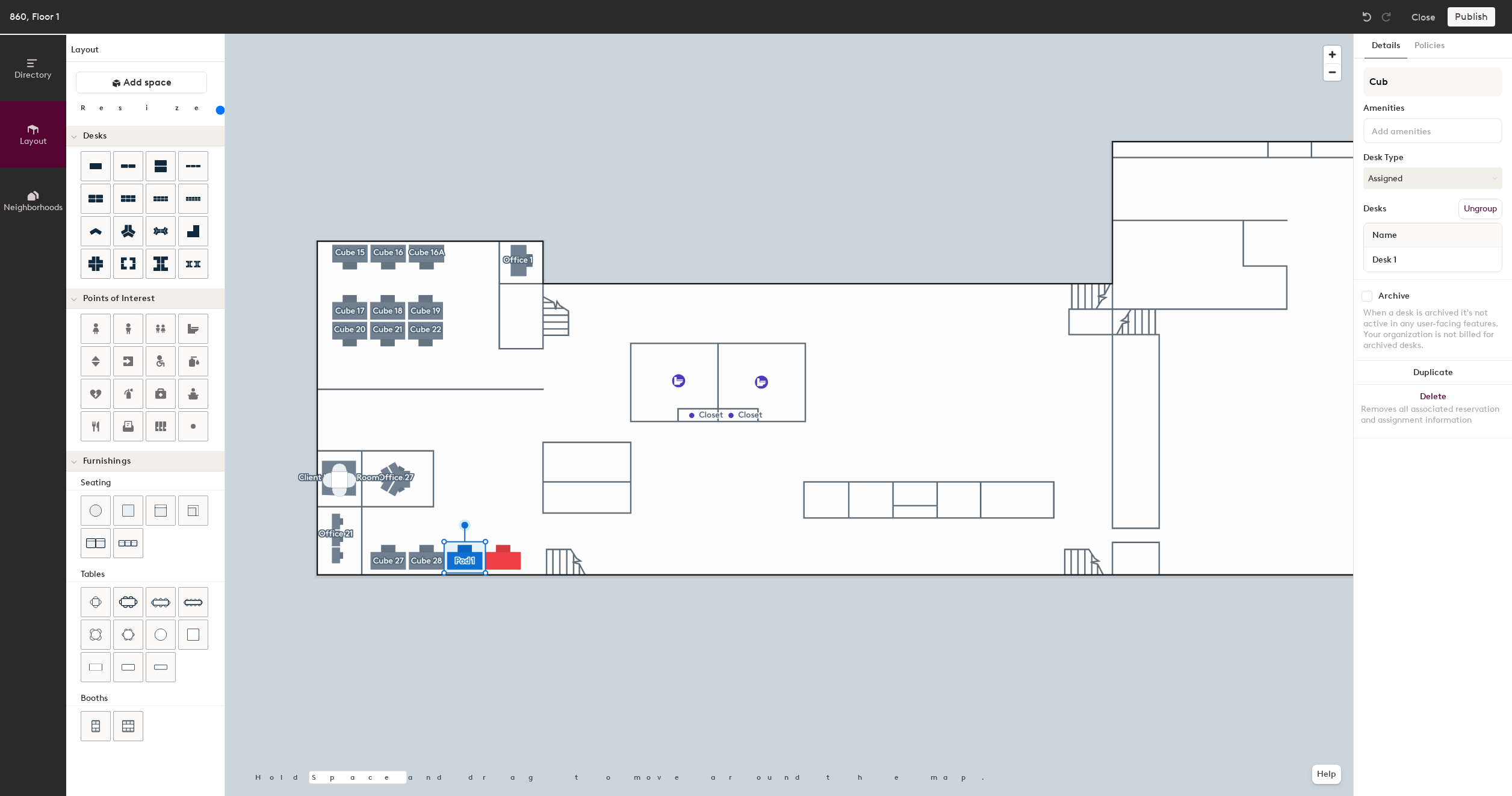
type input "200"
type input "Cube"
type input "200"
type input "Cube"
type input "200"
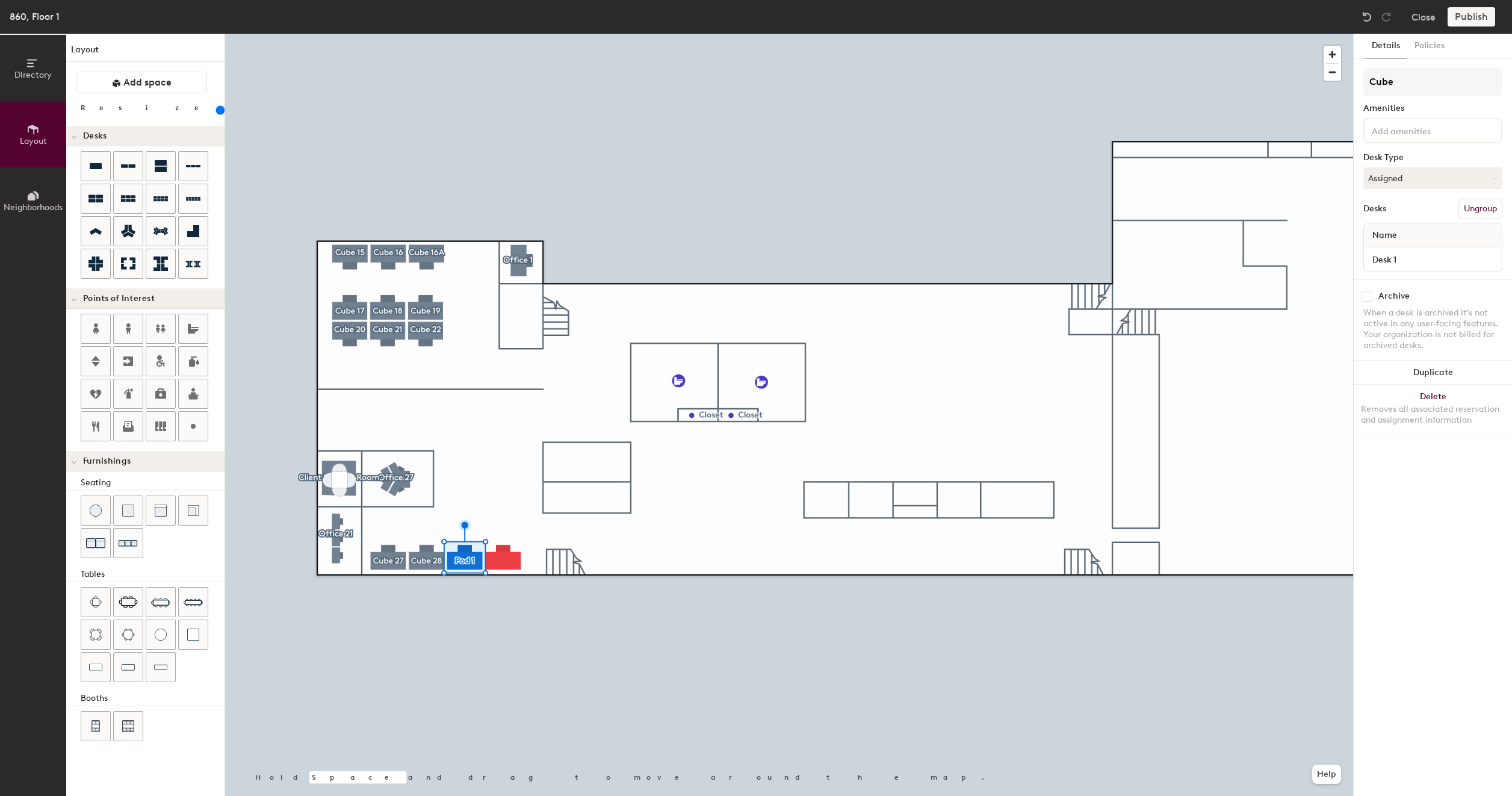
type input "Cube 2"
type input "200"
type input "Cube 29"
type input "200"
type input "Cube 29"
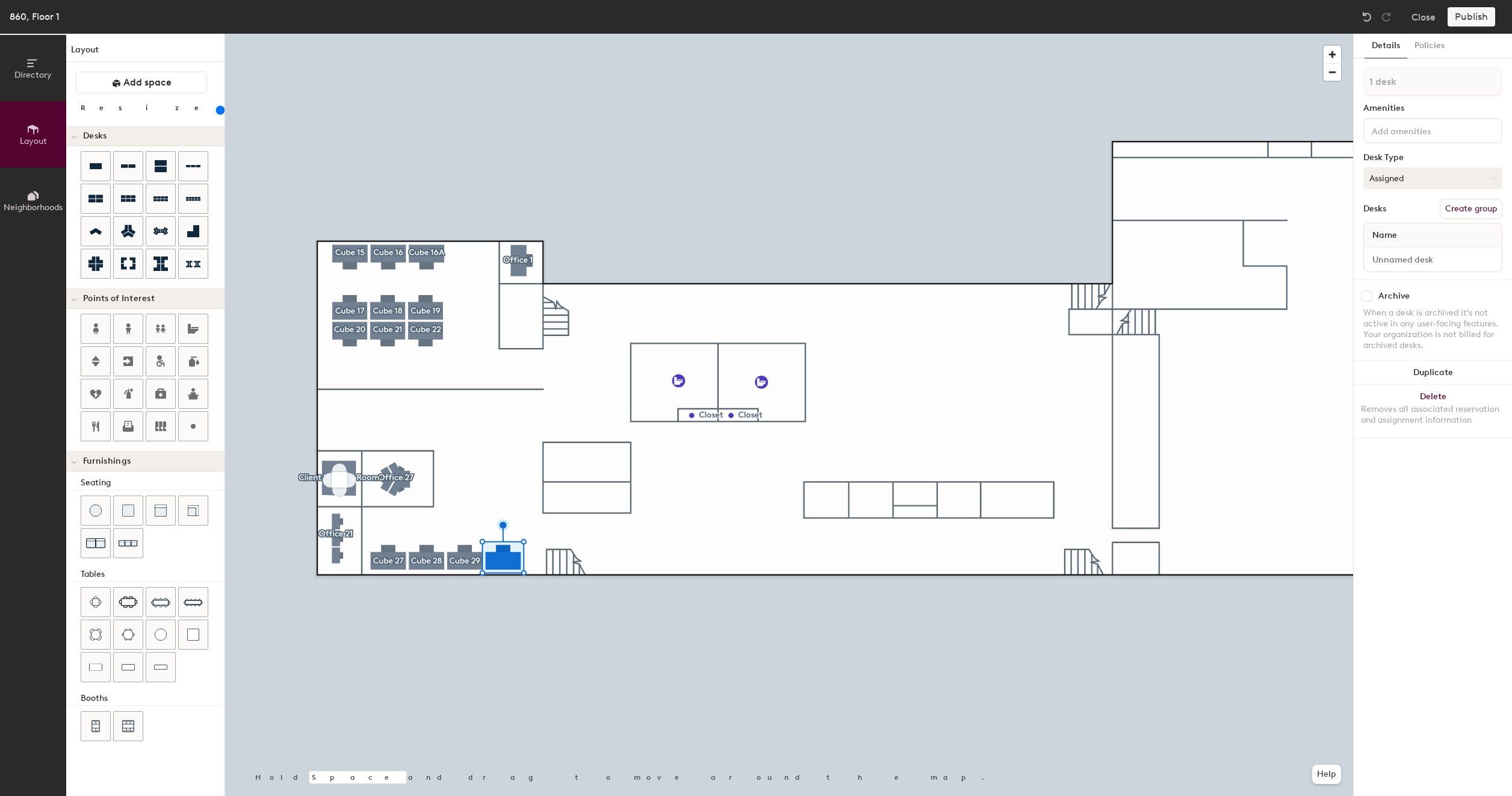
click at [1415, 180] on button "Assigned" at bounding box center [1433, 178] width 139 height 21
click at [1461, 210] on button "Create group" at bounding box center [1471, 208] width 62 height 20
type input "200"
type input "Pod 1"
type input "200"
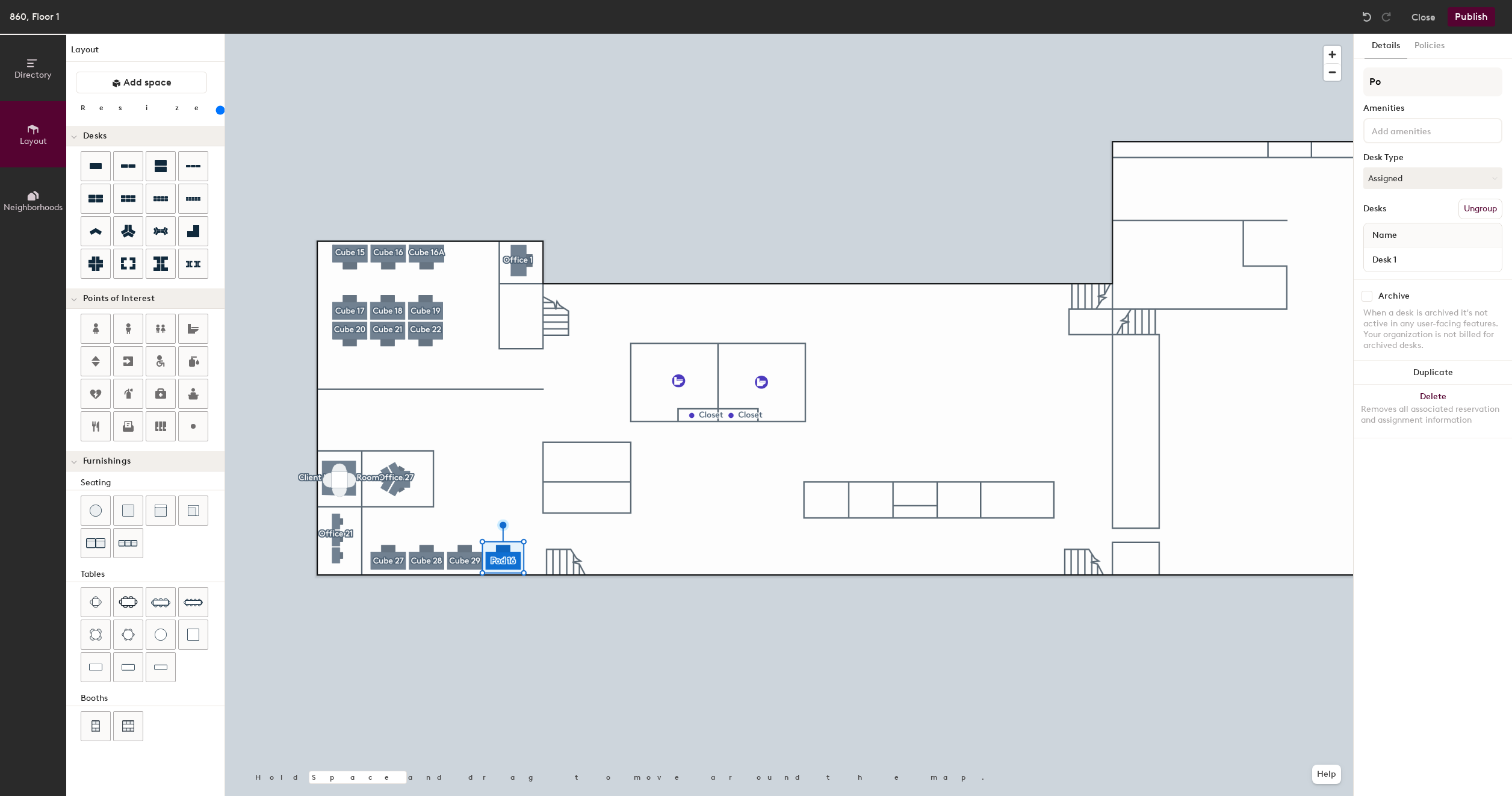
type input "P"
type input "200"
type input "C"
type input "200"
type input "Cu"
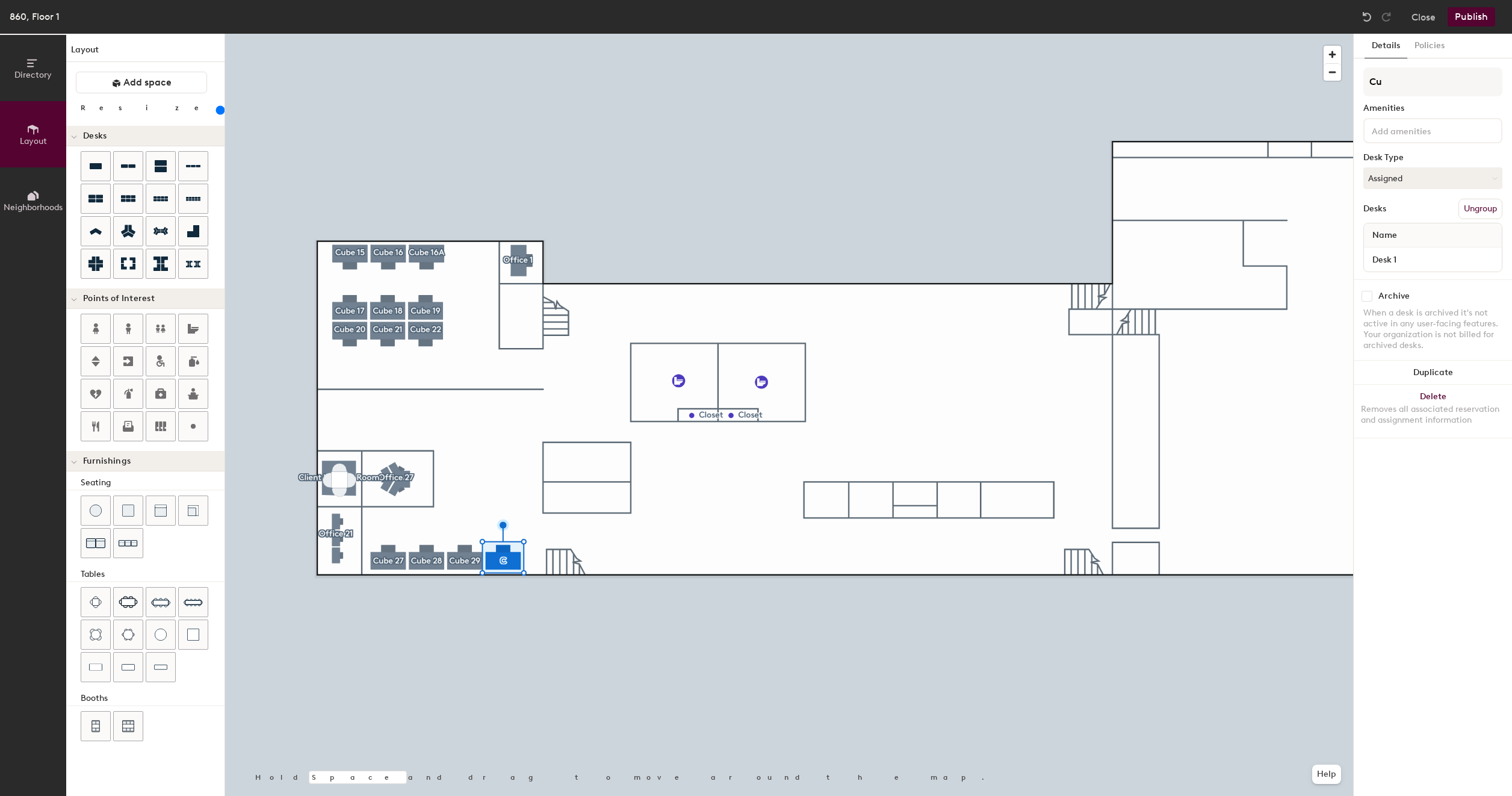
type input "200"
type input "Cub"
type input "200"
type input "Cube"
type input "200"
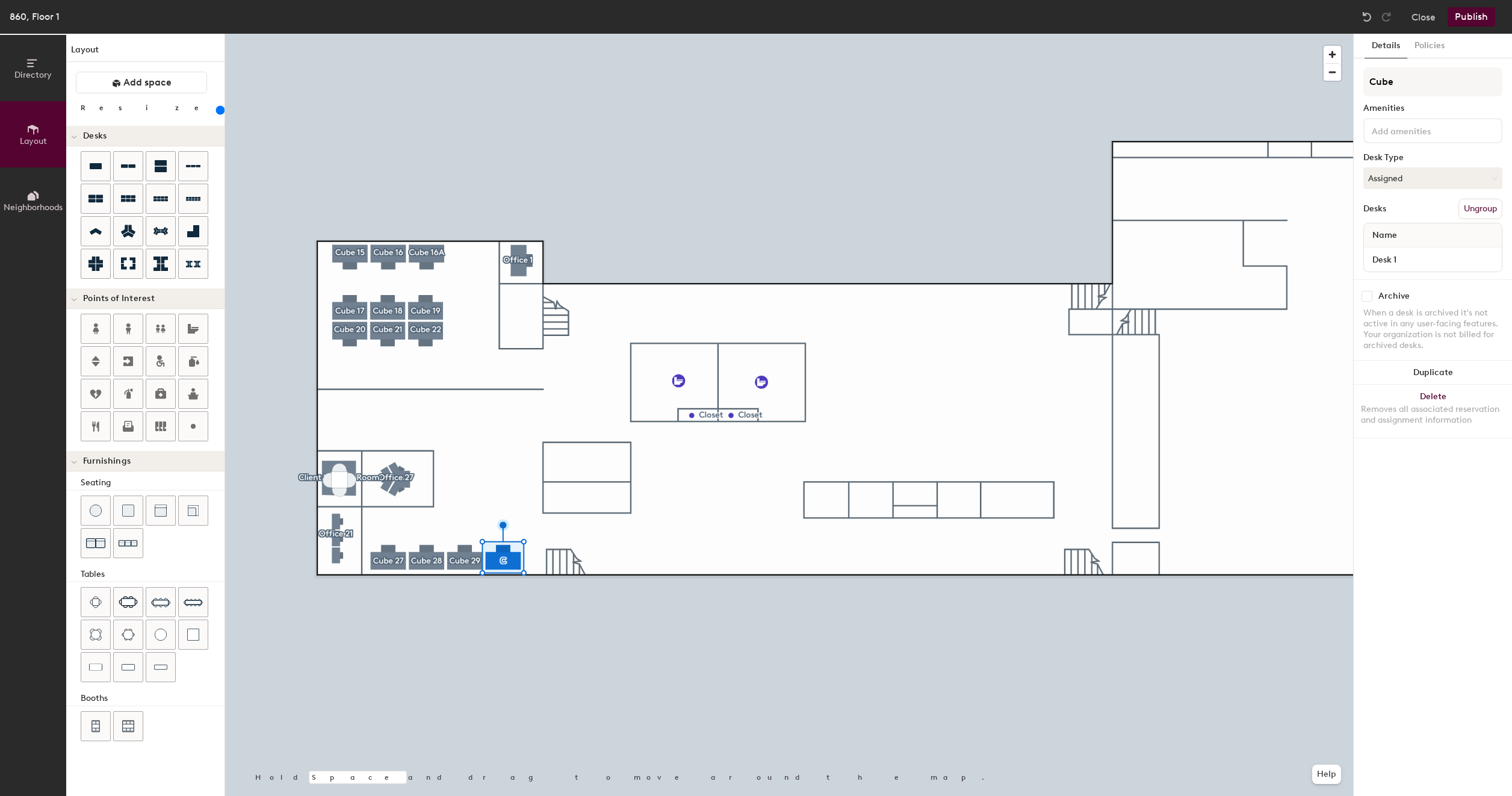
type input "Cube3"
type input "200"
type input "Cube"
type input "200"
type input "Cube"
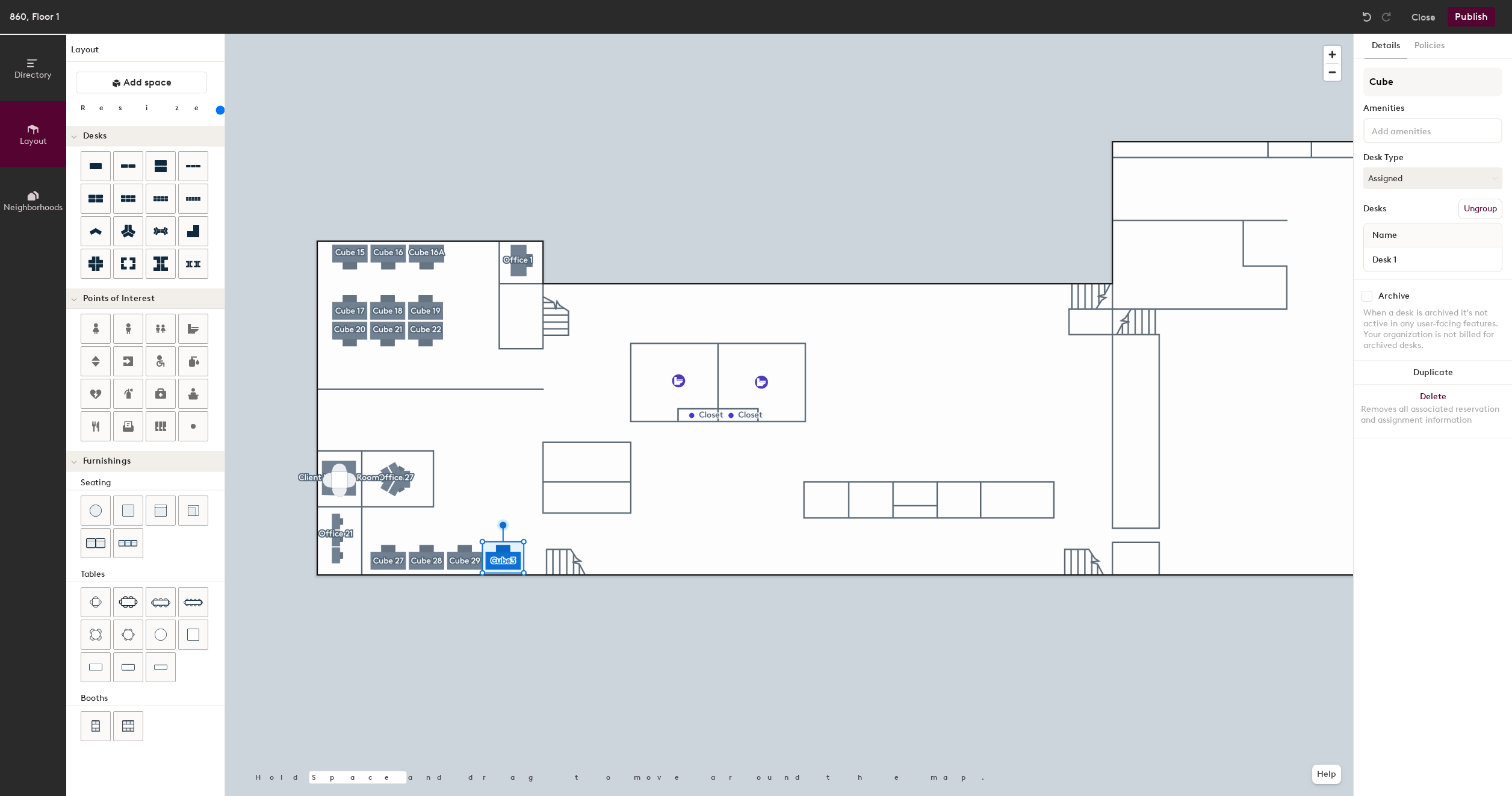
type input "200"
type input "Cube 3"
type input "200"
type input "Cube 30"
type input "200"
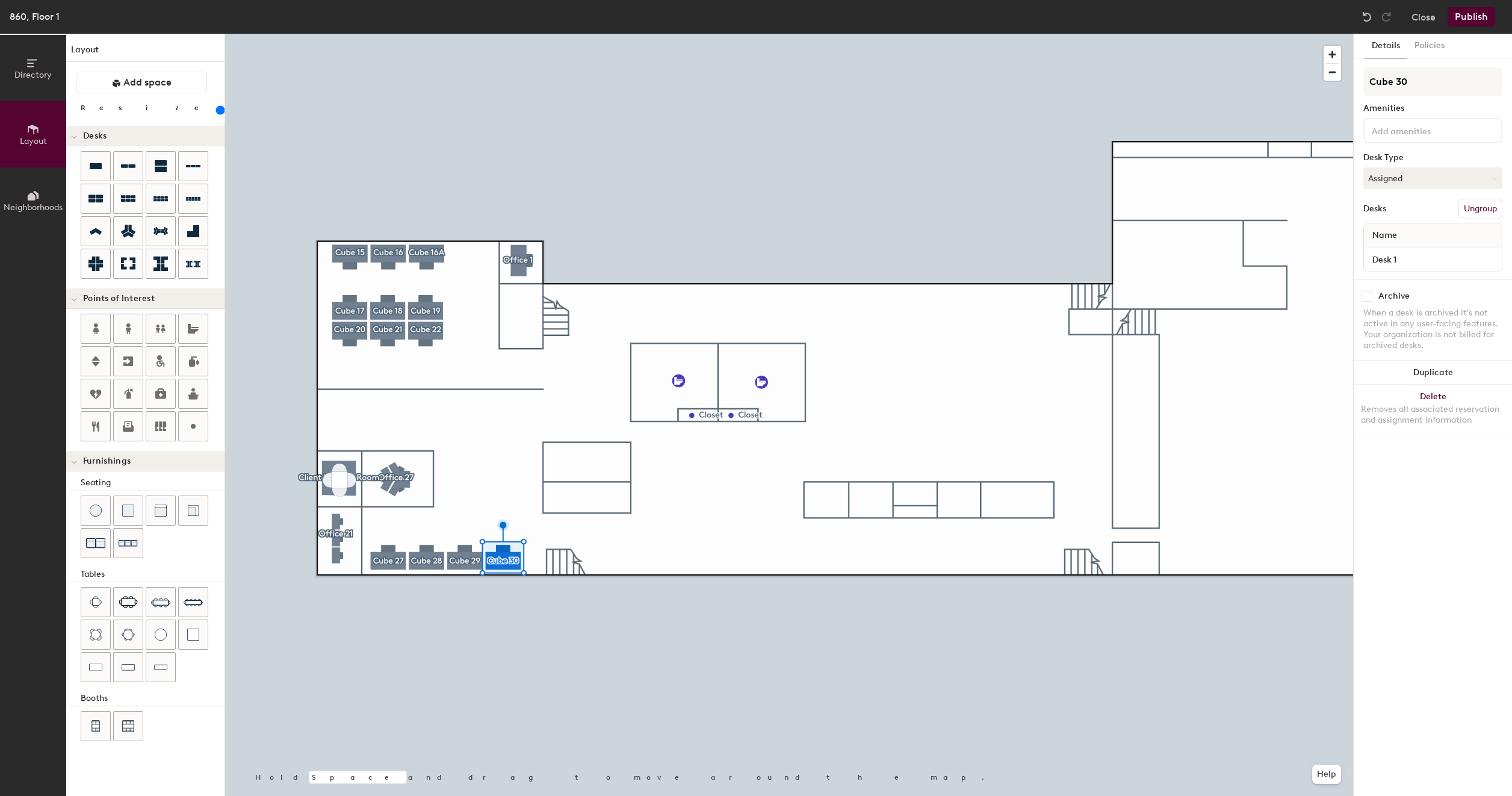
type input "Cube 30"
click at [672, 34] on div at bounding box center [788, 34] width 1128 height 0
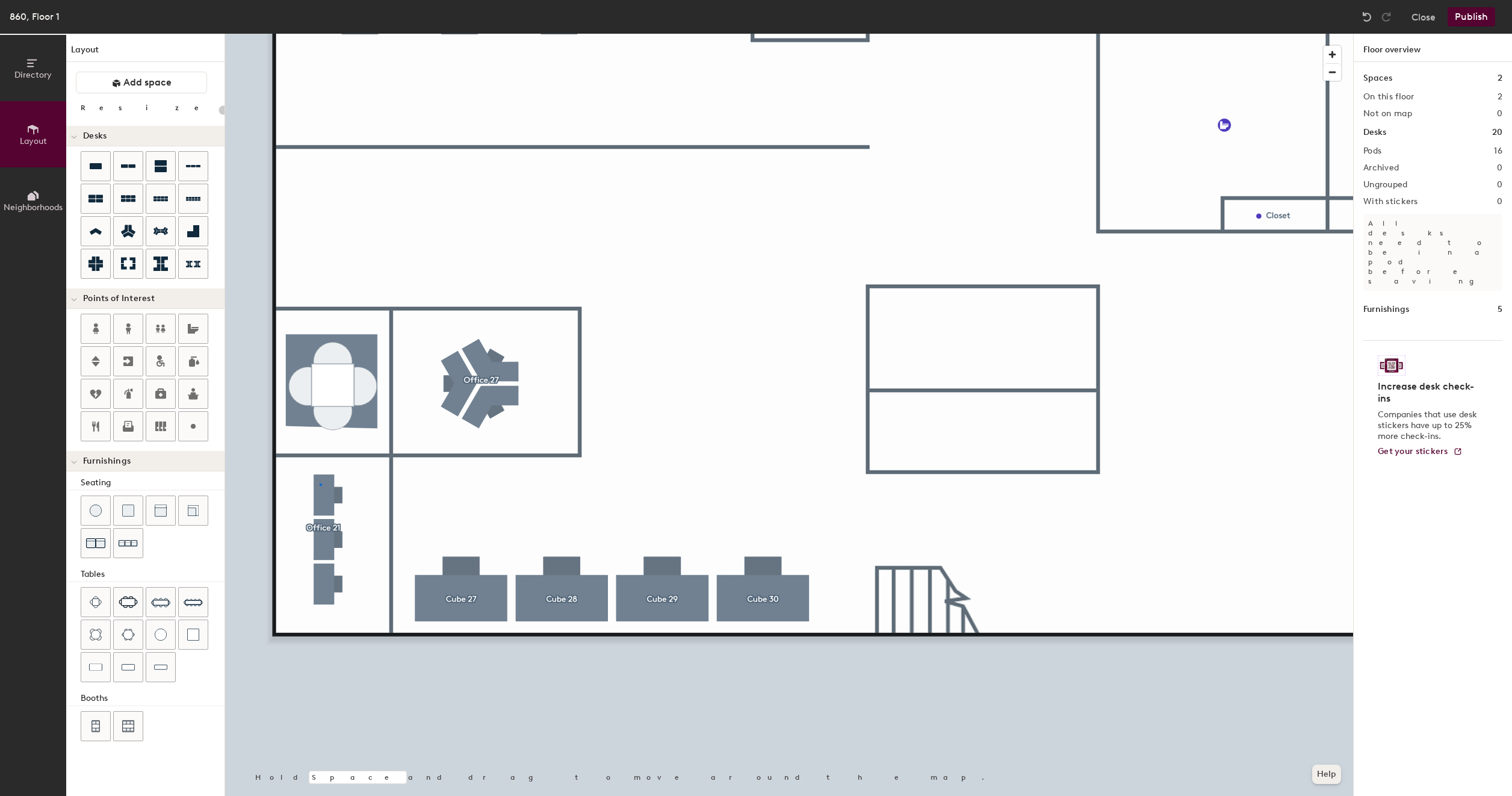
click at [320, 34] on div at bounding box center [788, 34] width 1128 height 0
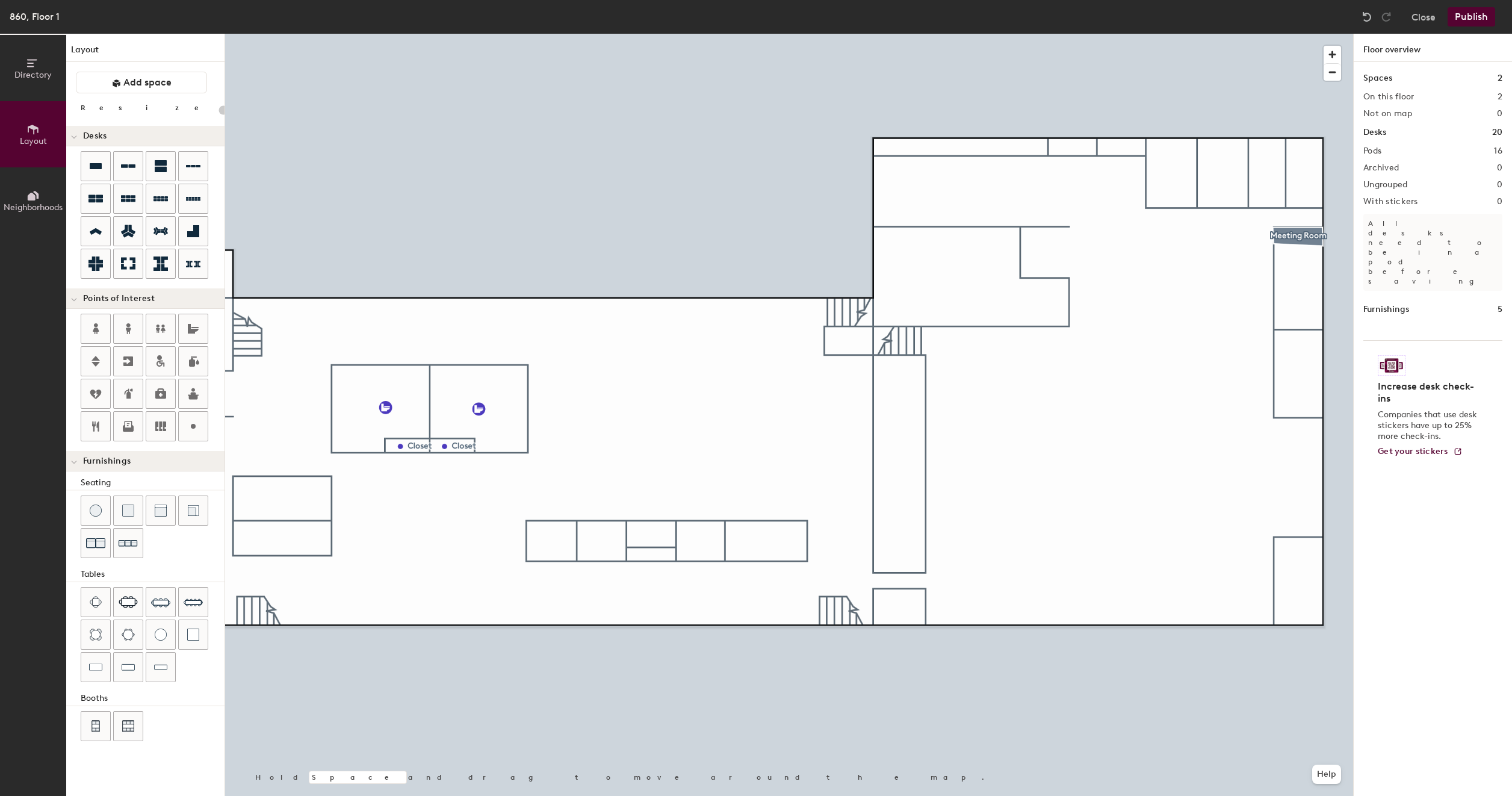
click at [1475, 24] on button "Publish" at bounding box center [1472, 17] width 48 height 19
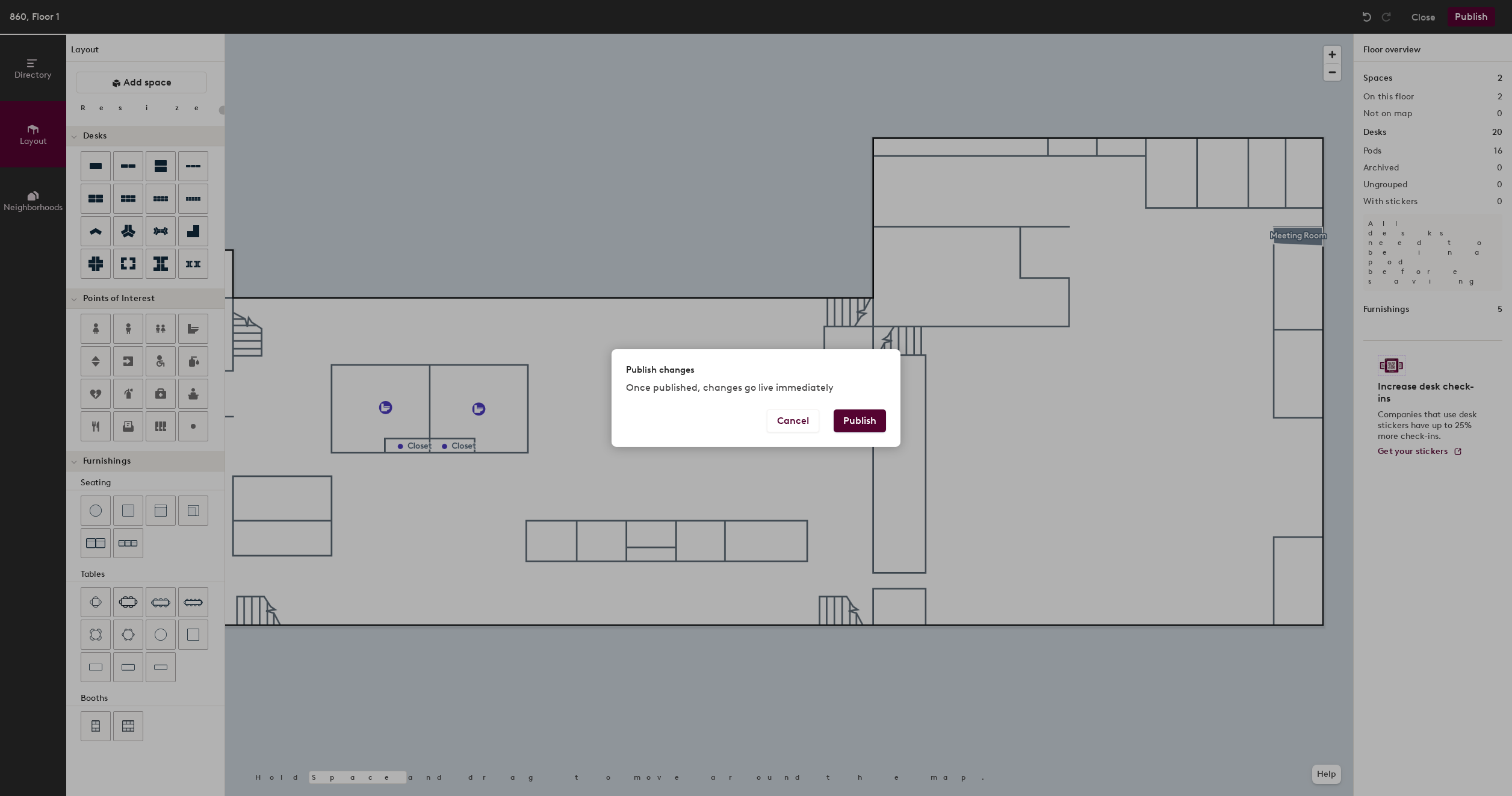
click at [848, 415] on button "Publish" at bounding box center [860, 420] width 52 height 23
type input "20"
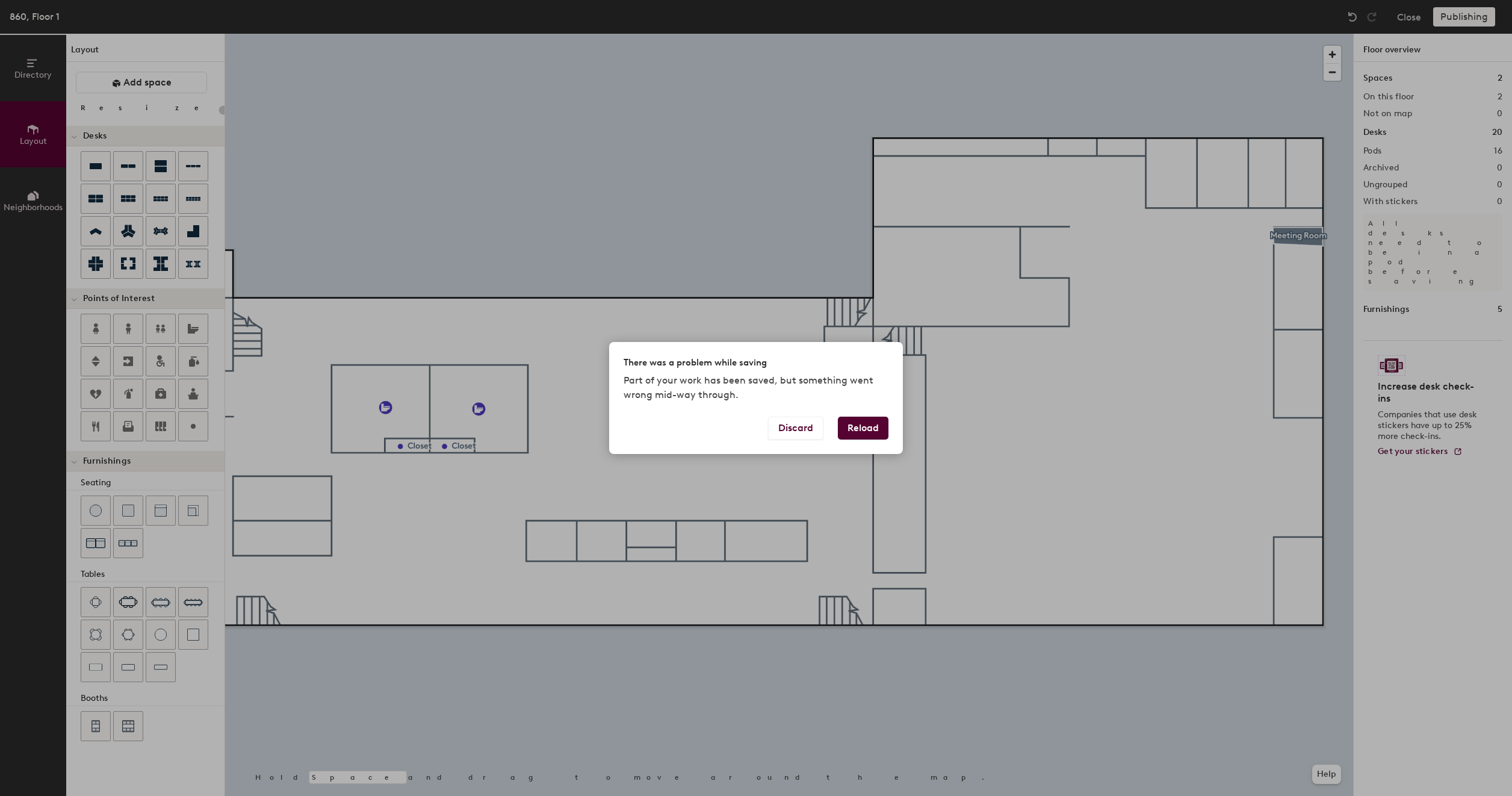
click at [868, 433] on button "Reload" at bounding box center [863, 428] width 51 height 23
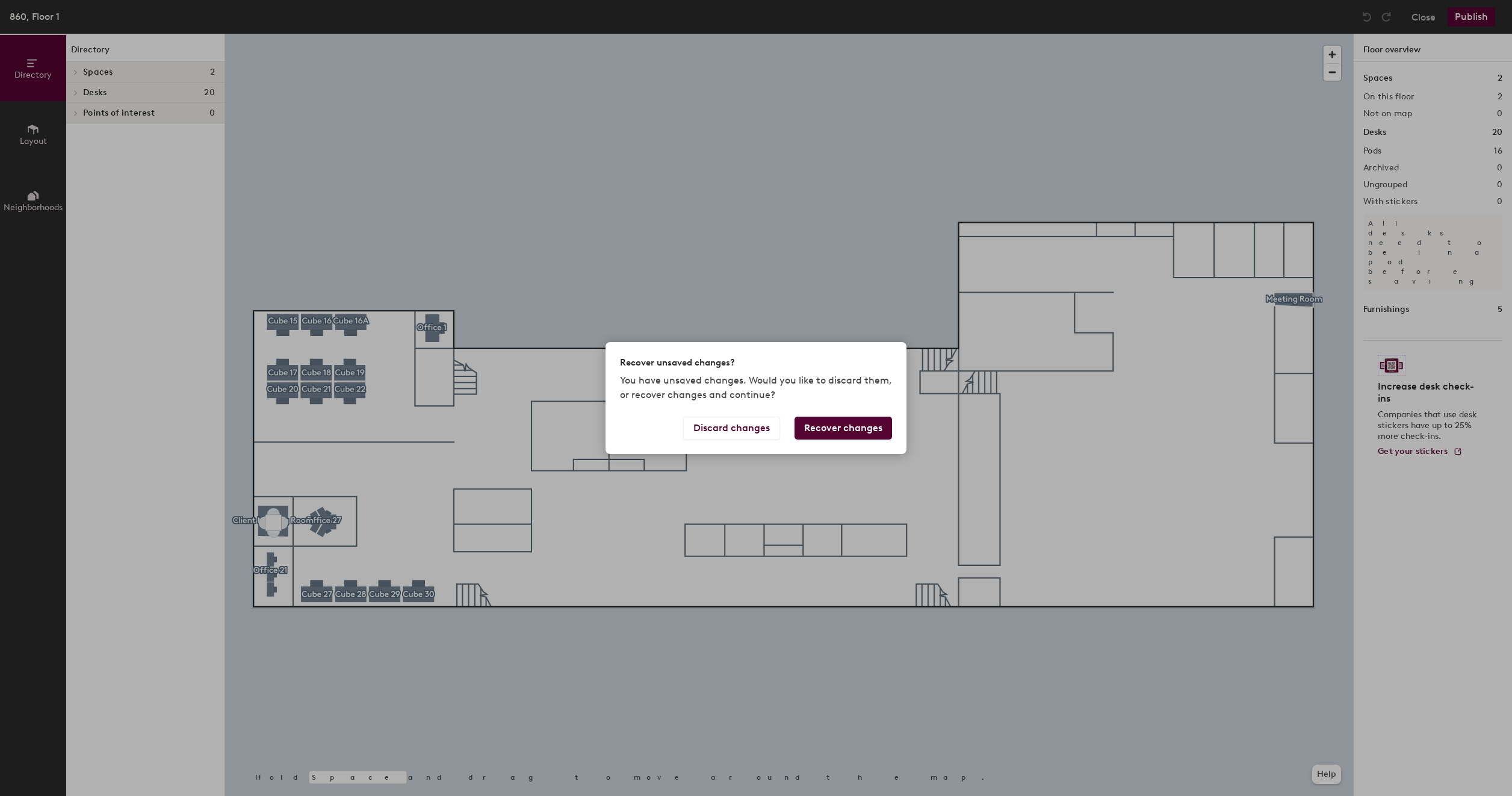
click at [874, 430] on button "Recover changes" at bounding box center [843, 428] width 97 height 23
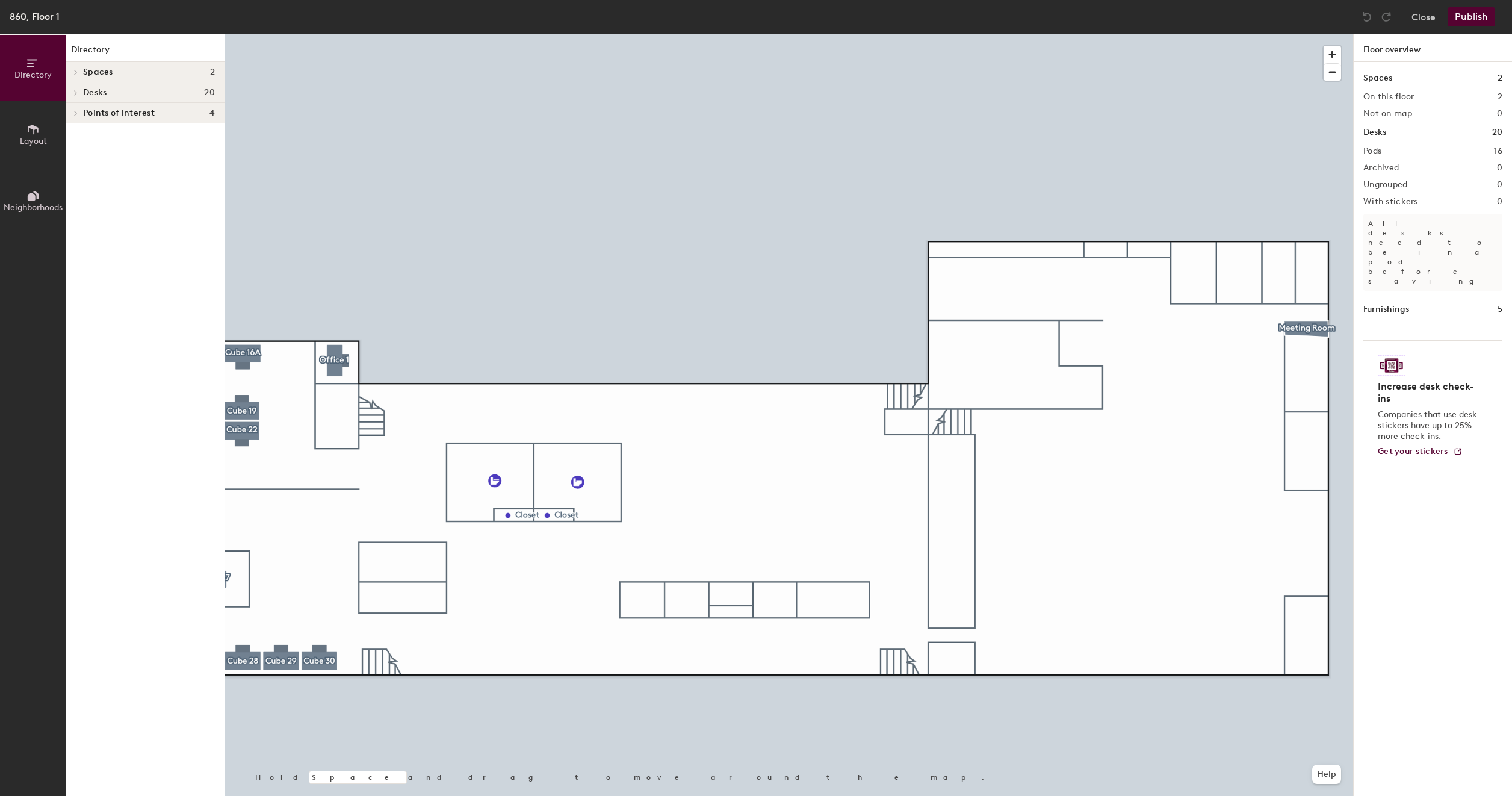
click at [42, 136] on span "Layout" at bounding box center [33, 141] width 27 height 10
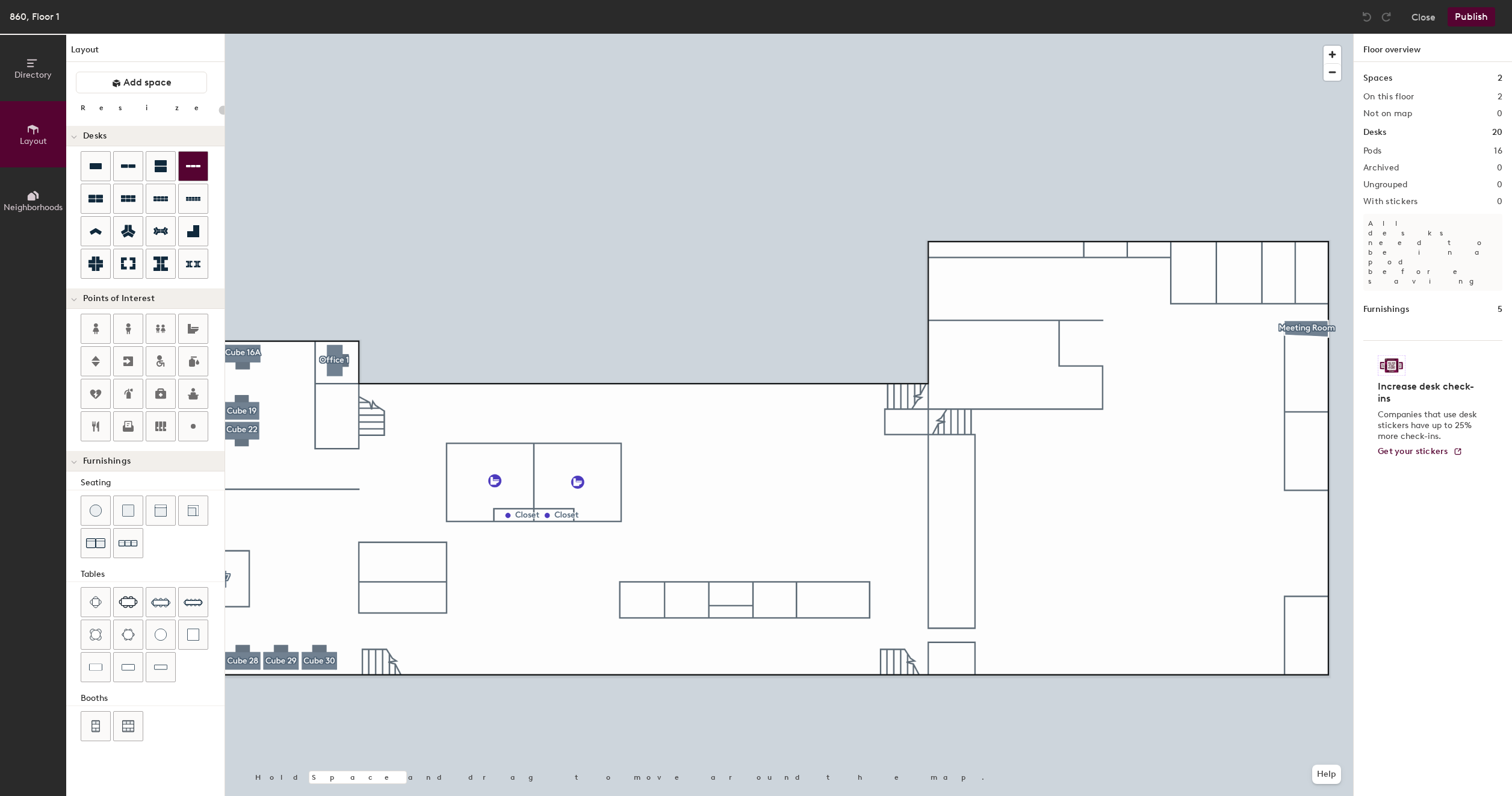
click at [188, 165] on icon at bounding box center [194, 166] width 15 height 2
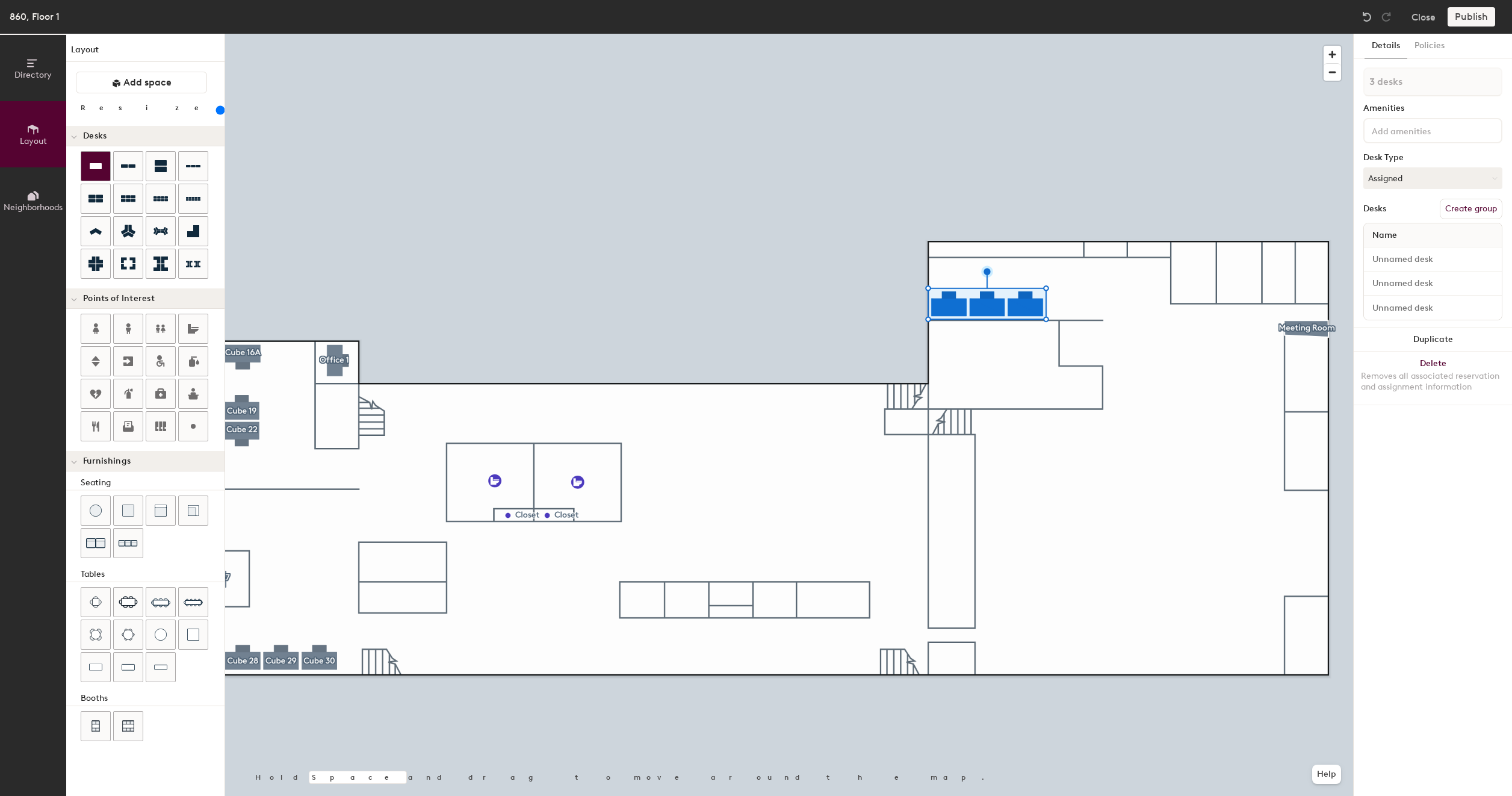
click at [93, 168] on icon at bounding box center [96, 166] width 12 height 6
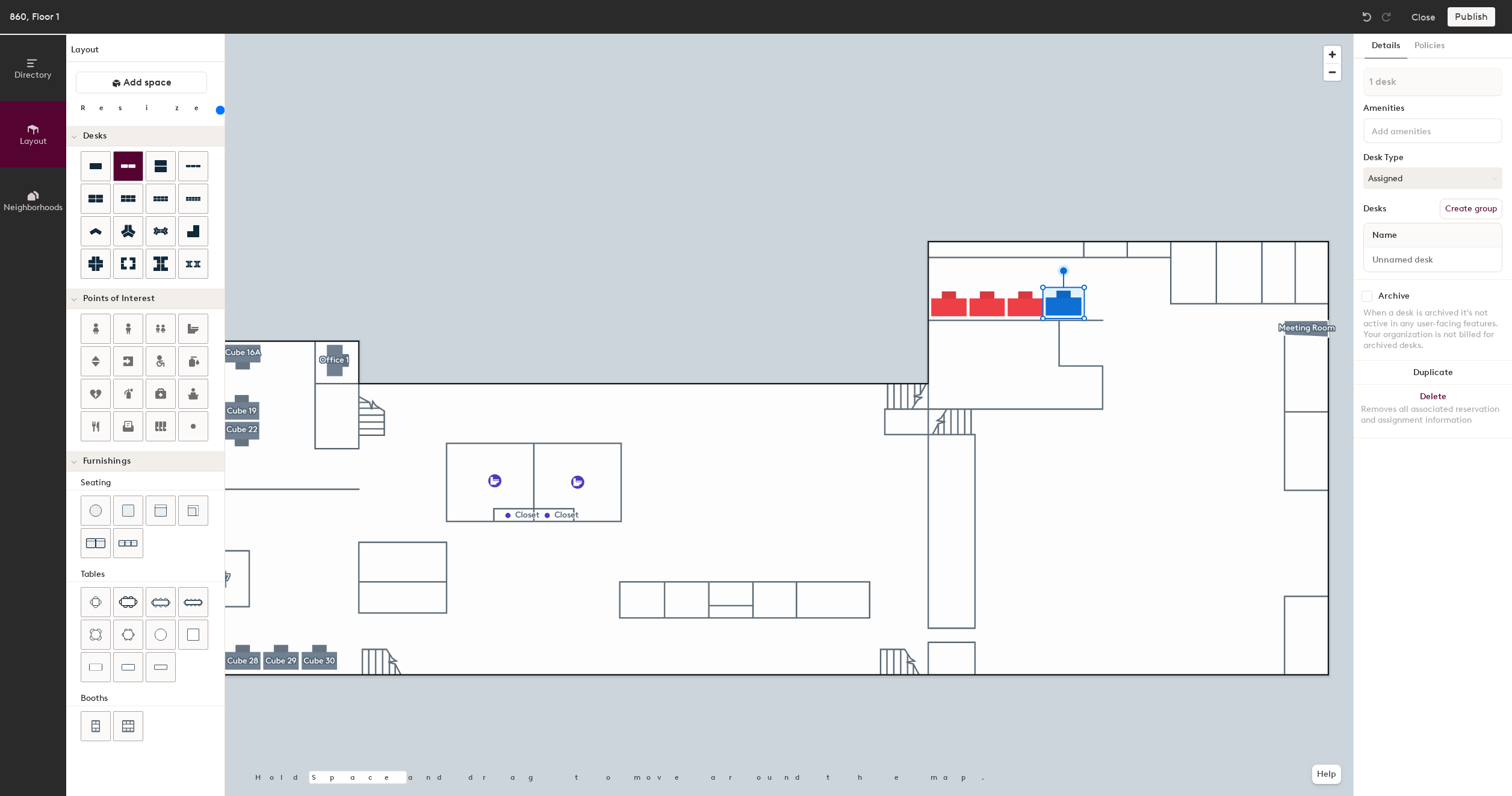
click at [1134, 34] on div at bounding box center [788, 34] width 1128 height 0
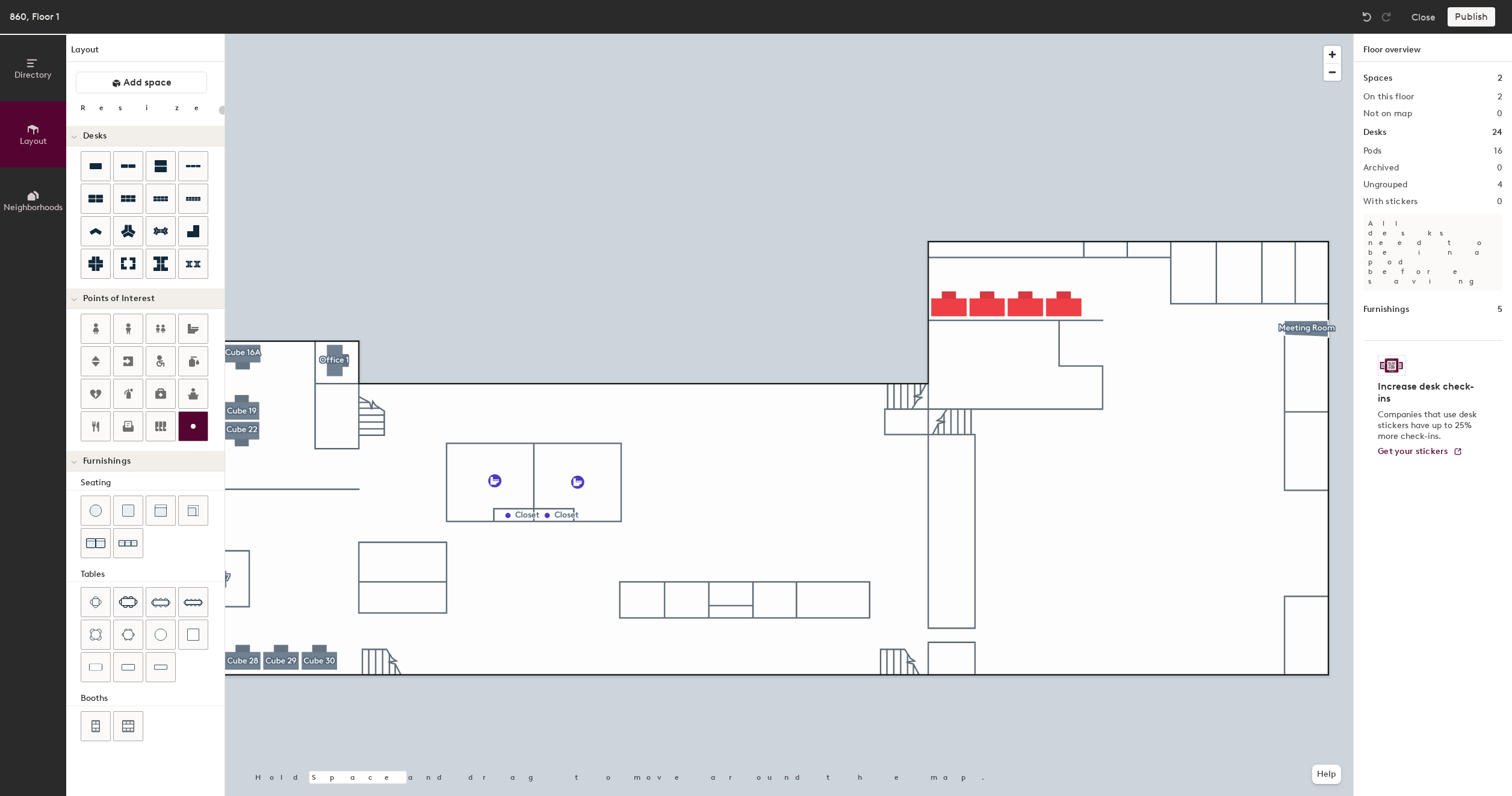
click at [196, 426] on icon at bounding box center [194, 426] width 15 height 15
type input "20"
type input "Closet"
click at [189, 419] on icon at bounding box center [194, 426] width 15 height 15
type input "20"
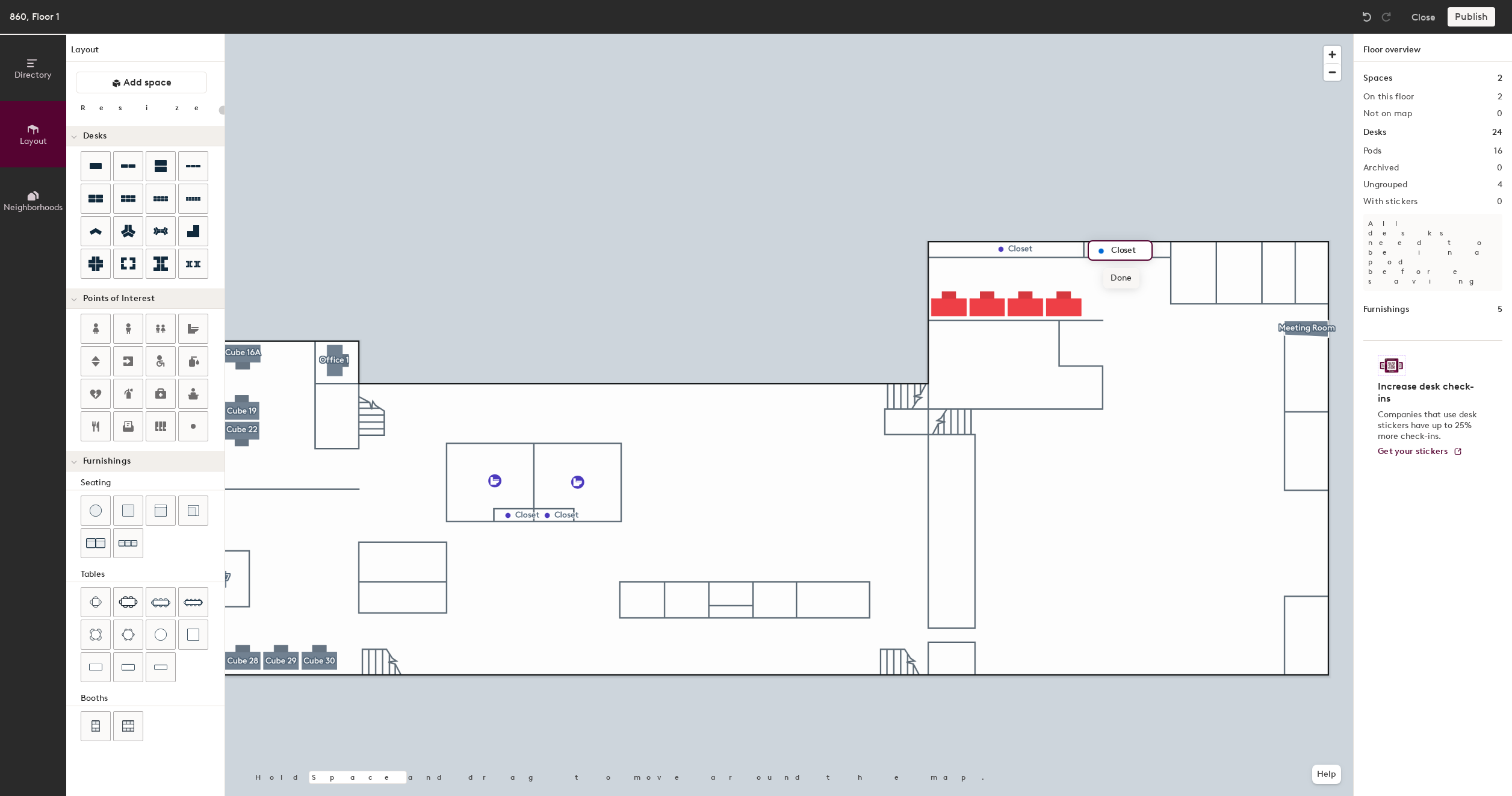
type input "Closet"
click at [1123, 286] on span "Done" at bounding box center [1121, 278] width 36 height 20
click at [190, 414] on div at bounding box center [193, 426] width 29 height 29
type input "20"
type input "Closet"
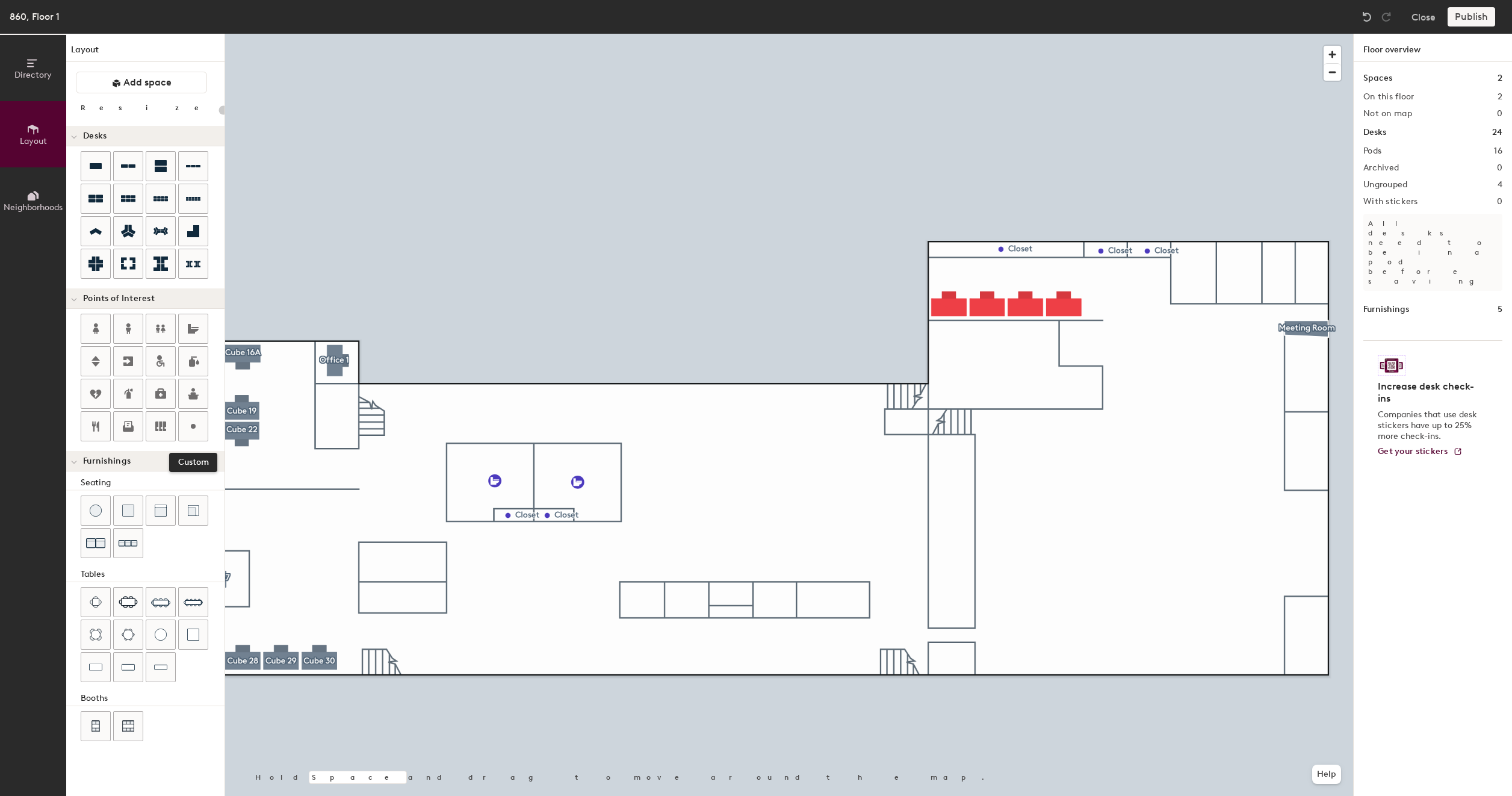
drag, startPoint x: 194, startPoint y: 422, endPoint x: 210, endPoint y: 426, distance: 16.5
click at [194, 422] on icon at bounding box center [194, 426] width 15 height 15
click at [1345, 300] on span "Delete" at bounding box center [1352, 301] width 42 height 20
click at [191, 327] on icon at bounding box center [194, 329] width 11 height 10
click at [195, 327] on icon at bounding box center [195, 328] width 7 height 1
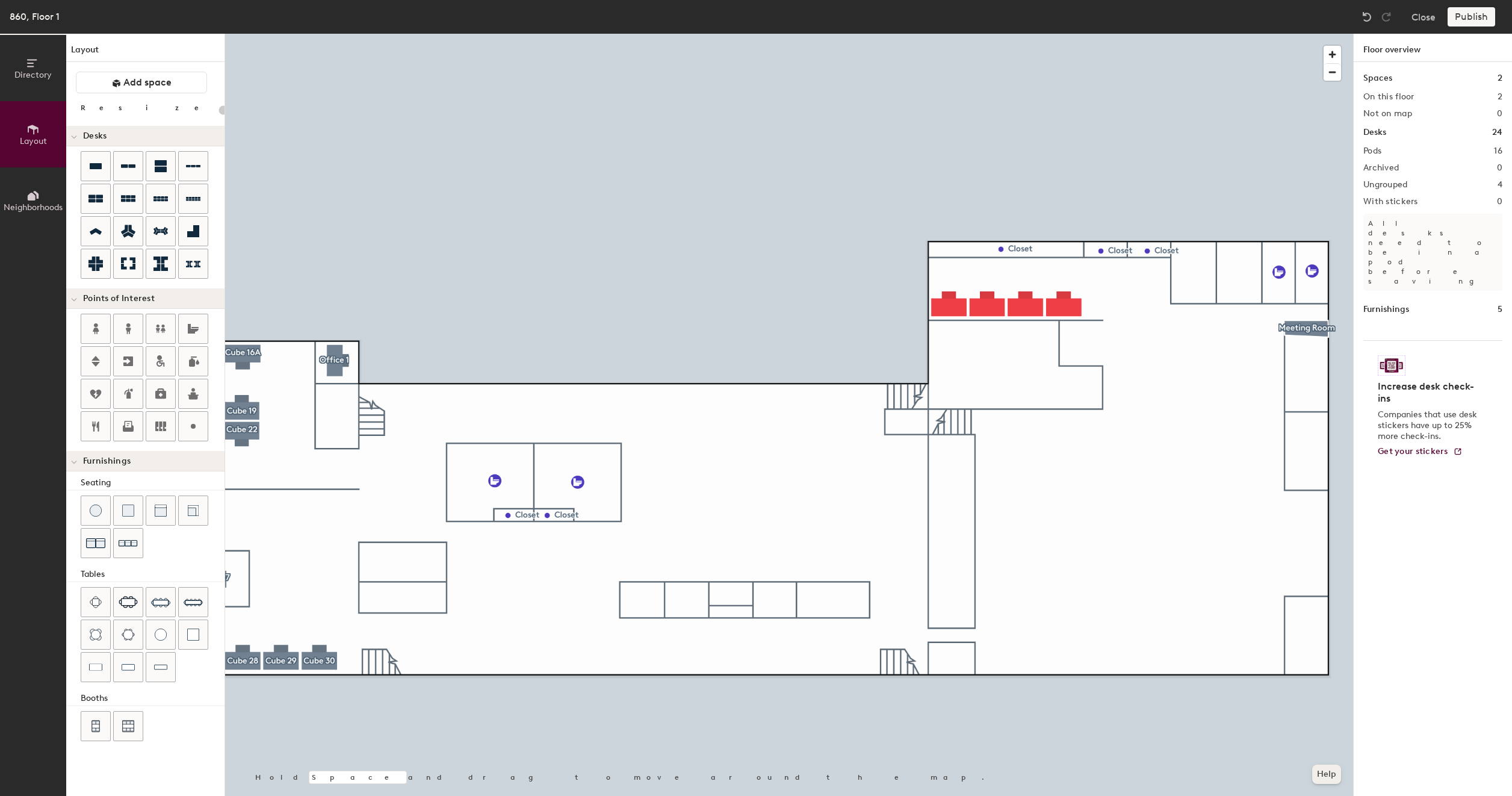
click at [1321, 771] on button "Help" at bounding box center [1326, 774] width 29 height 19
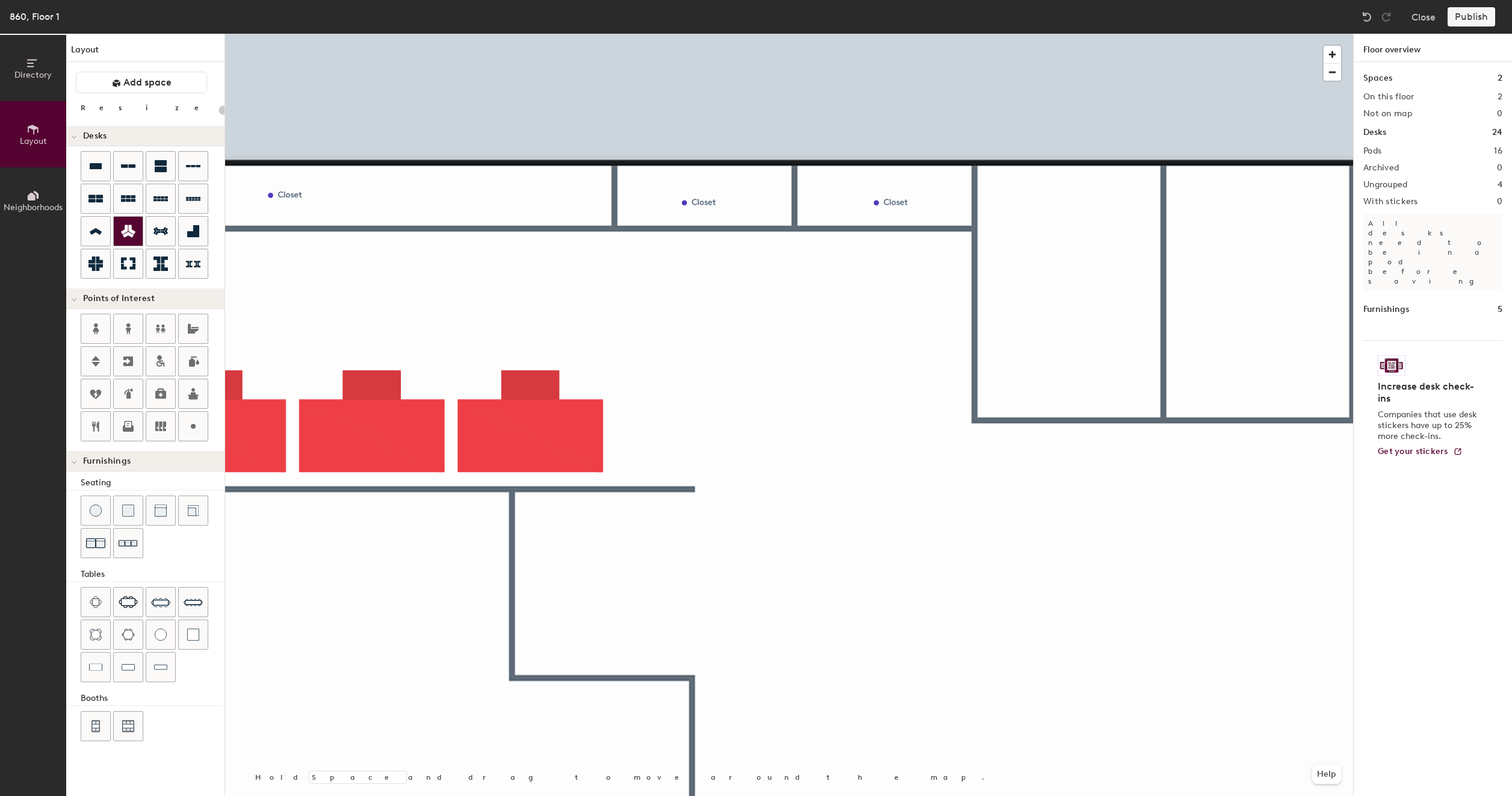
click at [134, 221] on div at bounding box center [128, 231] width 29 height 29
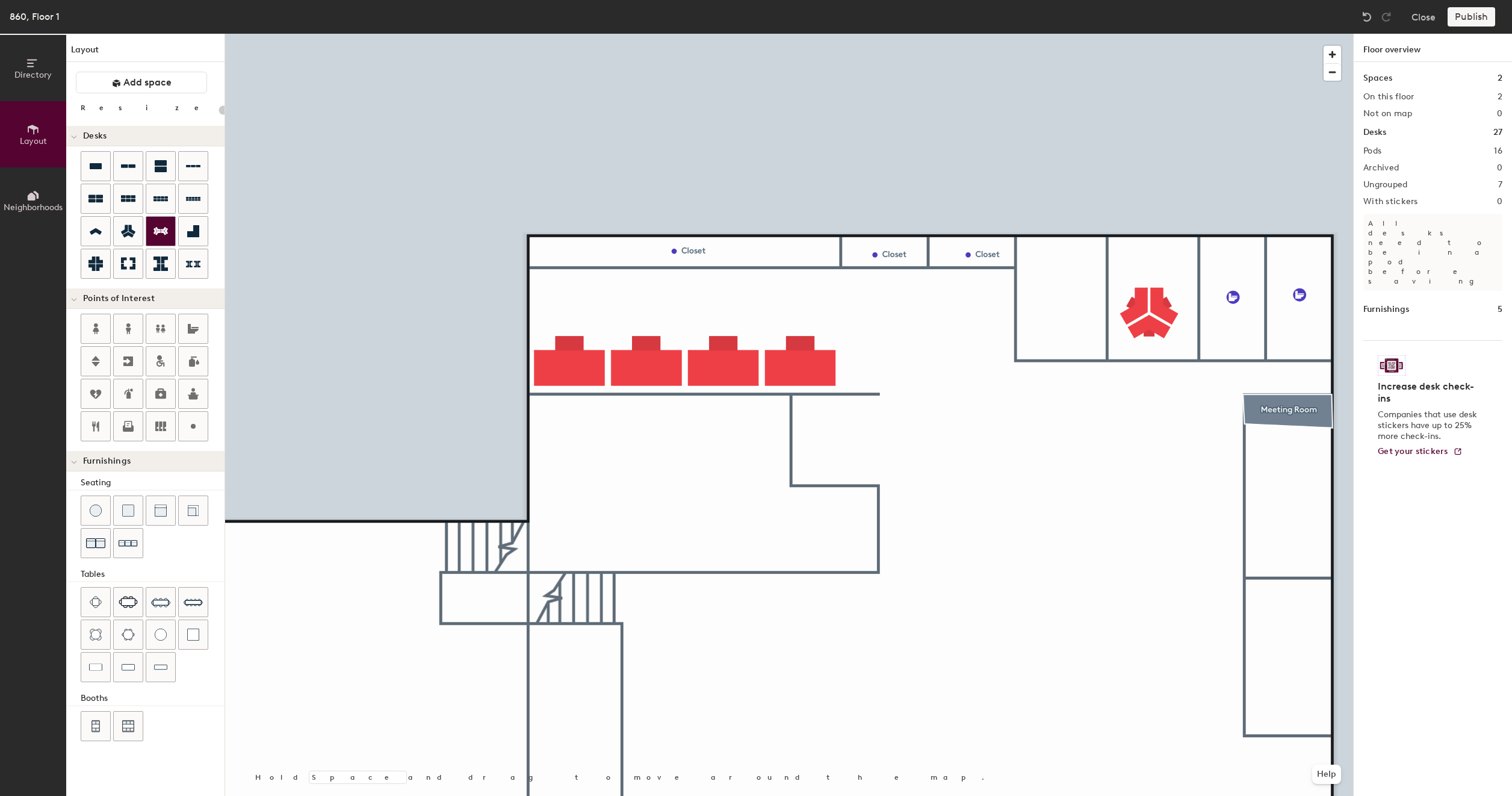
type input "20"
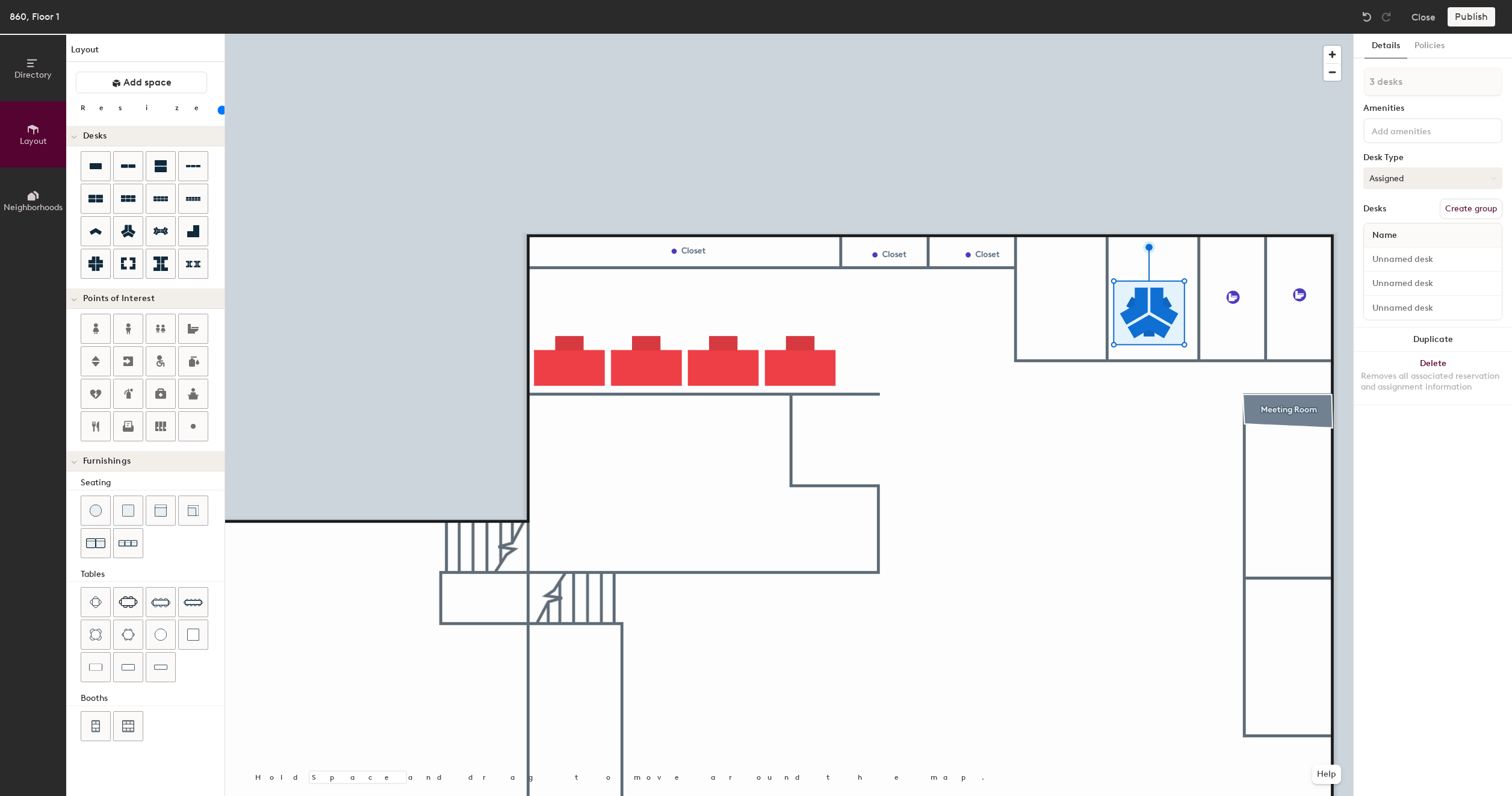
click at [1415, 177] on button "Assigned" at bounding box center [1433, 178] width 139 height 21
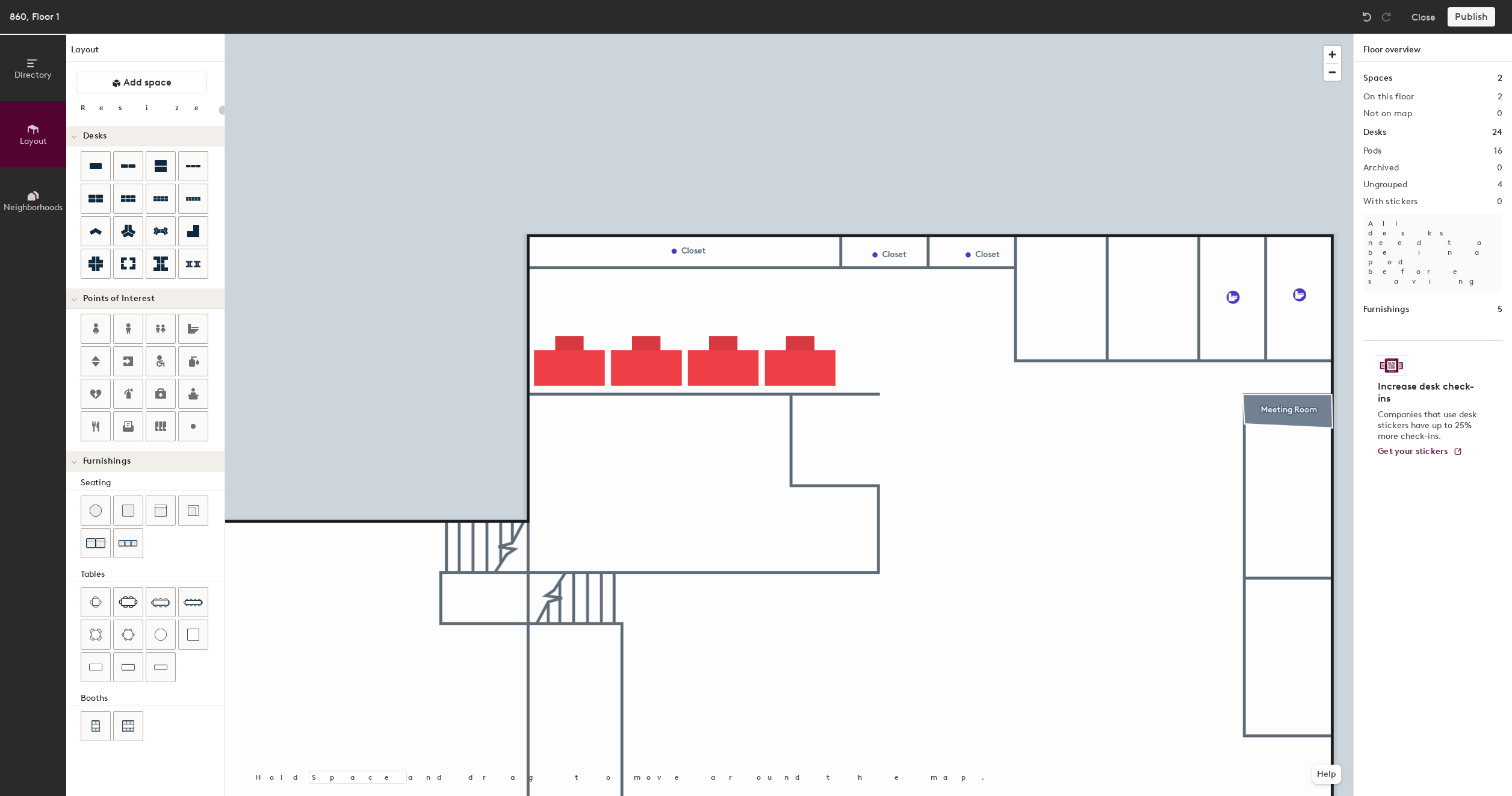
type input "20"
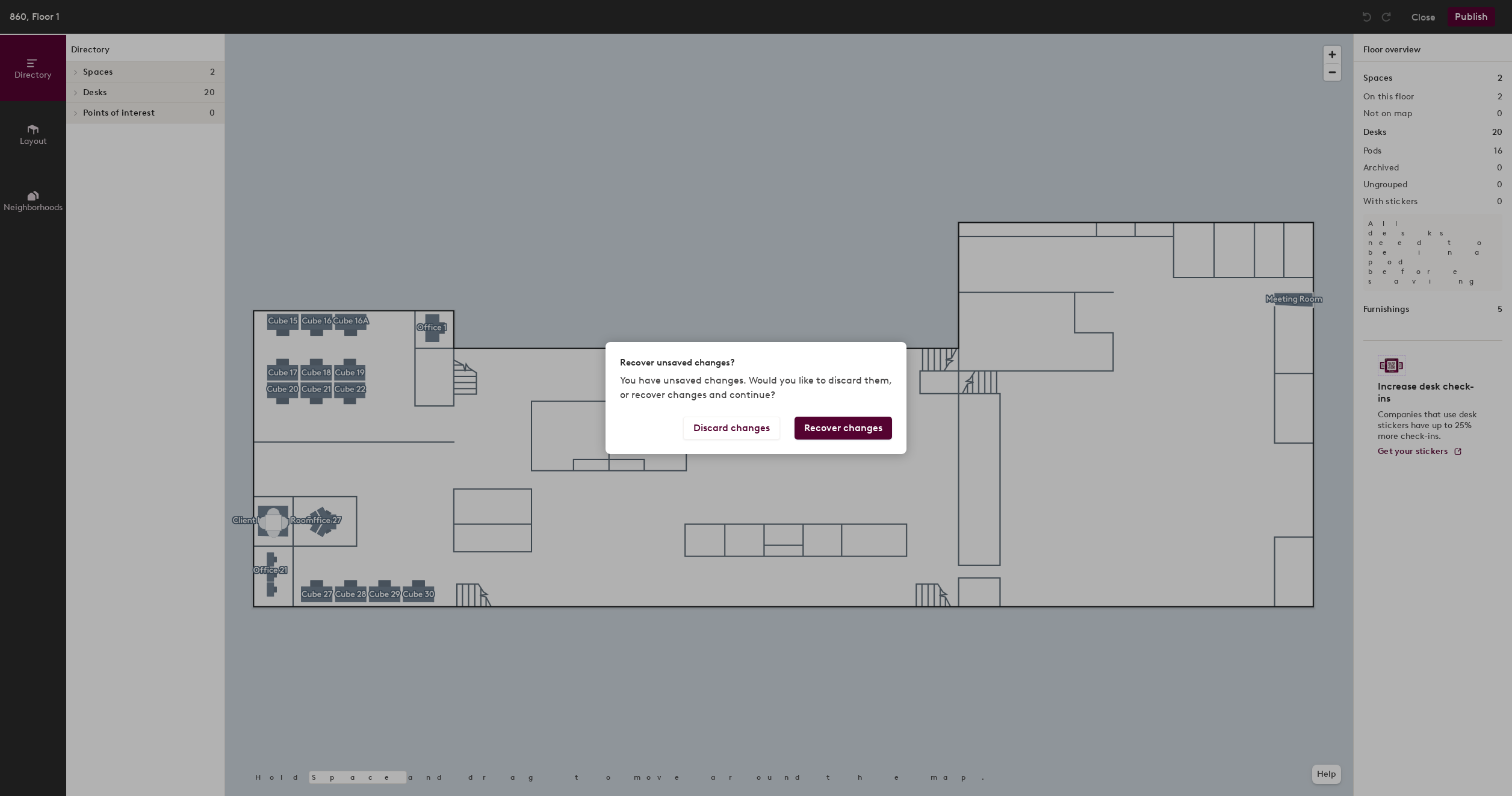
click at [857, 426] on button "Recover changes" at bounding box center [843, 428] width 97 height 23
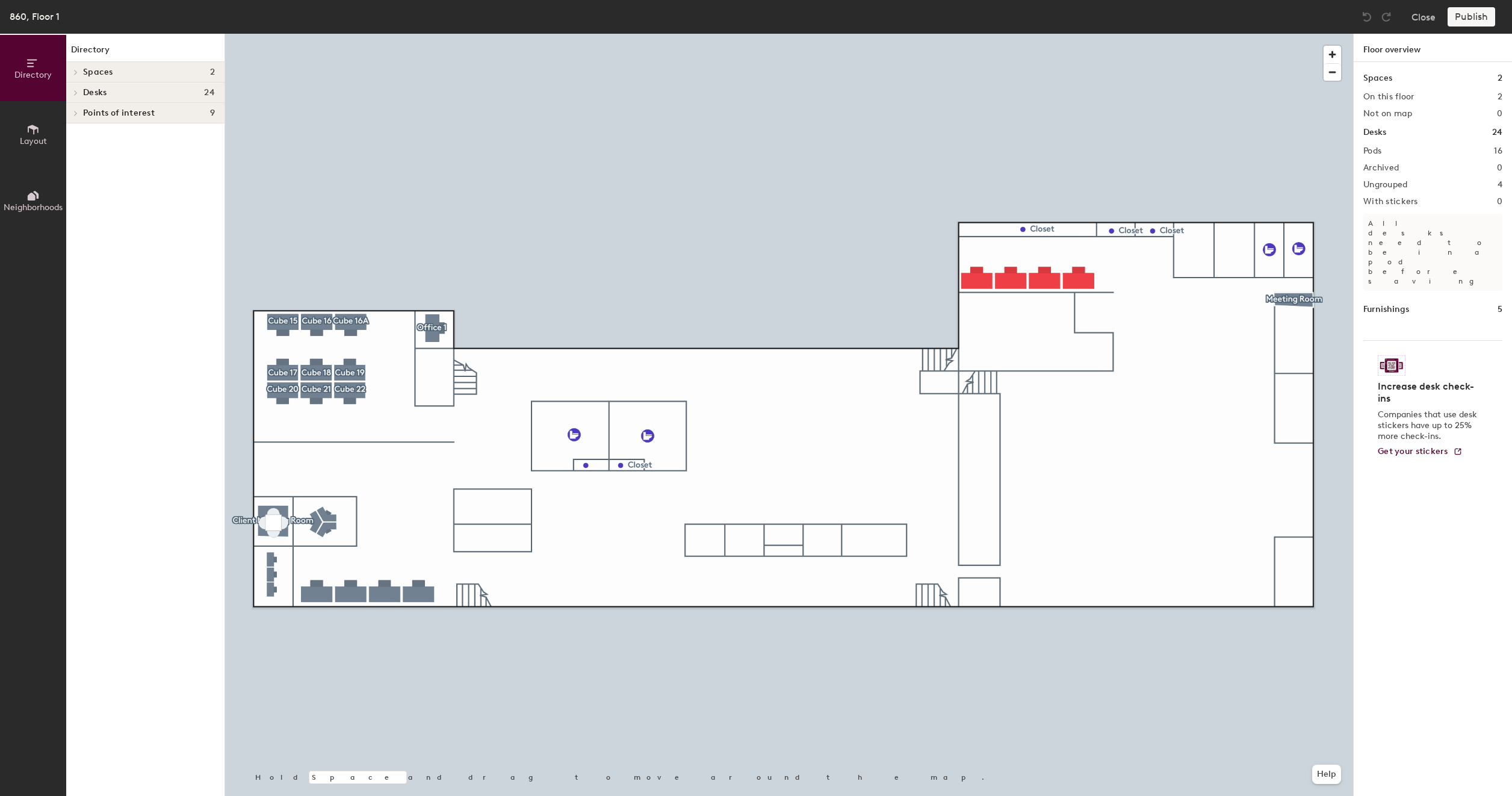
click at [37, 136] on span "Layout" at bounding box center [33, 141] width 27 height 10
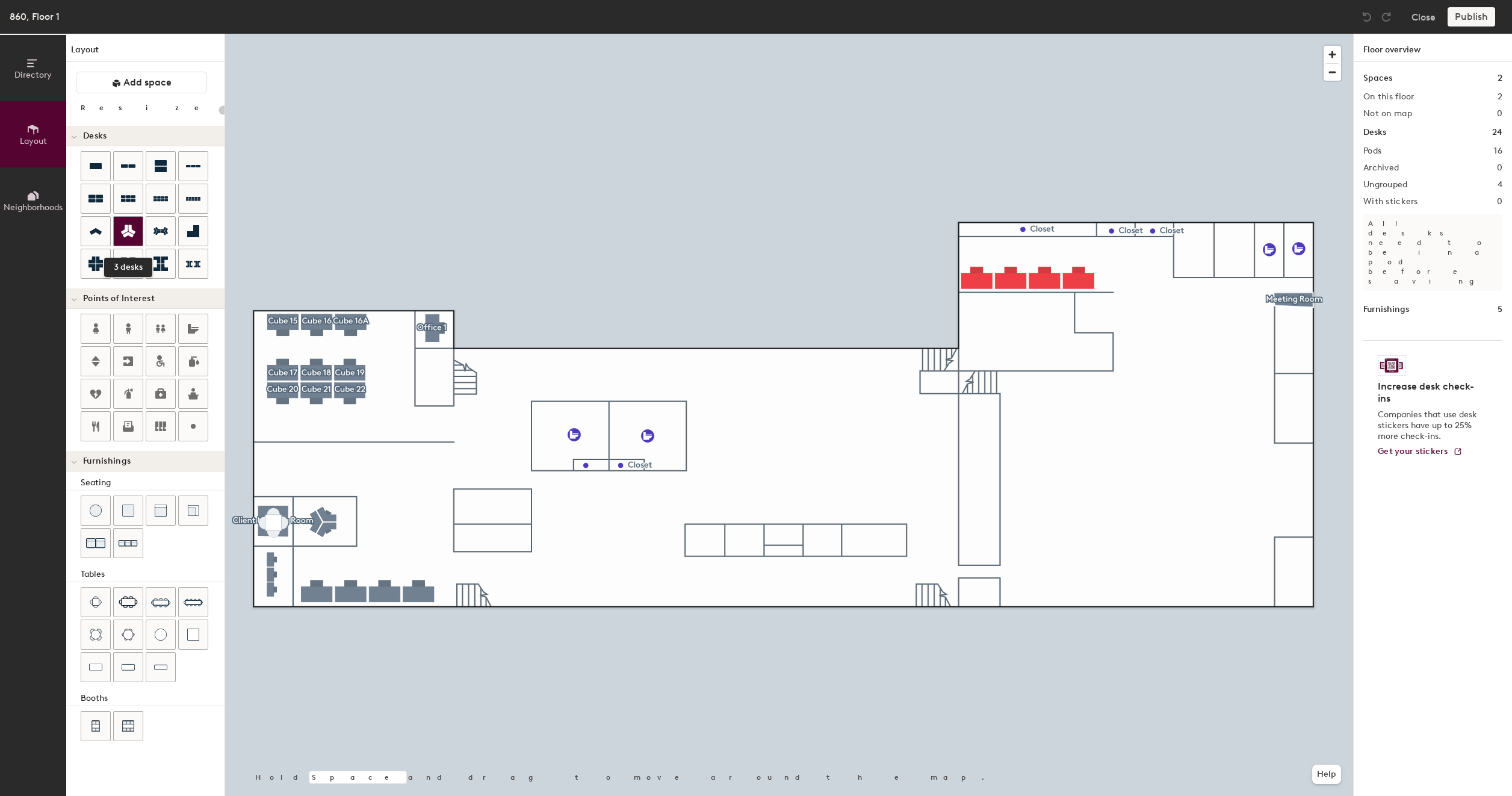
click at [132, 237] on div at bounding box center [128, 231] width 29 height 29
click at [134, 227] on icon at bounding box center [129, 232] width 15 height 15
click at [1229, 247] on div "Directory Layout Neighborhoods Layout Add space Resize Desks Points of Interest…" at bounding box center [756, 415] width 1512 height 762
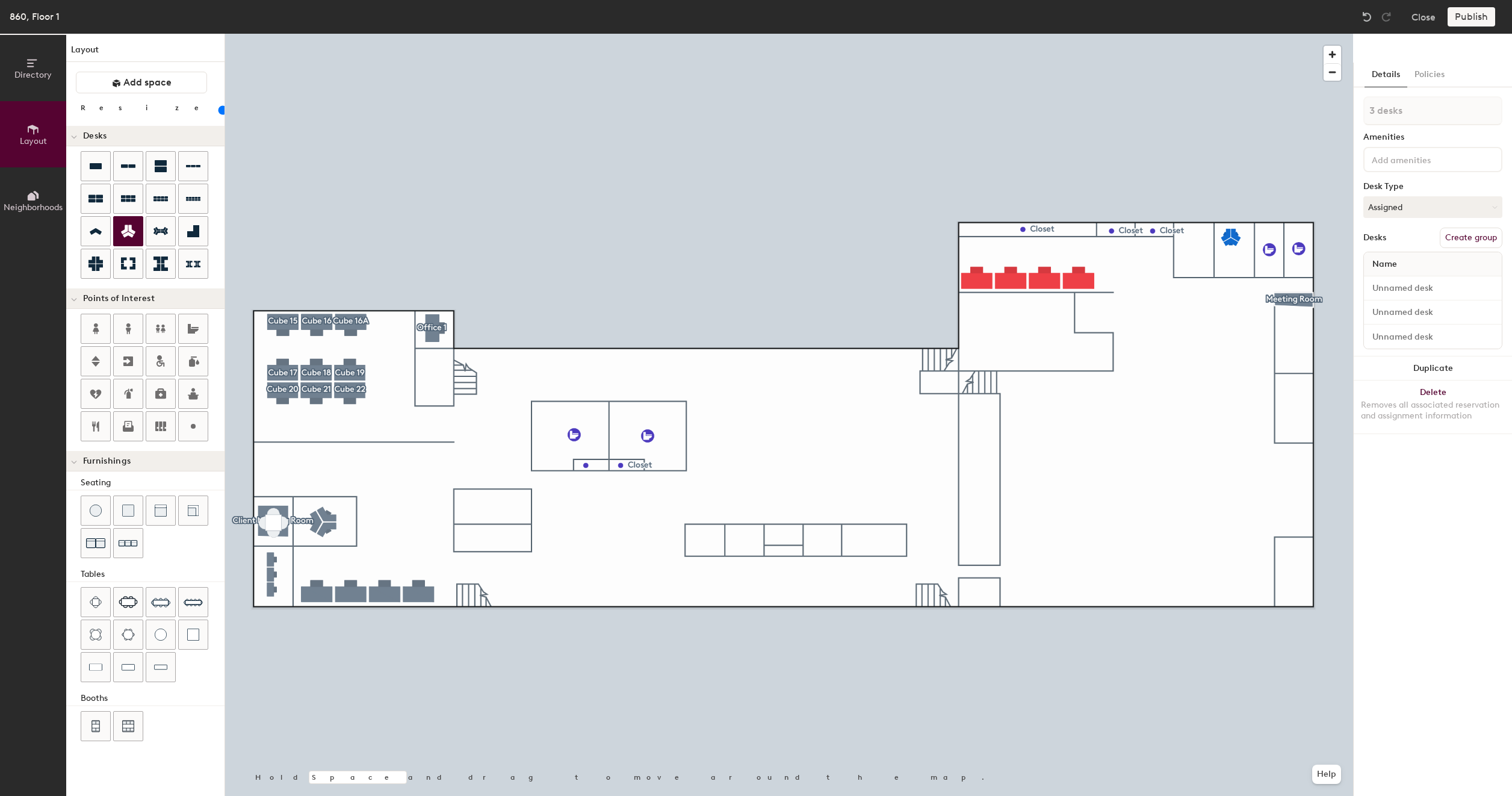
type input "60"
click at [1462, 208] on button "Assigned" at bounding box center [1433, 207] width 139 height 21
click at [1434, 179] on div "3 desks Amenities Desk Type Assigned Assigned Hot Hoteled Desks Create group Na…" at bounding box center [1433, 226] width 139 height 260
click at [1469, 240] on button "Create group" at bounding box center [1471, 237] width 62 height 20
type input "P"
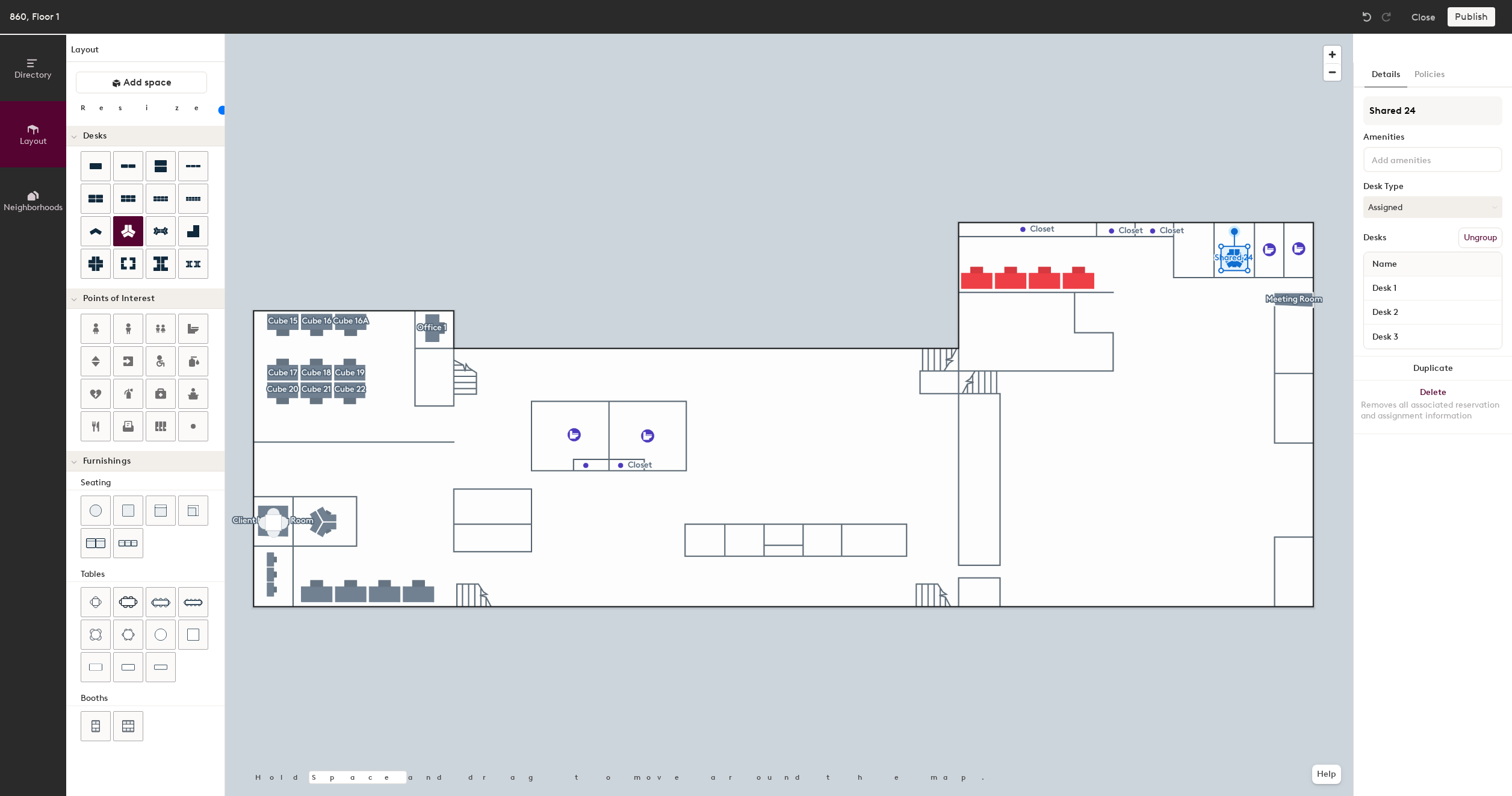
type input "Shared 24"
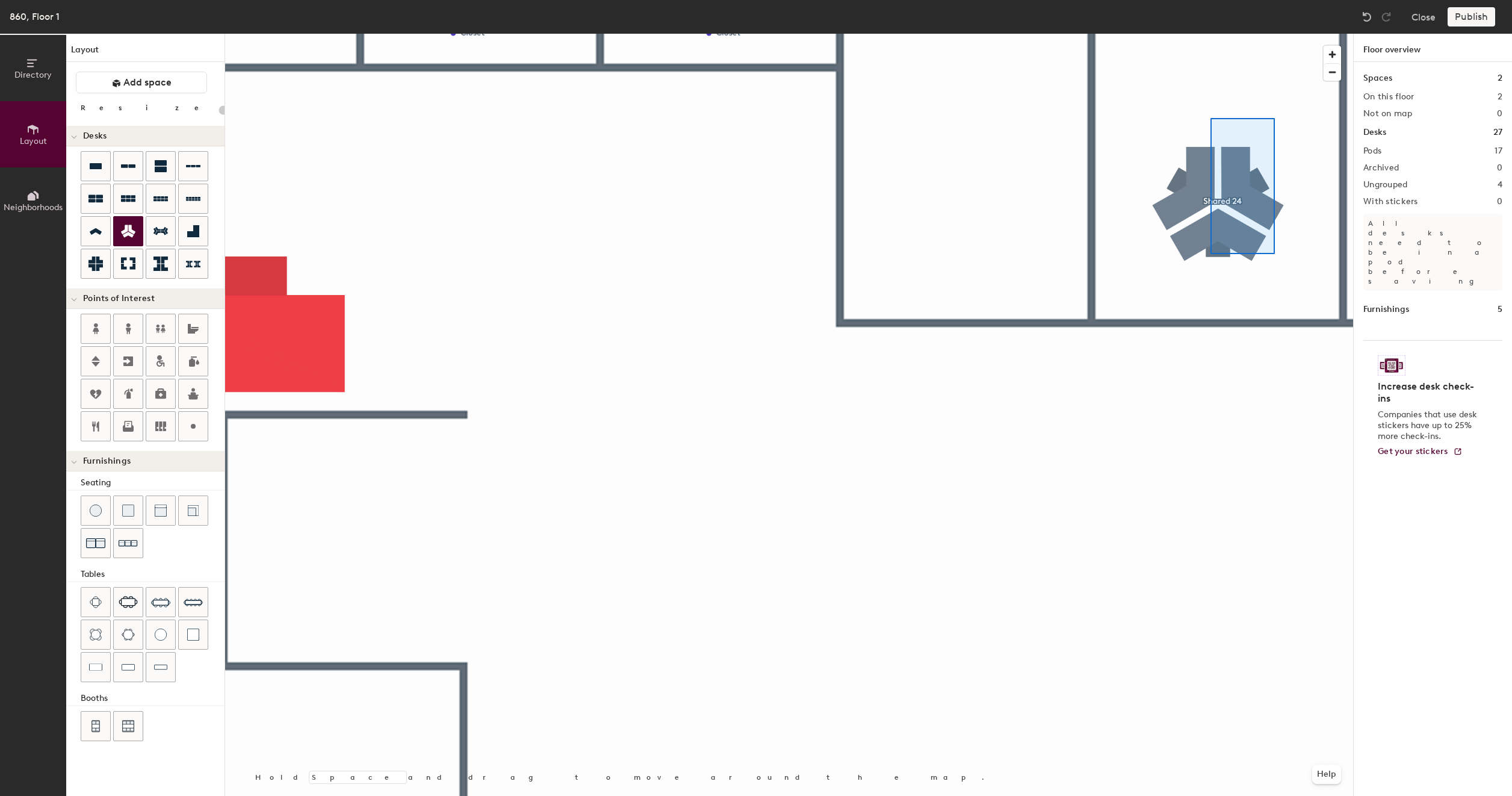
type input "60"
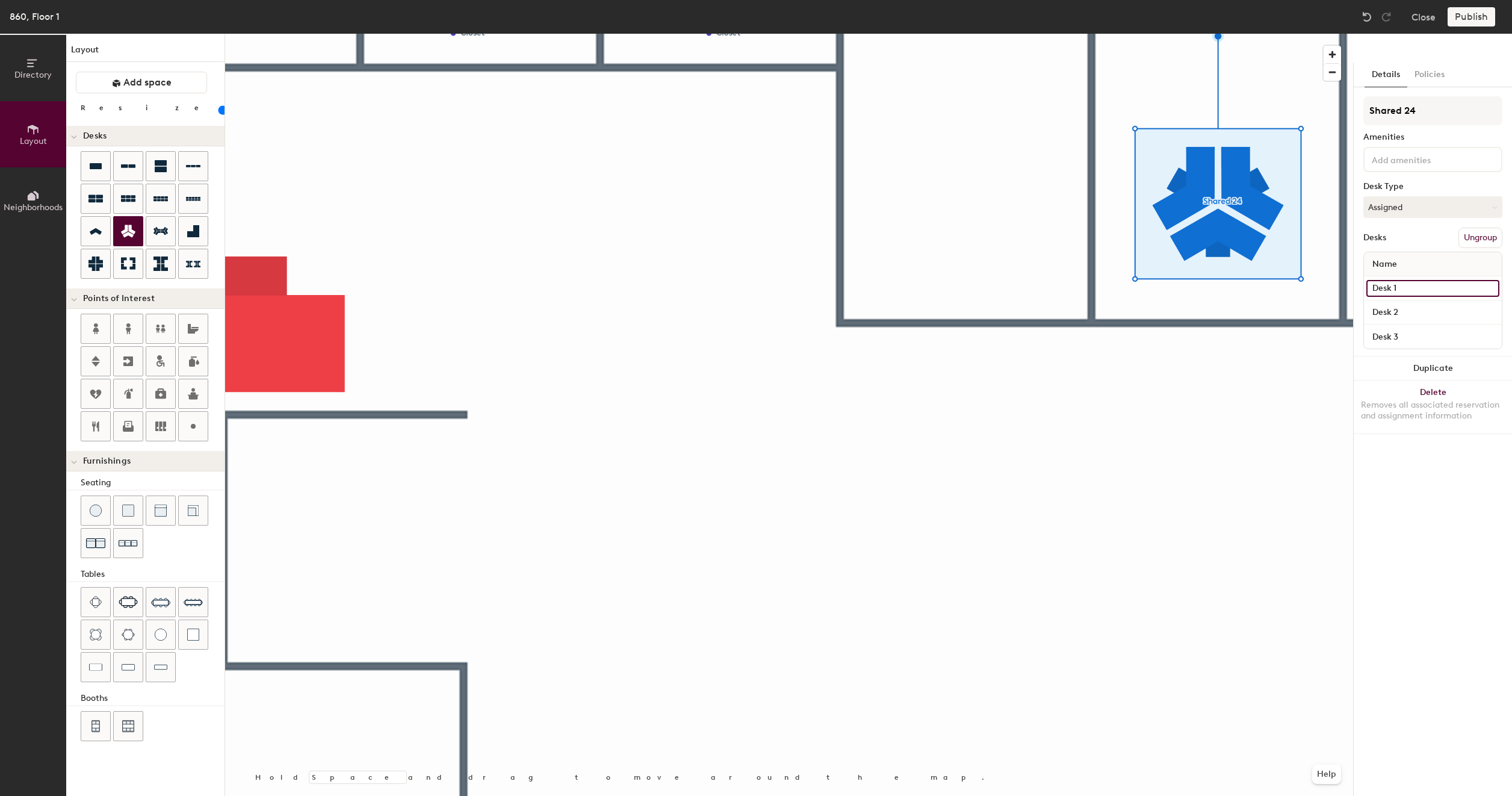
click at [1394, 286] on input "Desk 1" at bounding box center [1432, 289] width 133 height 17
type input "Shared 24A"
click at [1385, 311] on input "Desk 2" at bounding box center [1432, 313] width 133 height 17
click at [1421, 289] on input "Shared 24A" at bounding box center [1432, 289] width 133 height 17
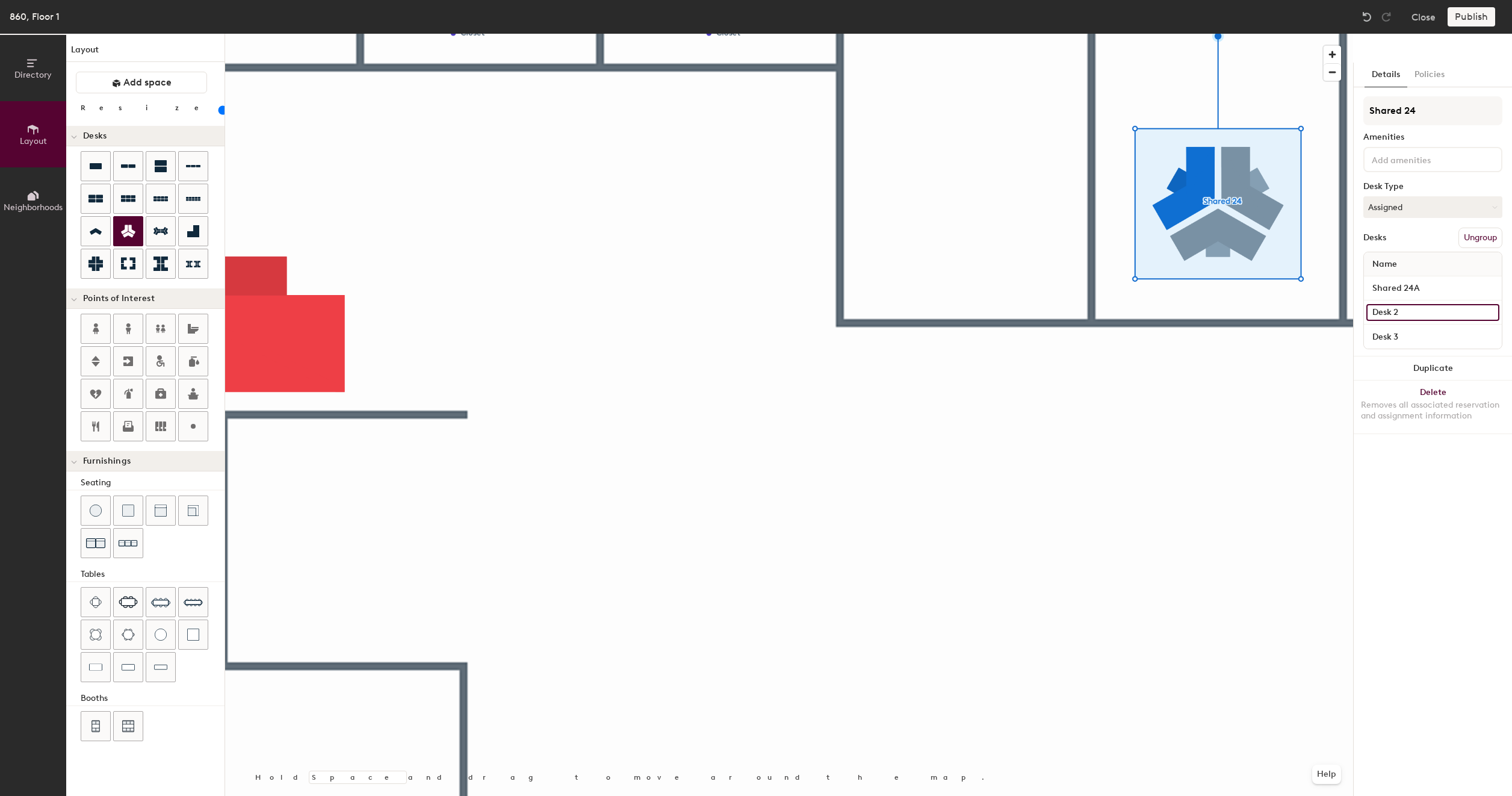
click at [1404, 313] on input "Desk 2" at bounding box center [1432, 313] width 133 height 17
paste input "Shared 24A"
type input "Shared 24B"
click at [1407, 334] on input "Desk 3" at bounding box center [1432, 337] width 133 height 17
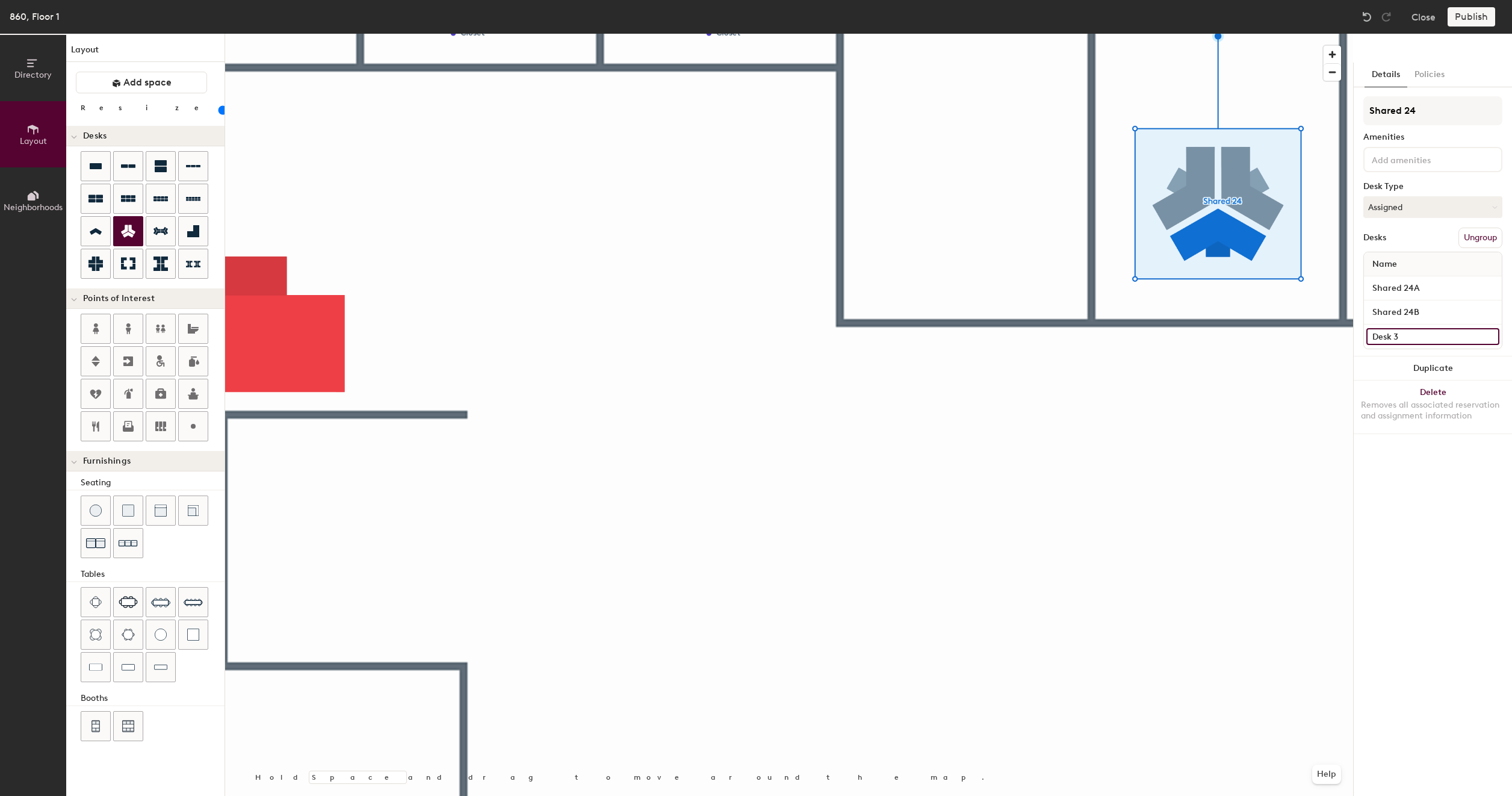
click at [1407, 334] on input "Desk 3" at bounding box center [1432, 337] width 133 height 17
paste input "Shared 24A"
type input "Shared 24C"
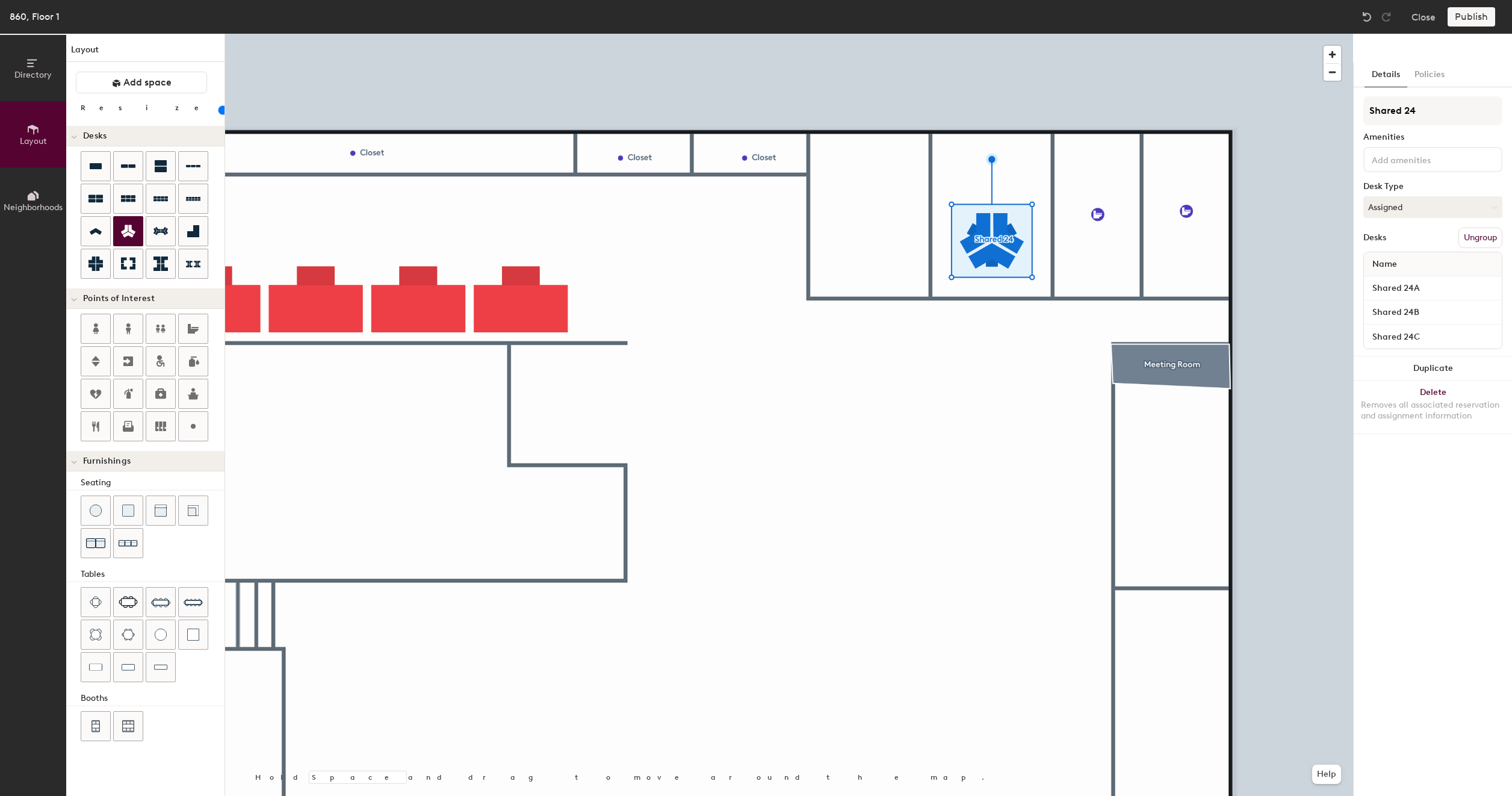
click at [866, 34] on div at bounding box center [788, 34] width 1128 height 0
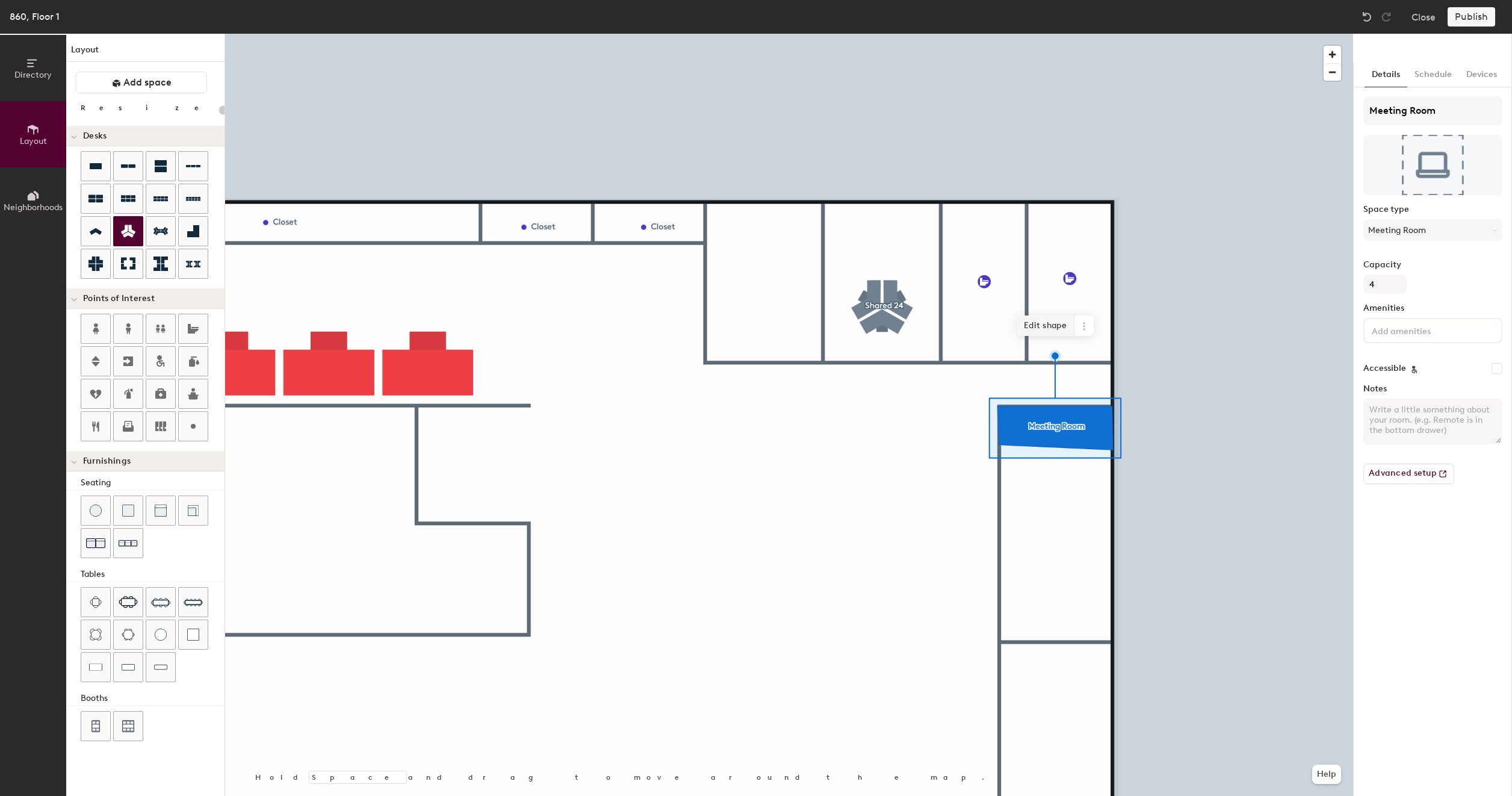
click at [1046, 326] on span "Edit shape" at bounding box center [1046, 325] width 58 height 20
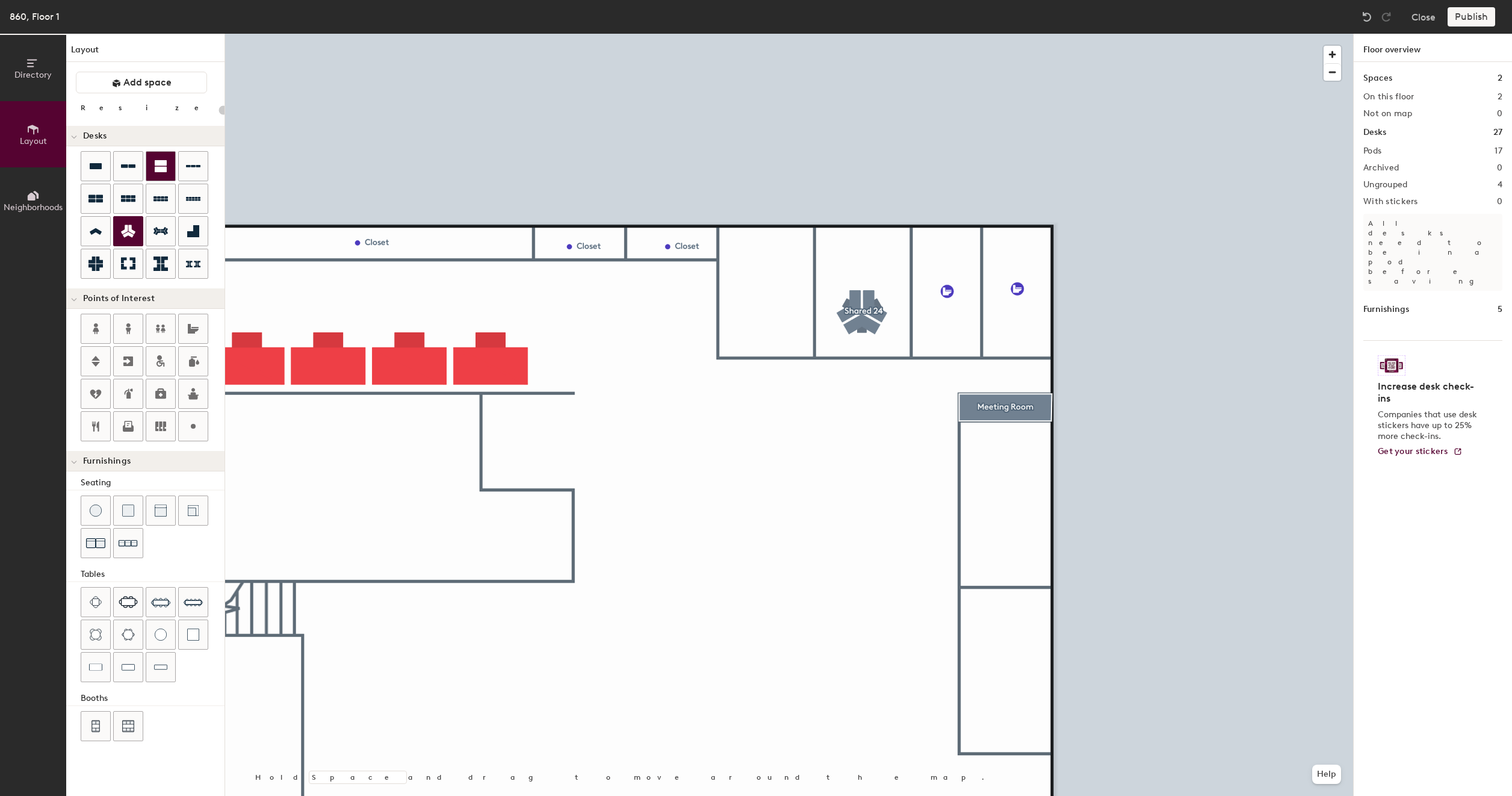
click at [161, 168] on icon at bounding box center [161, 166] width 12 height 12
click at [1007, 493] on div "Directory Layout Neighborhoods Layout Add space Resize Desks Points of Interest…" at bounding box center [756, 415] width 1512 height 762
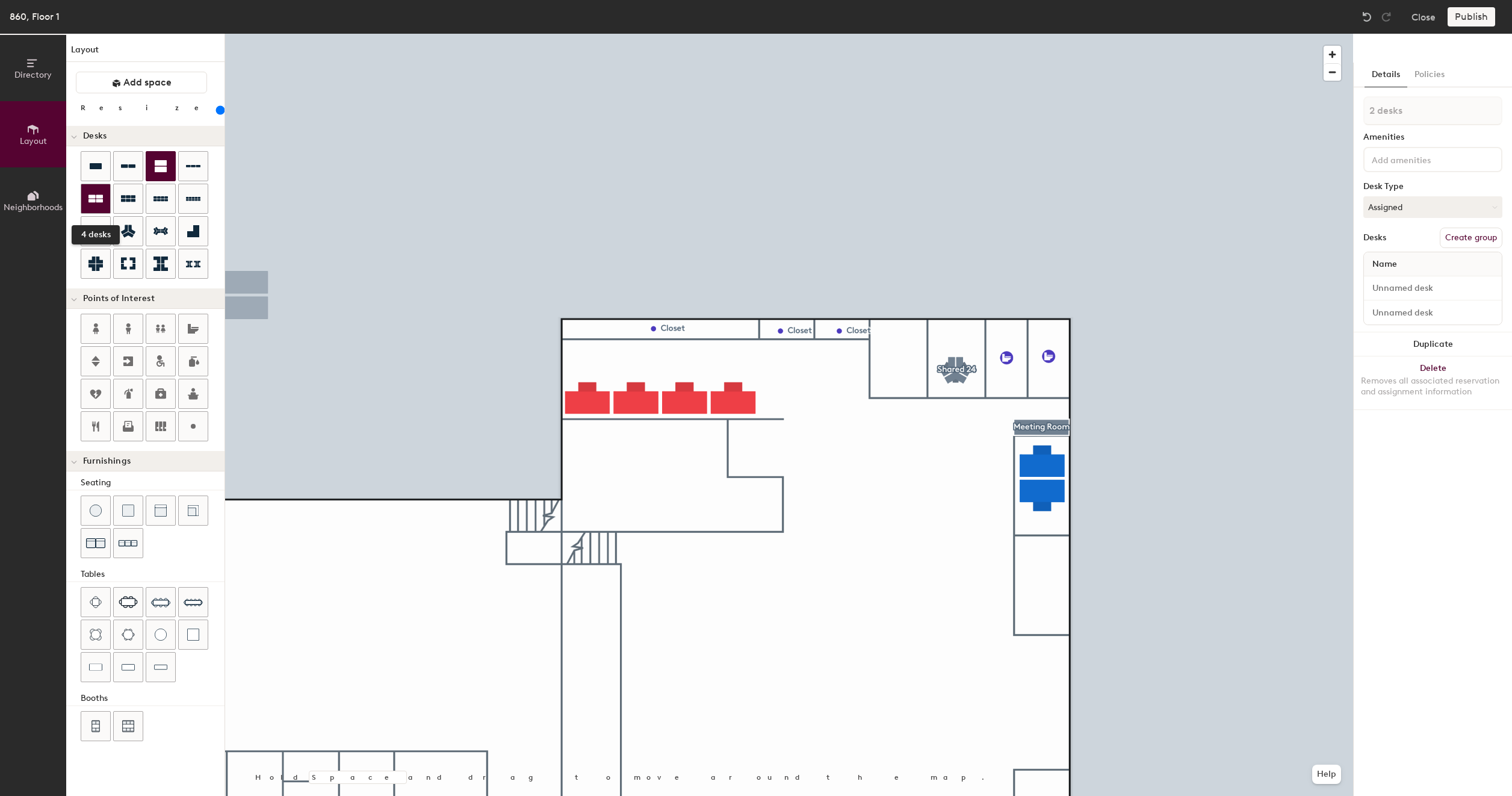
click at [87, 203] on div at bounding box center [96, 199] width 29 height 29
type input "200"
type input "4 desks"
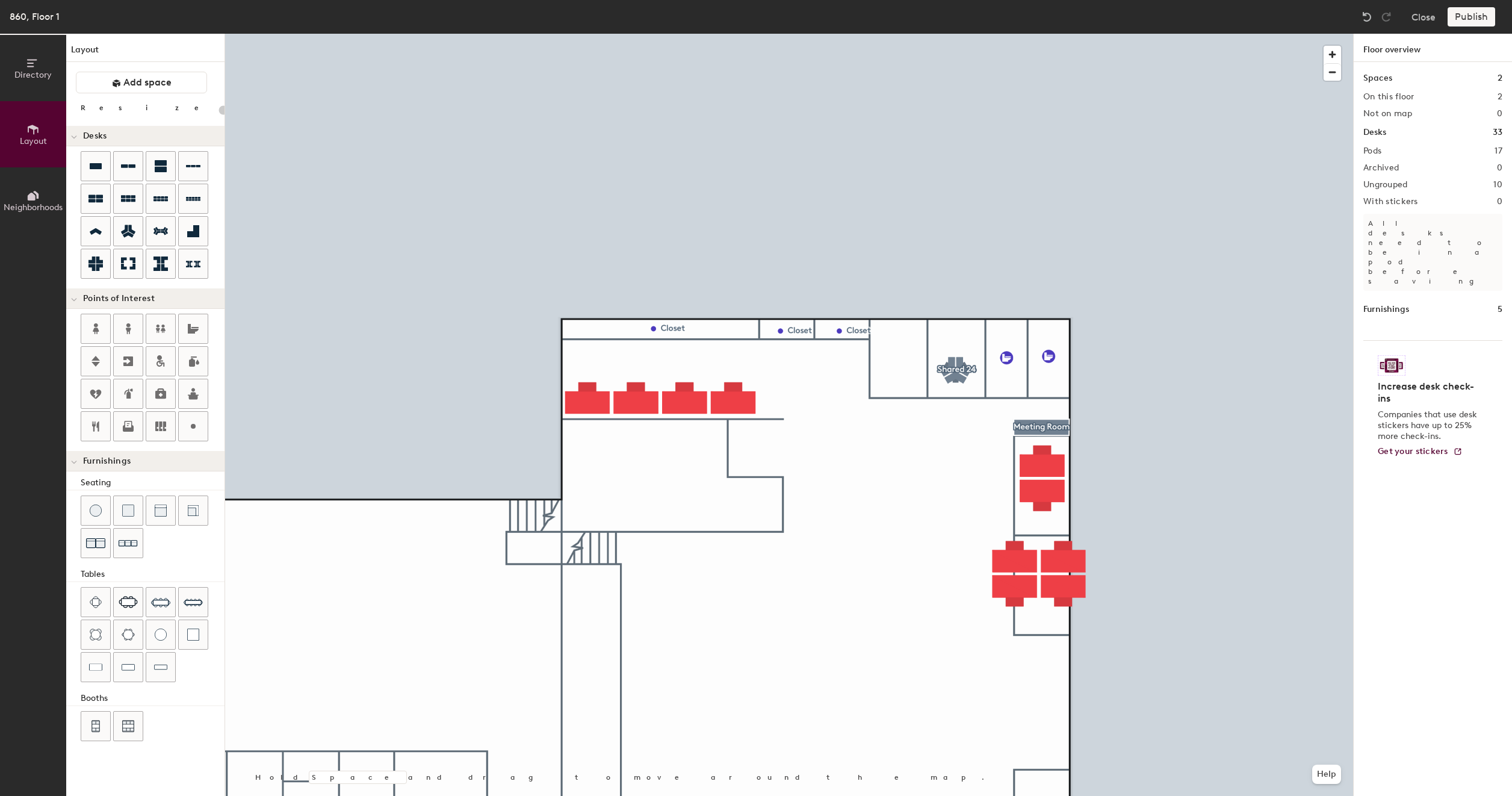
click at [931, 34] on div at bounding box center [788, 34] width 1128 height 0
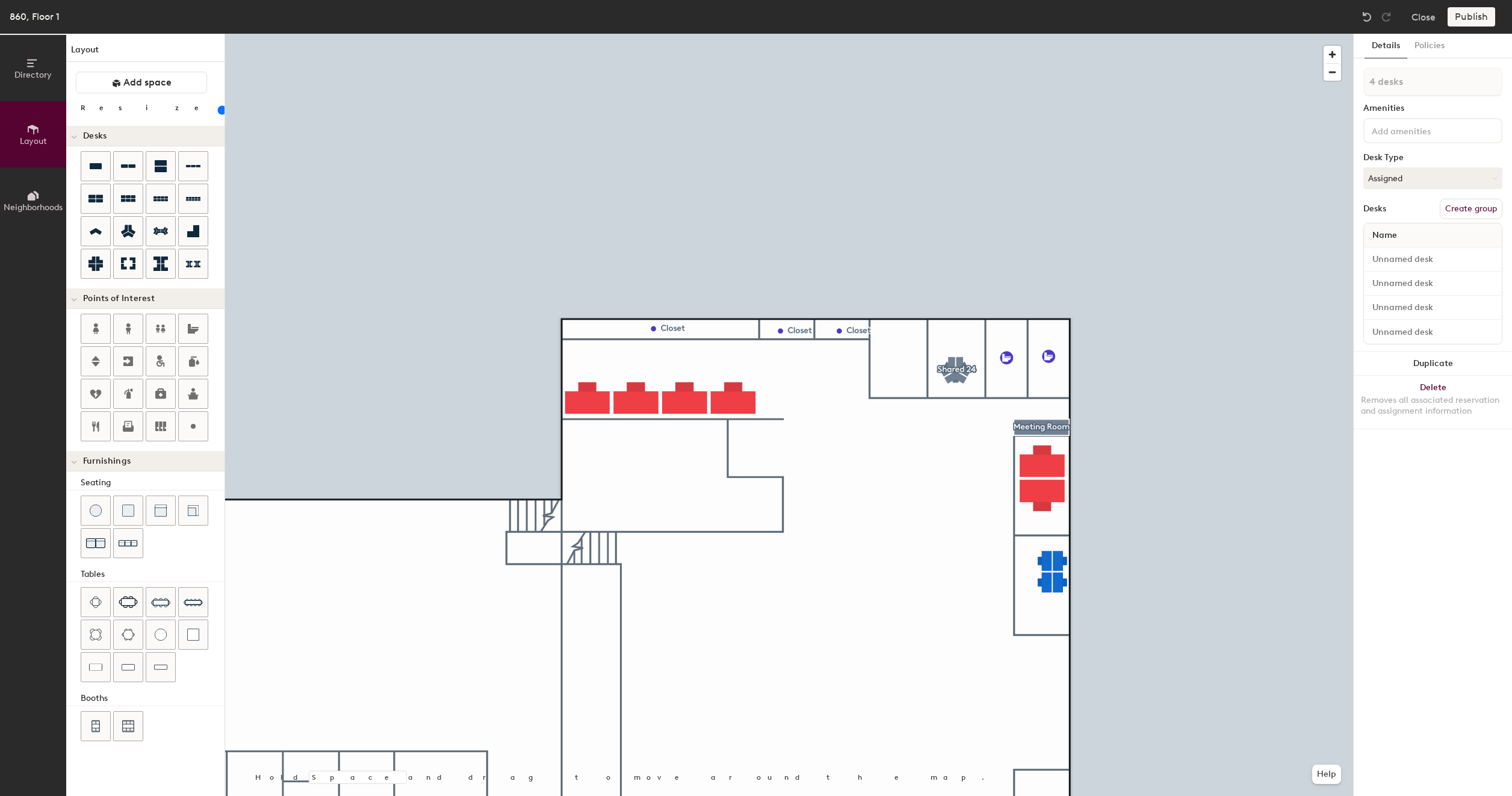
type input "100"
type input "1 desk"
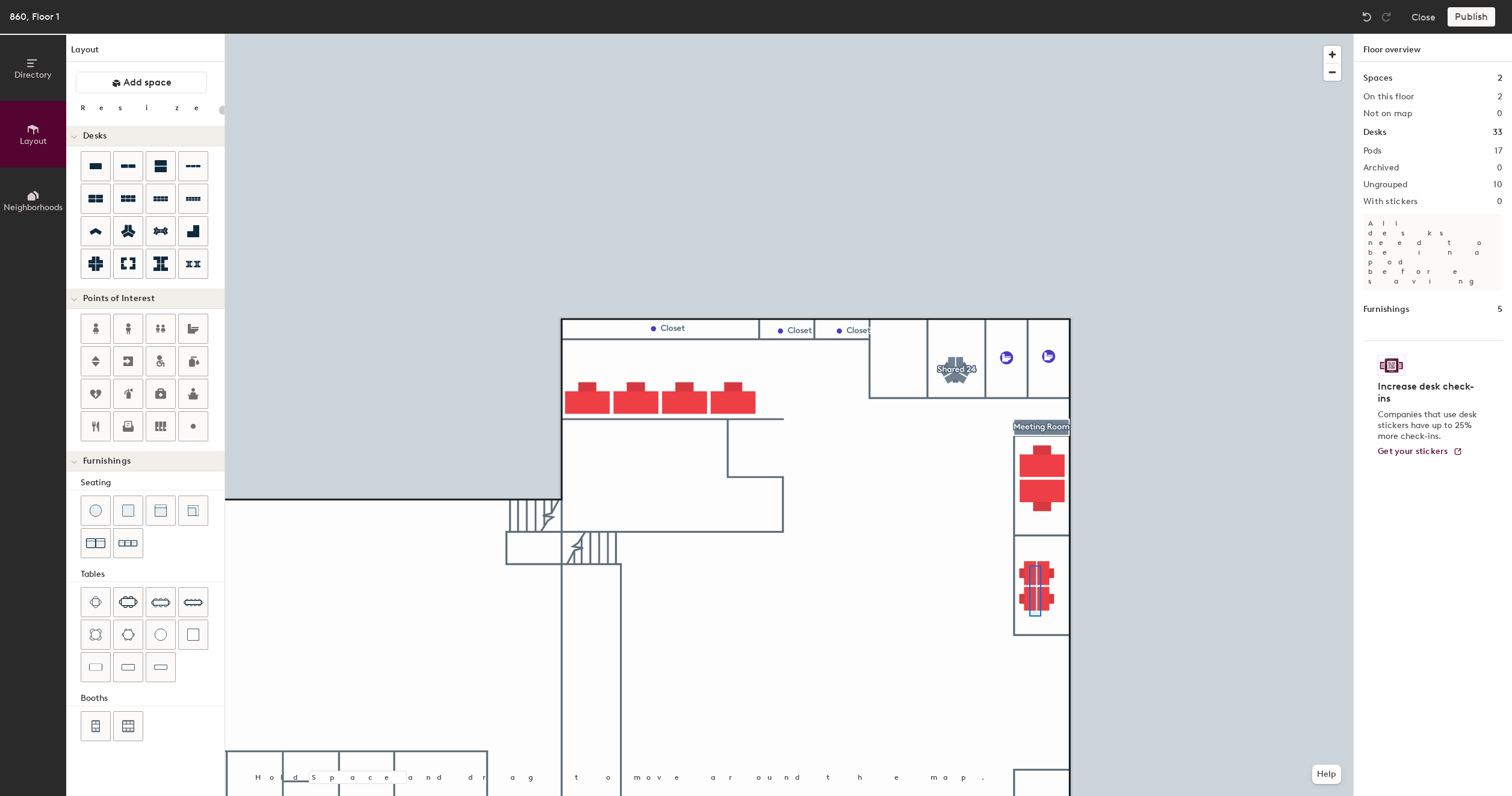
click at [1029, 34] on div at bounding box center [788, 34] width 1128 height 0
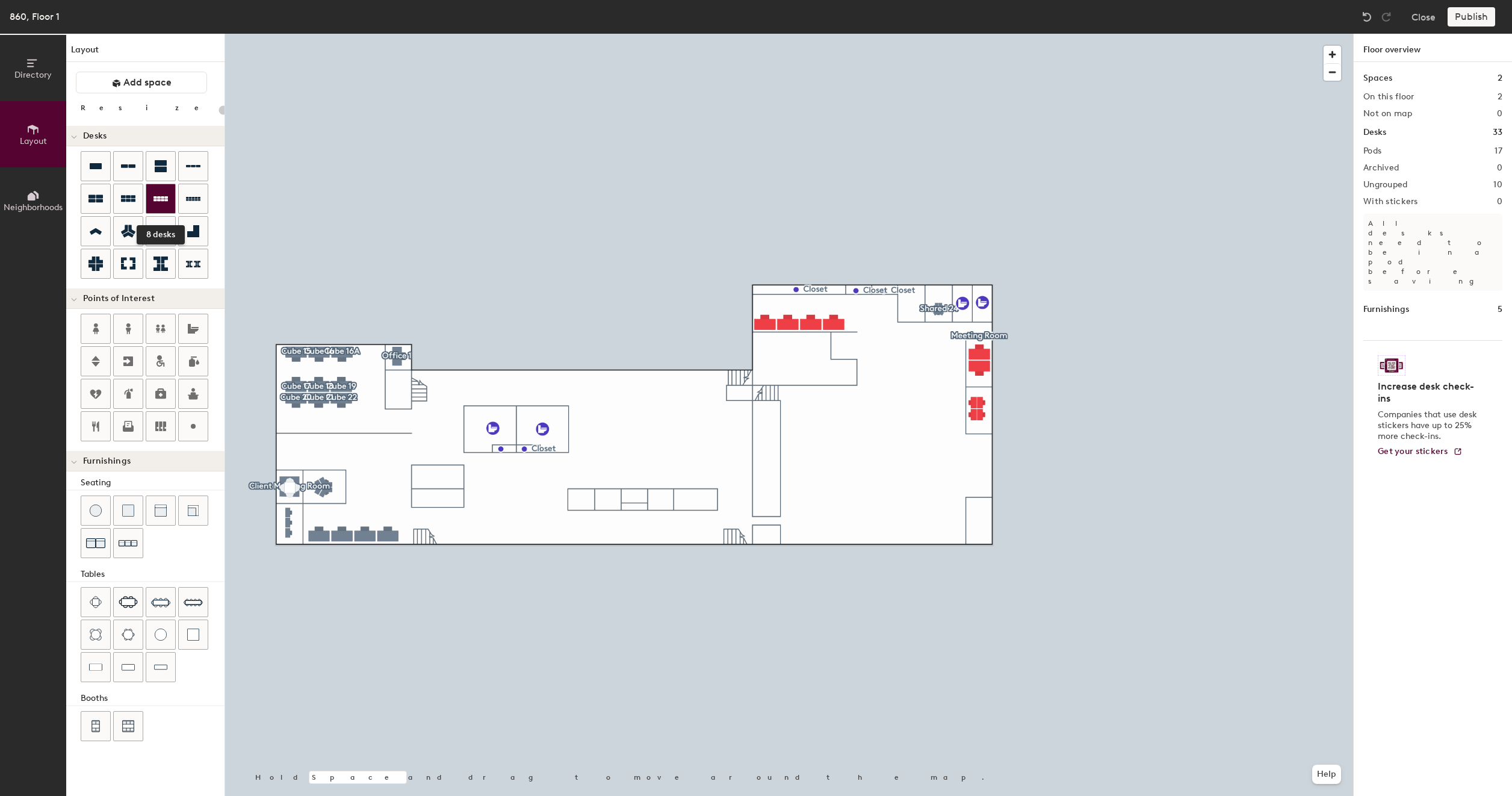
click at [157, 196] on icon at bounding box center [161, 199] width 15 height 5
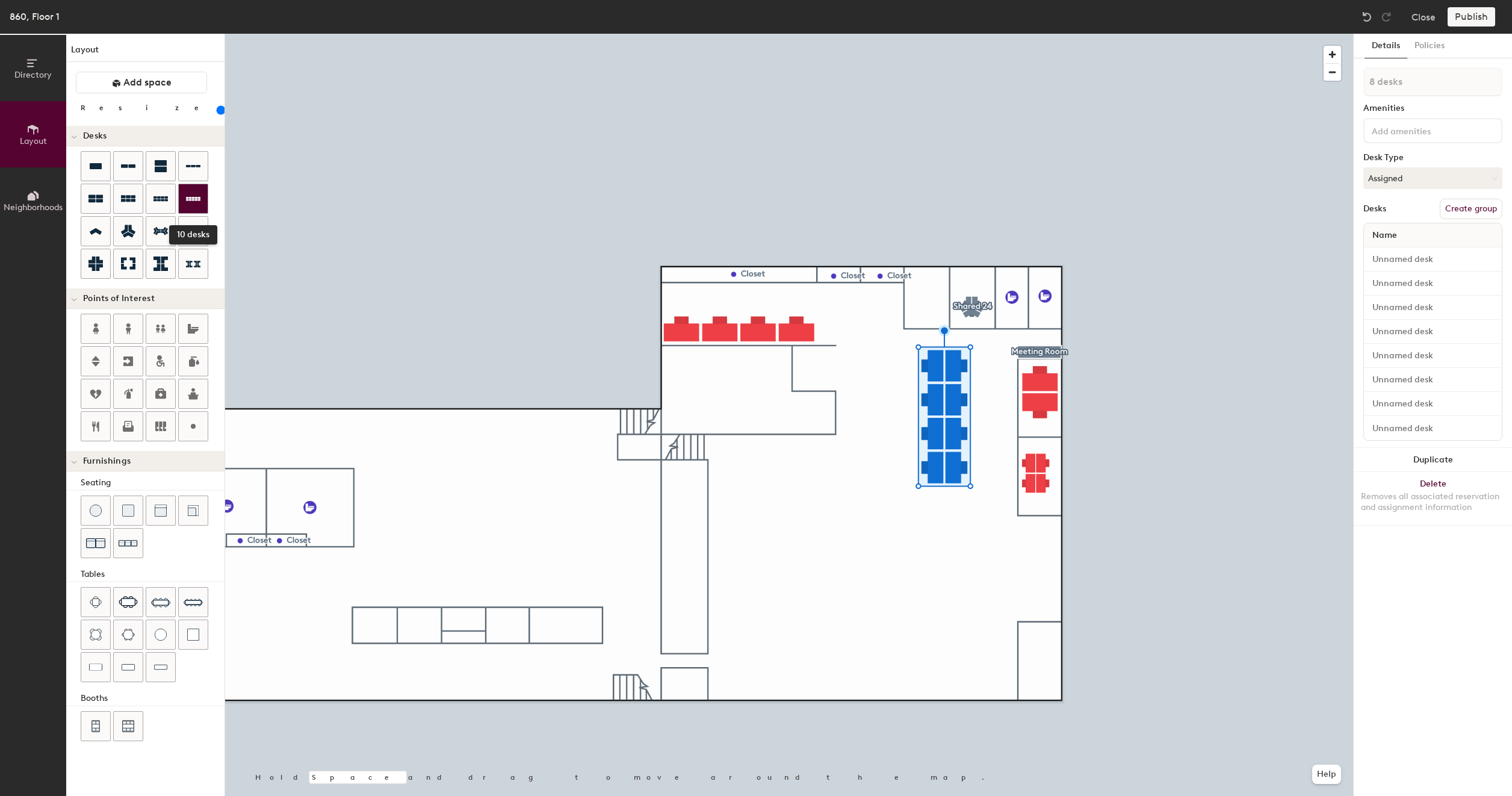
click at [188, 197] on icon at bounding box center [194, 199] width 15 height 4
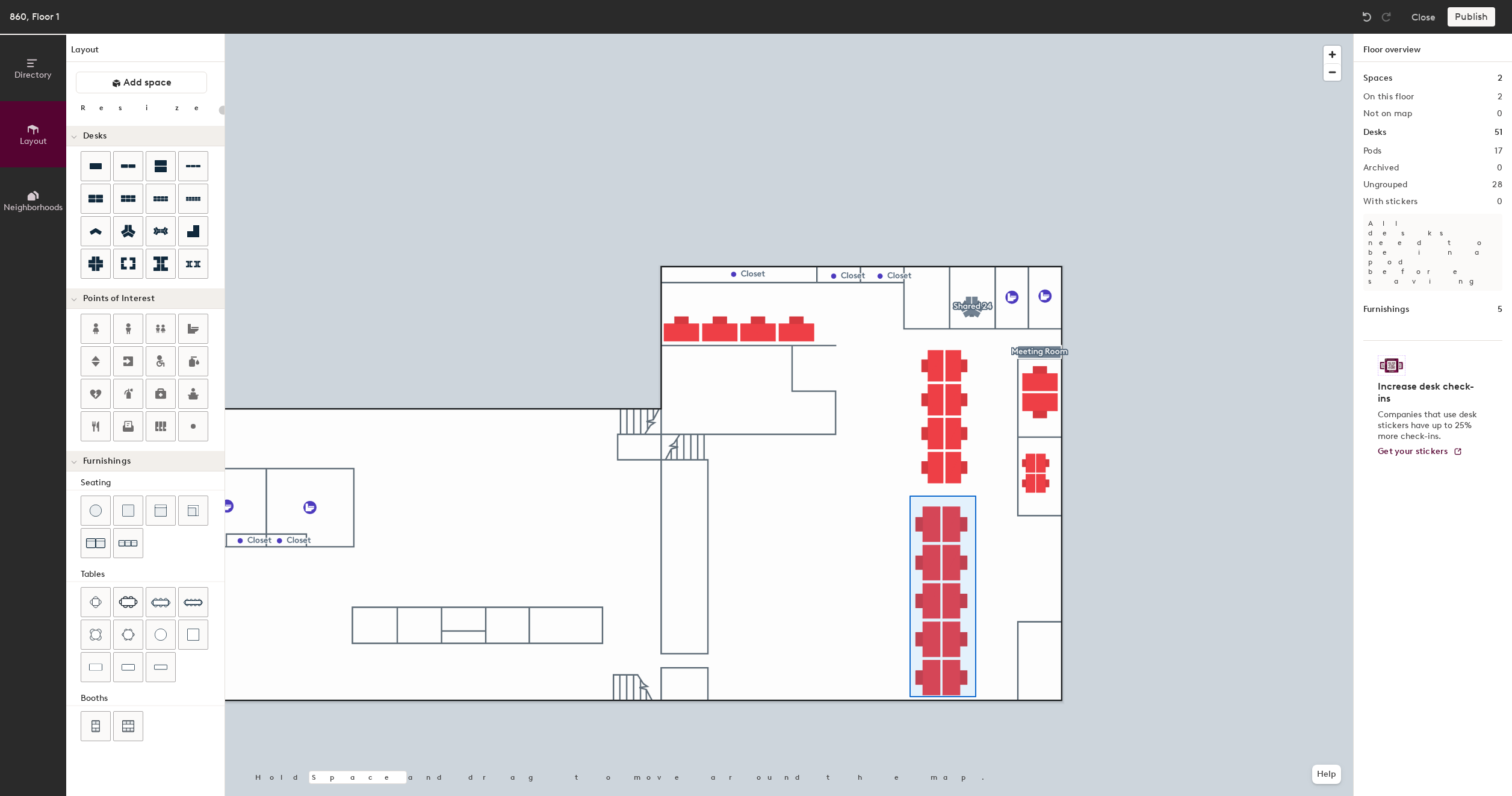
click at [976, 34] on div at bounding box center [788, 34] width 1128 height 0
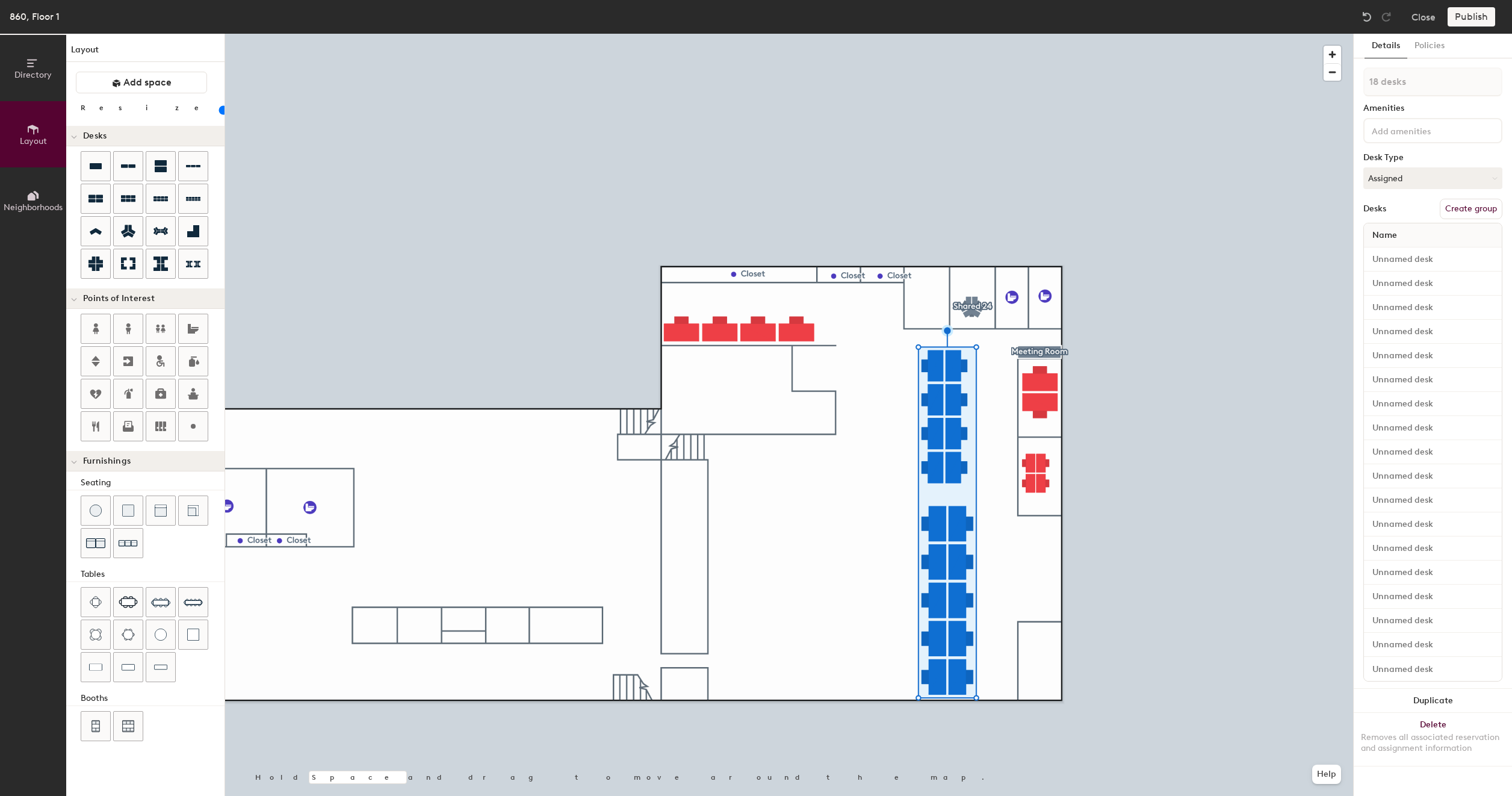
click at [1458, 210] on button "Create group" at bounding box center [1471, 208] width 62 height 20
type input "20"
click at [1459, 210] on button "Ungroup" at bounding box center [1481, 208] width 44 height 20
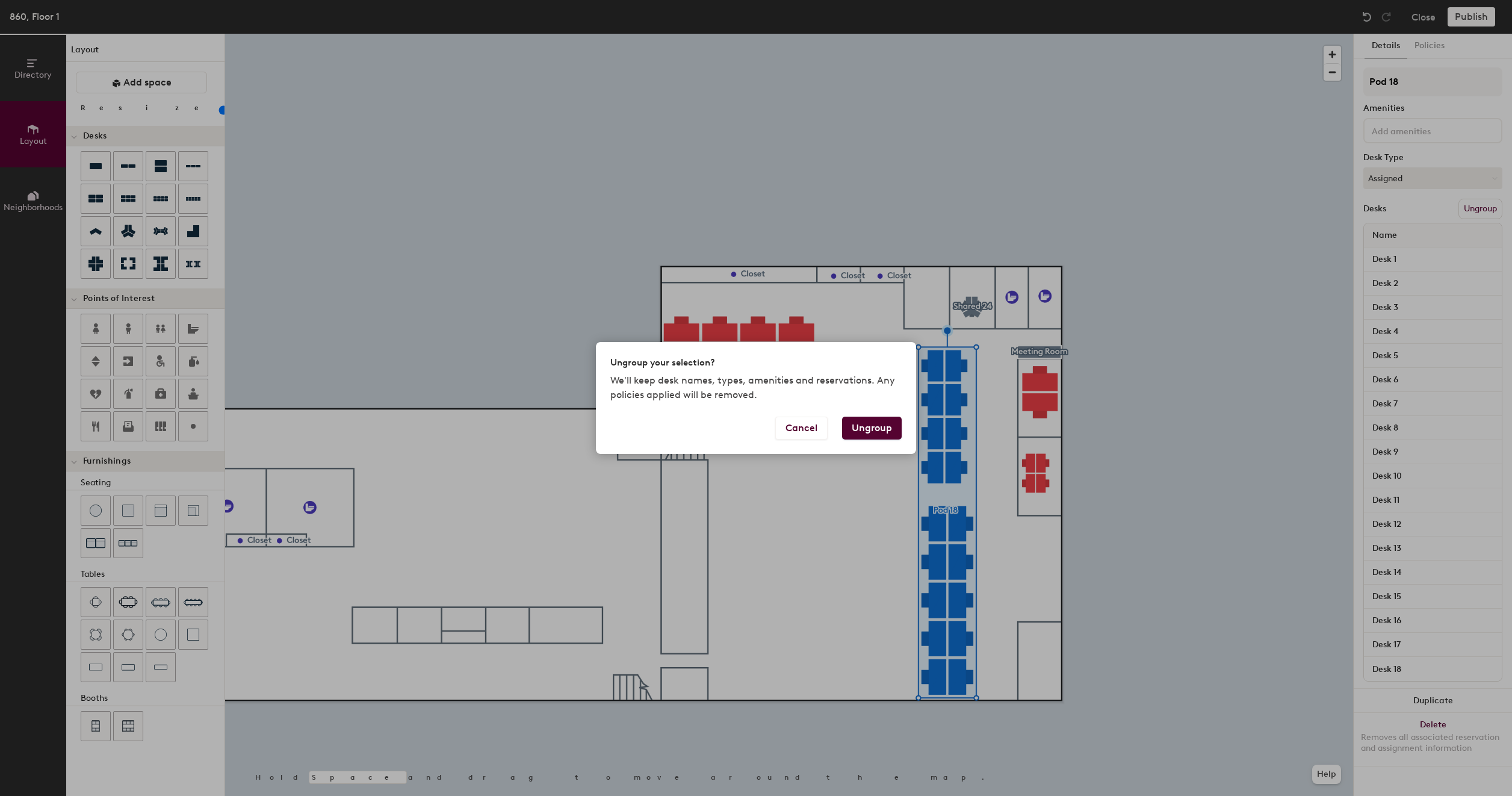
click at [871, 423] on button "Ungroup" at bounding box center [872, 428] width 59 height 23
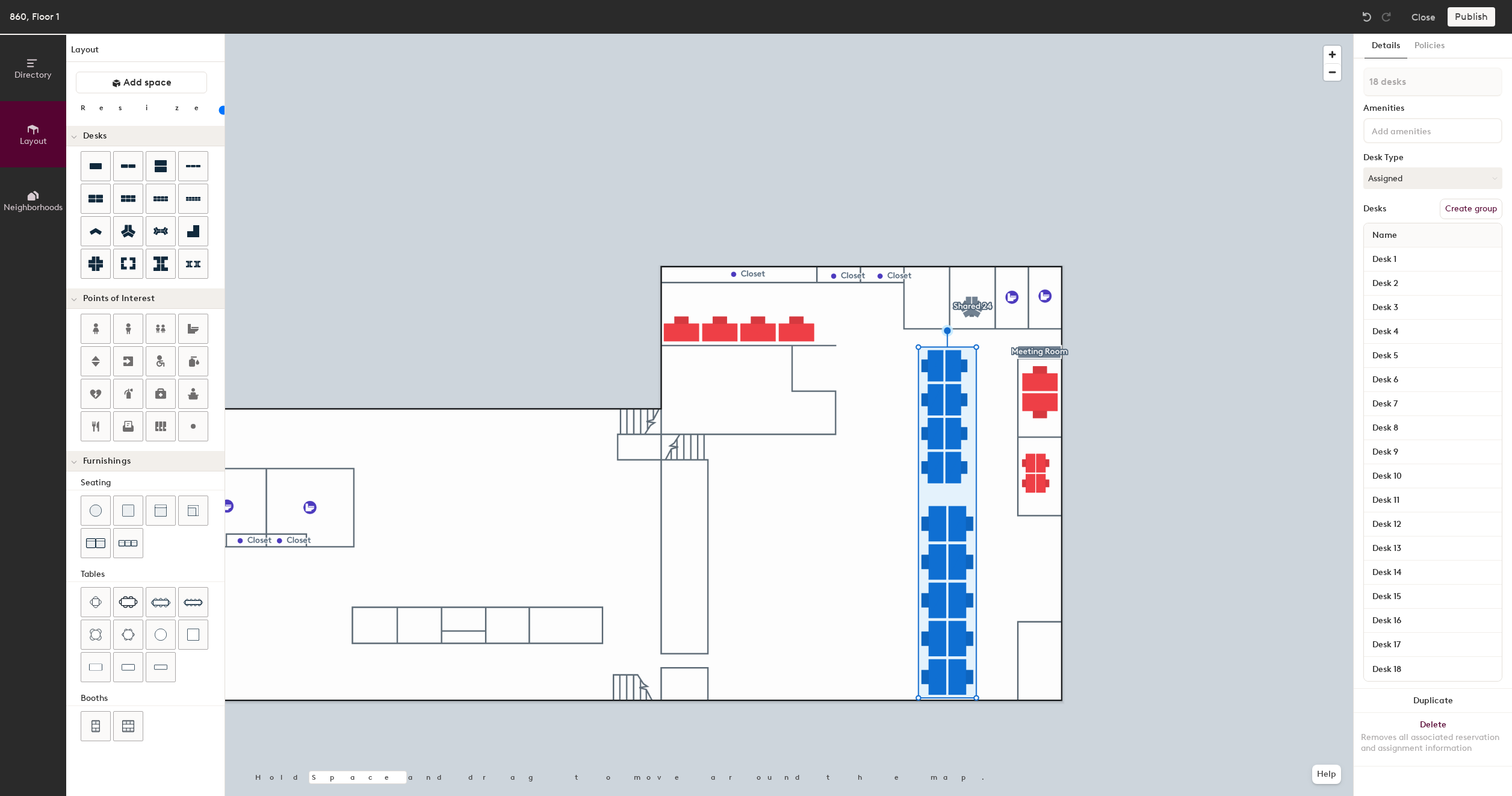
click at [997, 34] on div at bounding box center [788, 34] width 1128 height 0
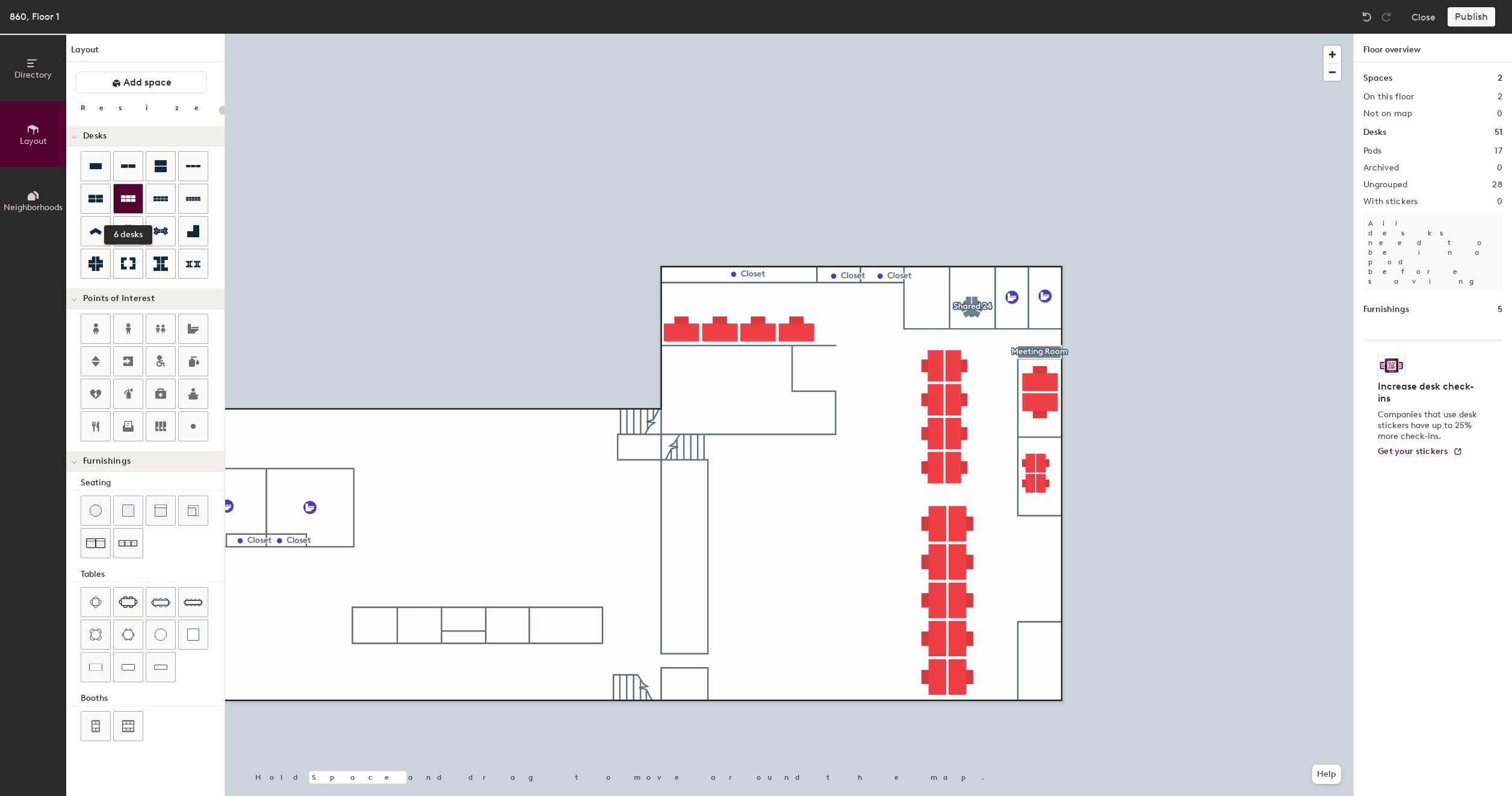
click at [125, 191] on icon at bounding box center [129, 199] width 15 height 15
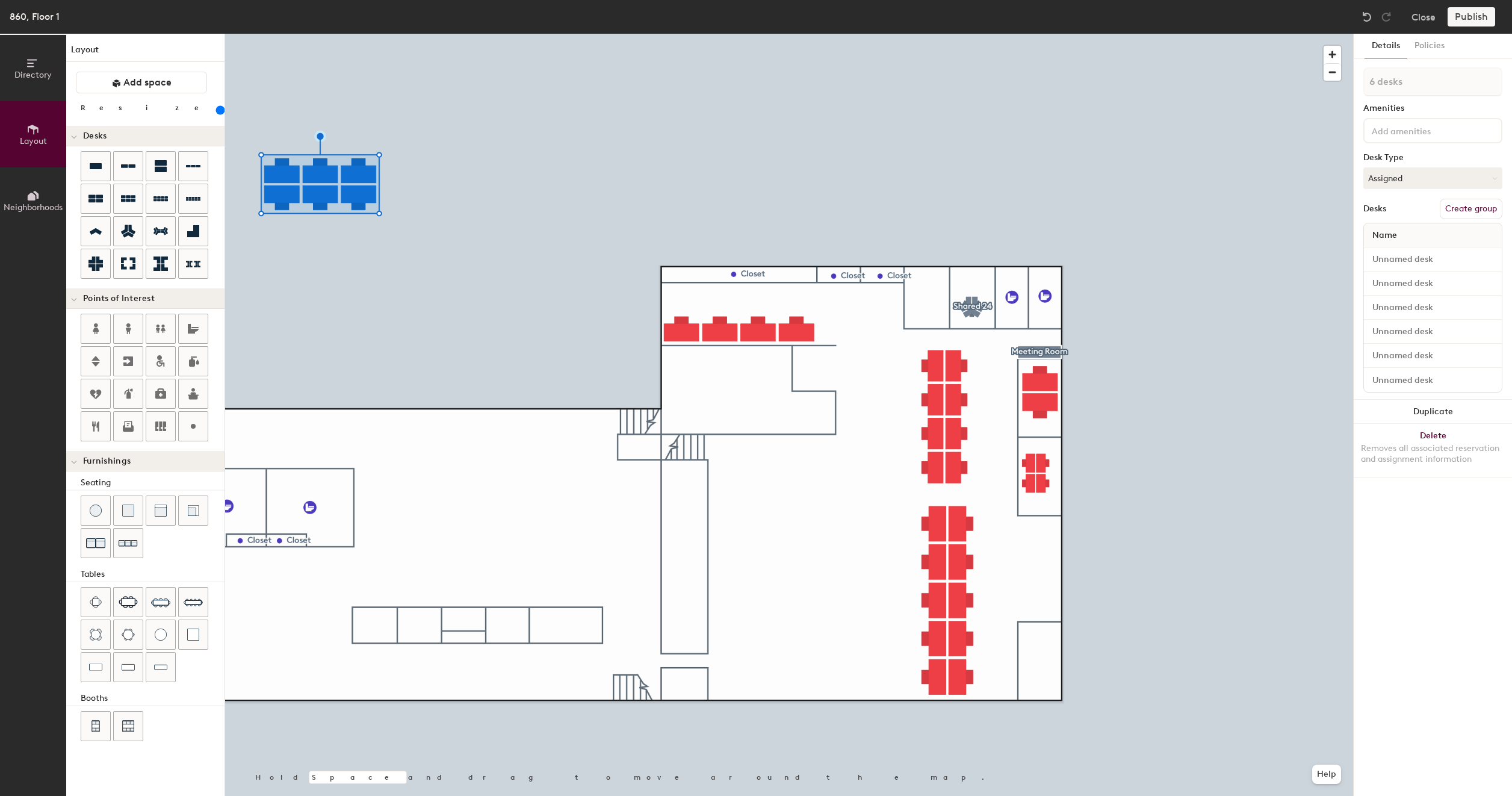
type input "200"
type input "1 desk"
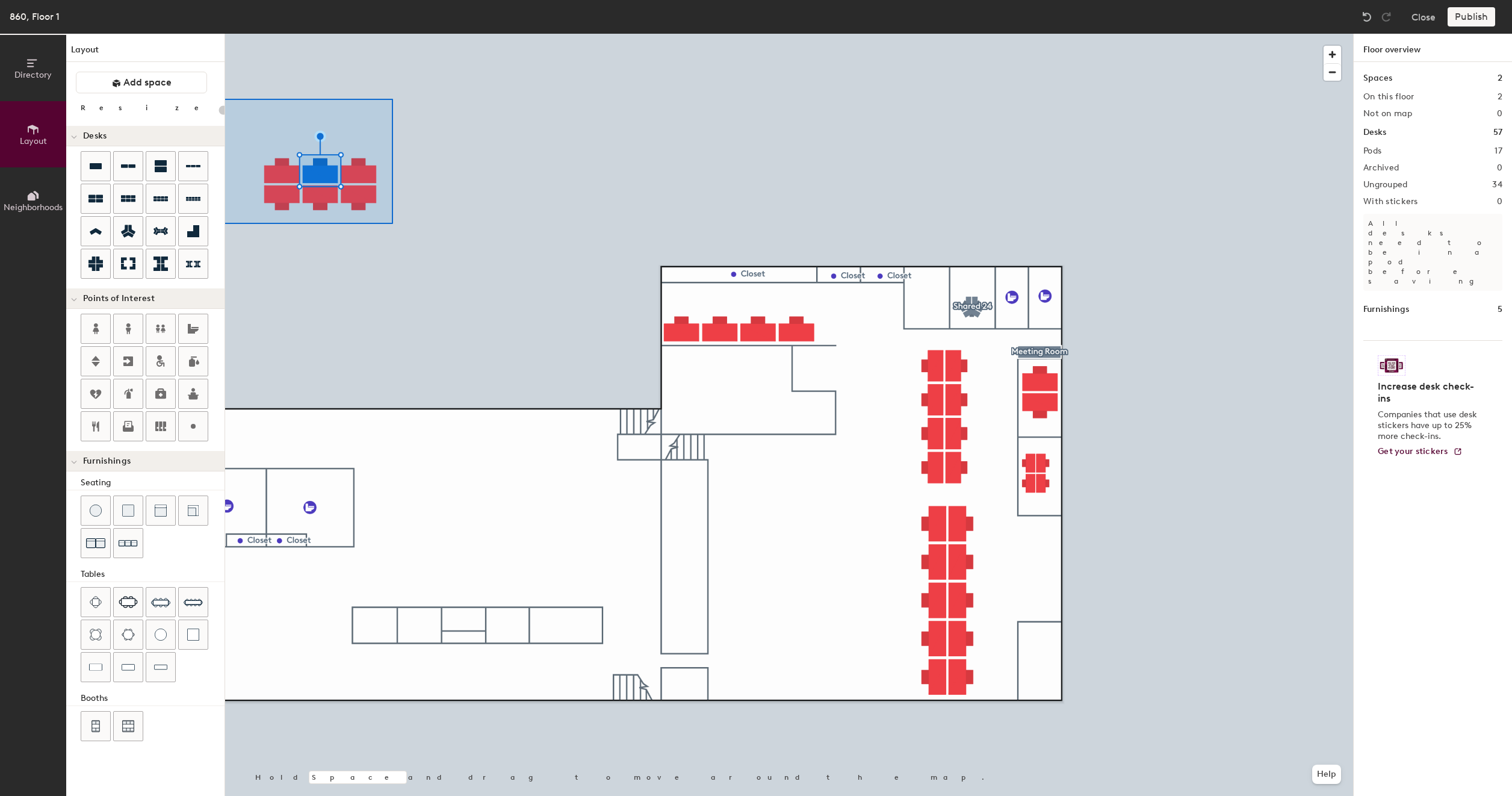
click at [194, 99] on div "Directory Layout Neighborhoods Layout Add space Resize Desks Points of Interest…" at bounding box center [756, 415] width 1512 height 762
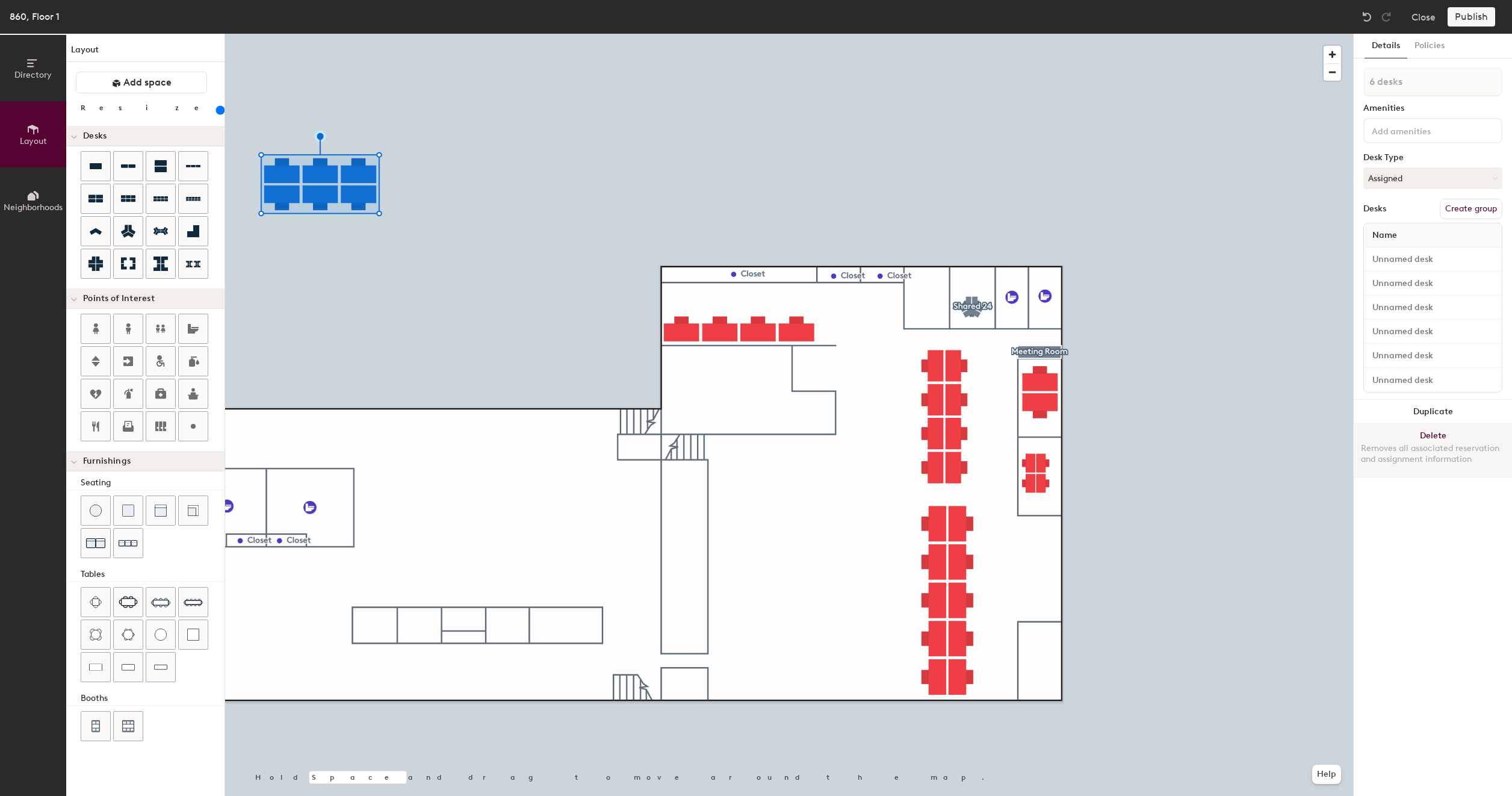
click at [1437, 438] on button "Delete Removes all associated reservation and assignment information" at bounding box center [1433, 450] width 158 height 53
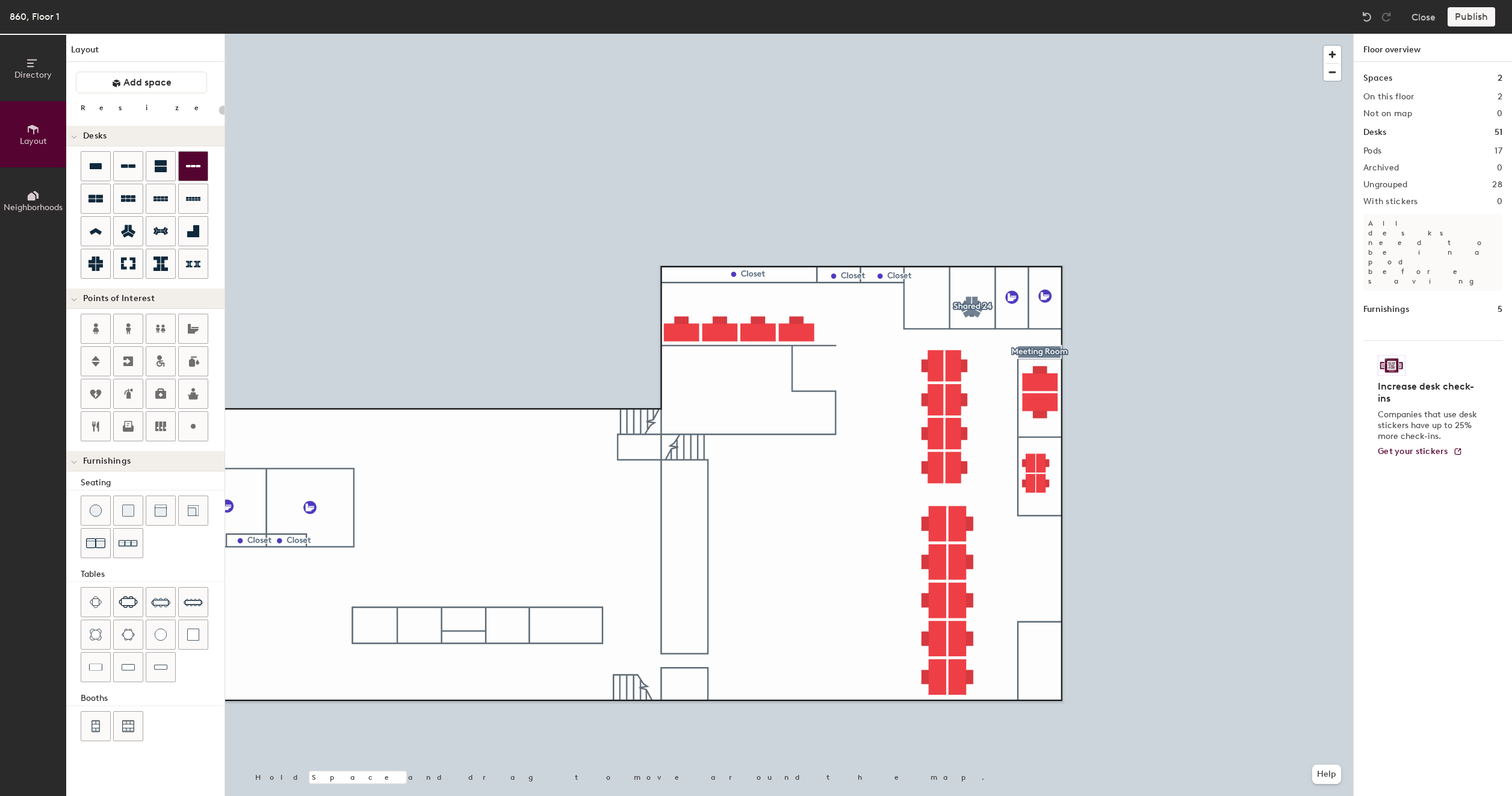
click at [186, 174] on div at bounding box center [193, 166] width 29 height 29
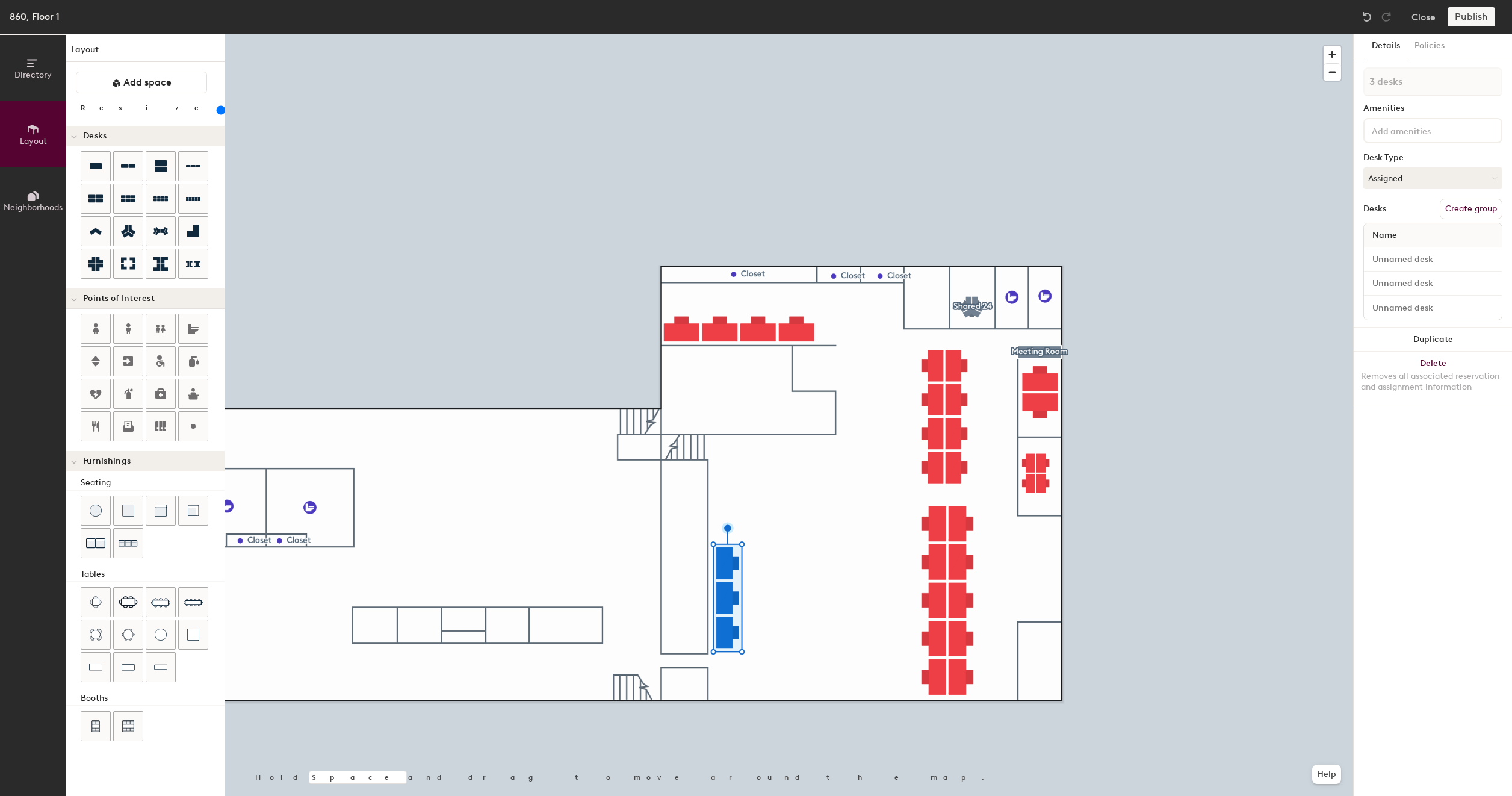
click at [738, 34] on div at bounding box center [788, 34] width 1128 height 0
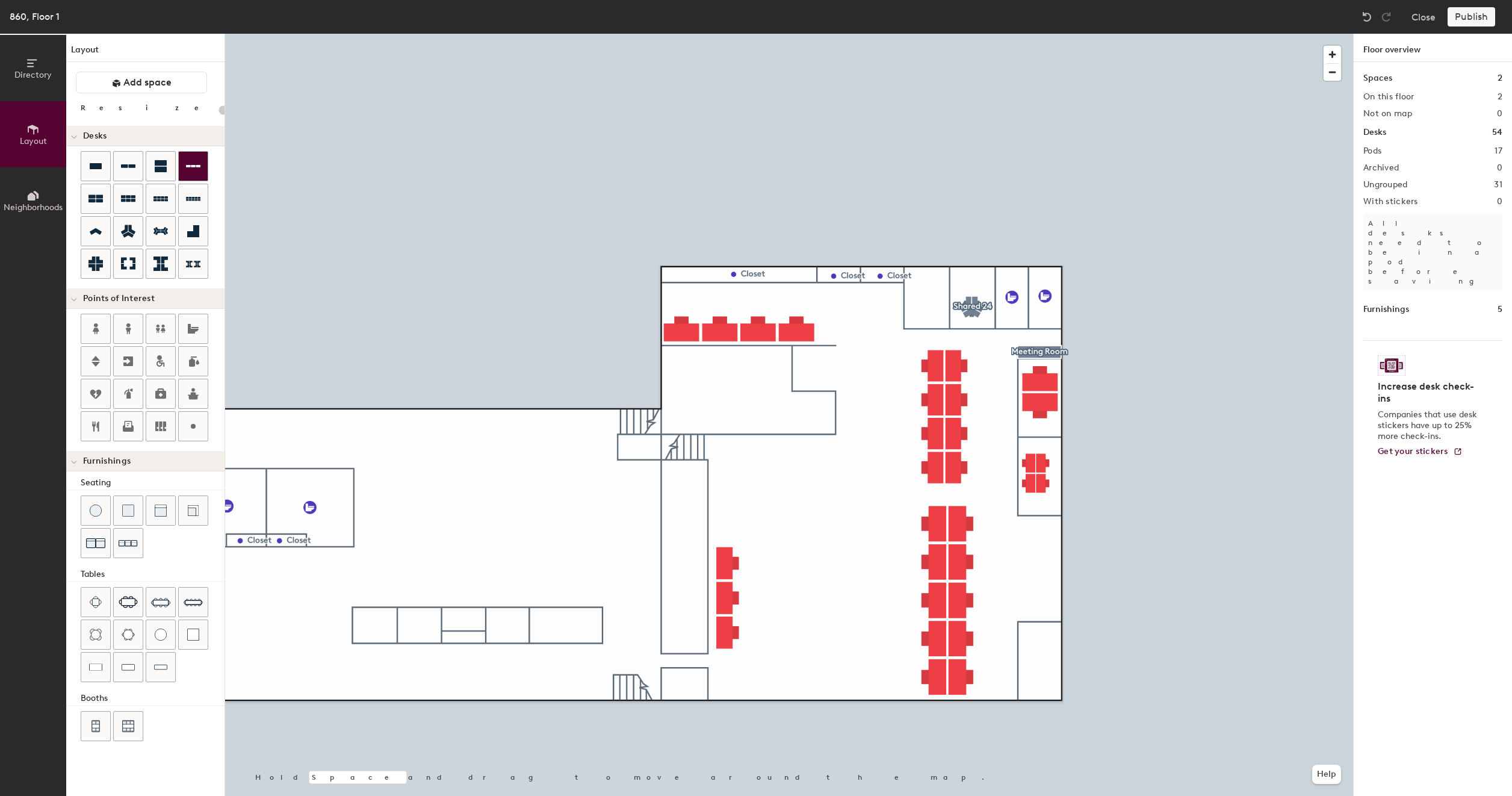
click at [197, 166] on icon at bounding box center [194, 166] width 15 height 2
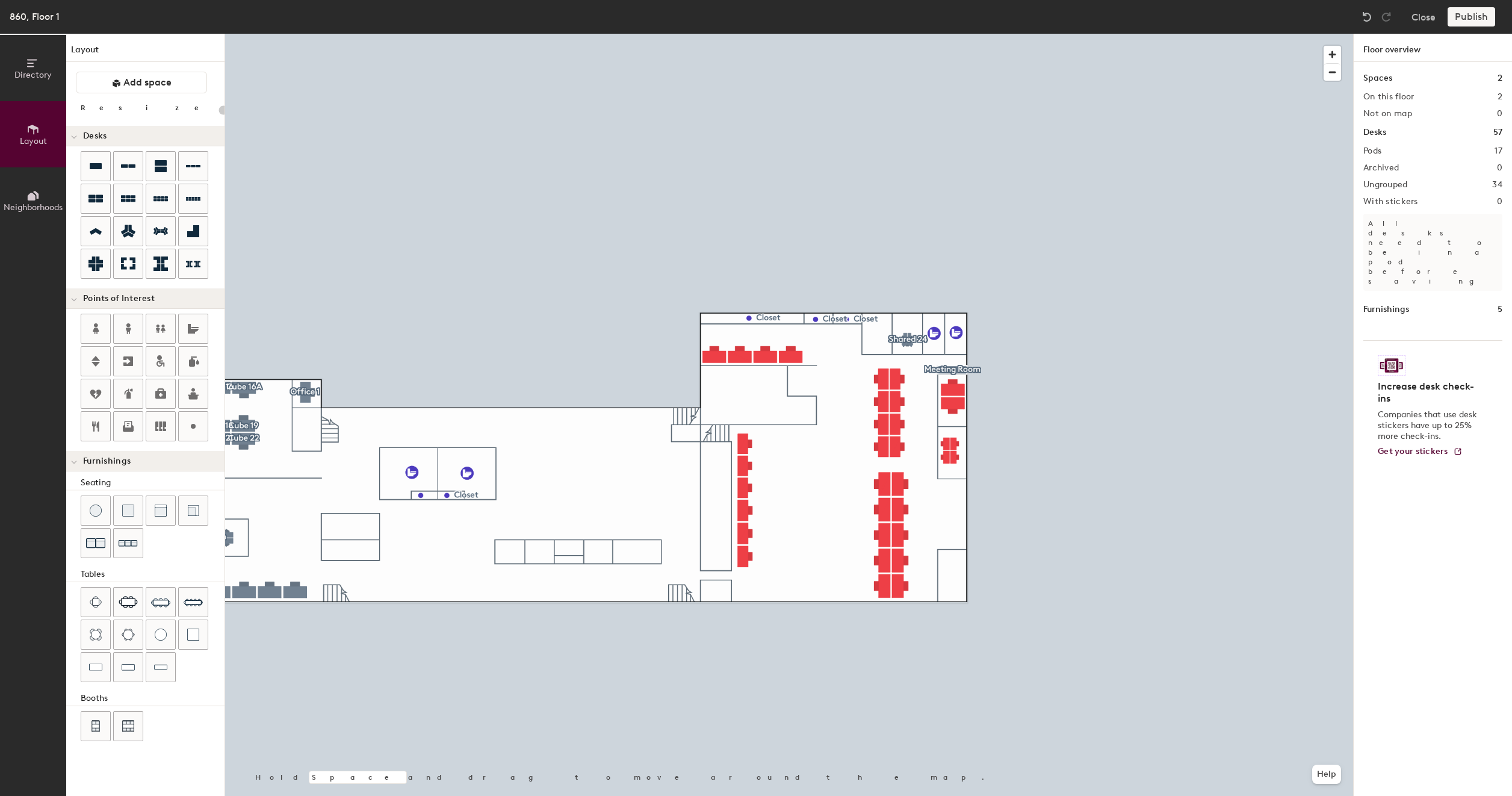
click at [830, 34] on div at bounding box center [788, 34] width 1128 height 0
click at [1473, 19] on div "Publish" at bounding box center [1475, 17] width 55 height 19
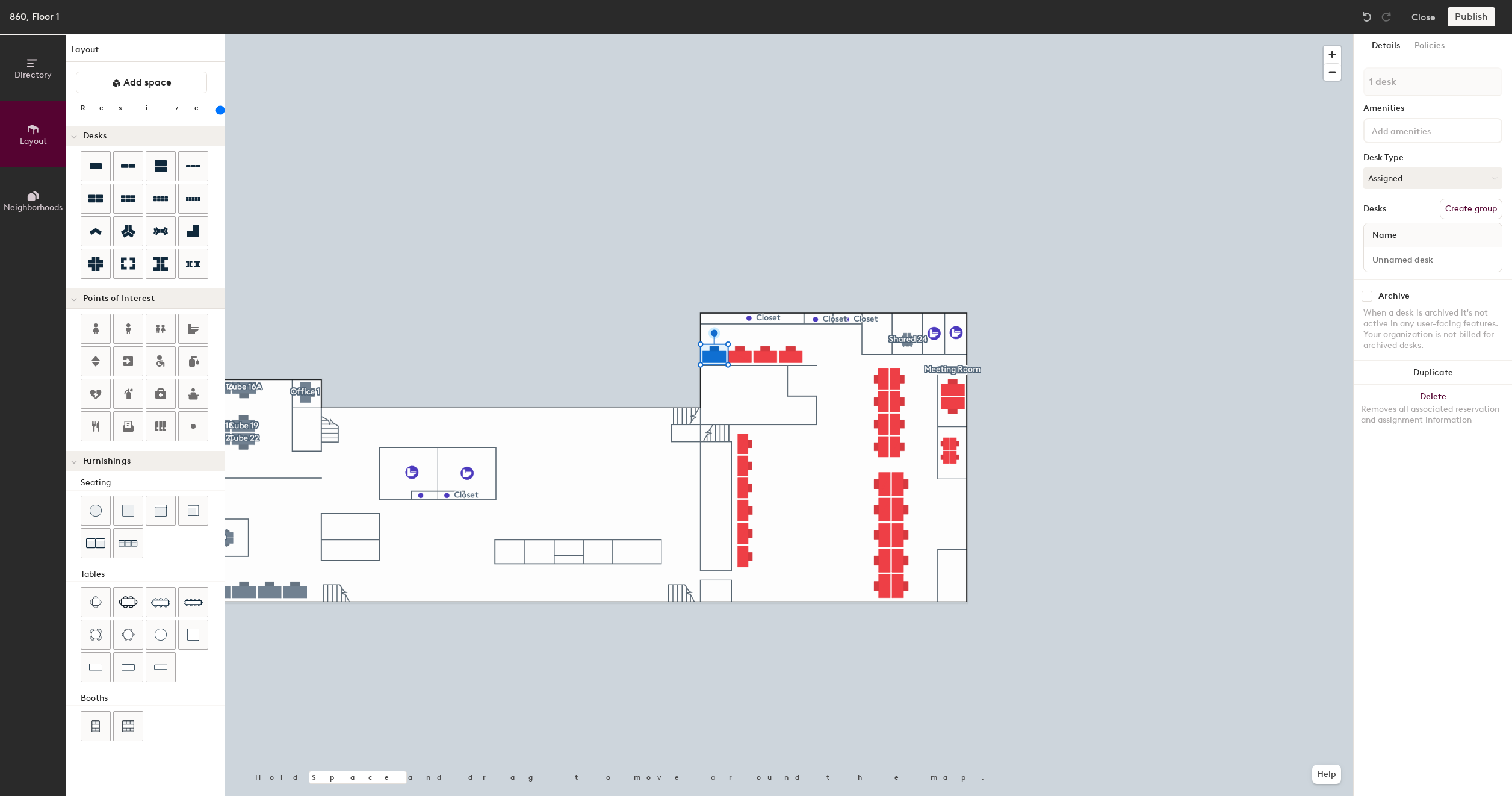
click at [743, 34] on div at bounding box center [788, 34] width 1128 height 0
click at [796, 34] on div at bounding box center [788, 34] width 1128 height 0
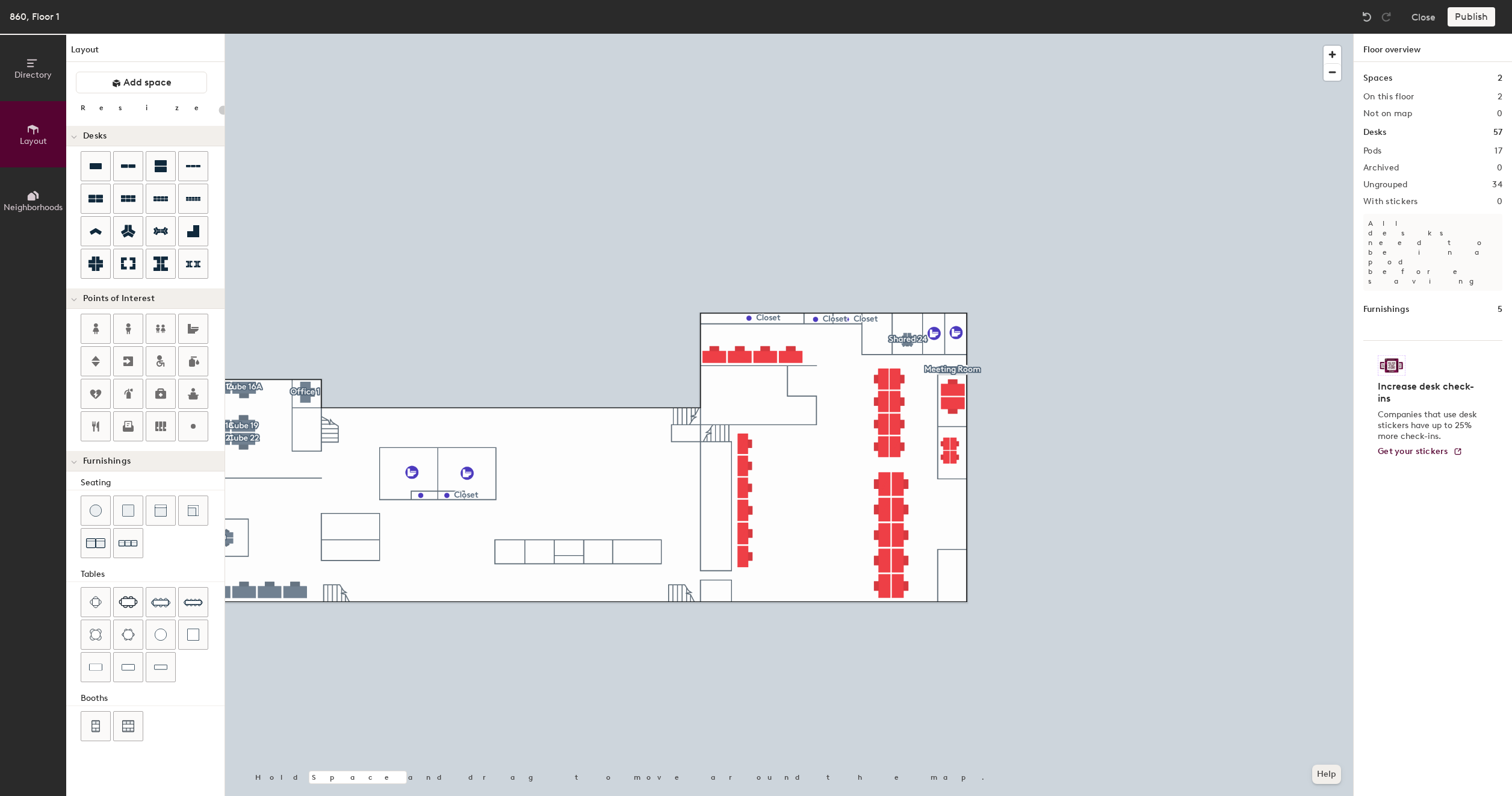
click at [1336, 778] on button "Help" at bounding box center [1326, 774] width 29 height 19
click at [743, 34] on div at bounding box center [788, 34] width 1128 height 0
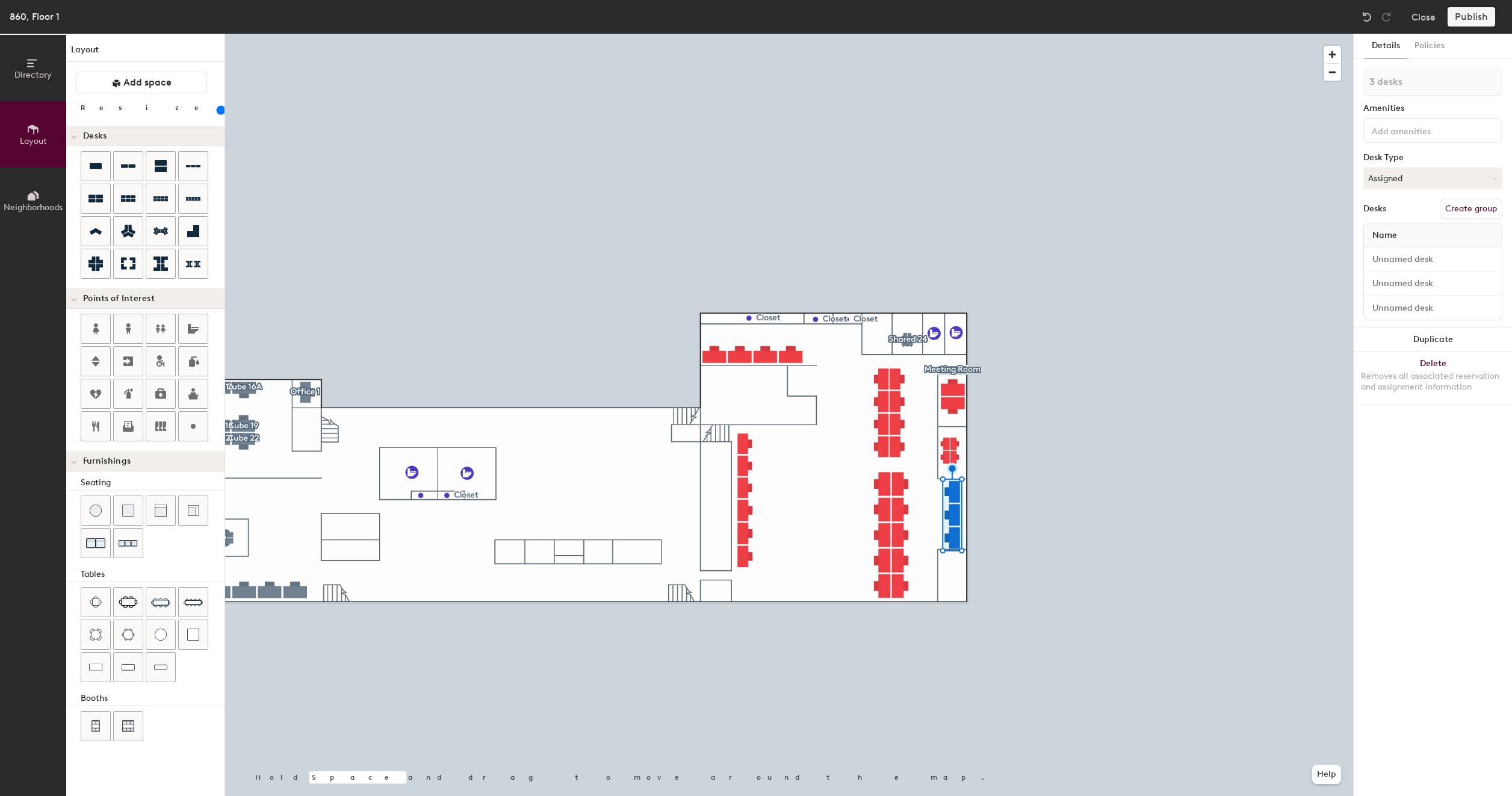
click at [1043, 34] on div at bounding box center [788, 34] width 1128 height 0
click at [956, 34] on div at bounding box center [788, 34] width 1128 height 0
type input "180"
type input "3 desks"
type input "160"
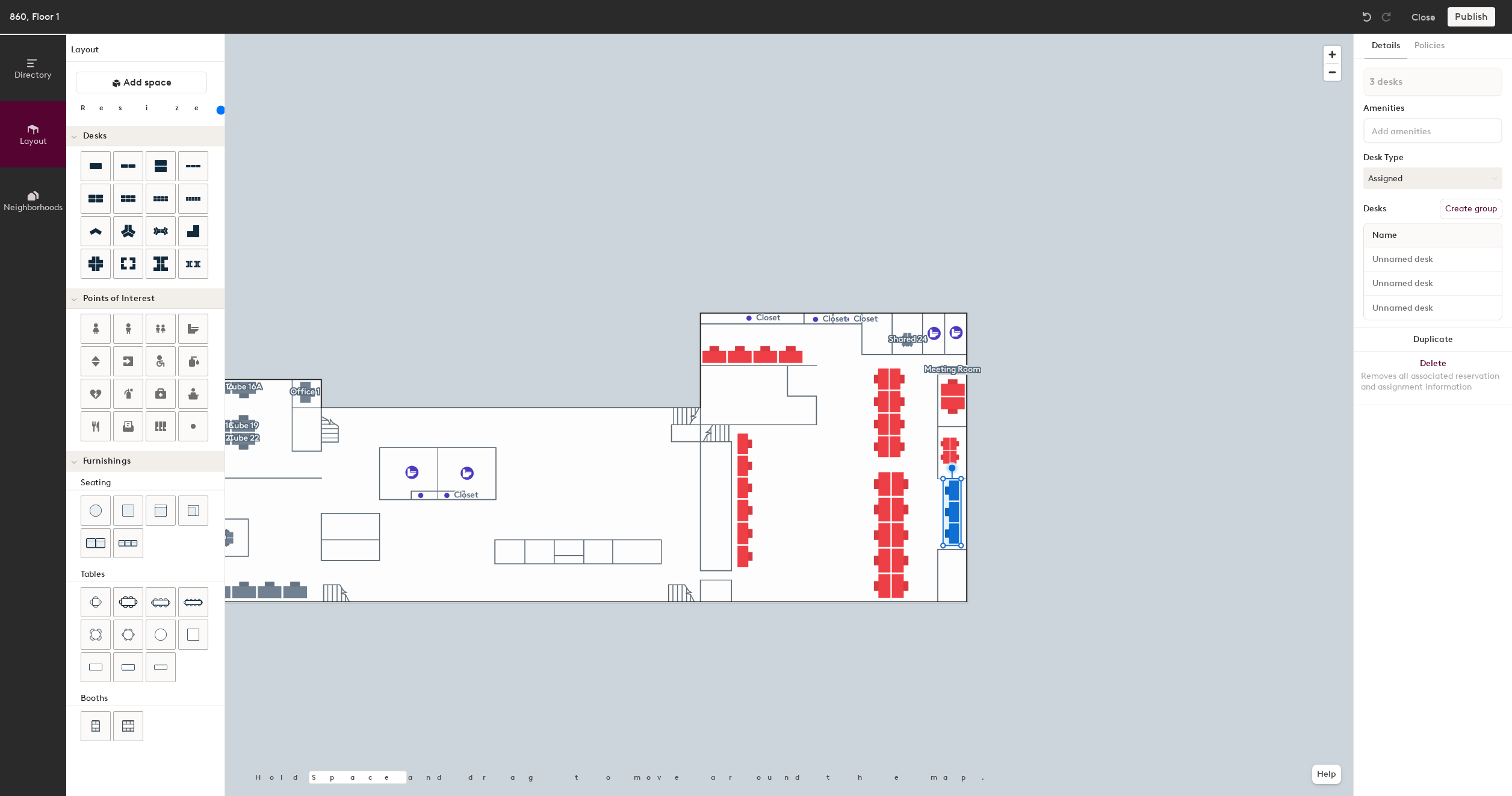
click at [922, 34] on div at bounding box center [788, 34] width 1128 height 0
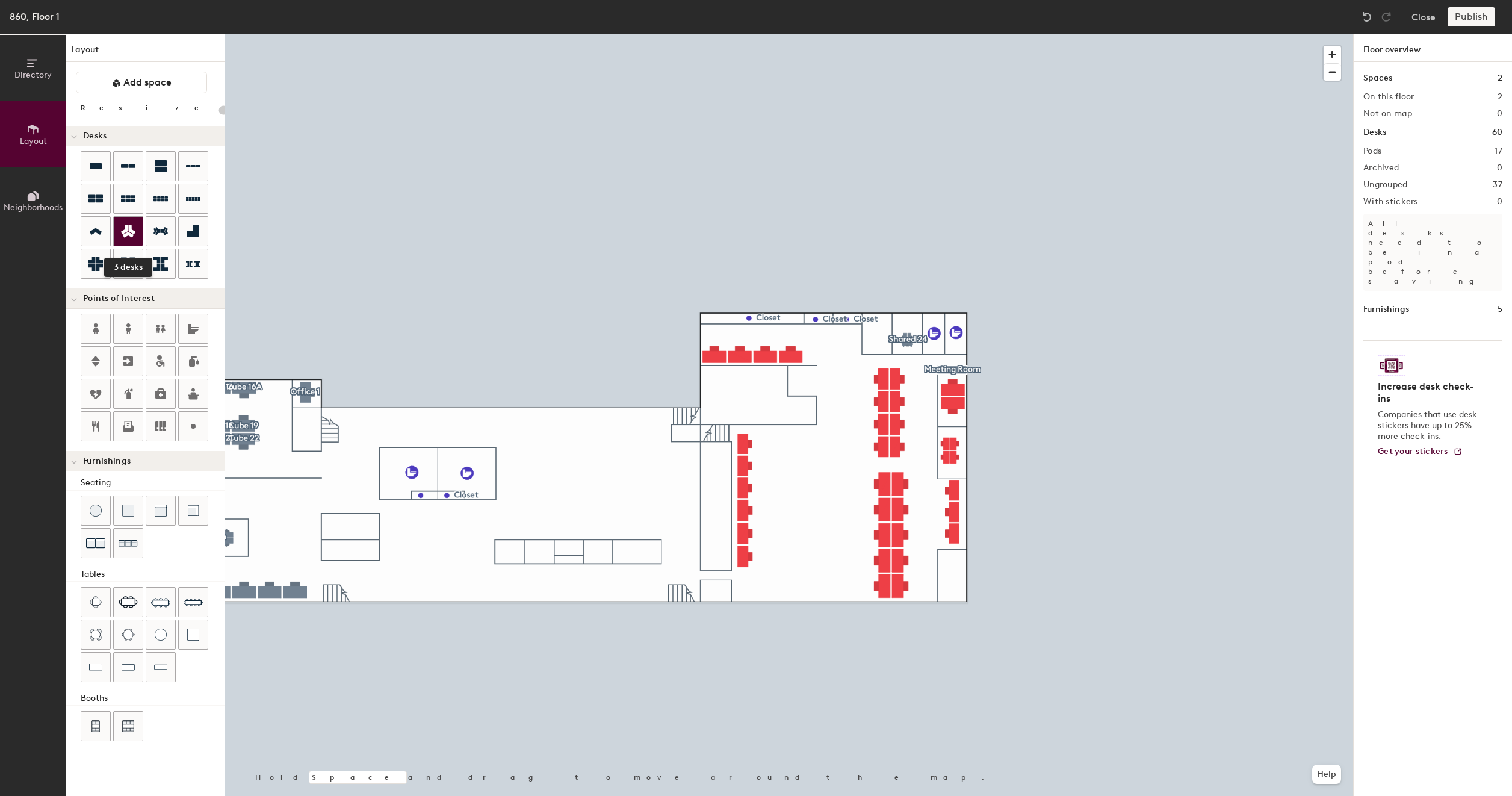
click at [132, 232] on icon at bounding box center [129, 231] width 15 height 13
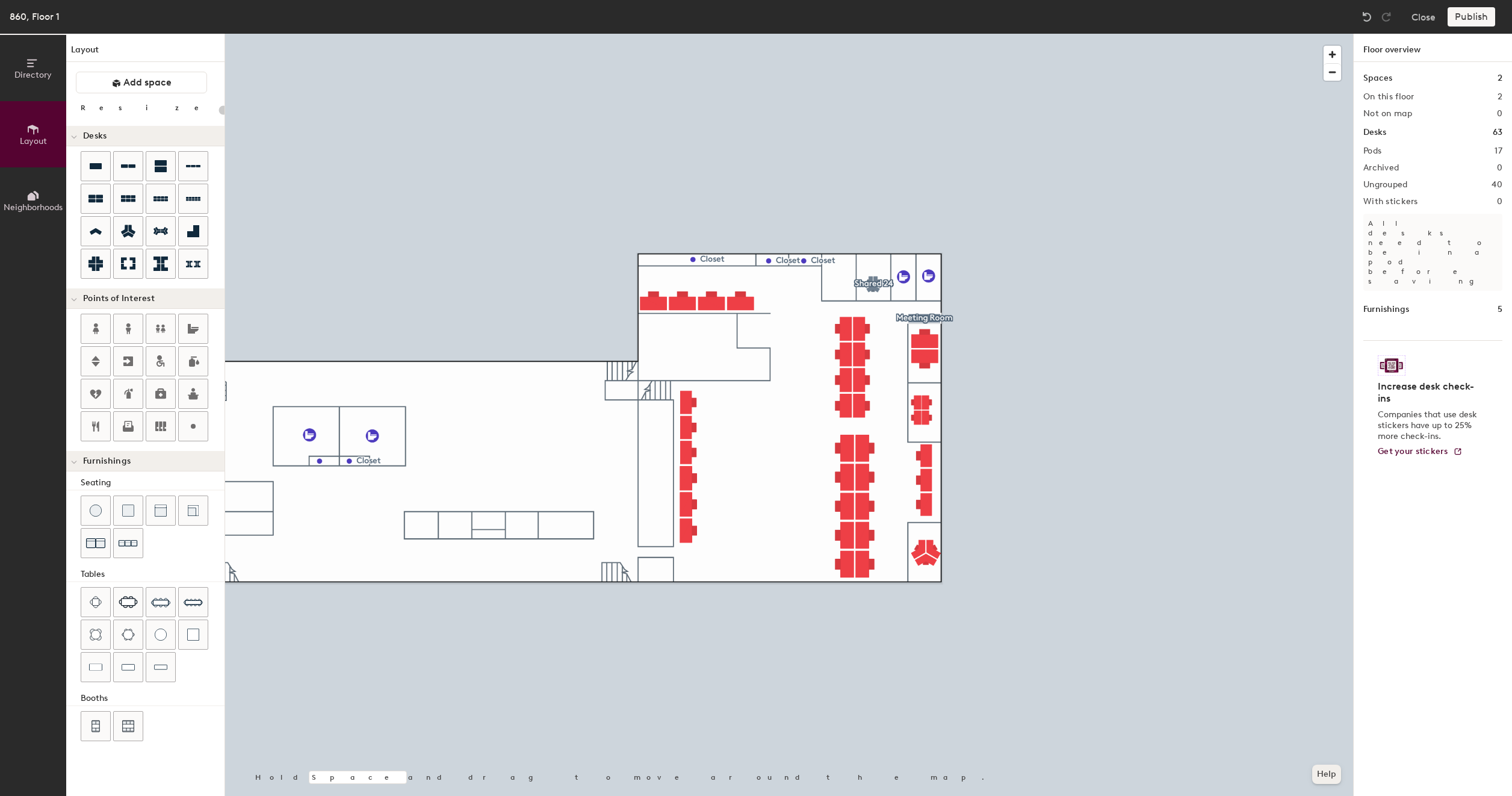
click at [973, 34] on div at bounding box center [788, 34] width 1128 height 0
click at [616, 34] on div at bounding box center [788, 34] width 1128 height 0
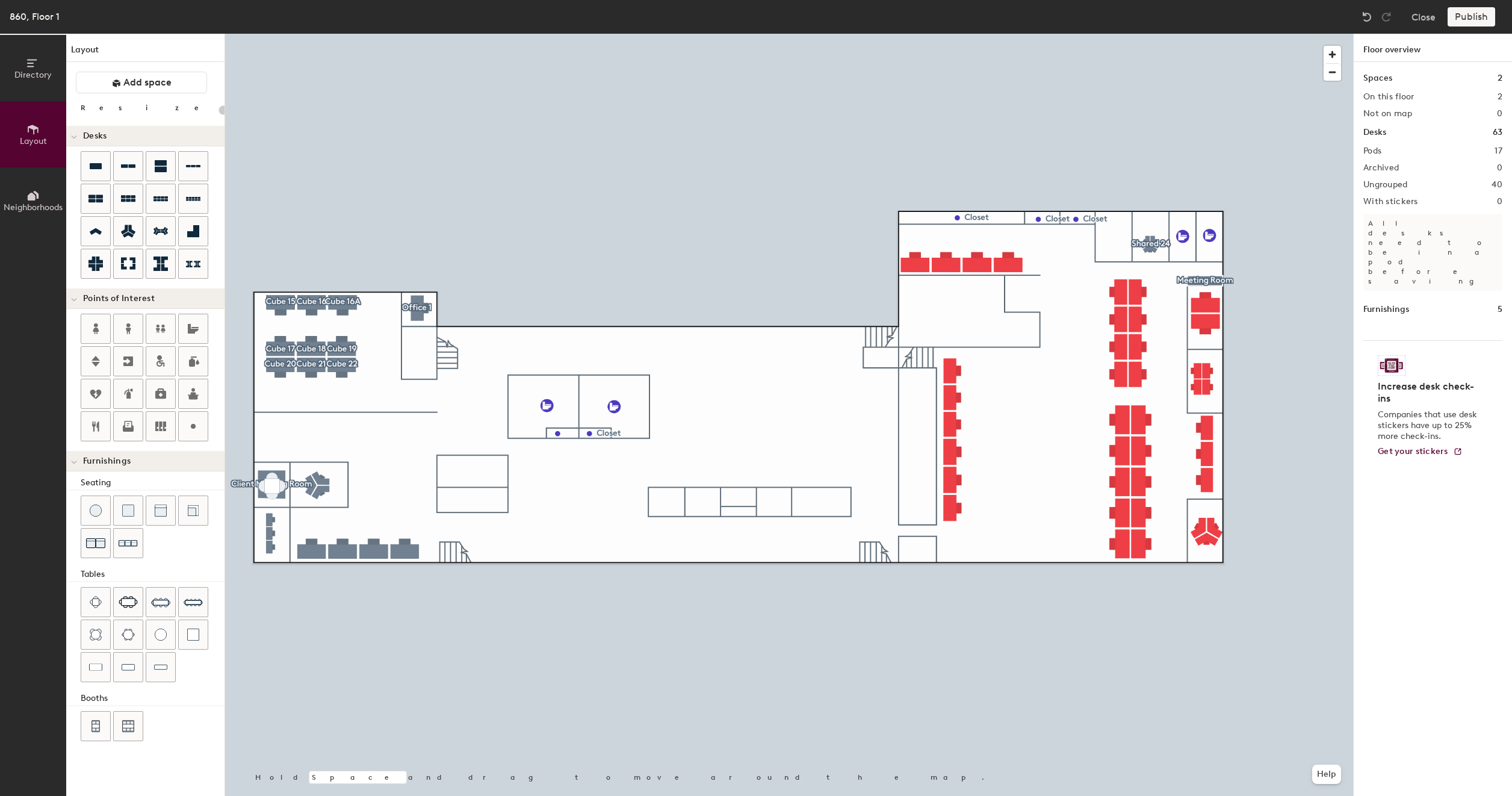
click at [916, 34] on div at bounding box center [788, 34] width 1128 height 0
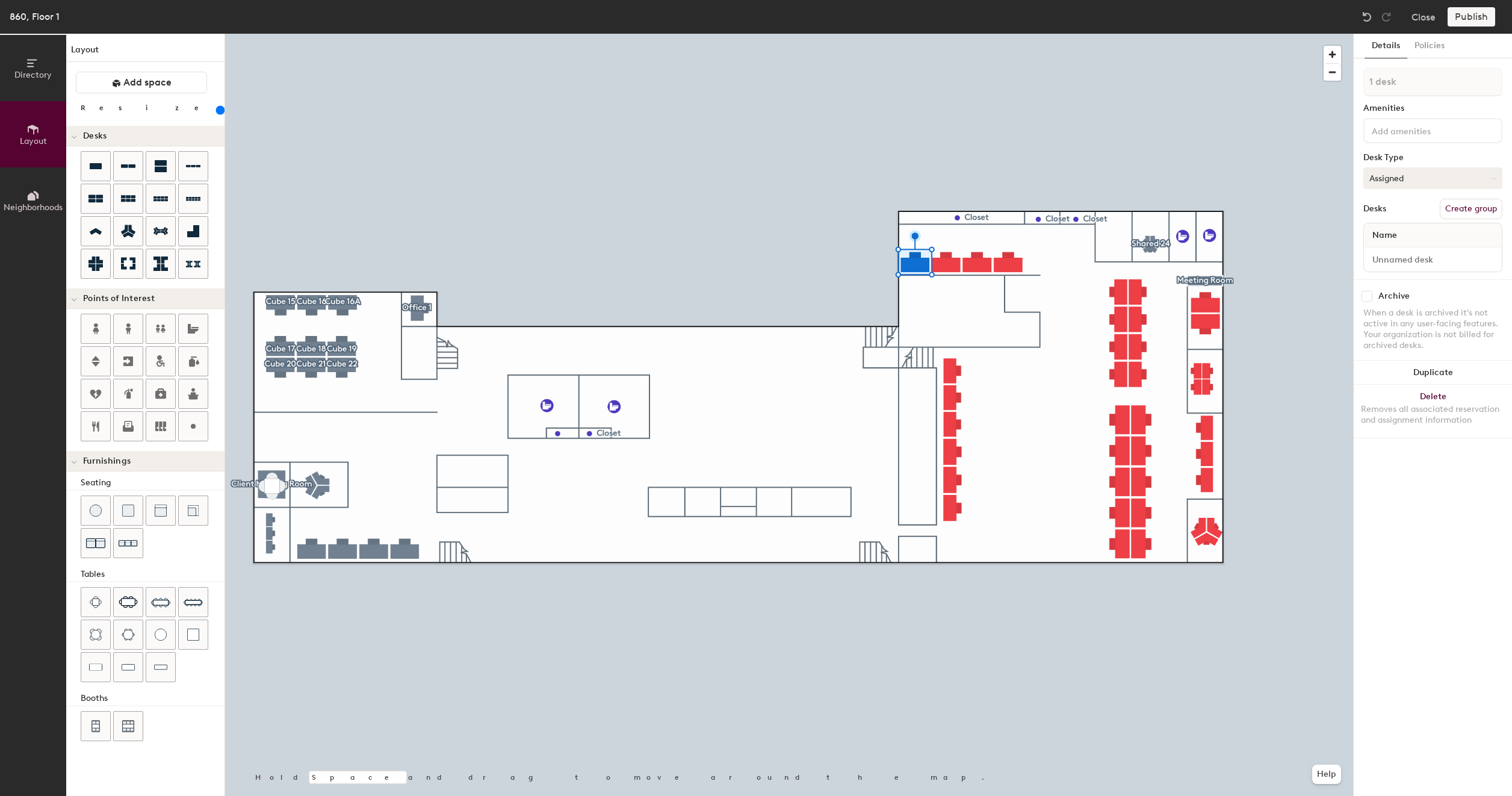
click at [1435, 181] on button "Assigned" at bounding box center [1433, 178] width 139 height 21
click at [1476, 208] on button "Create group" at bounding box center [1471, 208] width 62 height 20
type input "200"
type input "Pod 1"
type input "200"
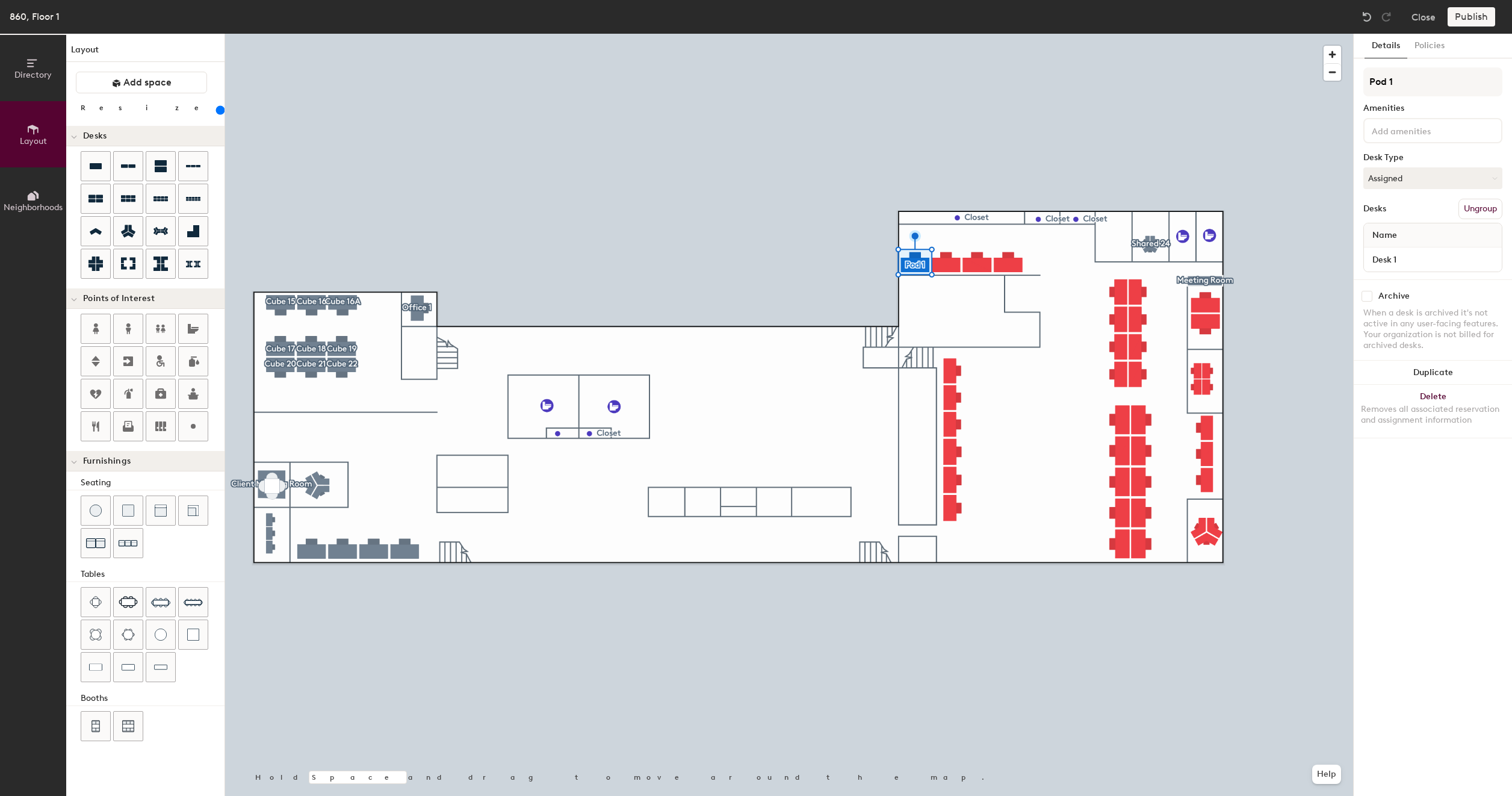
type input "Pod"
type input "200"
type input "Pod"
type input "200"
type input "Po"
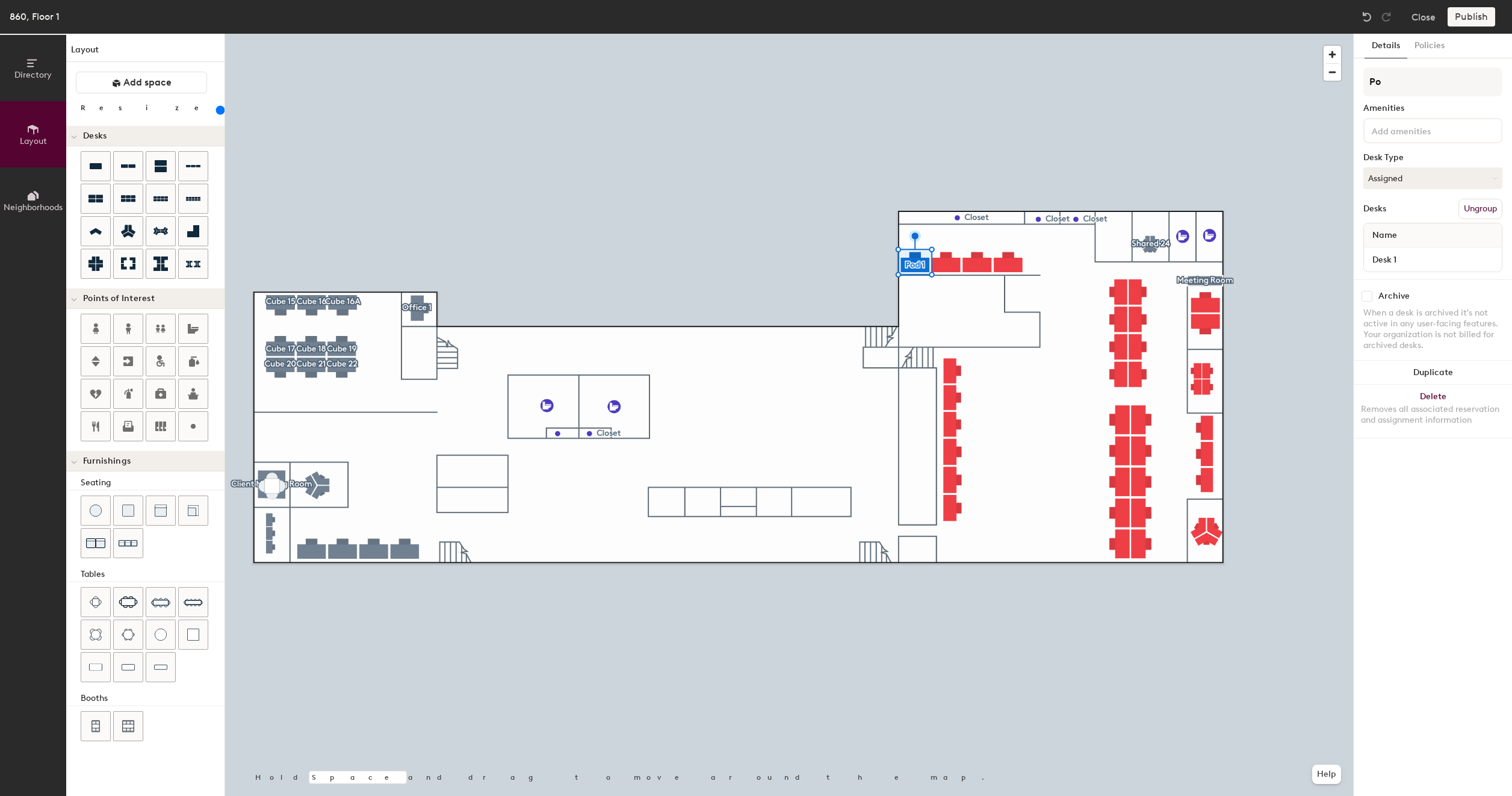
type input "200"
type input "P"
type input "200"
type input "8"
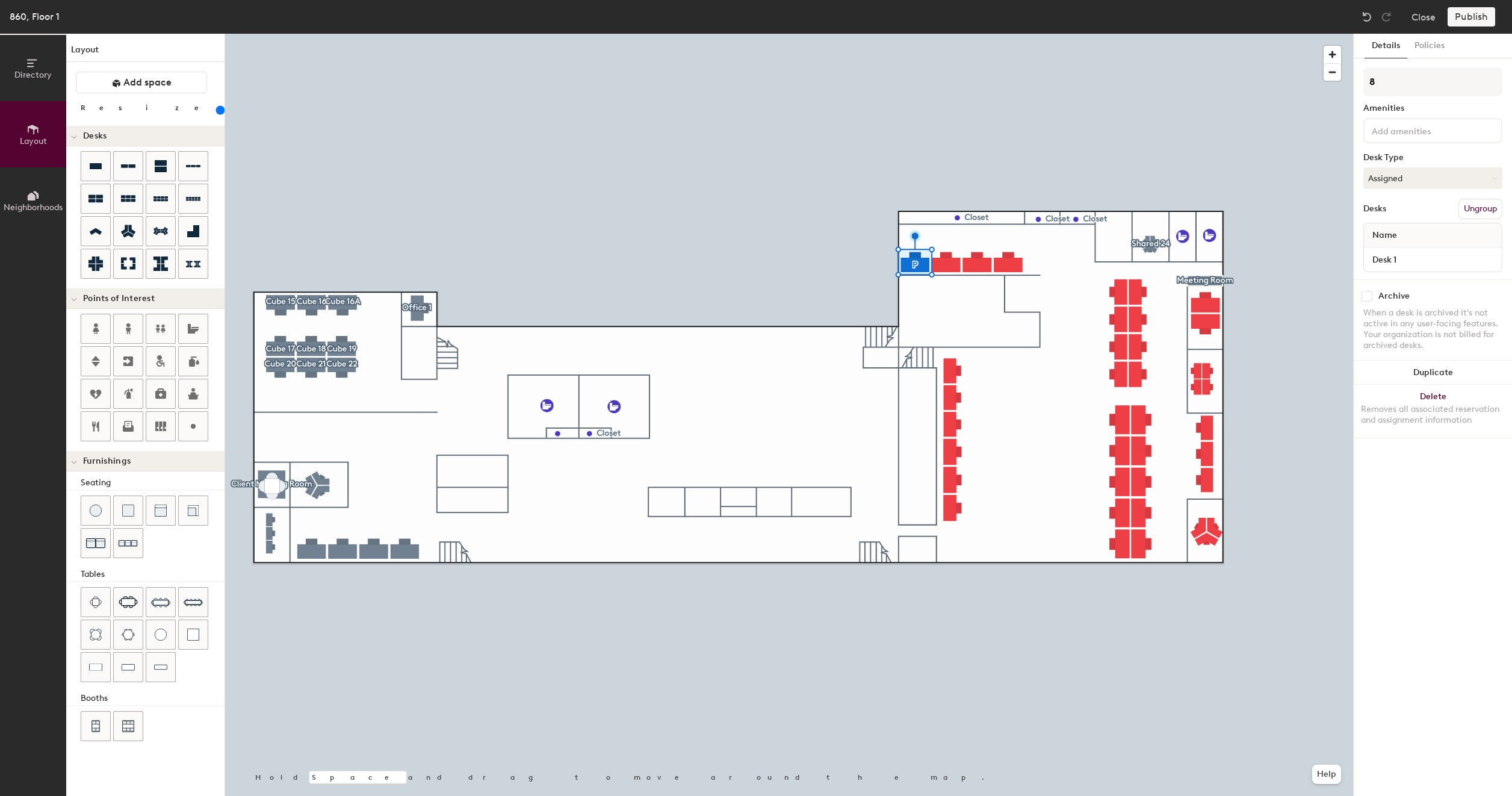
type input "200"
type input "86"
type input "200"
type input "860"
type input "200"
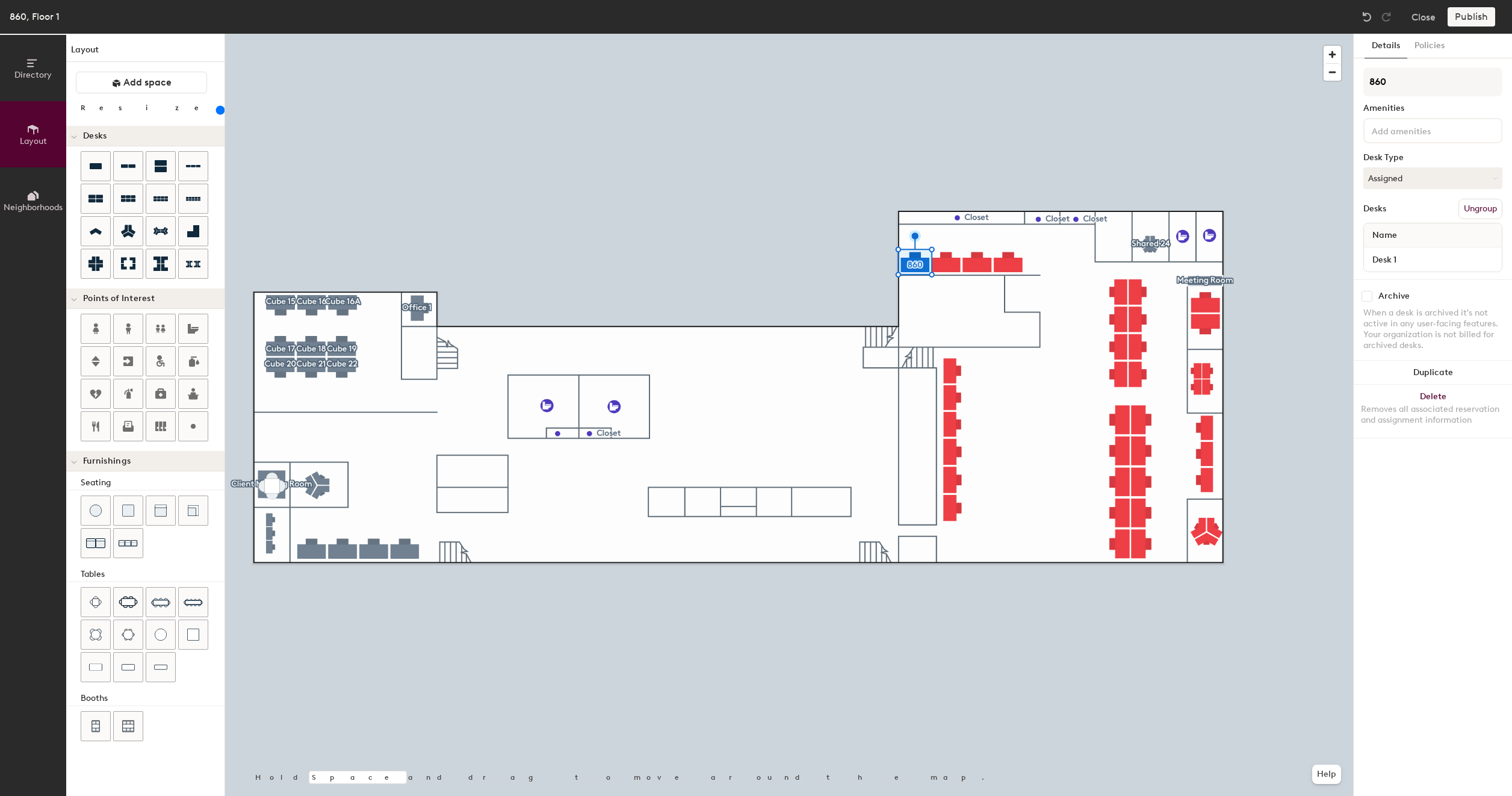
type input "860#"
type input "200"
type input "860#8"
type input "200"
type input "860#8"
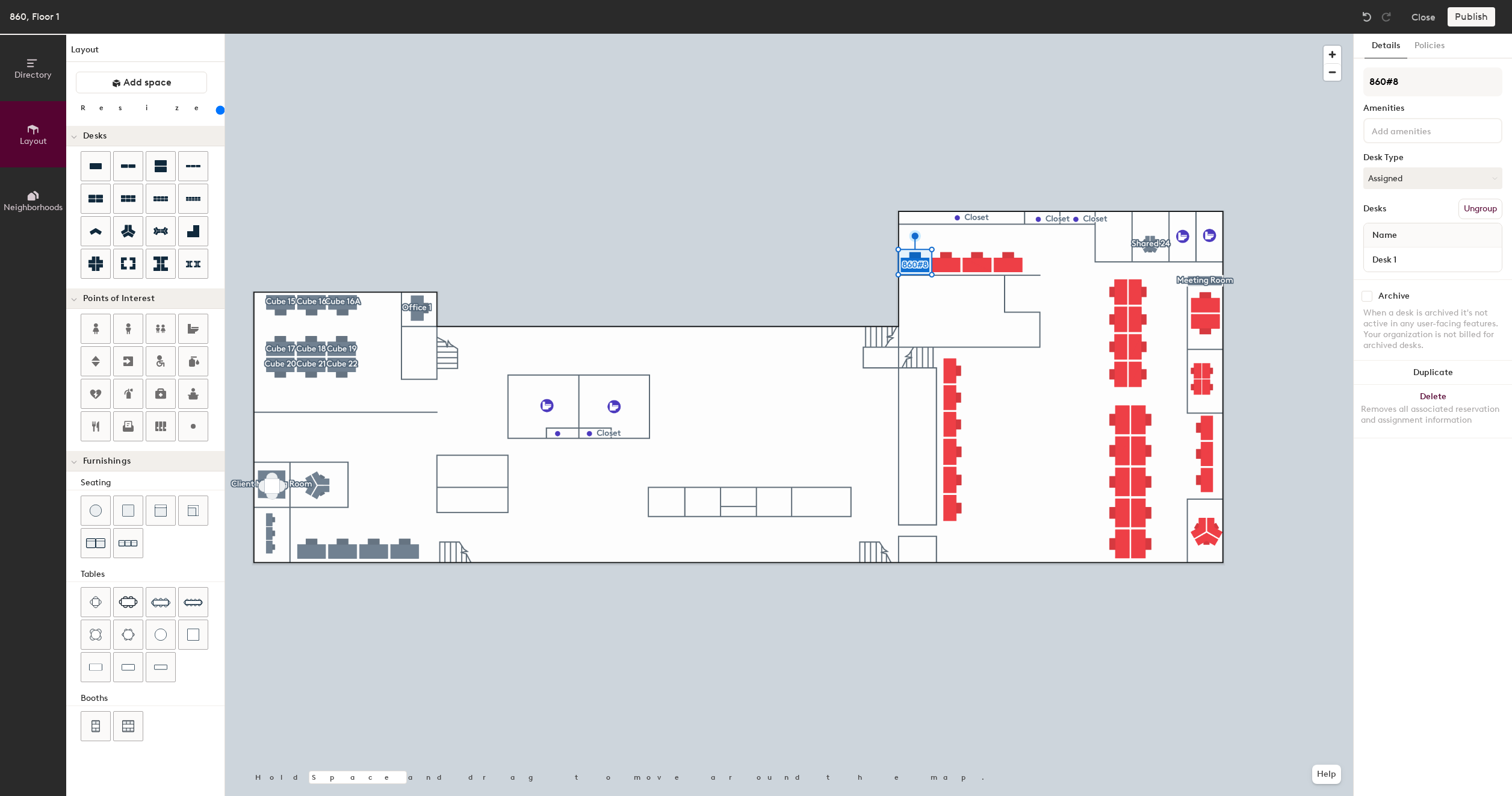
type input "200"
click at [1417, 85] on input "860#8" at bounding box center [1433, 81] width 139 height 29
click at [1388, 81] on input "860#8" at bounding box center [1433, 81] width 139 height 29
type input "860 #8"
type input "200"
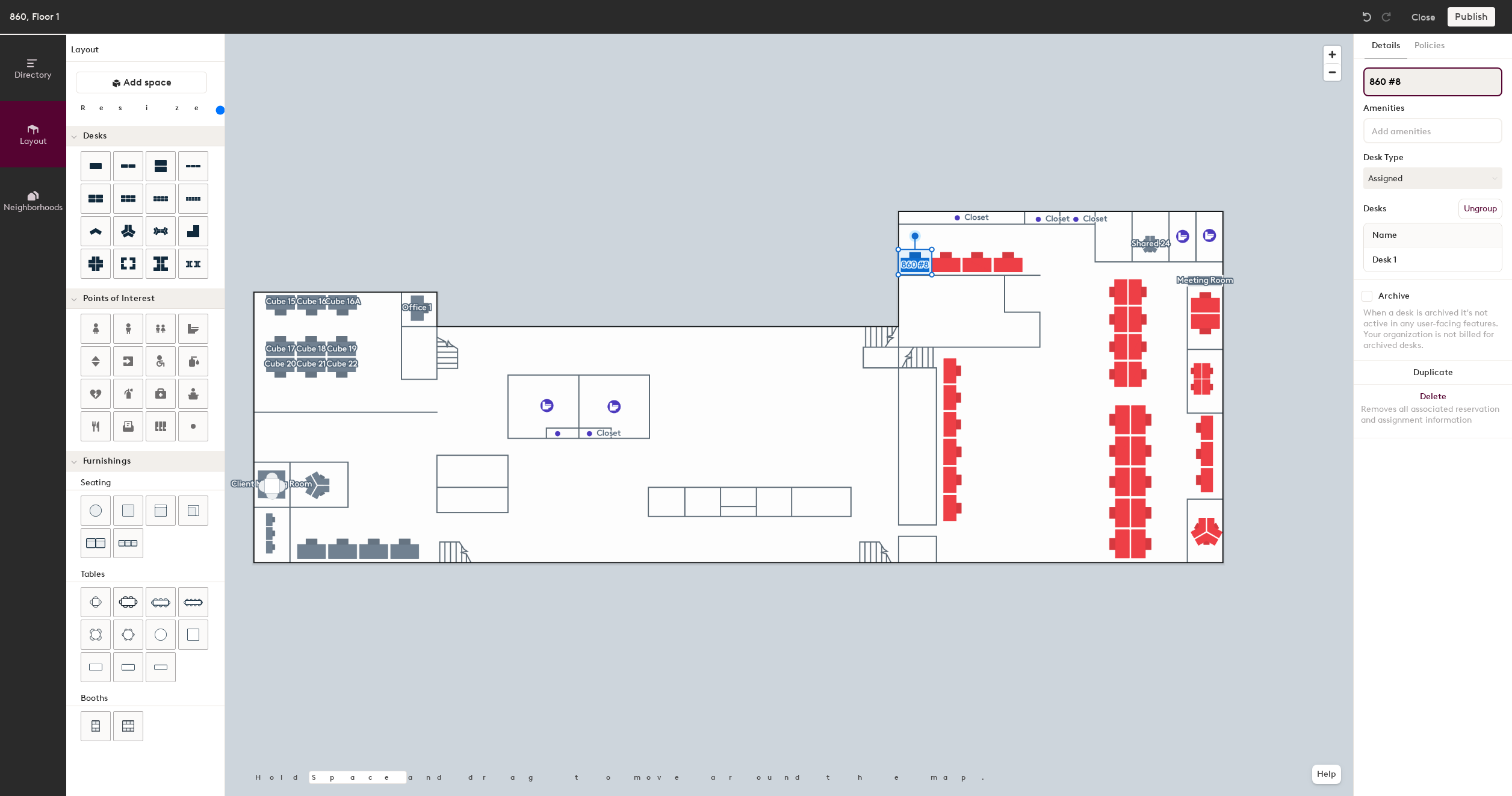
click at [1427, 81] on input "860 #8" at bounding box center [1433, 81] width 139 height 29
type input "860 #8"
click at [1464, 208] on button "Create group" at bounding box center [1471, 208] width 62 height 20
type input "200"
type input "Pod 1"
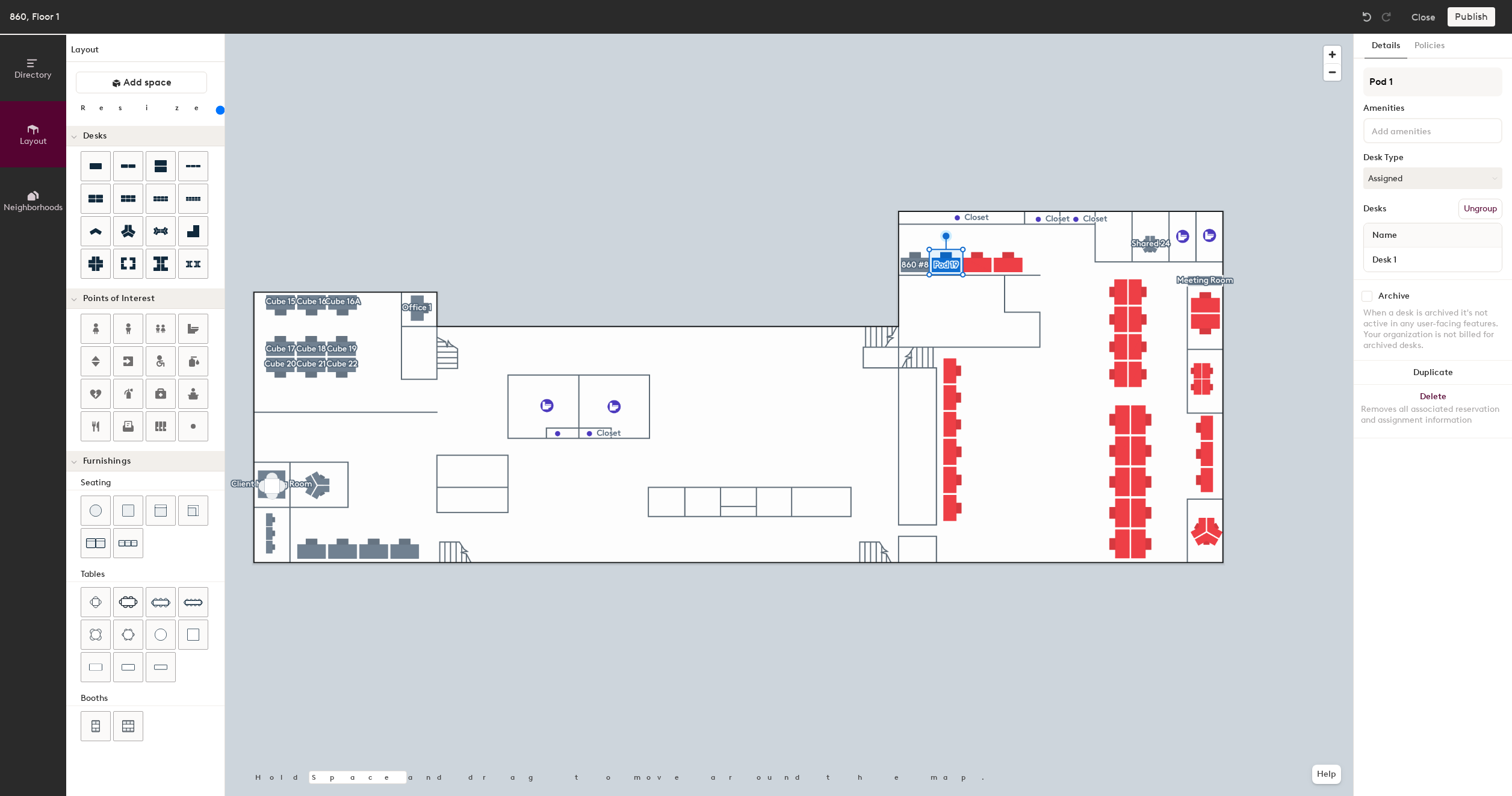
type input "200"
type input "P"
type input "200"
type input "8"
type input "200"
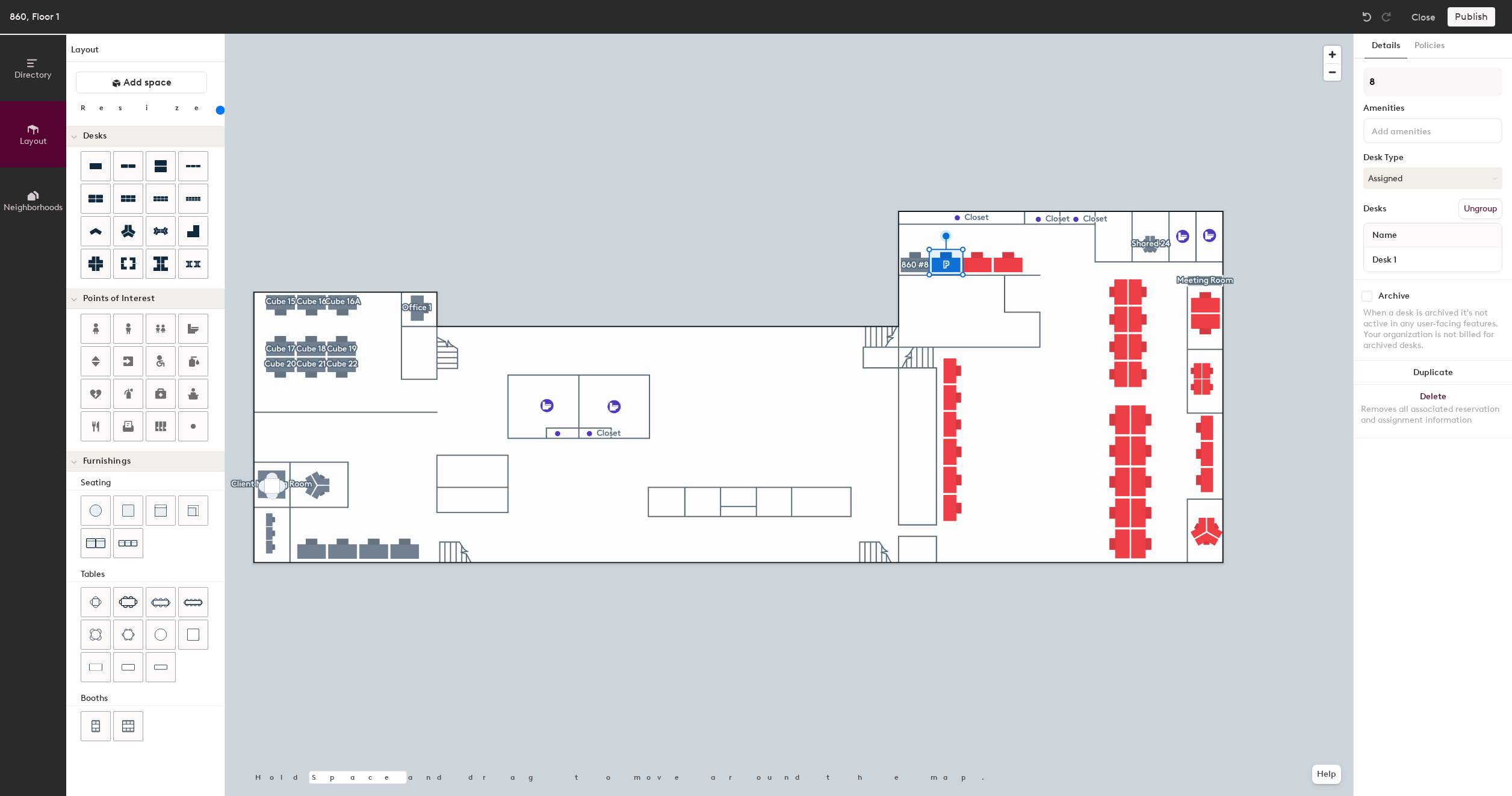
type input "86"
type input "200"
type input "860"
type input "200"
type input "860"
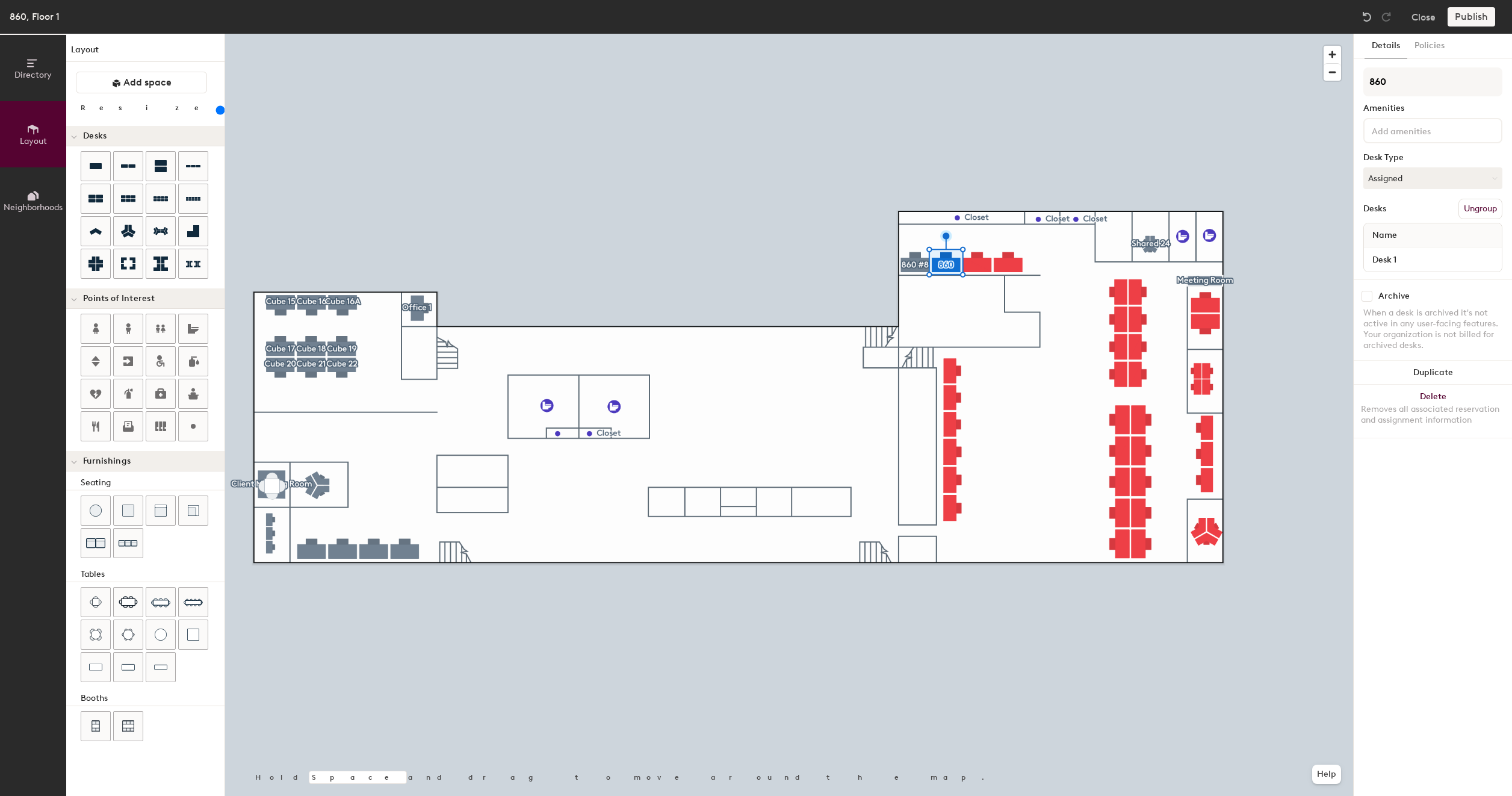
type input "200"
type input "860 #"
type input "200"
type input "860 #9"
type input "200"
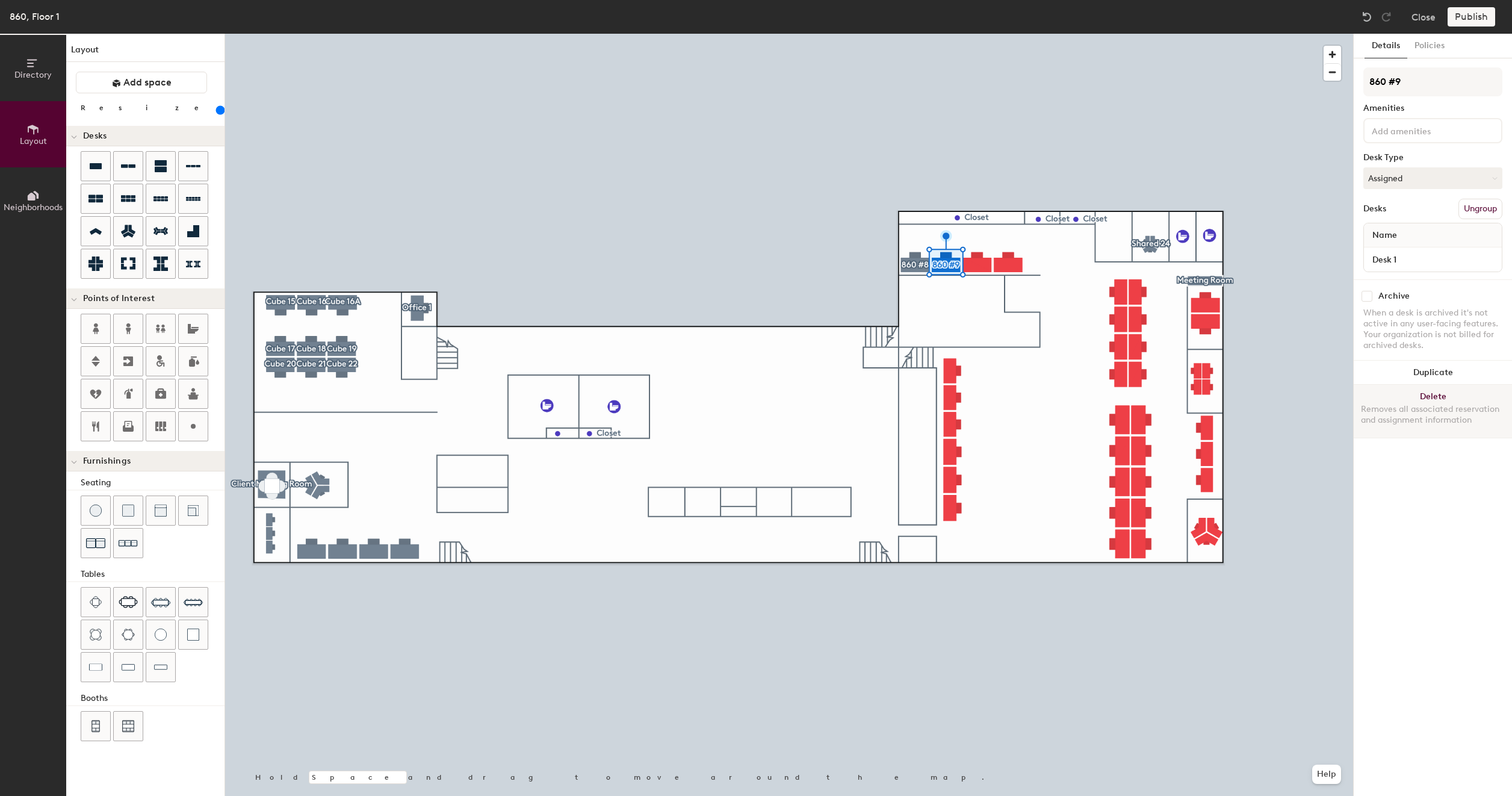
type input "860 #9"
click at [1473, 208] on button "Create group" at bounding box center [1471, 208] width 62 height 20
type input "200"
type input "860 #11"
click at [1106, 34] on div at bounding box center [788, 34] width 1128 height 0
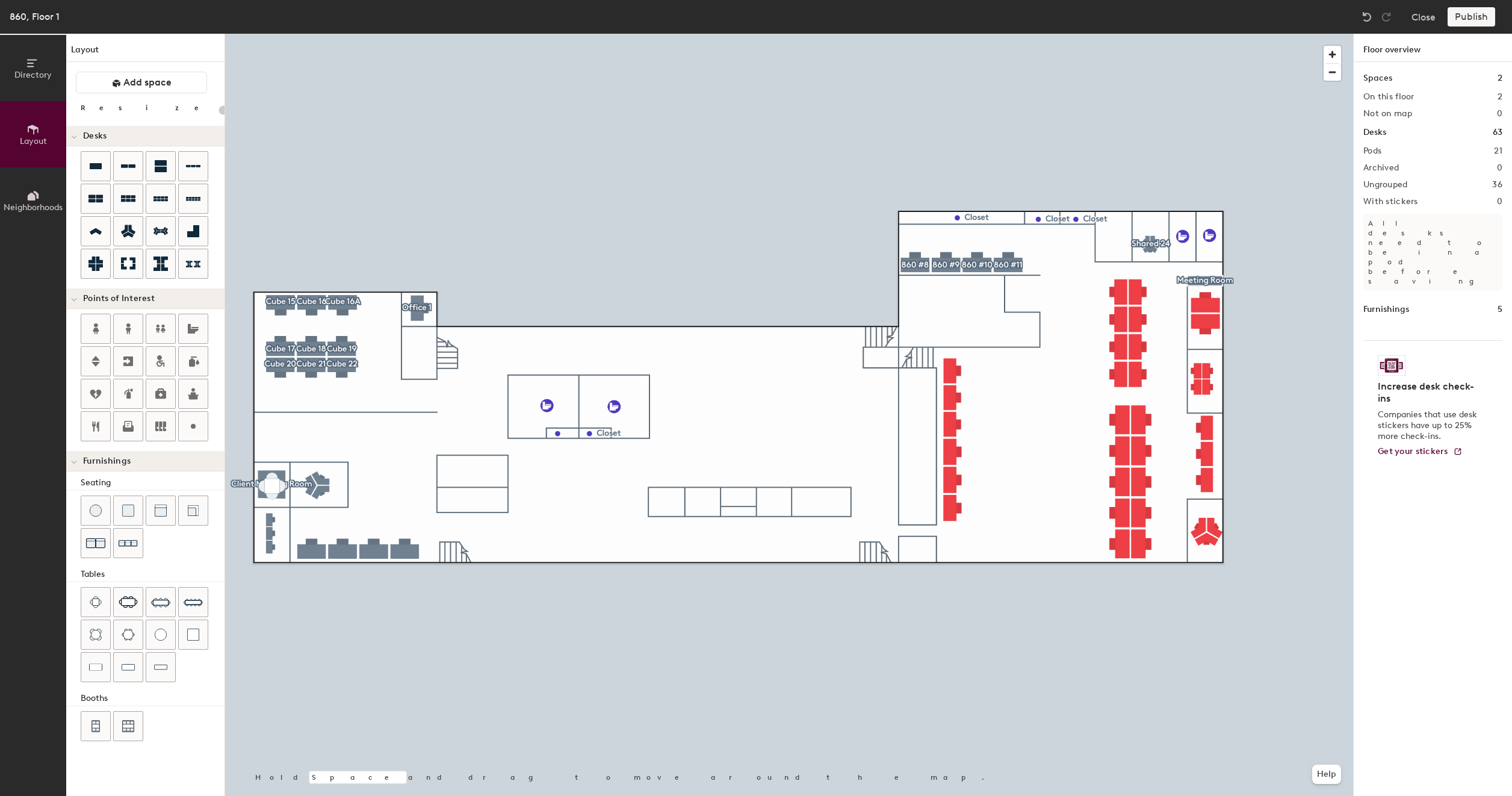
click at [1210, 34] on div at bounding box center [788, 34] width 1128 height 0
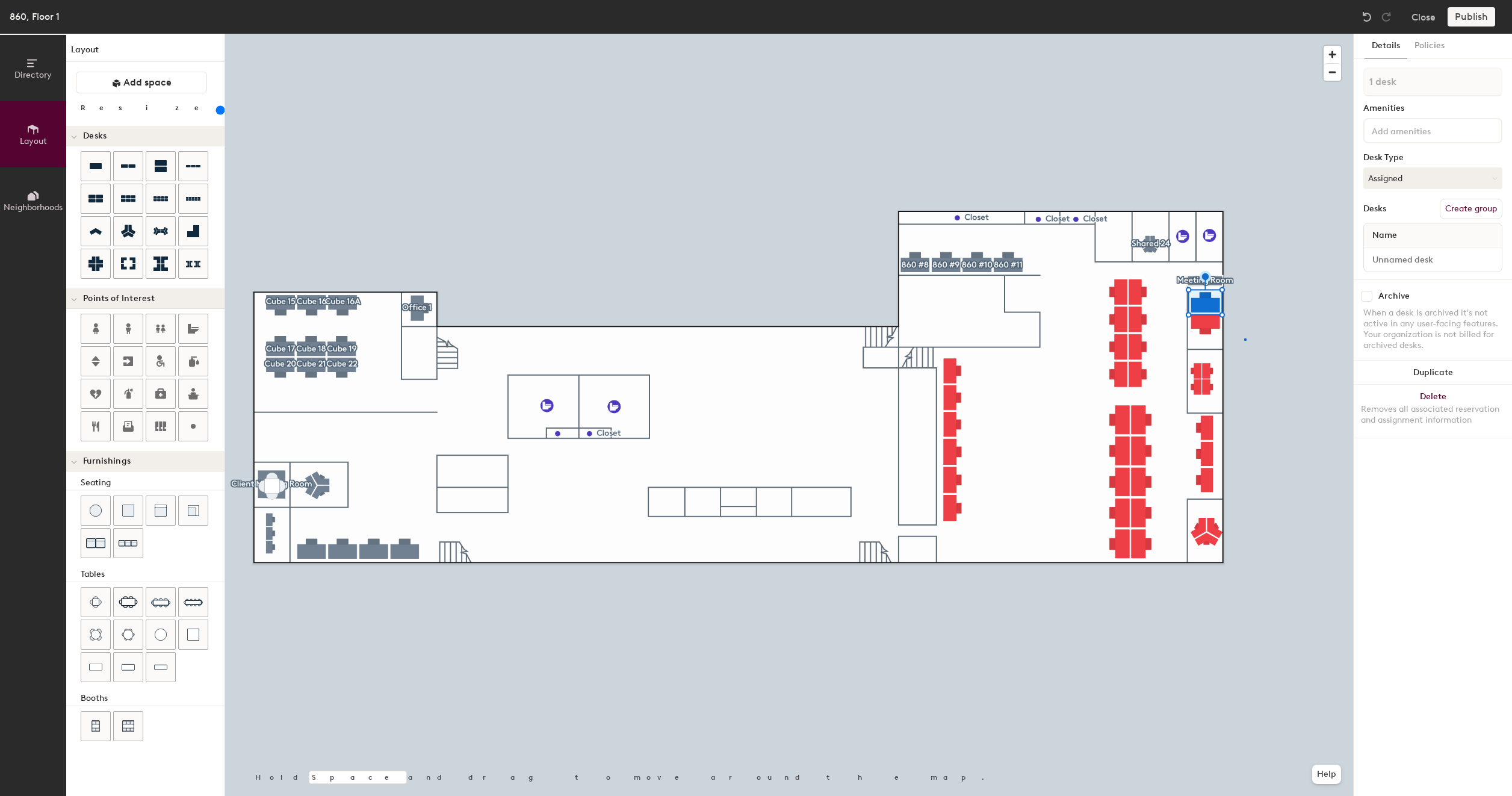
click at [1245, 34] on div at bounding box center [788, 34] width 1128 height 0
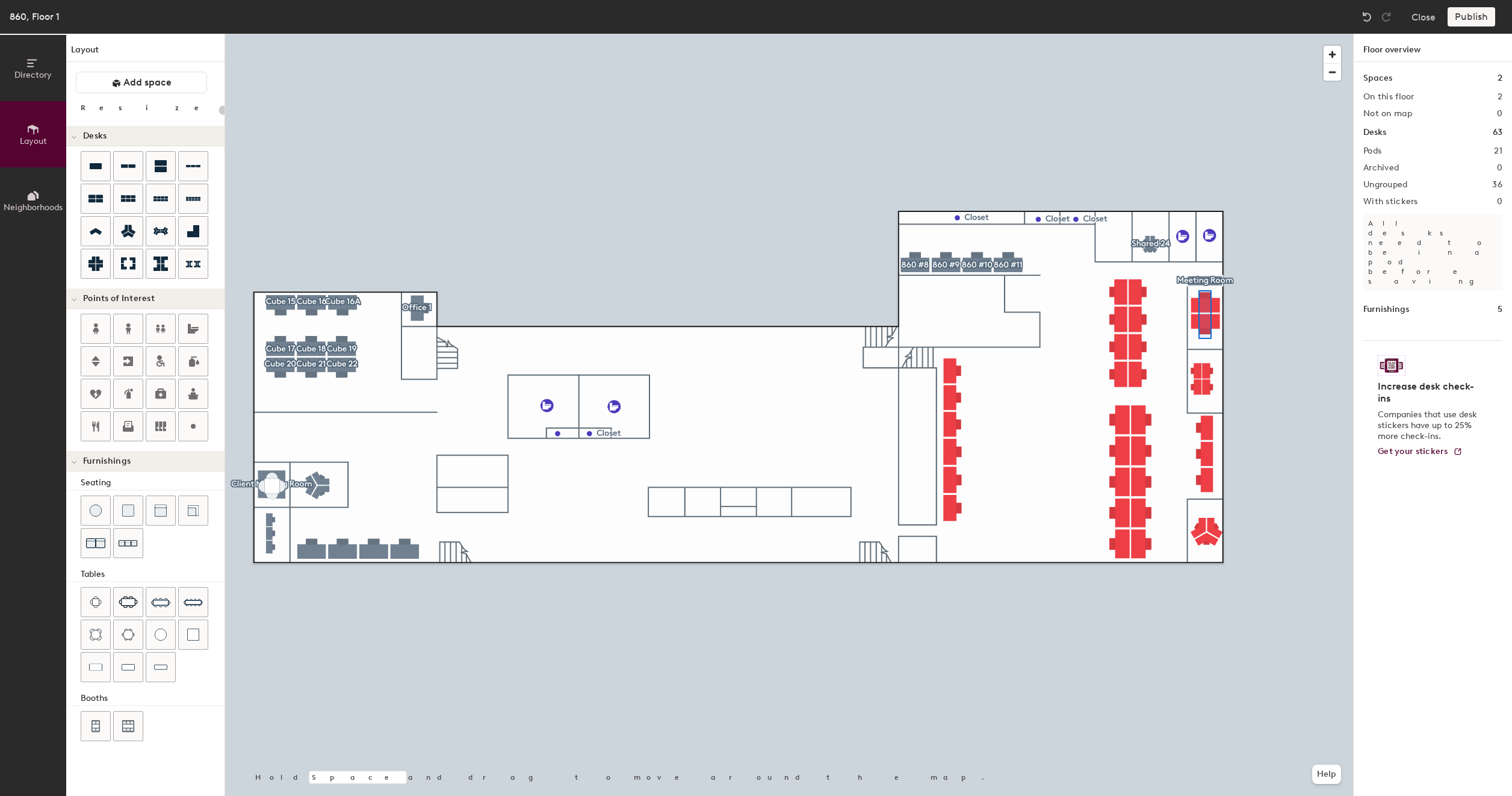
click at [1198, 34] on div at bounding box center [788, 34] width 1128 height 0
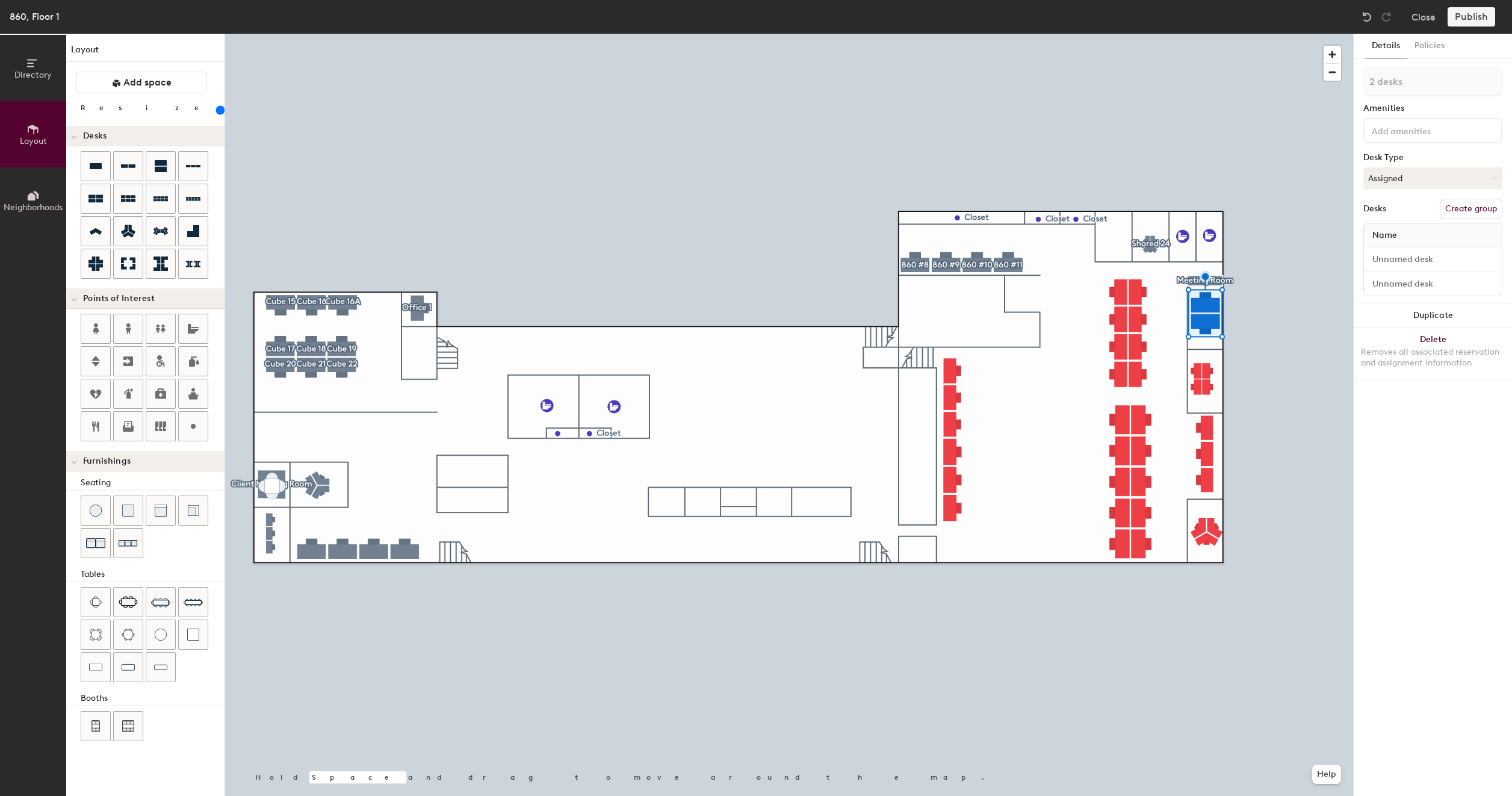
click at [1467, 206] on button "Create group" at bounding box center [1471, 208] width 62 height 20
type input "200"
type input "Pod 2"
type input "200"
type input "Pod"
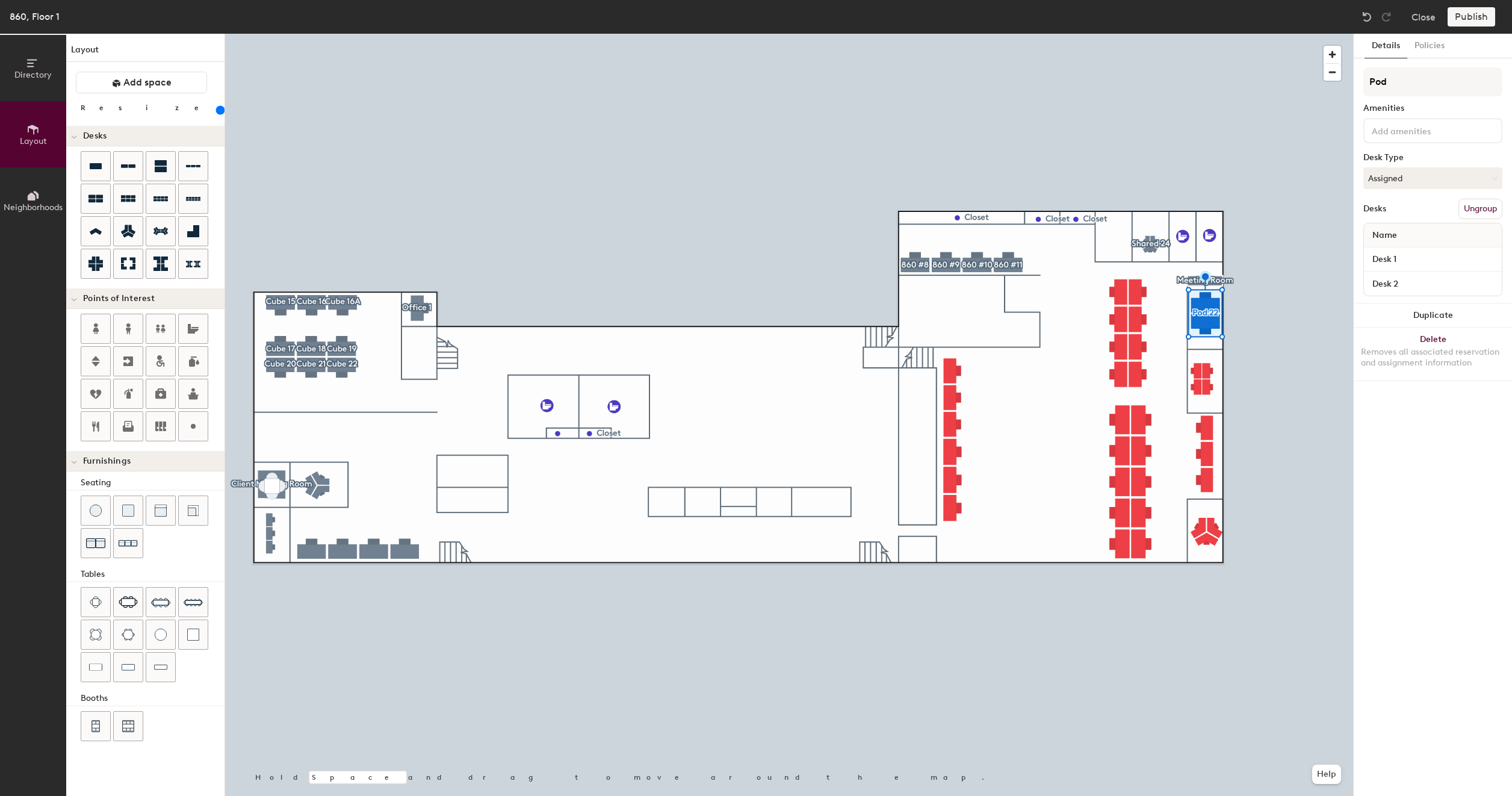
type input "200"
type input "Pod"
type input "200"
type input "Po"
type input "200"
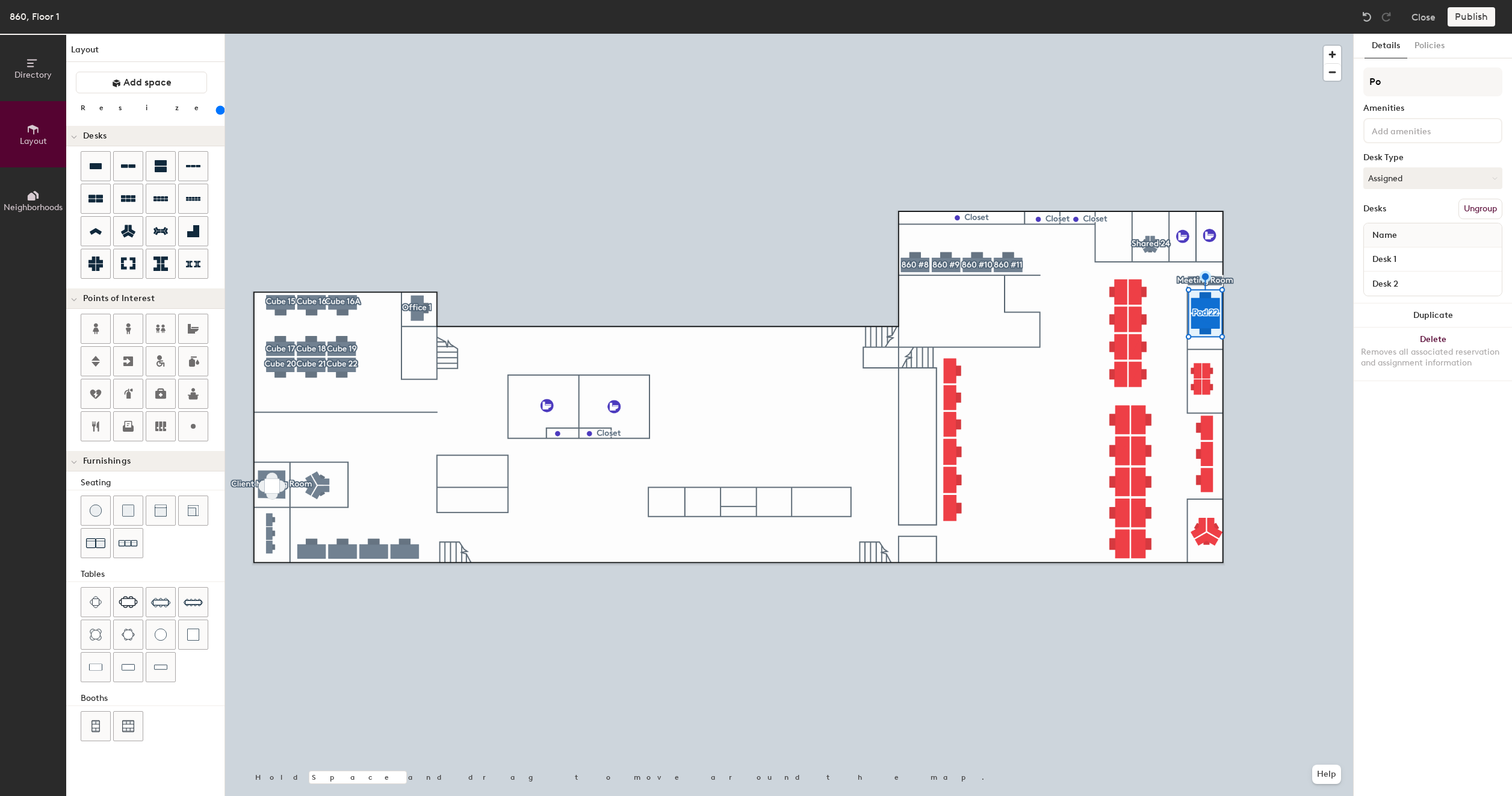
type input "P"
type input "200"
type input "f"
type input "200"
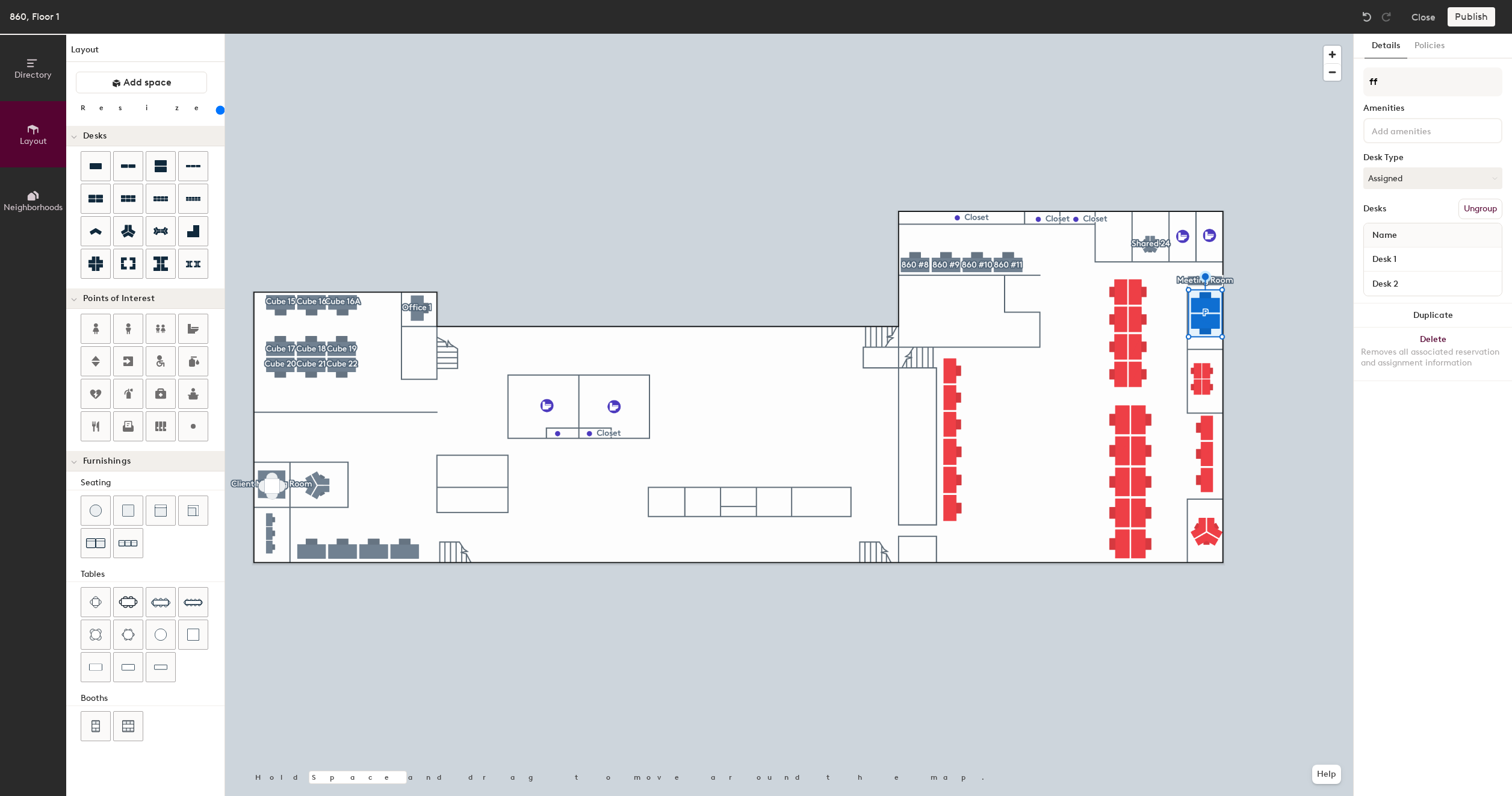
type input "ffi"
type input "200"
type input "ffic"
type input "200"
type input "ffice"
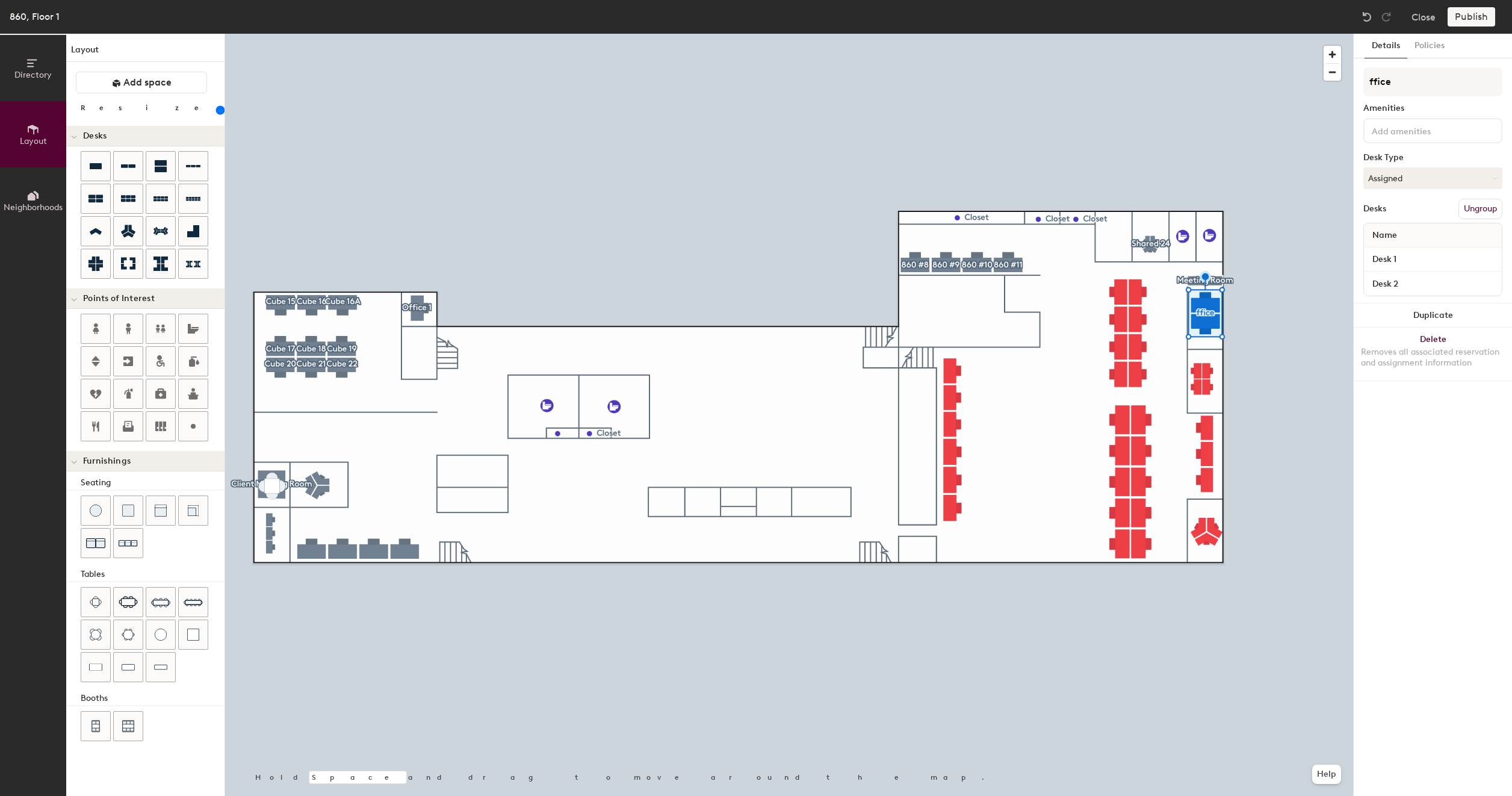
type input "200"
type input "Office"
type input "200"
type input "Office 7"
type input "200"
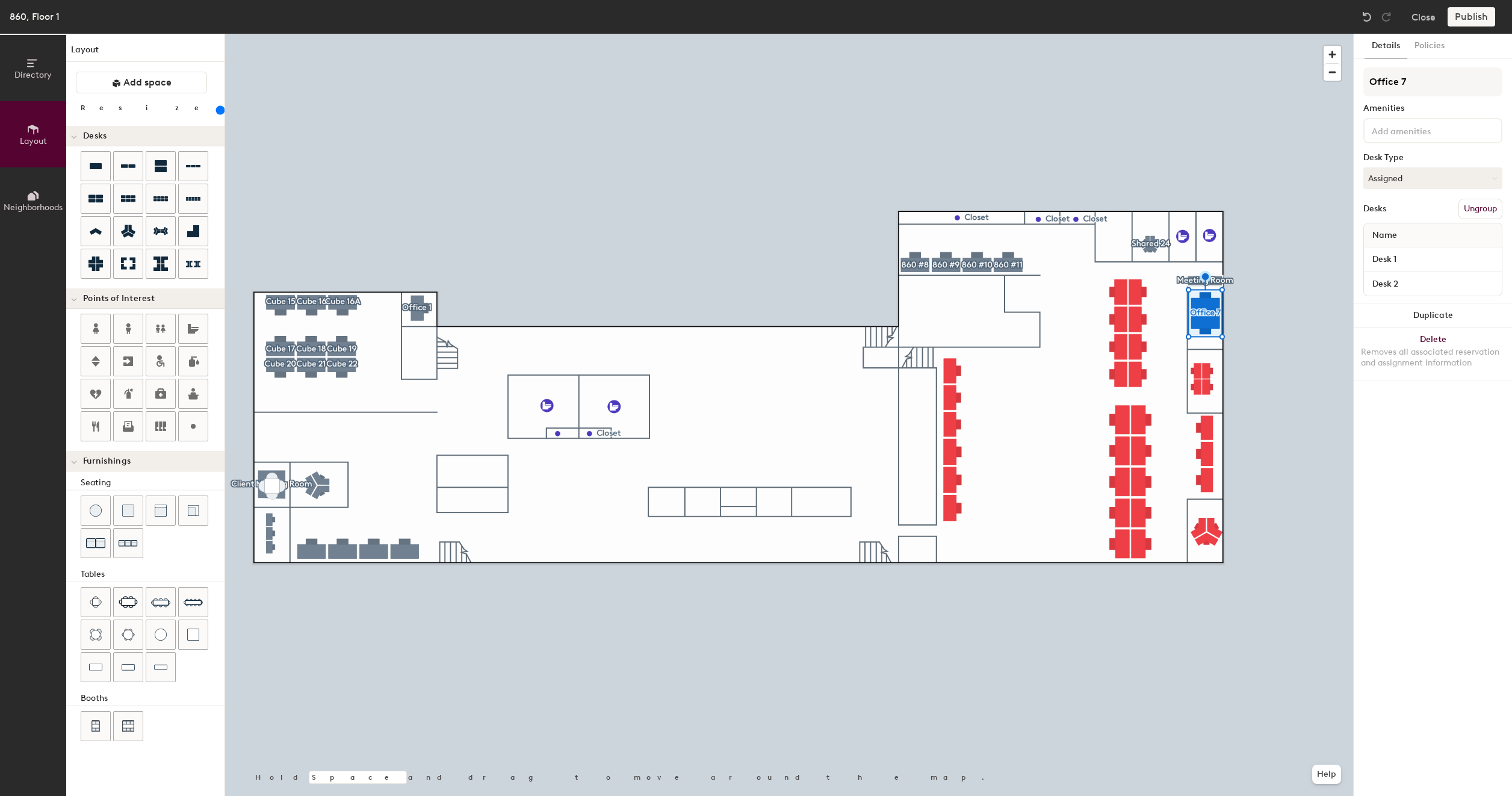
type input "Office 7"
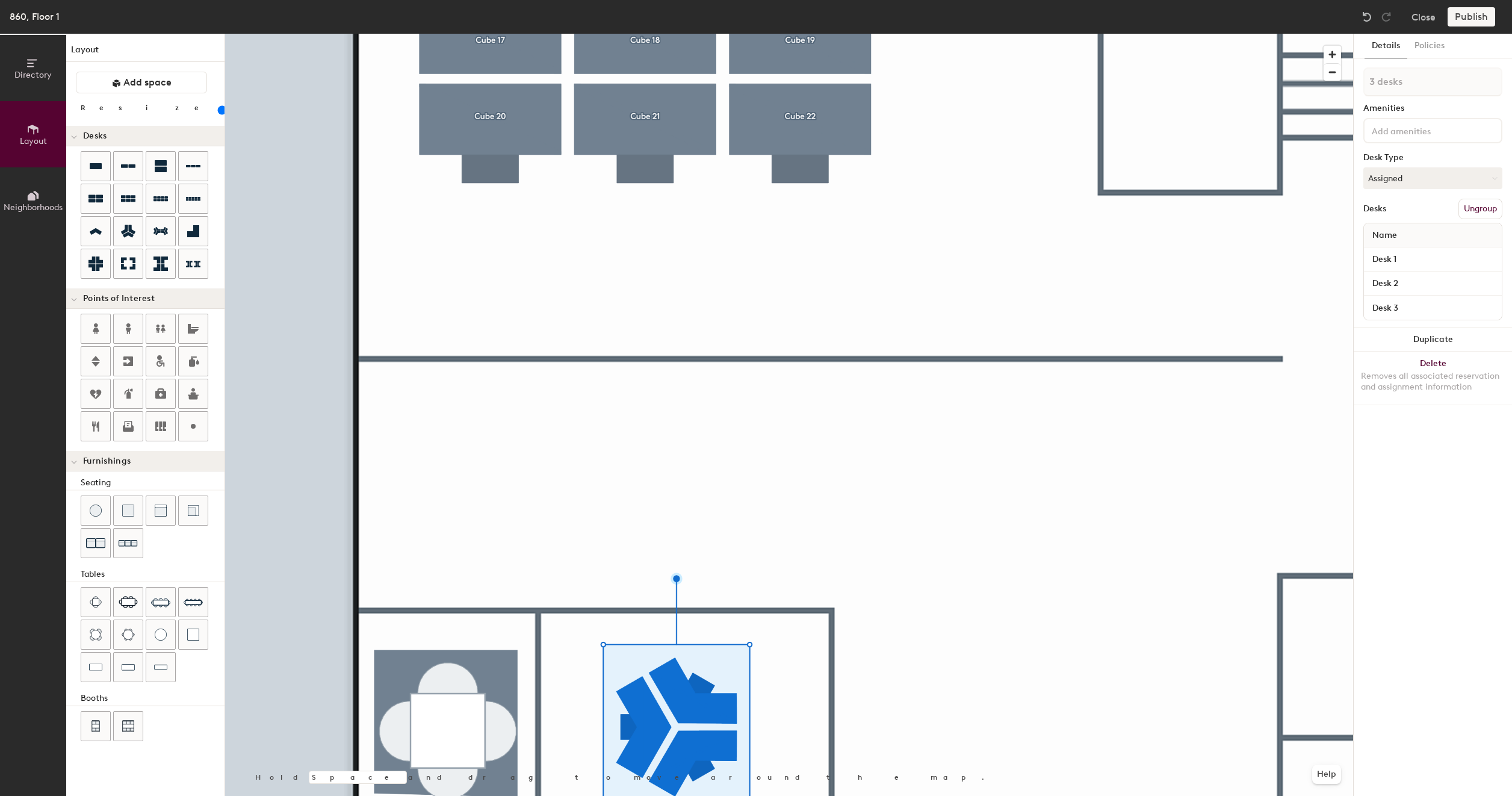
click at [1467, 206] on button "Ungroup" at bounding box center [1481, 208] width 44 height 20
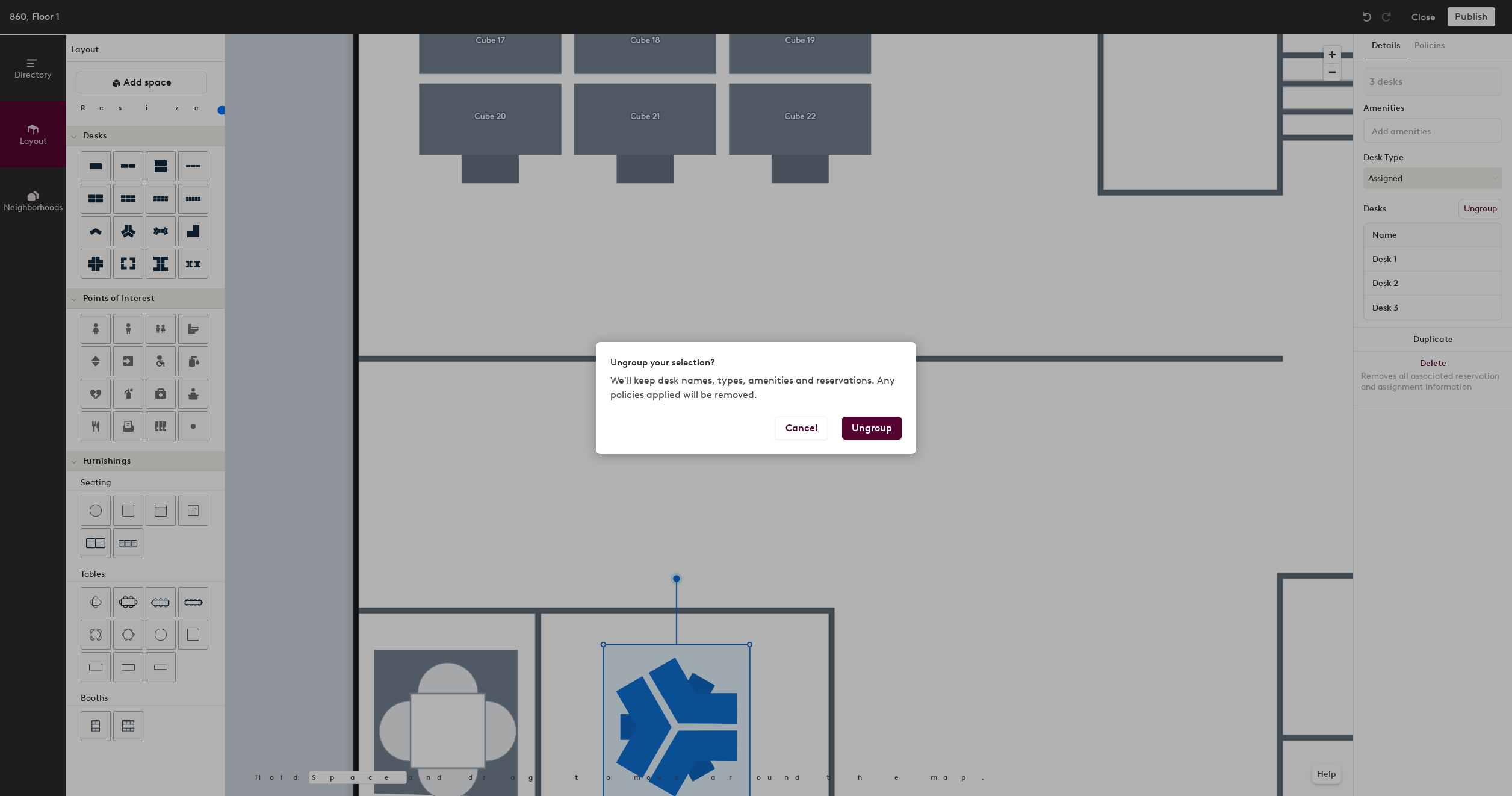
click at [871, 423] on button "Ungroup" at bounding box center [872, 428] width 59 height 23
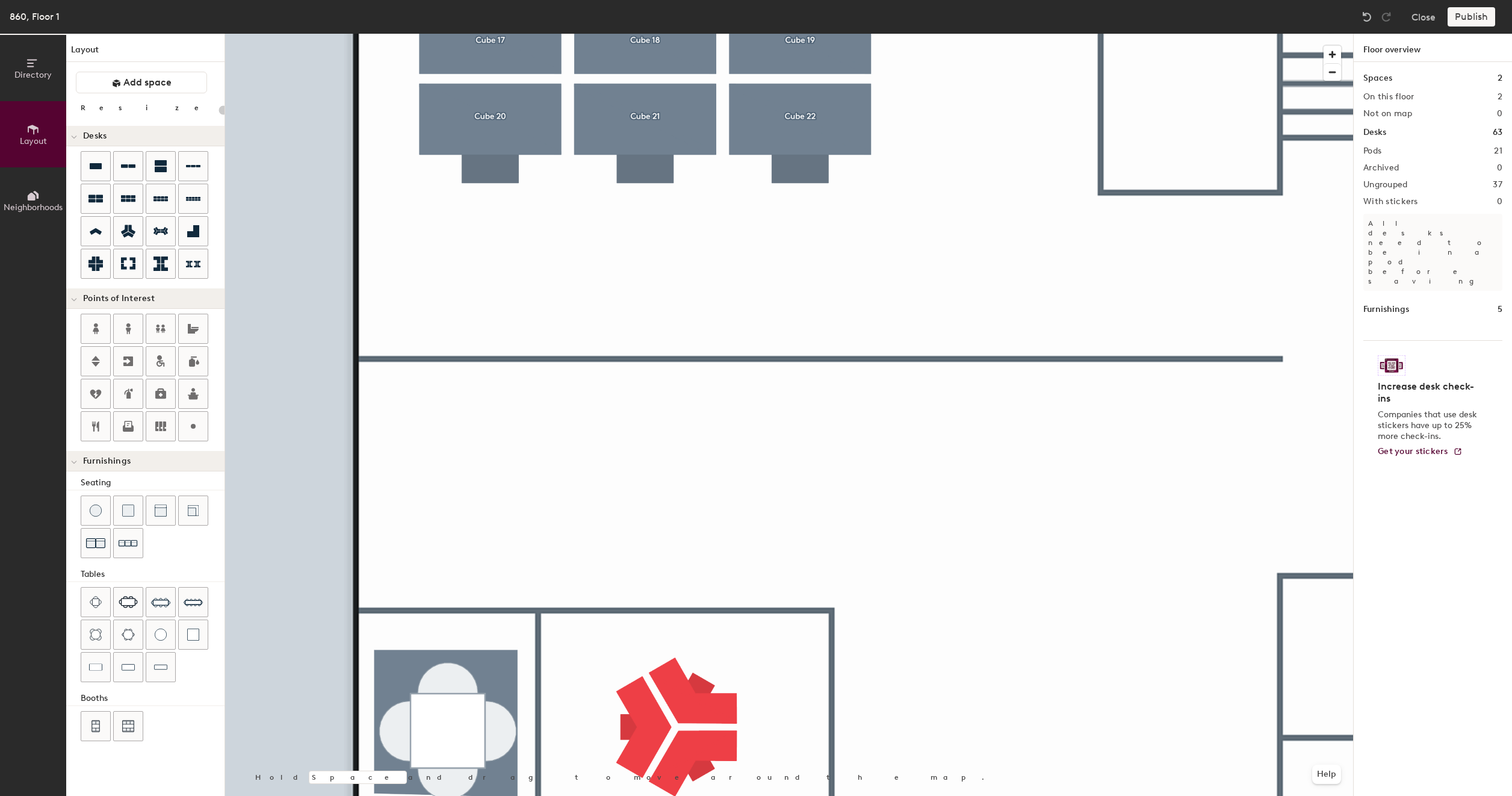
type input "80"
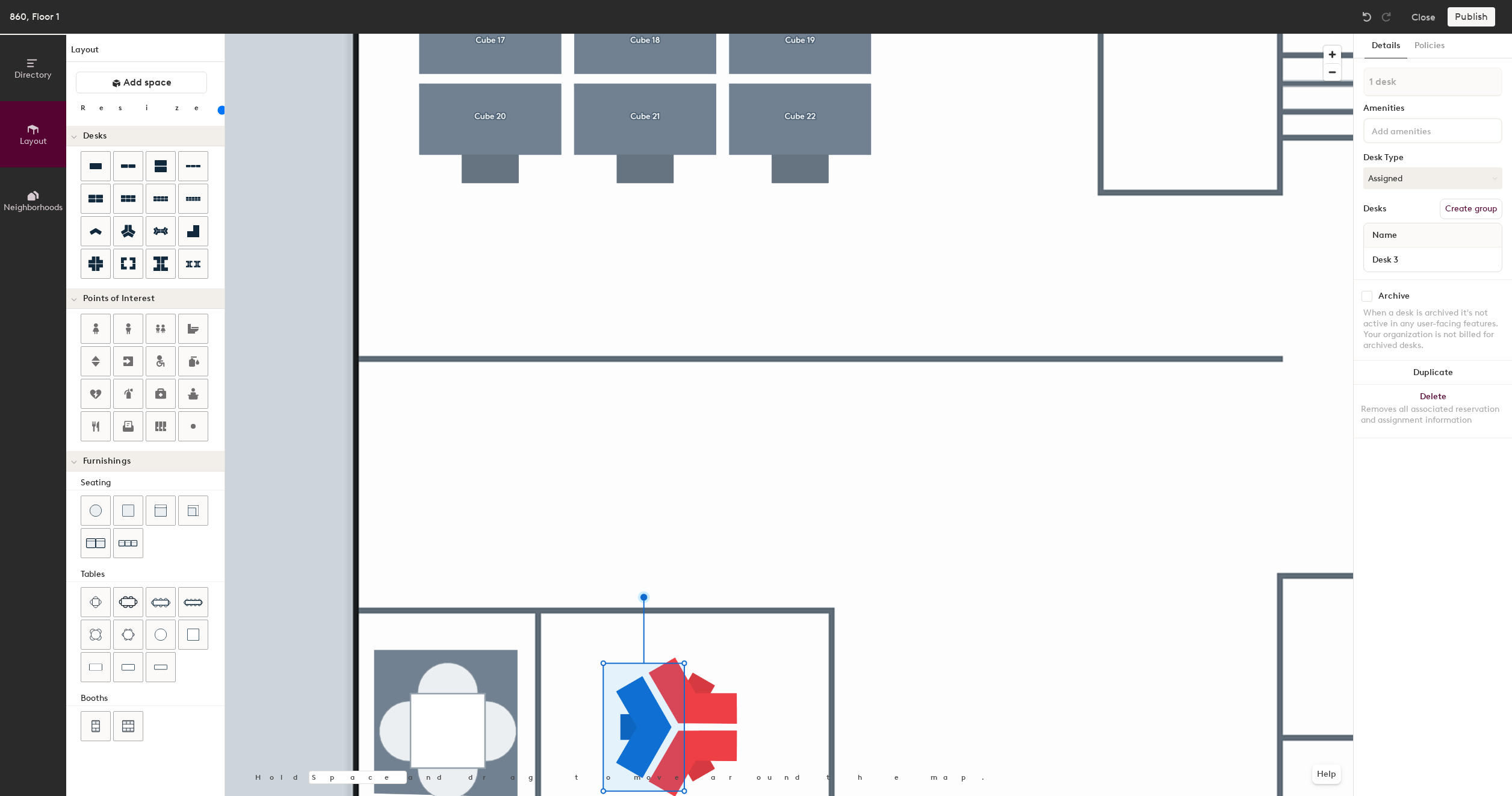
click at [1450, 216] on button "Create group" at bounding box center [1471, 208] width 62 height 20
click at [1450, 86] on input "Pod 23" at bounding box center [1433, 81] width 139 height 29
type input "P"
click at [1417, 258] on input "Desk 3" at bounding box center [1432, 260] width 133 height 17
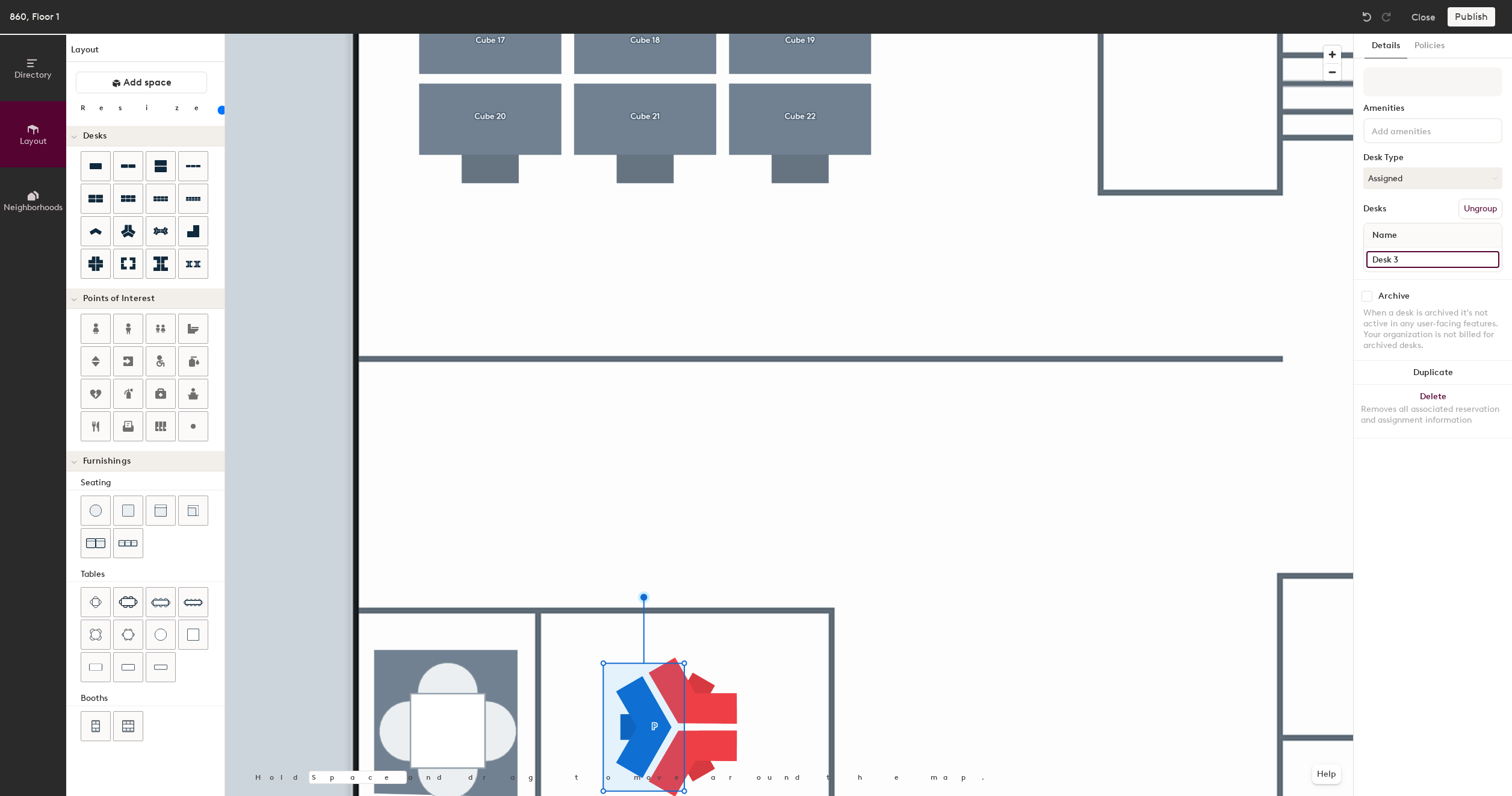
click at [1417, 258] on input "Desk 3" at bounding box center [1432, 260] width 133 height 17
click at [1438, 256] on input "860 - Shared 27 A" at bounding box center [1432, 260] width 133 height 17
type input "860 - Shared 27A"
click at [1407, 234] on div "Name" at bounding box center [1433, 235] width 138 height 24
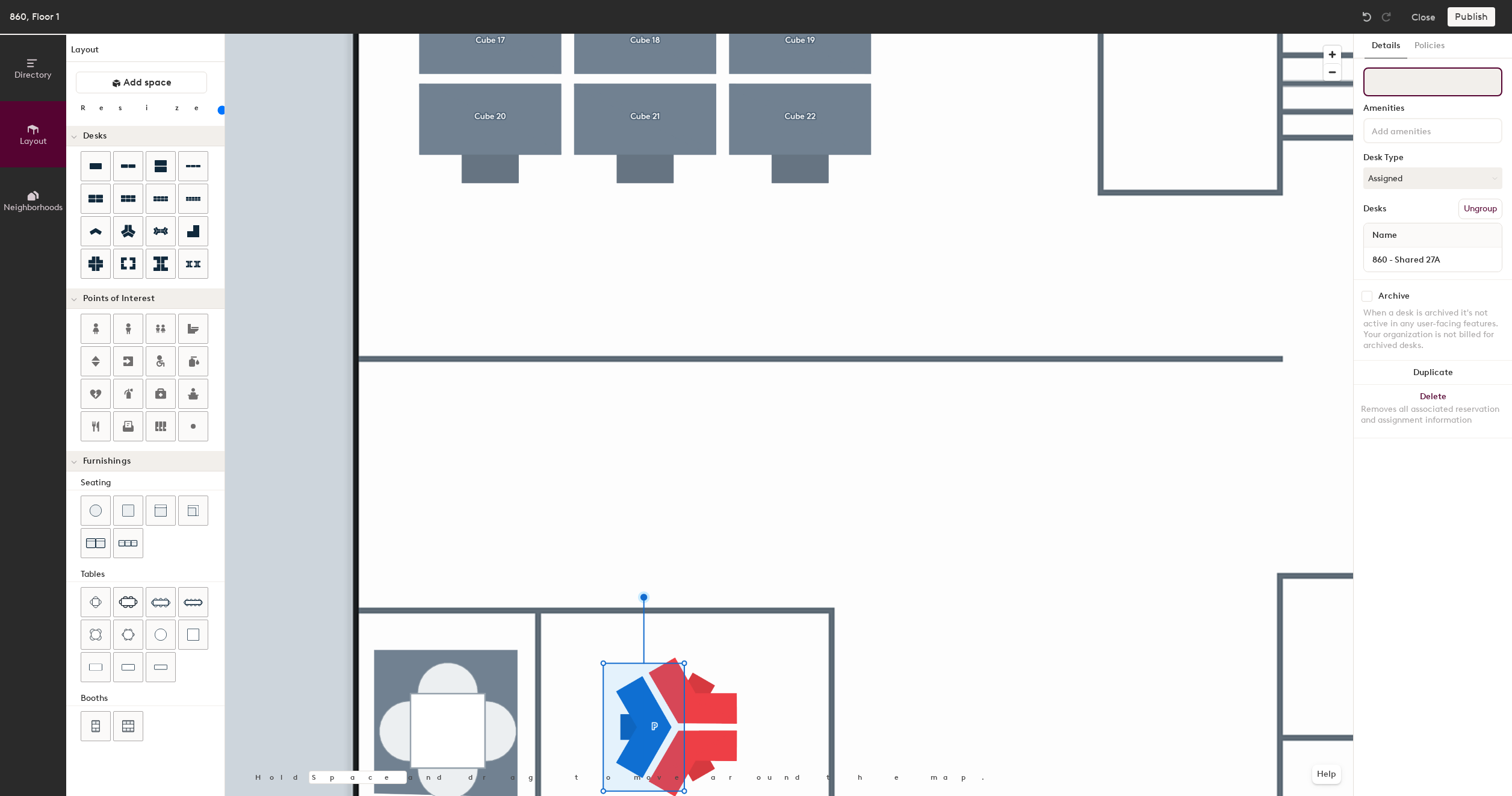
click at [1398, 82] on input at bounding box center [1433, 81] width 139 height 29
type input "27A"
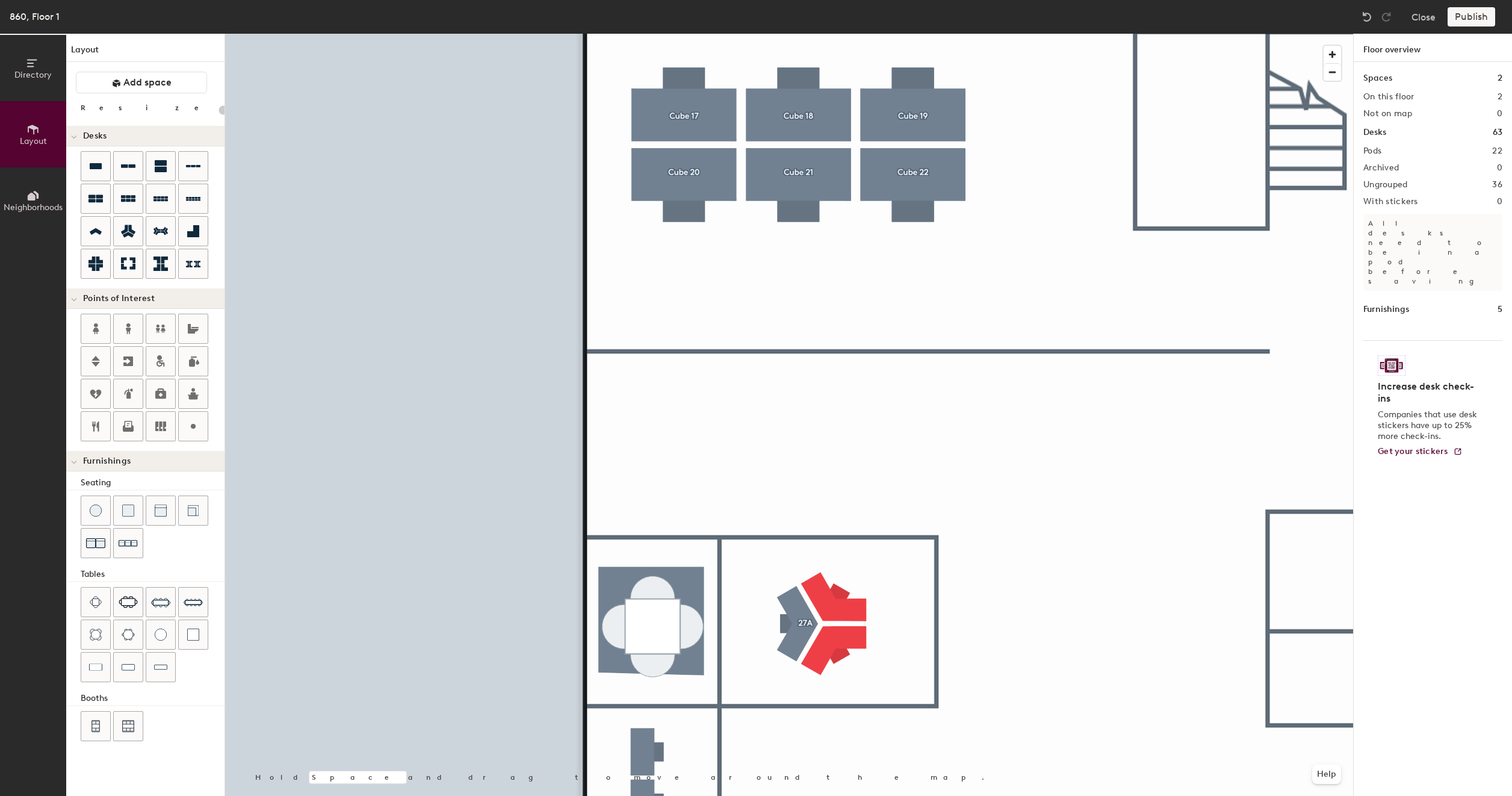
type input "80"
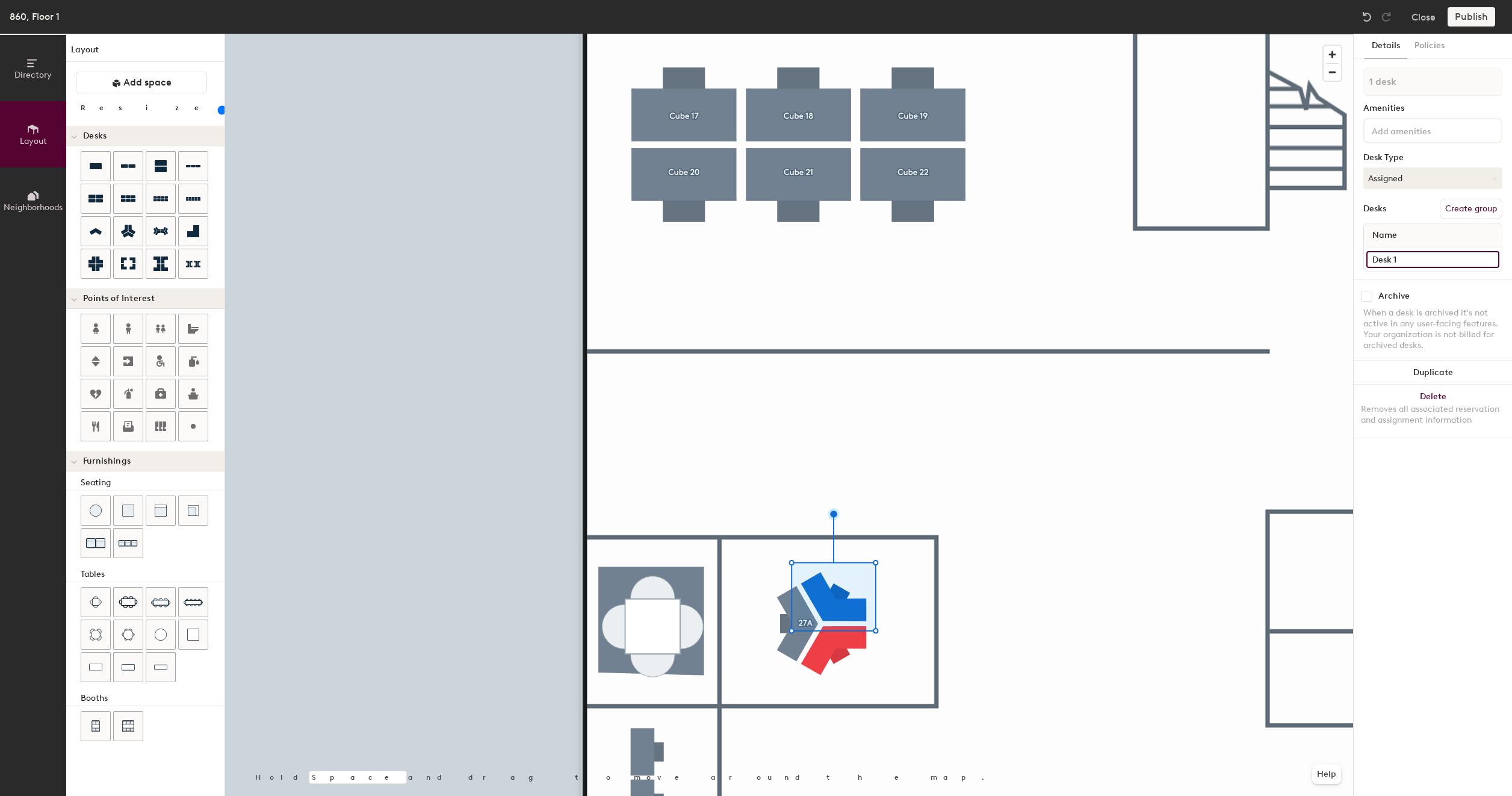
click at [1409, 260] on input "Desk 1" at bounding box center [1432, 260] width 133 height 17
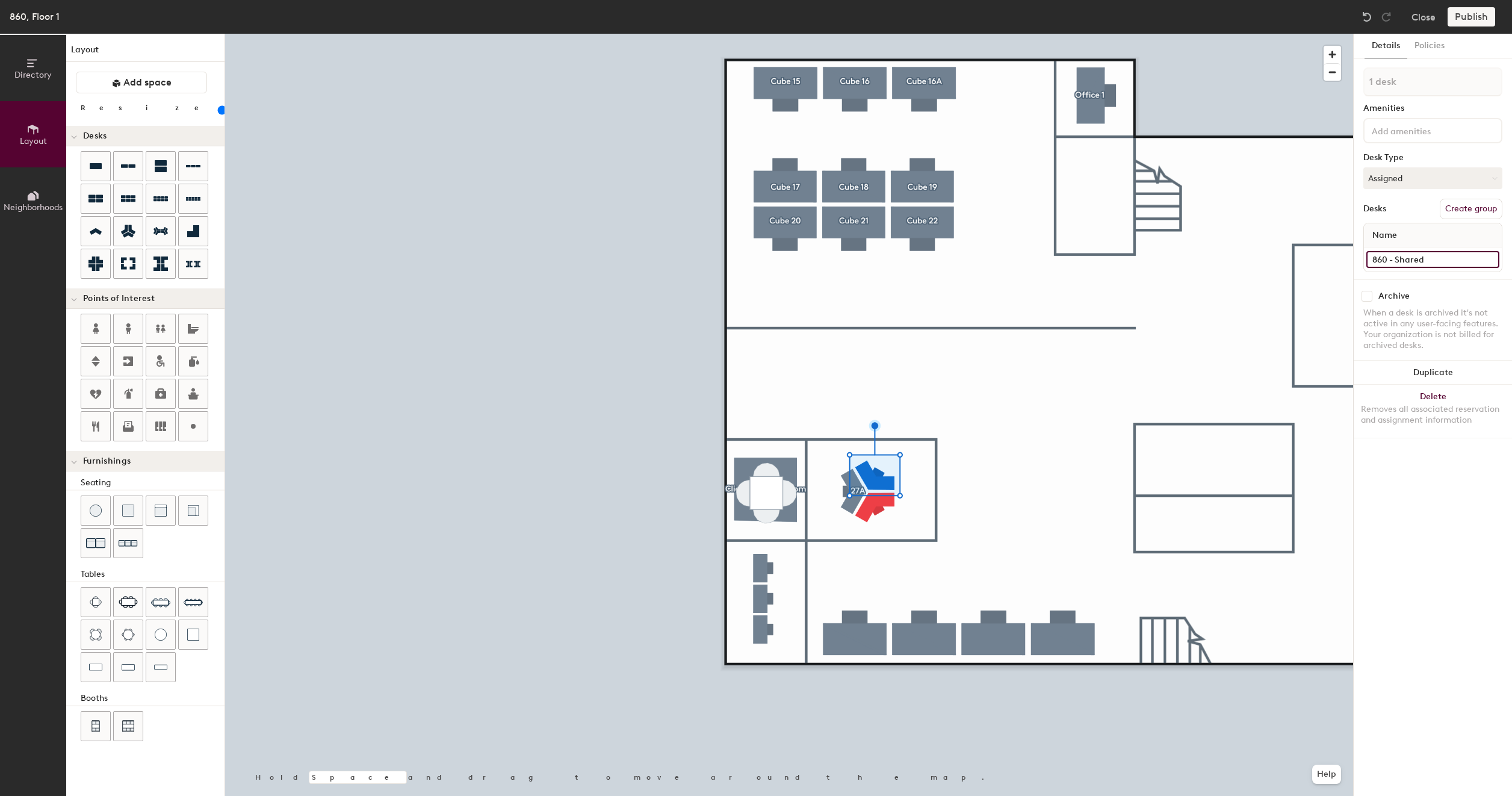
type input "860 - Shared"
